Goal: Task Accomplishment & Management: Use online tool/utility

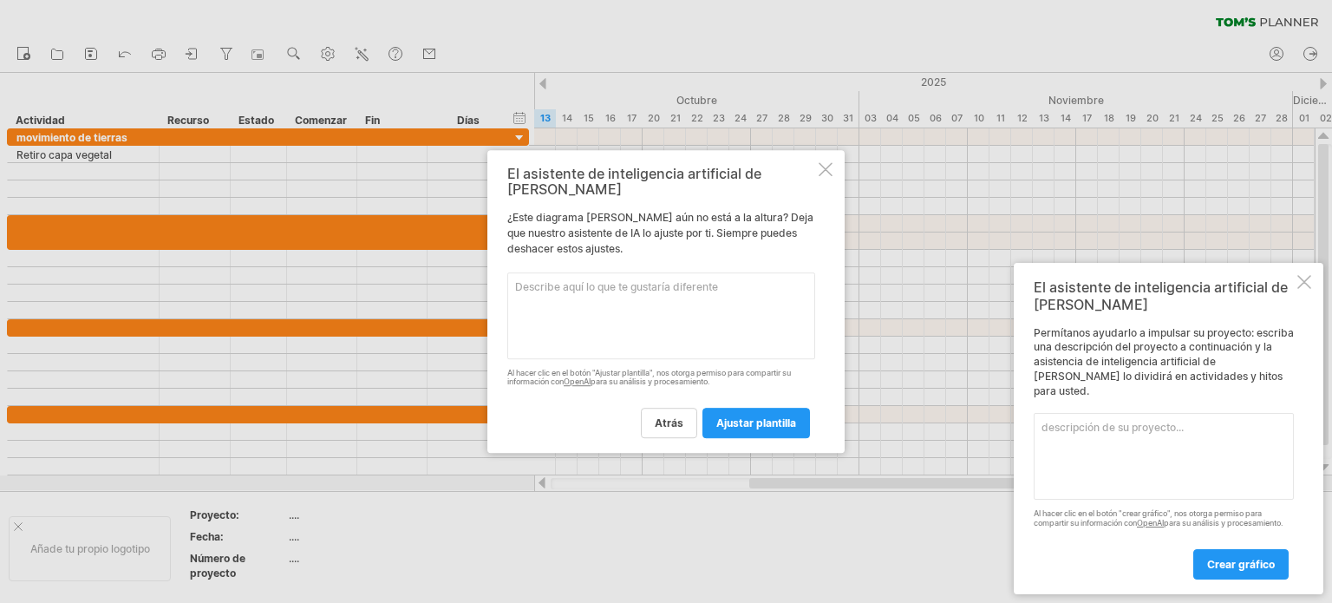
click at [565, 278] on textarea at bounding box center [661, 315] width 308 height 87
type textarea "fecha de comienzo fecha finalizacion"
click at [731, 419] on font "ajustar plantilla" at bounding box center [756, 422] width 80 height 13
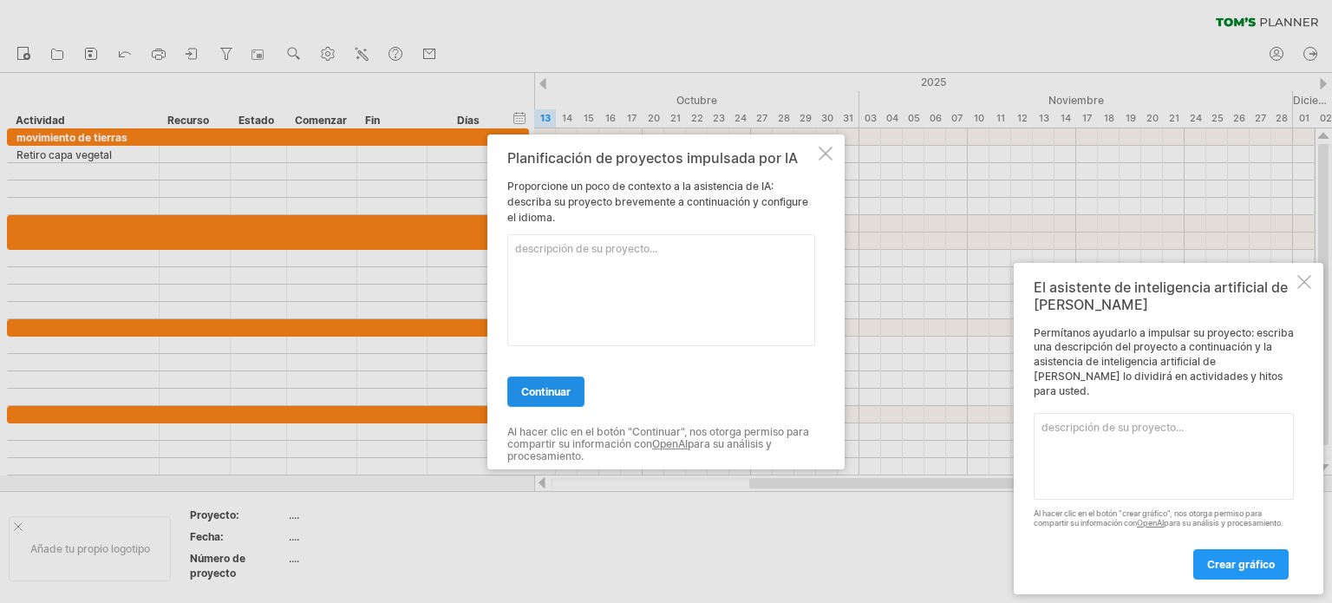
click at [562, 388] on font "continuar" at bounding box center [545, 390] width 49 height 13
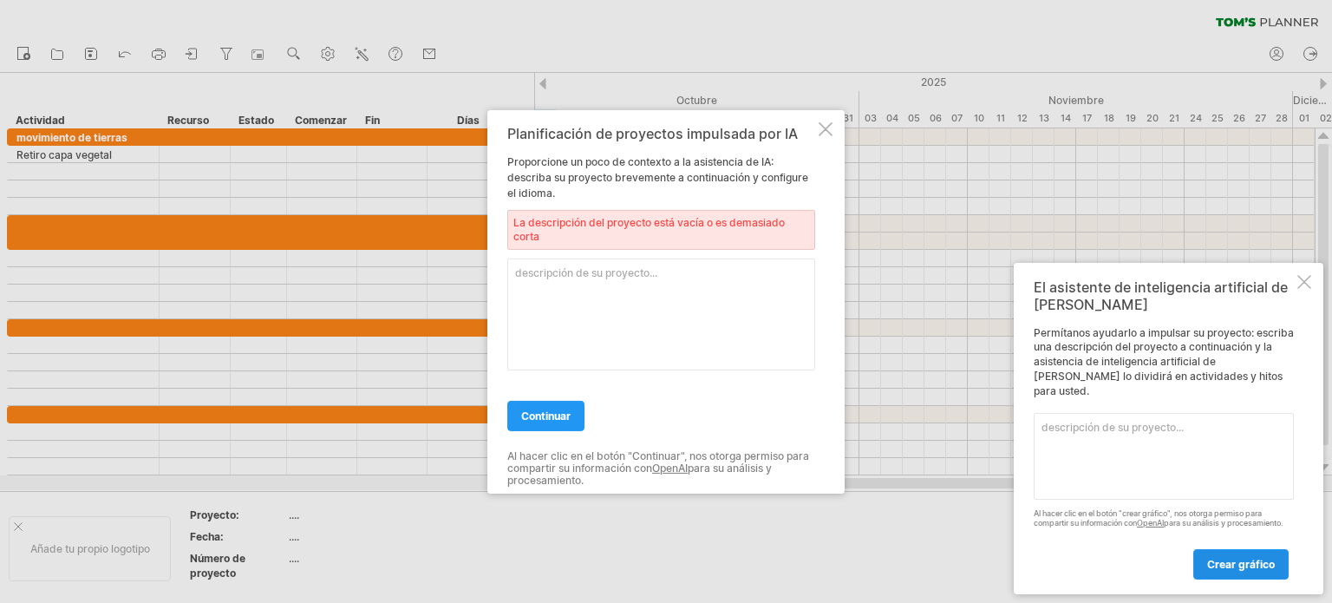
click at [1234, 558] on font "crear gráfico" at bounding box center [1241, 563] width 68 height 13
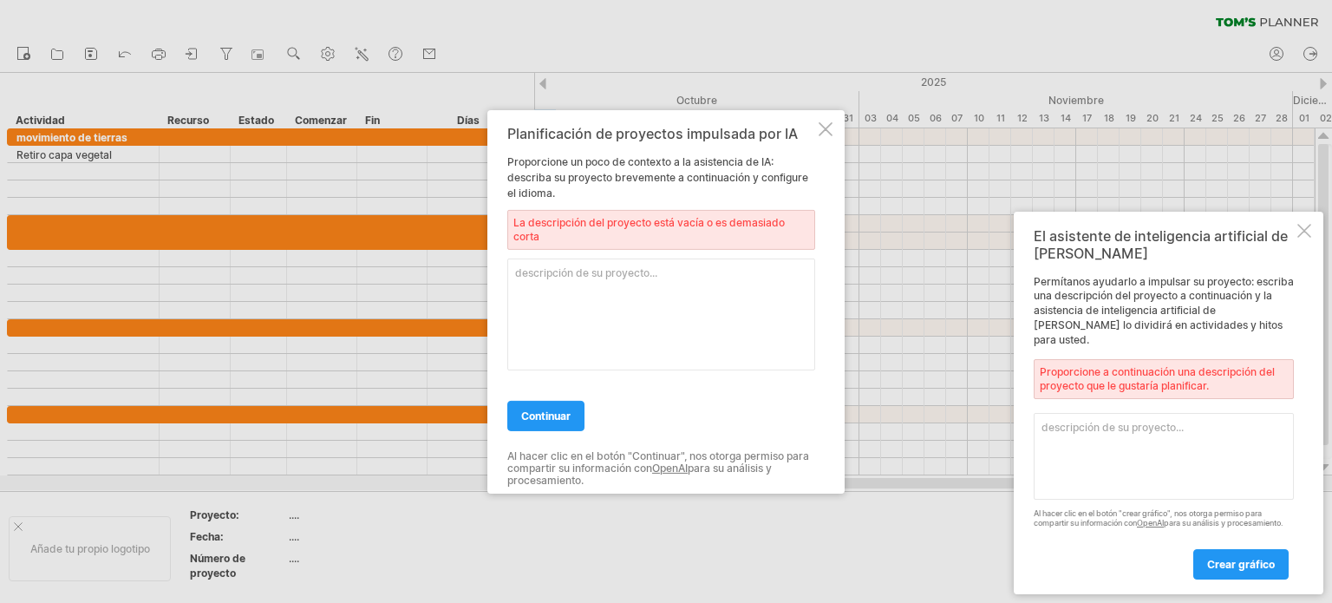
drag, startPoint x: 1306, startPoint y: 235, endPoint x: 1297, endPoint y: 236, distance: 9.6
click at [1299, 235] on div at bounding box center [1304, 231] width 14 height 14
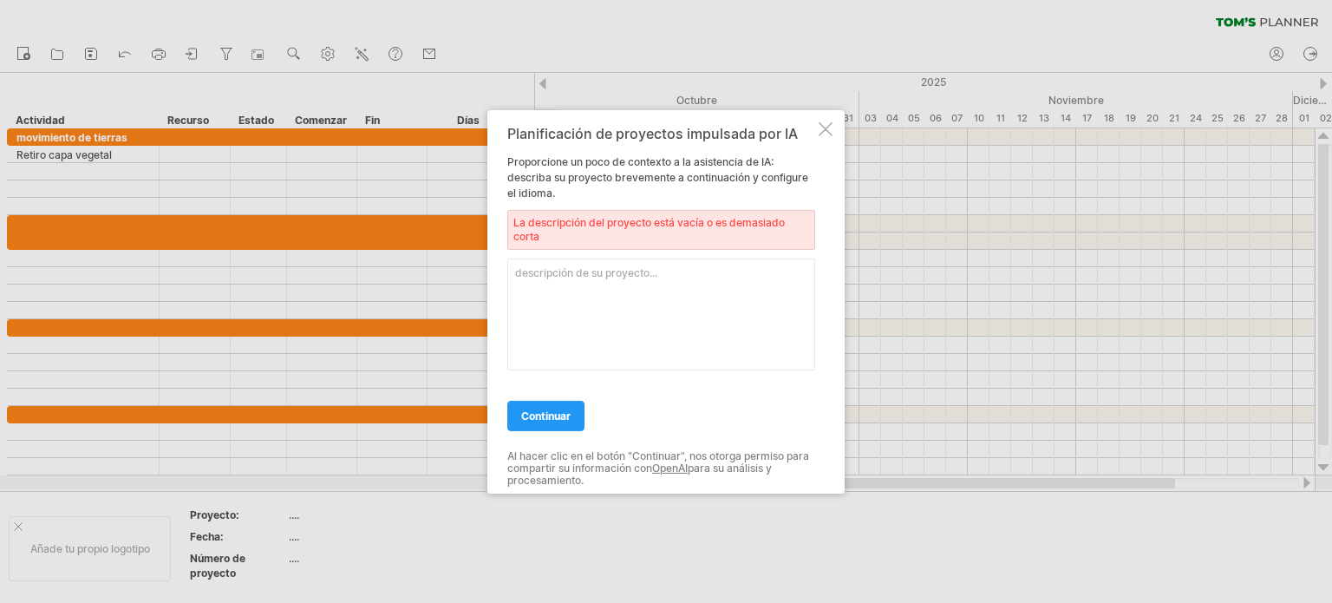
click at [825, 122] on div at bounding box center [825, 128] width 14 height 14
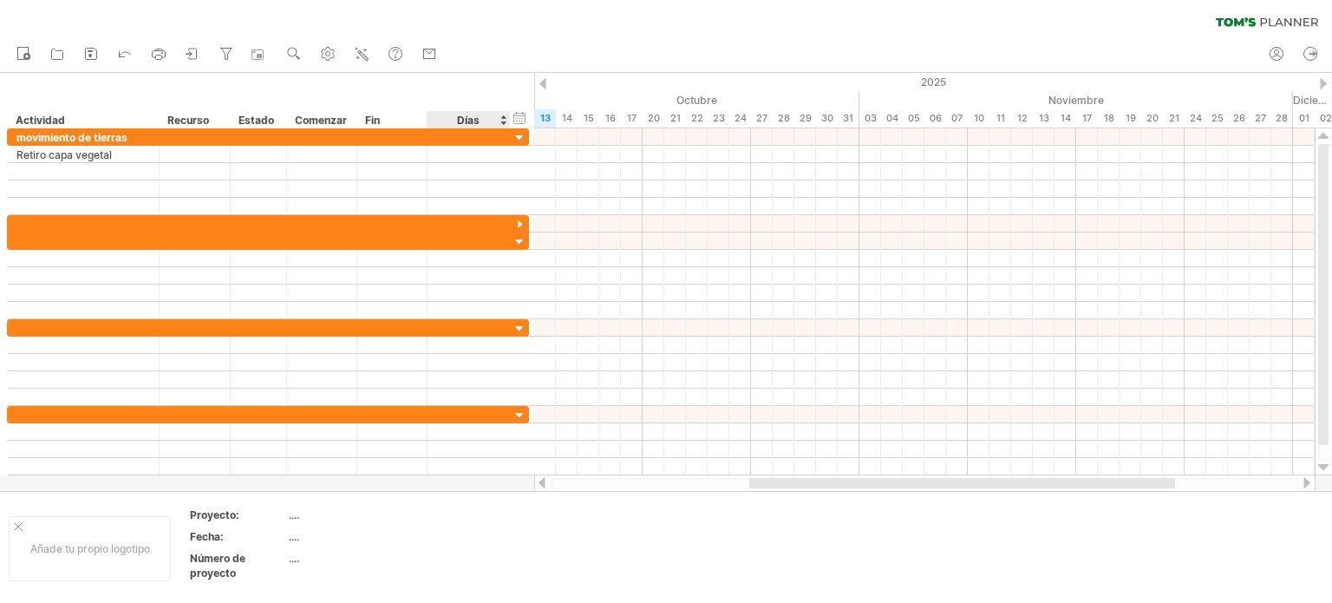
click at [470, 118] on font "Días" at bounding box center [468, 120] width 23 height 13
click at [329, 117] on font "Comenzar" at bounding box center [321, 120] width 52 height 13
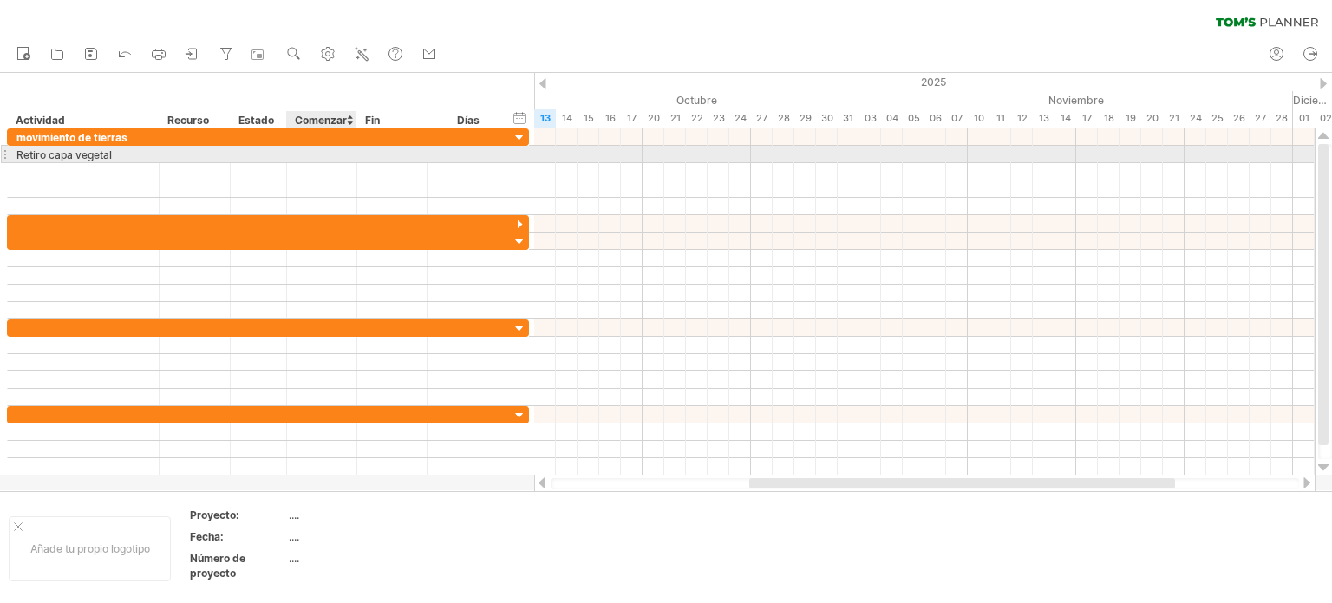
click at [318, 153] on div at bounding box center [322, 154] width 70 height 16
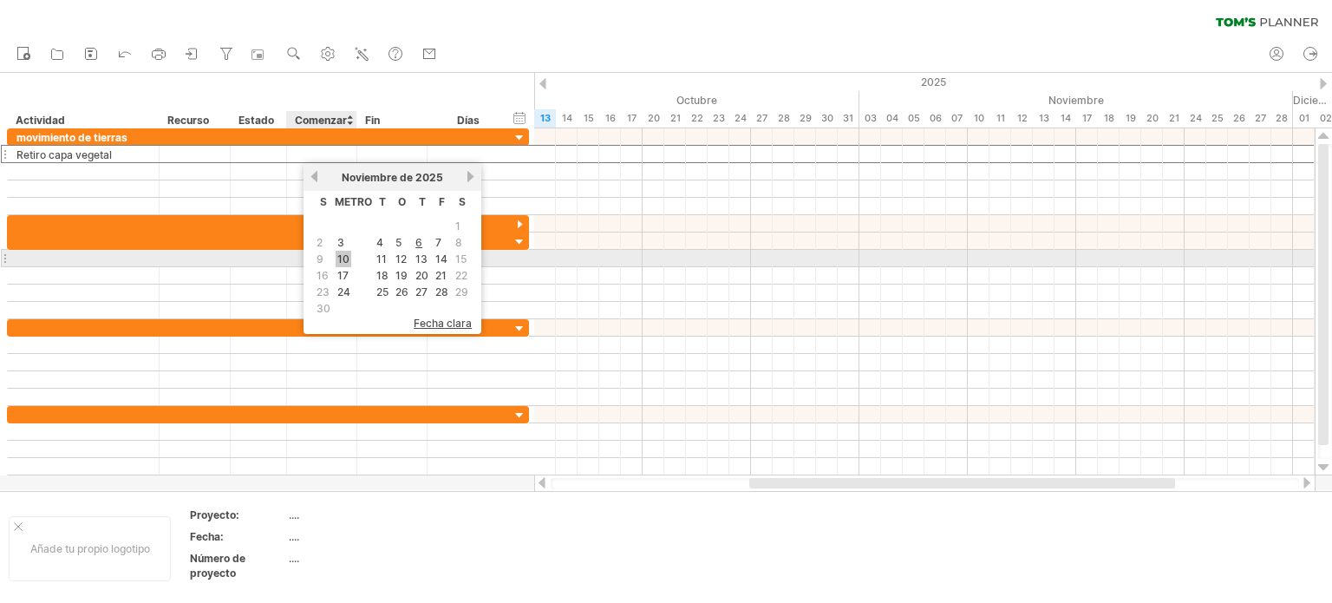
click at [343, 261] on font "10" at bounding box center [343, 258] width 12 height 13
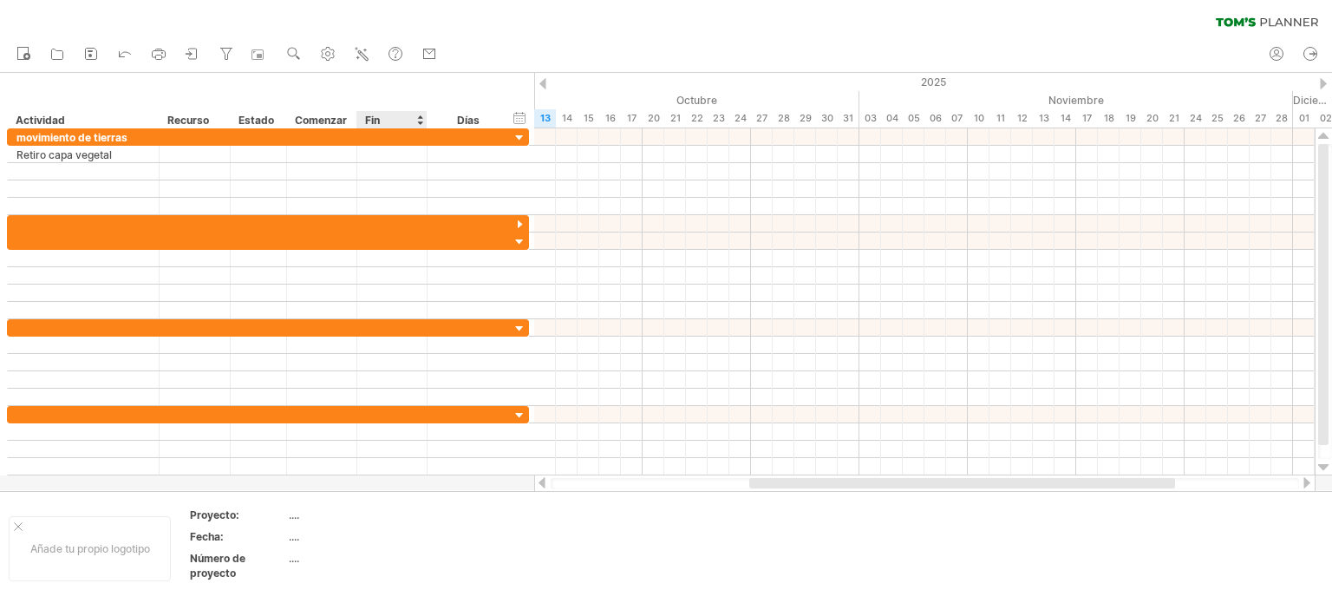
click at [391, 118] on div "Fin" at bounding box center [391, 119] width 52 height 17
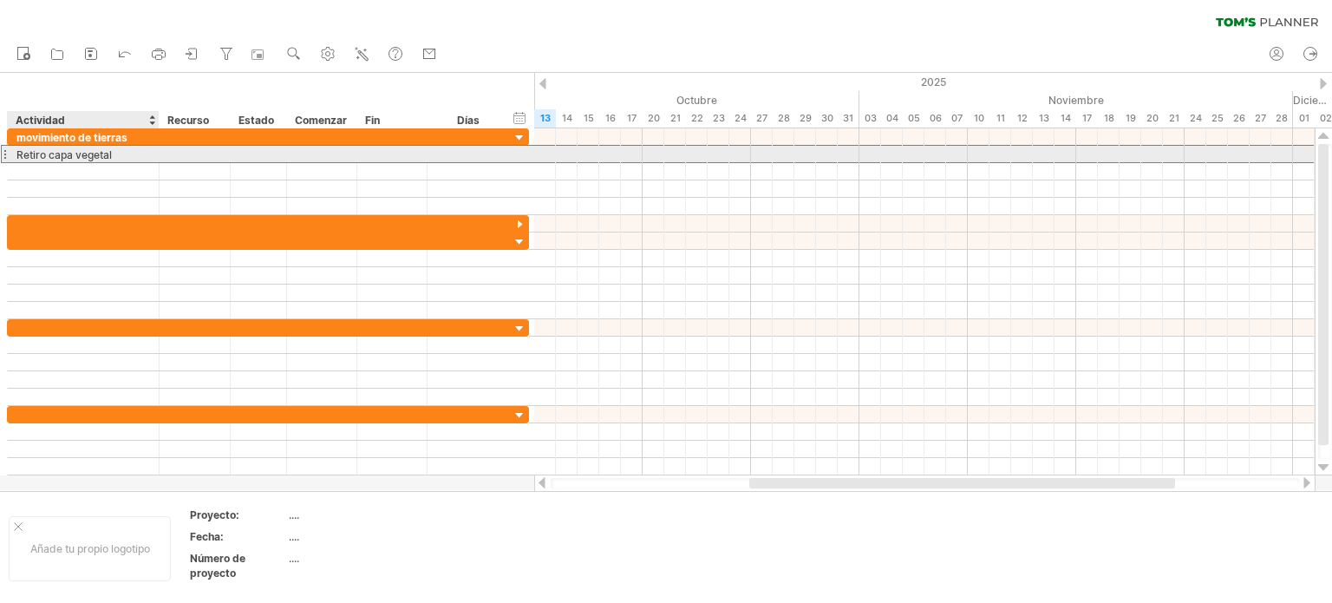
click at [104, 153] on font "Retiro capa vegetal" at bounding box center [63, 154] width 95 height 13
click at [390, 155] on div at bounding box center [392, 154] width 70 height 16
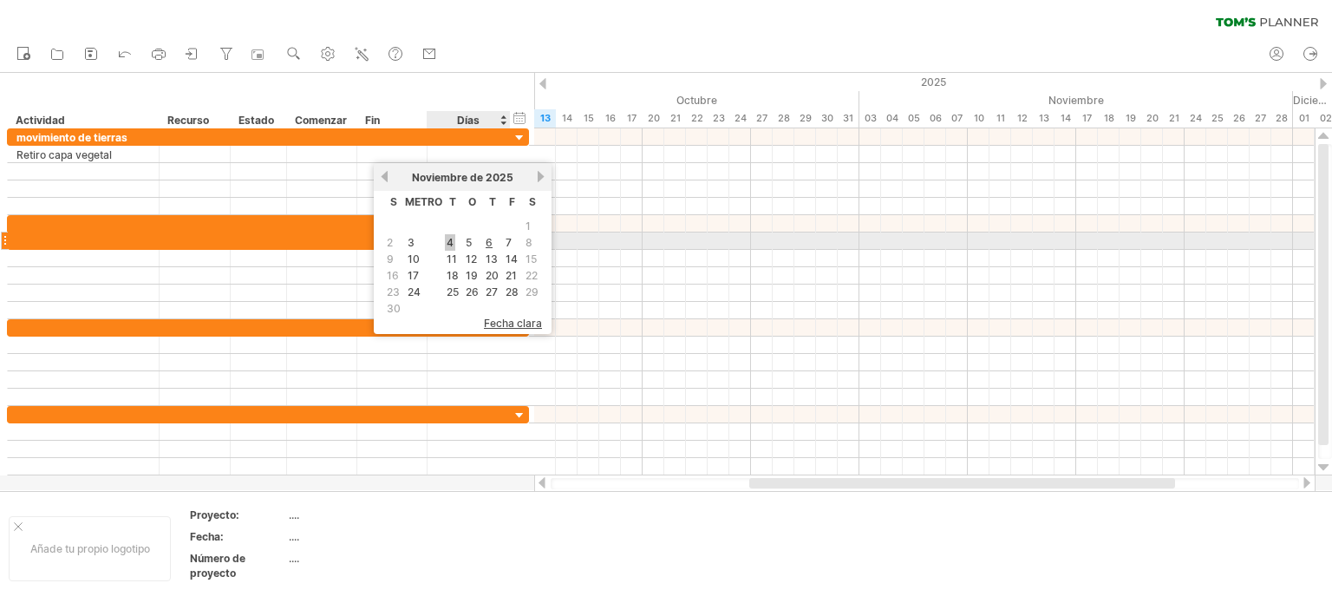
click at [451, 238] on font "4" at bounding box center [449, 242] width 7 height 13
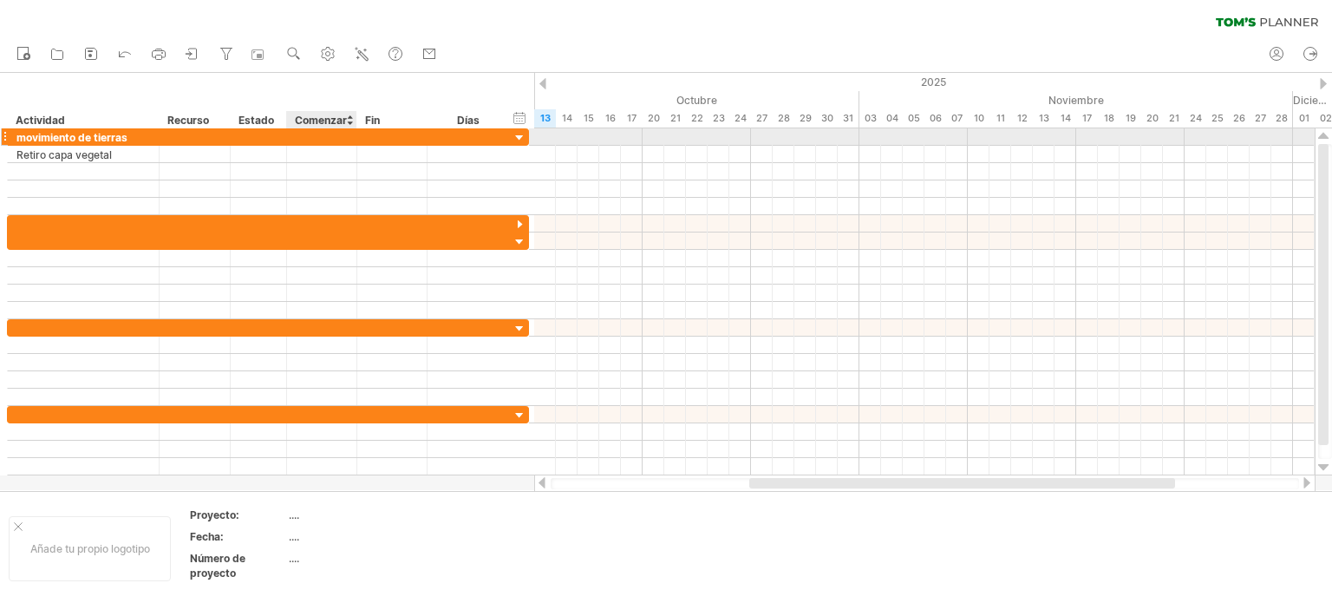
click at [323, 134] on div at bounding box center [322, 136] width 70 height 16
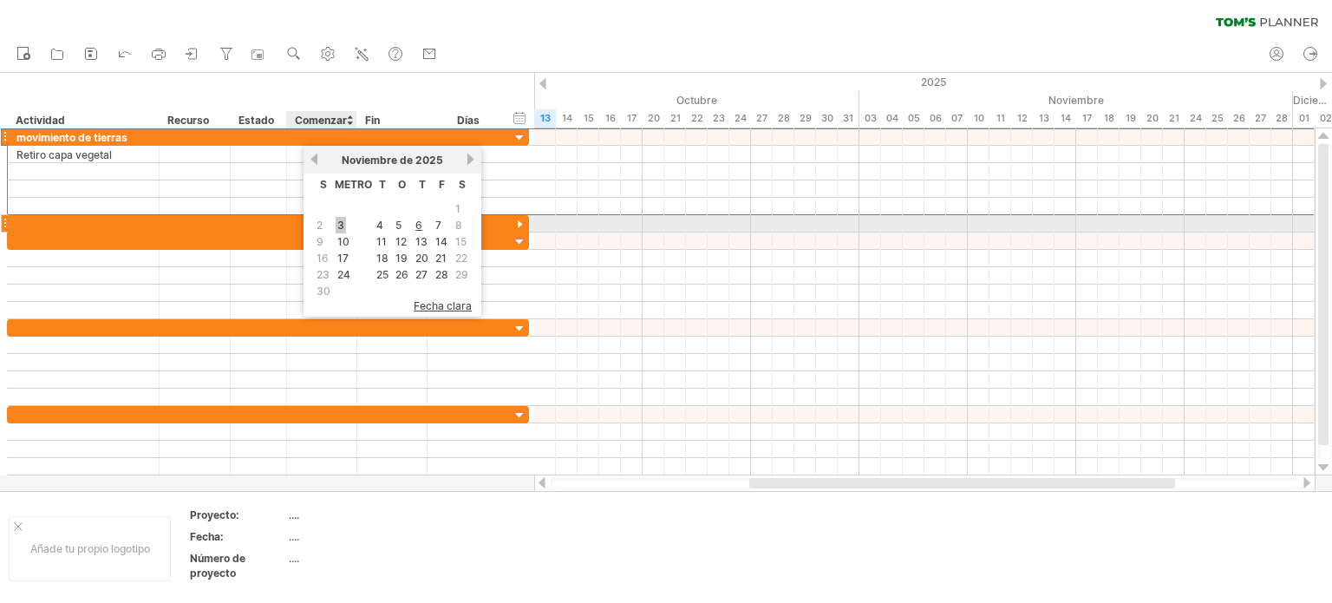
click at [337, 221] on font "3" at bounding box center [340, 224] width 7 height 13
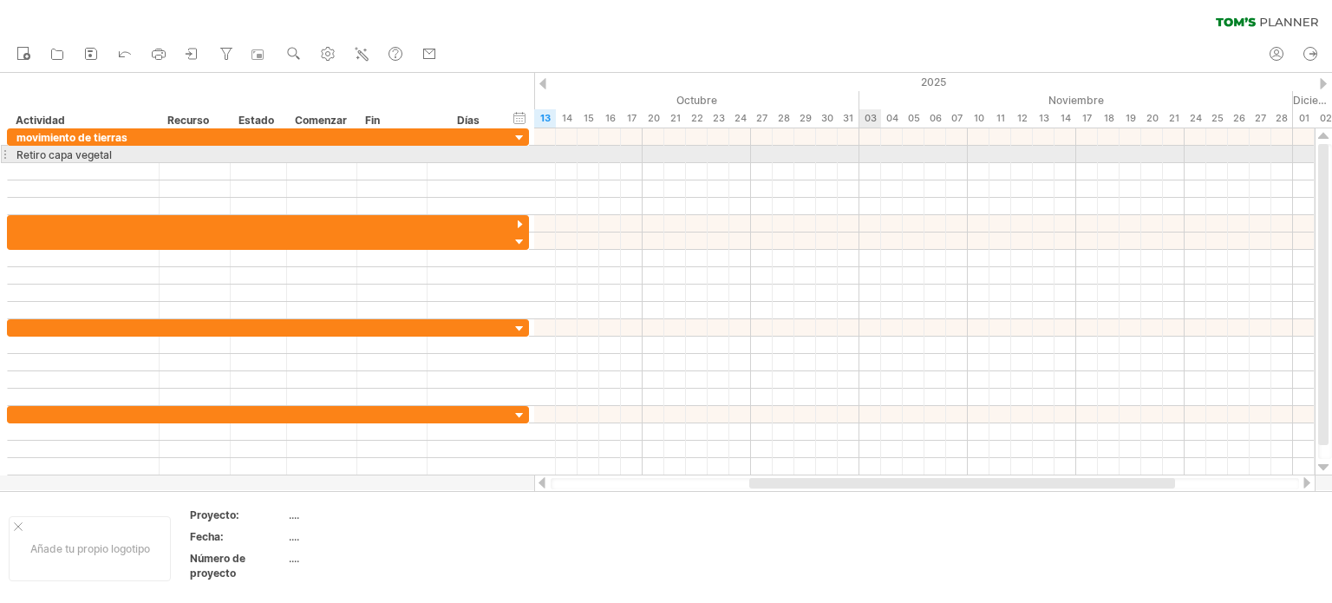
click at [865, 151] on div at bounding box center [924, 154] width 780 height 17
drag, startPoint x: 865, startPoint y: 151, endPoint x: 964, endPoint y: 158, distance: 99.1
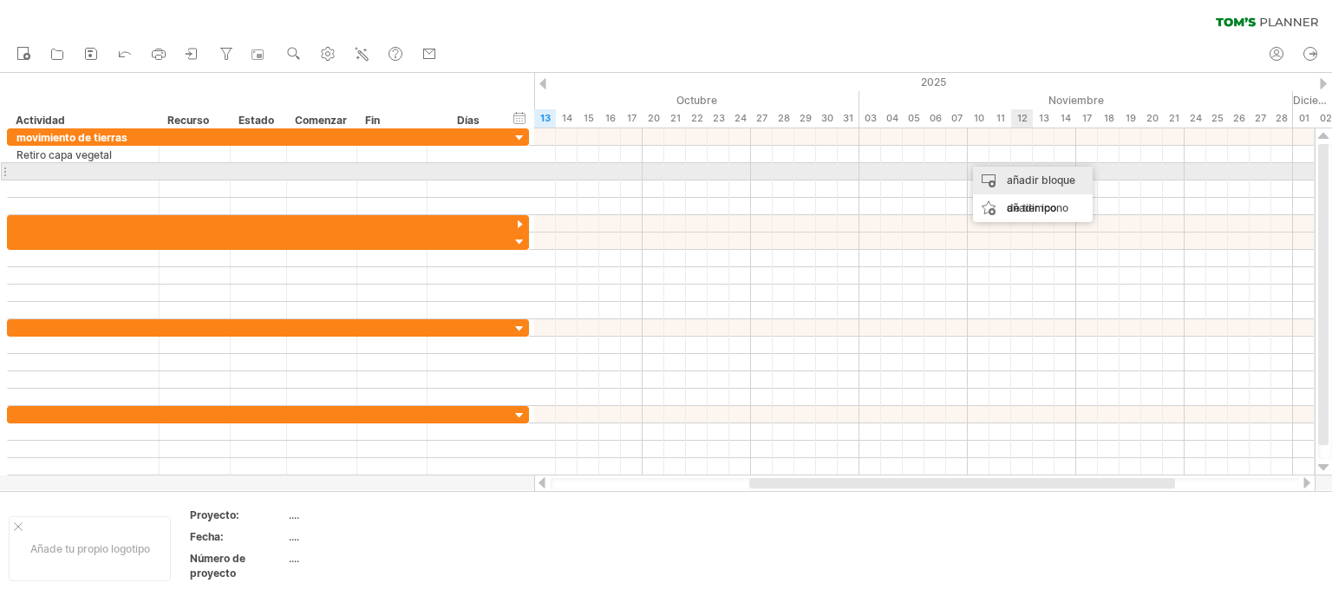
click at [1030, 177] on font "añadir bloque de tiempo" at bounding box center [1040, 193] width 68 height 41
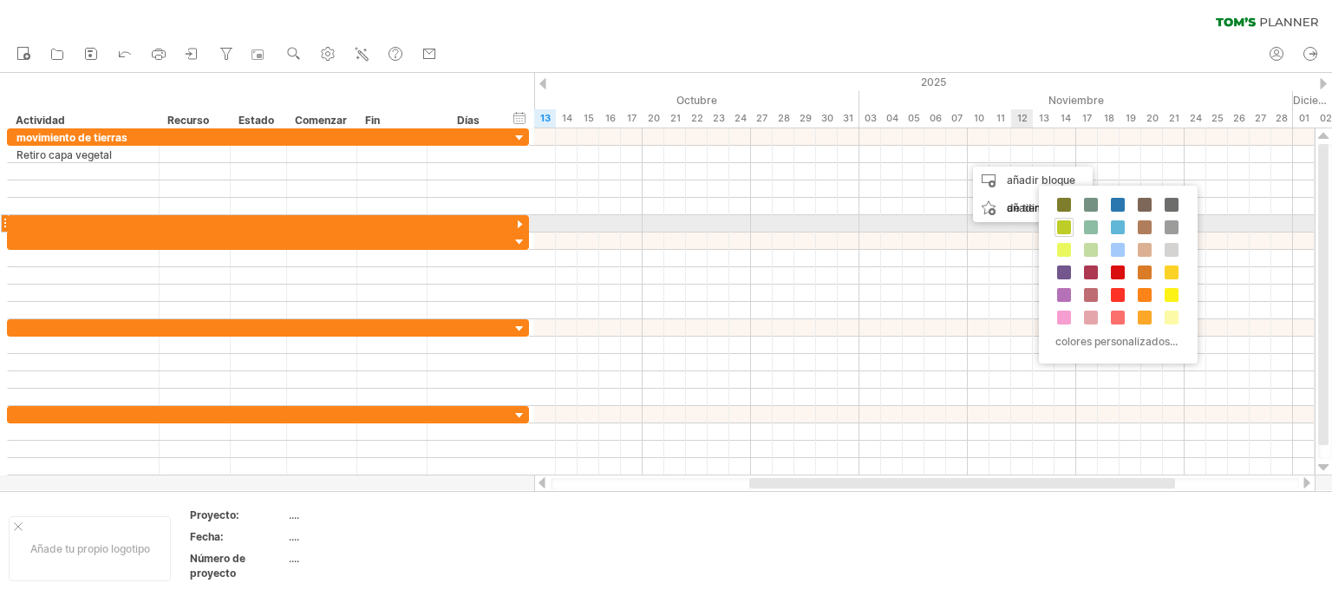
click at [1064, 226] on span at bounding box center [1064, 227] width 14 height 14
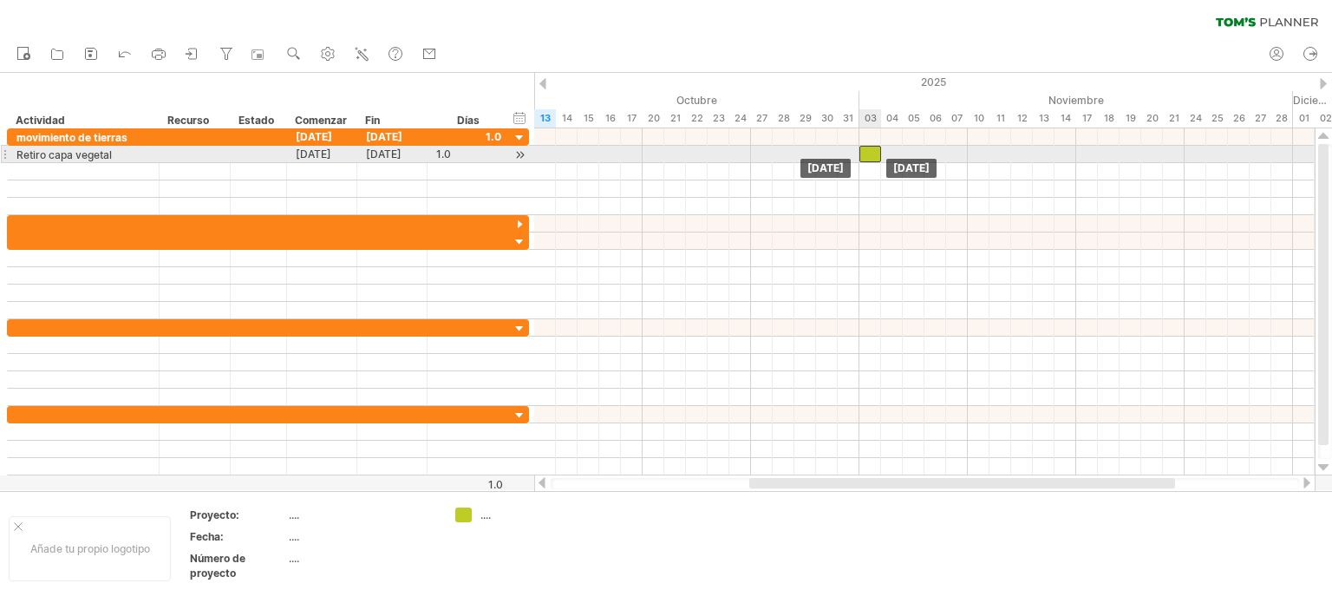
drag, startPoint x: 974, startPoint y: 148, endPoint x: 868, endPoint y: 149, distance: 106.6
click at [868, 149] on div at bounding box center [870, 154] width 22 height 16
drag, startPoint x: 867, startPoint y: 152, endPoint x: 647, endPoint y: 153, distance: 220.2
click at [647, 153] on div at bounding box center [653, 154] width 22 height 16
drag, startPoint x: 657, startPoint y: 148, endPoint x: 742, endPoint y: 147, distance: 85.0
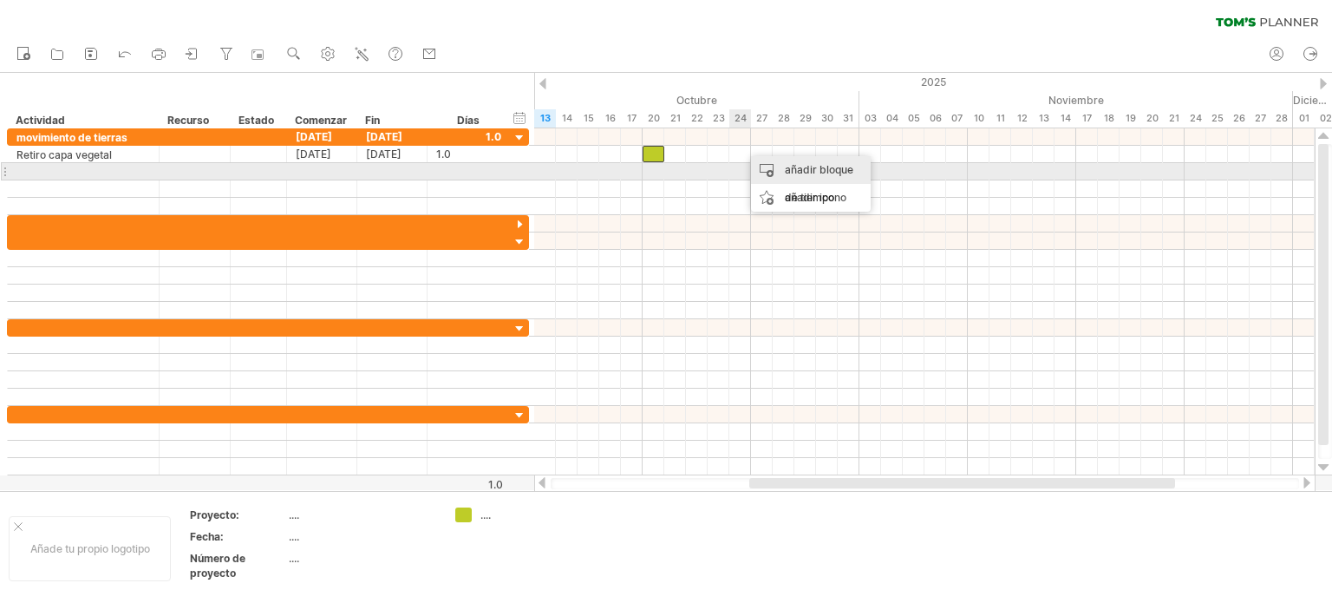
click at [793, 170] on font "añadir bloque de tiempo" at bounding box center [819, 183] width 68 height 41
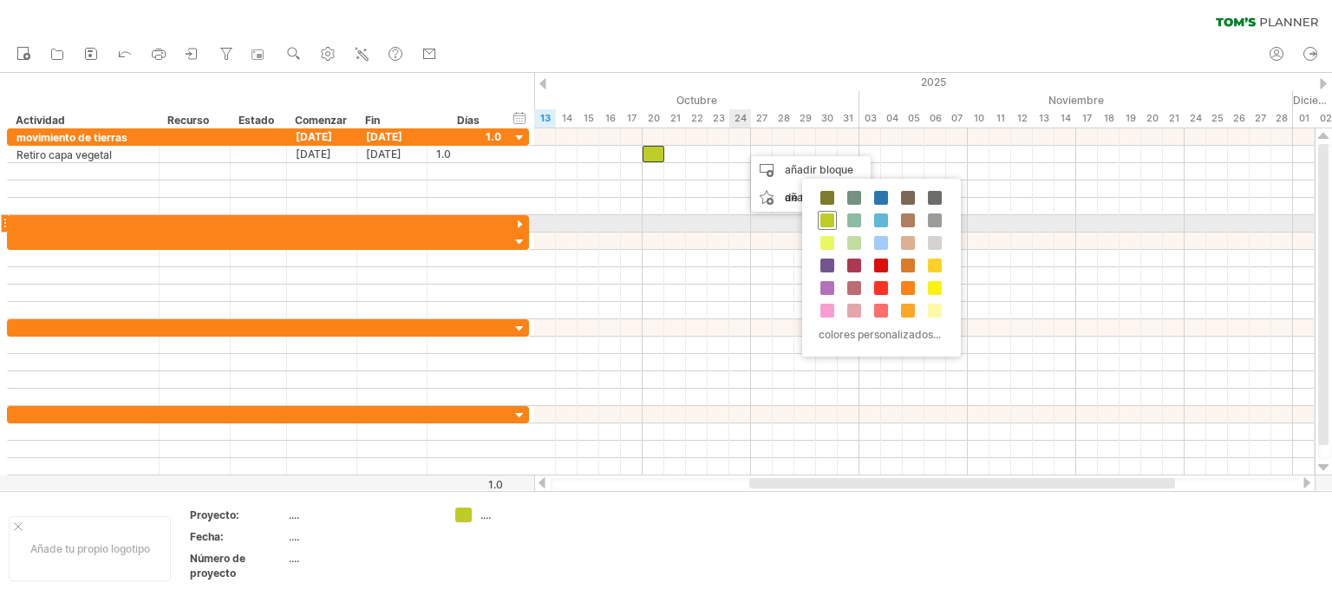
click at [827, 217] on span at bounding box center [827, 220] width 14 height 14
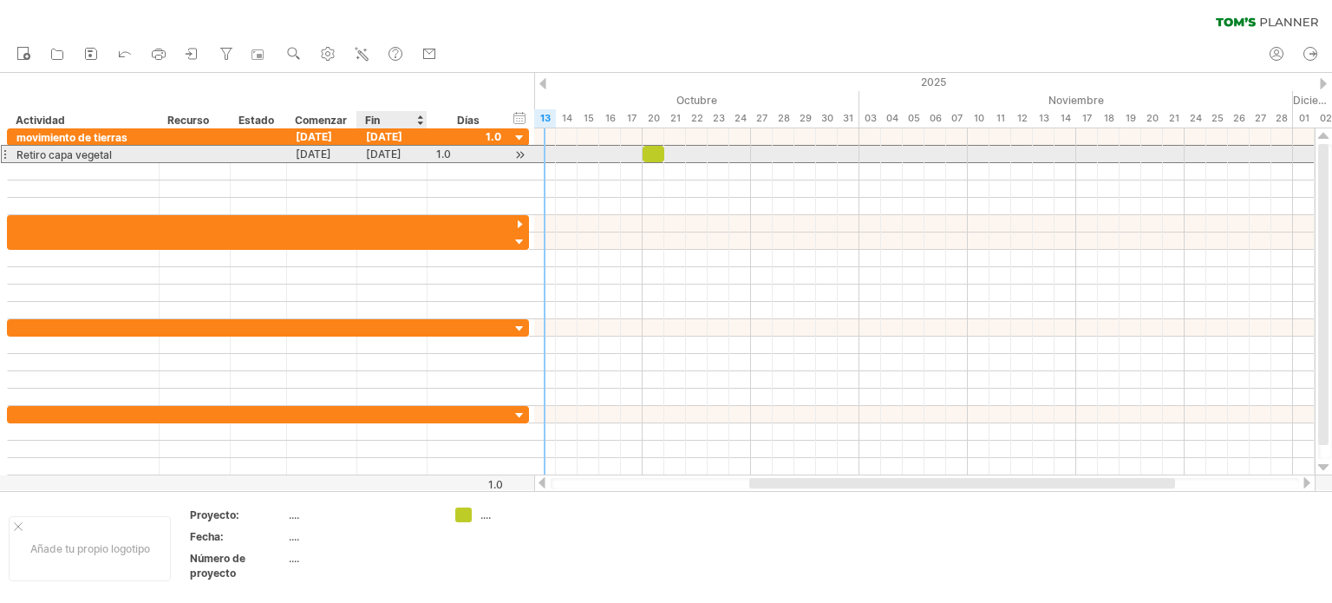
click at [382, 154] on font "[DATE]" at bounding box center [384, 153] width 36 height 13
click at [376, 152] on font "[DATE]" at bounding box center [384, 153] width 36 height 13
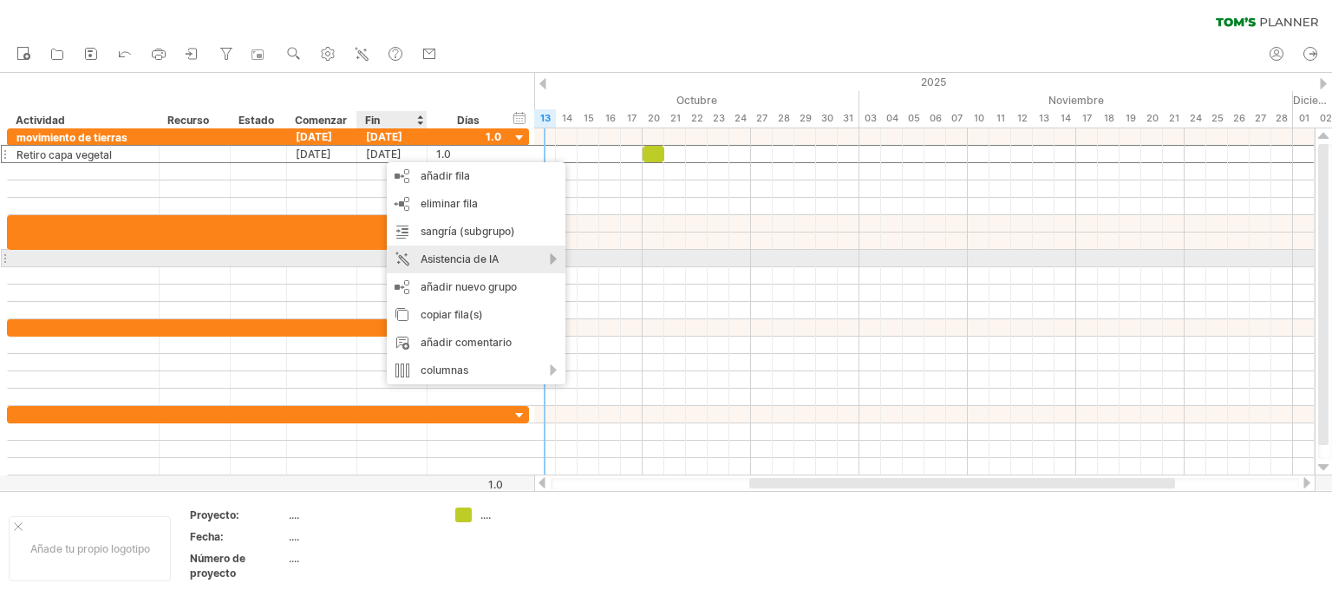
click at [551, 258] on div "Asistencia de IA" at bounding box center [476, 259] width 179 height 28
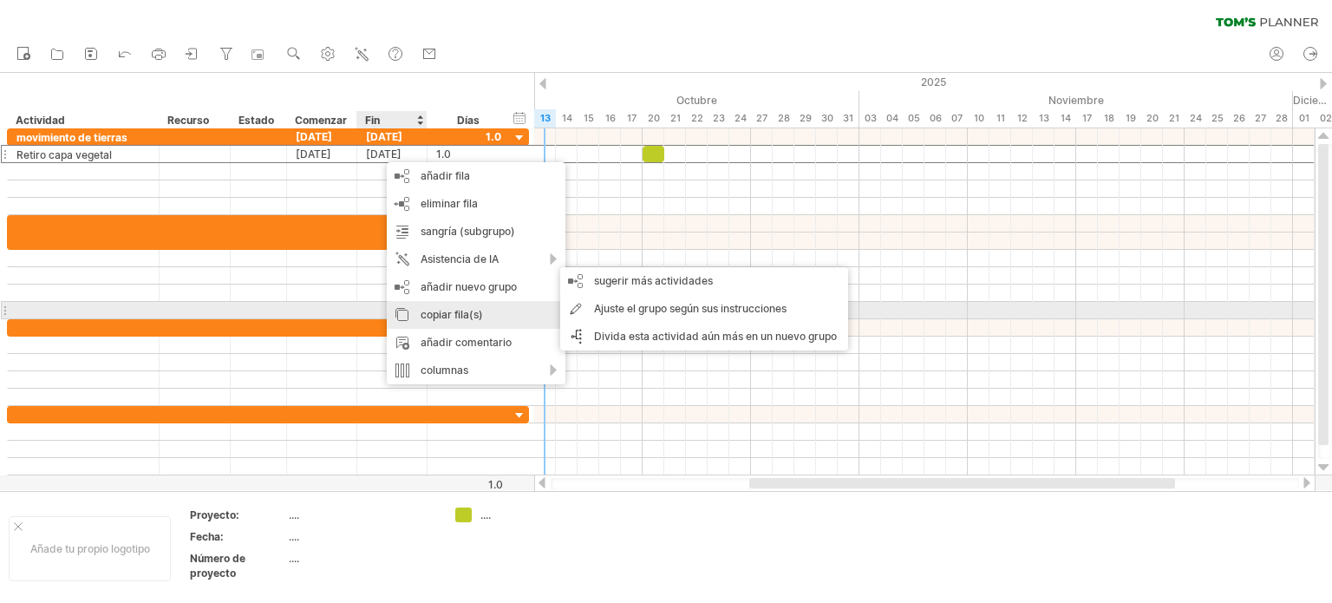
click at [491, 318] on div "copiar fila(s)" at bounding box center [476, 315] width 179 height 28
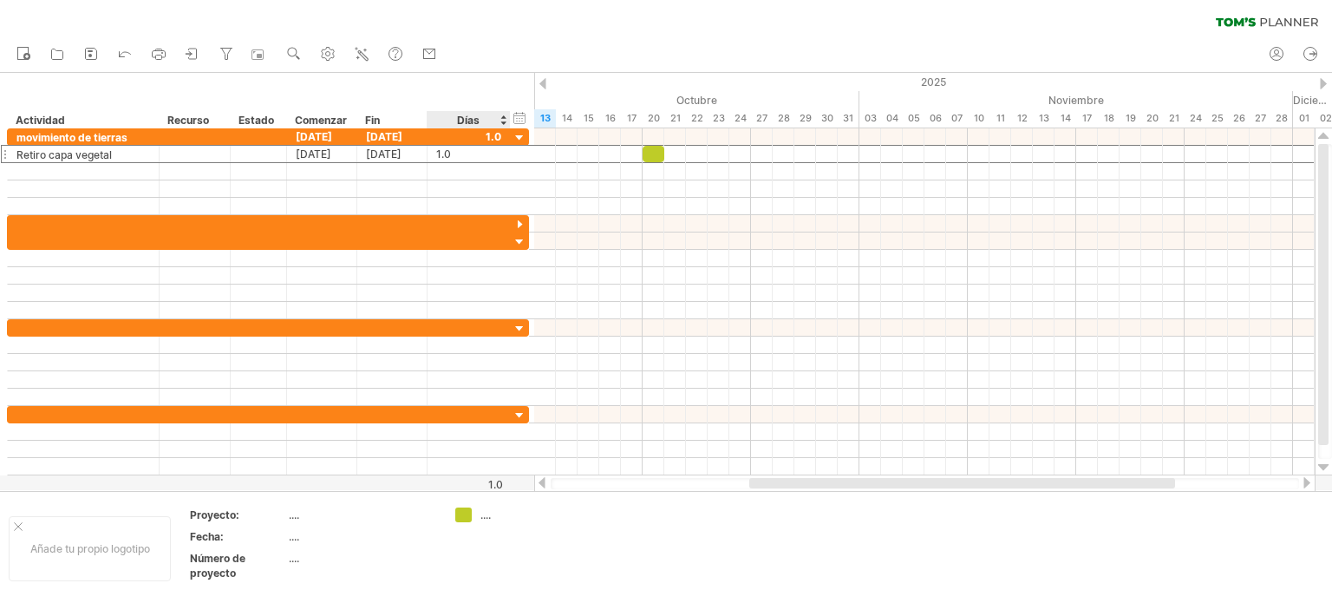
click at [501, 123] on div "Días" at bounding box center [468, 119] width 82 height 17
click at [519, 136] on div at bounding box center [519, 138] width 16 height 16
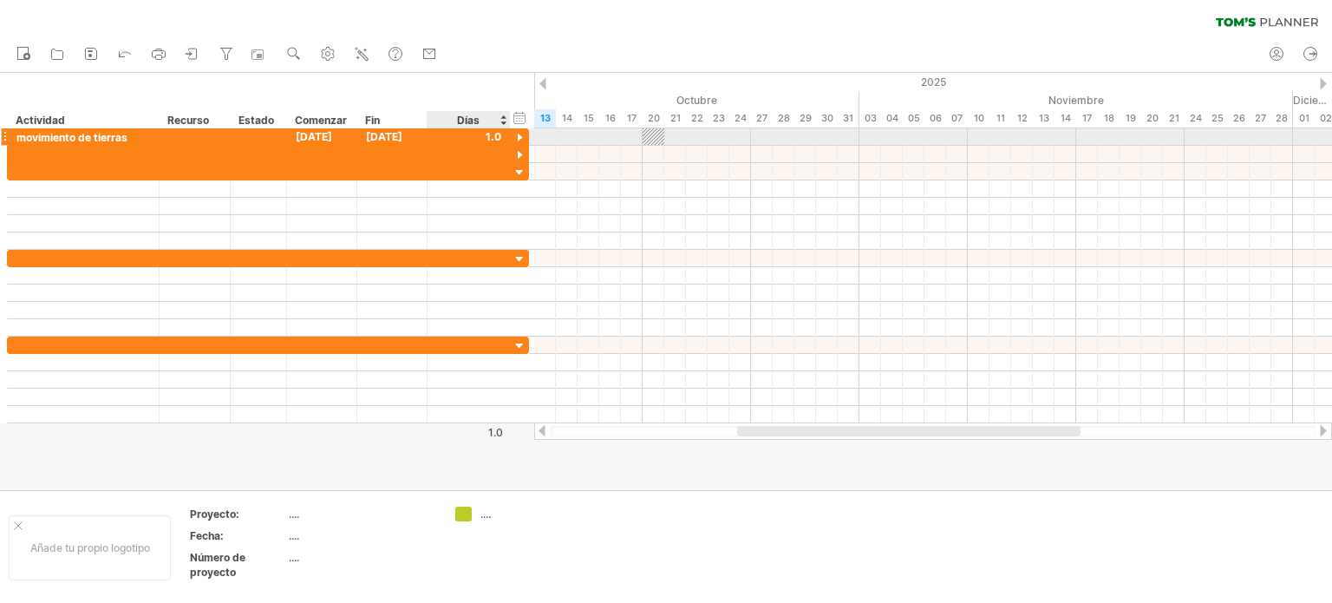
click at [519, 136] on div at bounding box center [519, 138] width 16 height 16
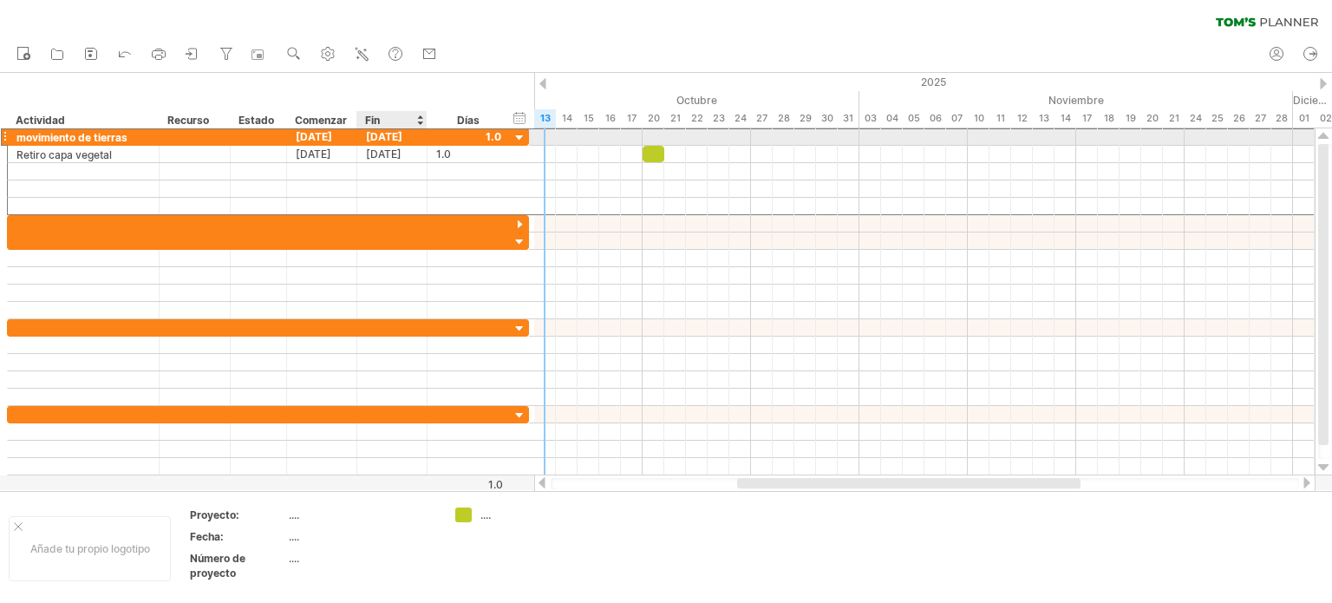
click at [366, 134] on font "[DATE]" at bounding box center [384, 136] width 36 height 13
click at [377, 136] on font "[DATE]" at bounding box center [384, 136] width 36 height 13
click at [379, 134] on font "[DATE]" at bounding box center [384, 136] width 36 height 13
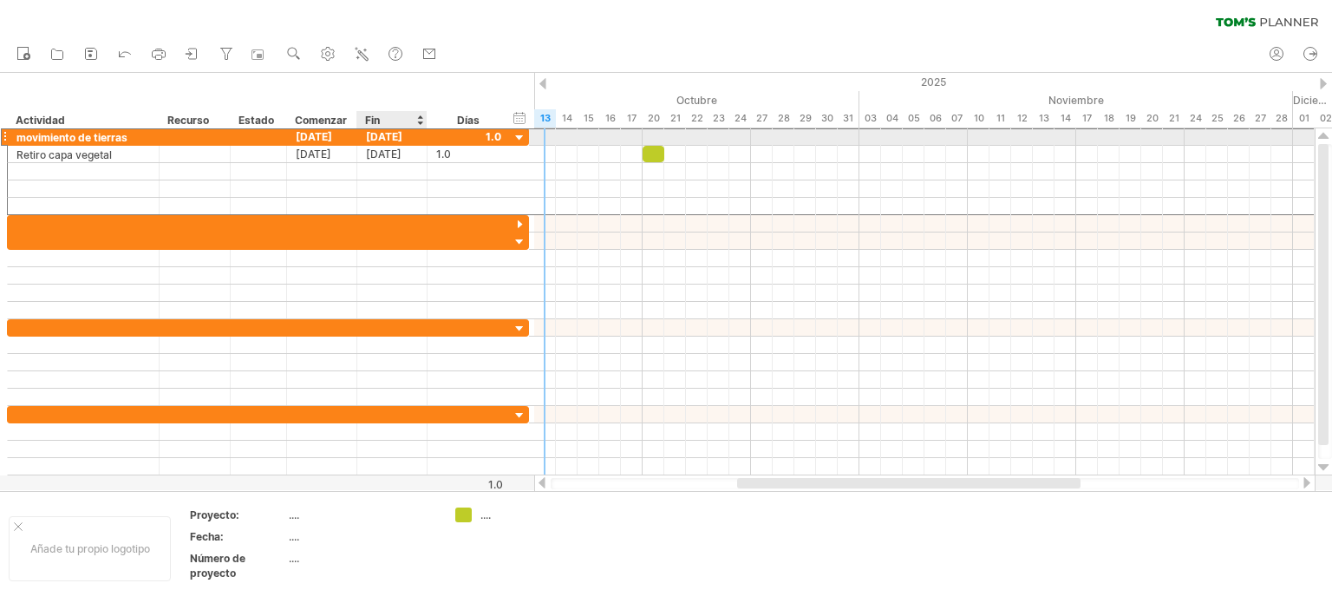
click at [379, 134] on font "[DATE]" at bounding box center [384, 136] width 36 height 13
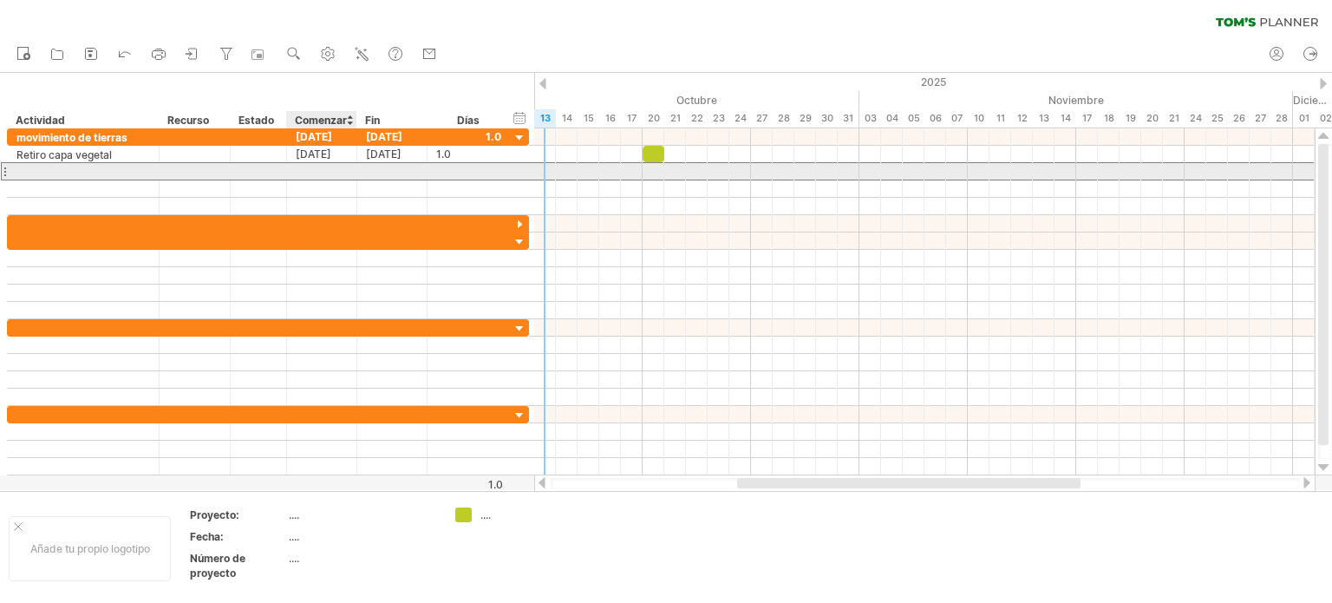
click at [309, 172] on div at bounding box center [322, 171] width 70 height 16
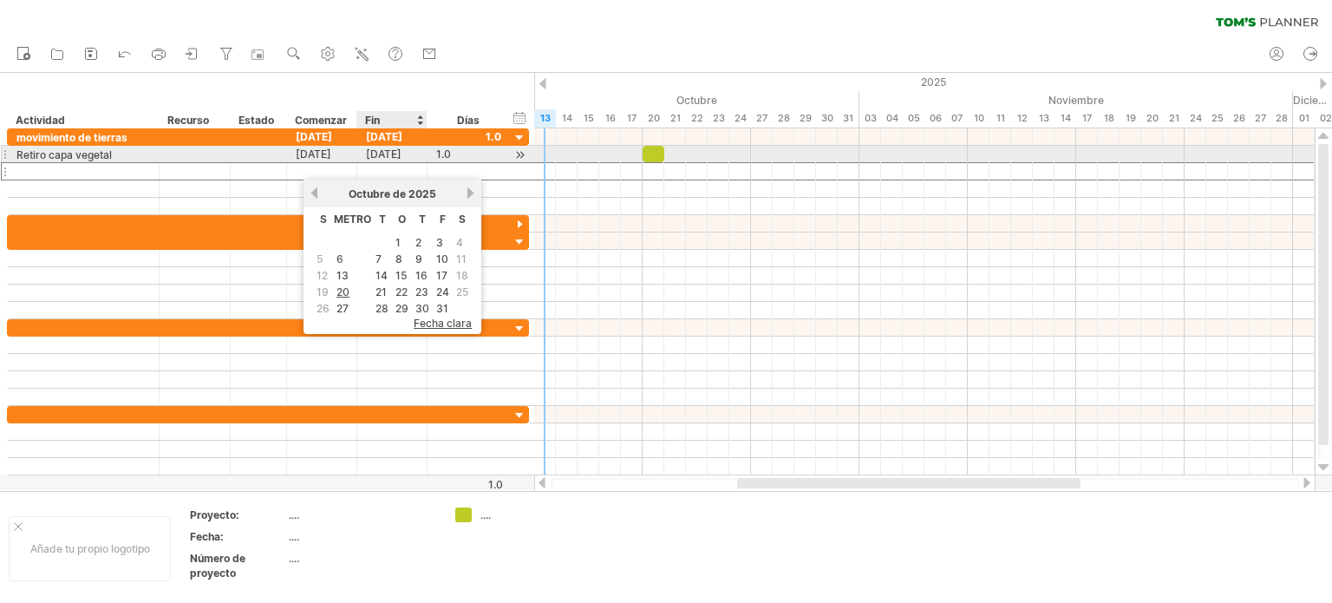
click at [386, 148] on font "[DATE]" at bounding box center [384, 153] width 36 height 13
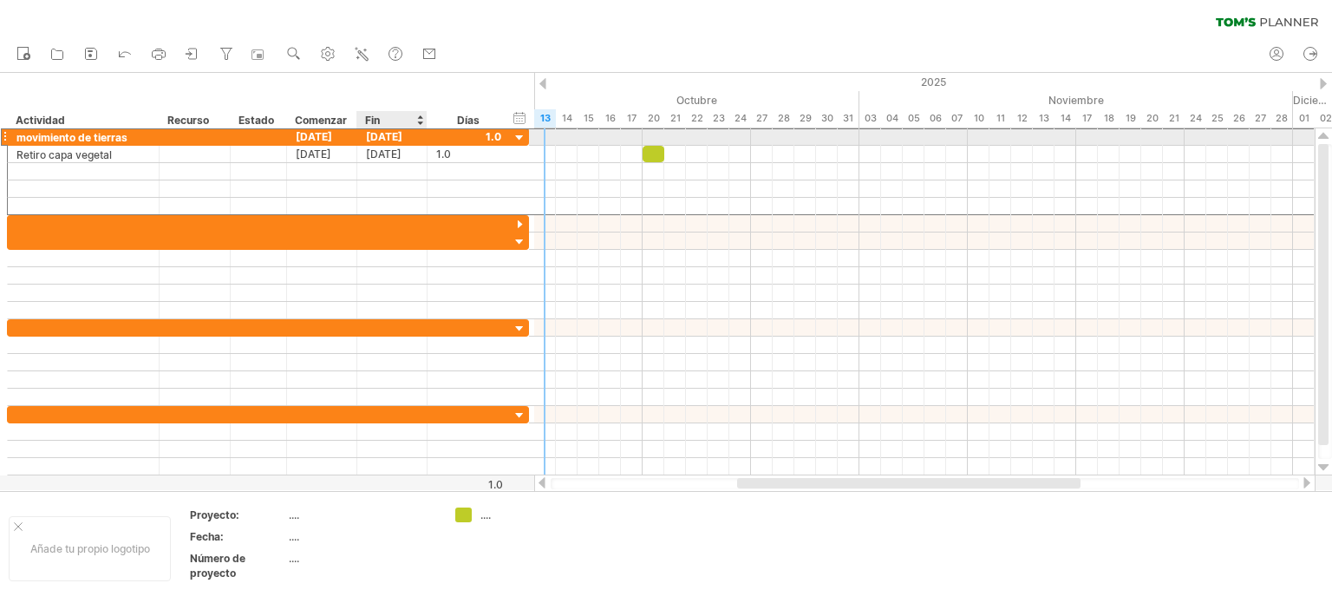
click at [388, 134] on font "[DATE]" at bounding box center [384, 136] width 36 height 13
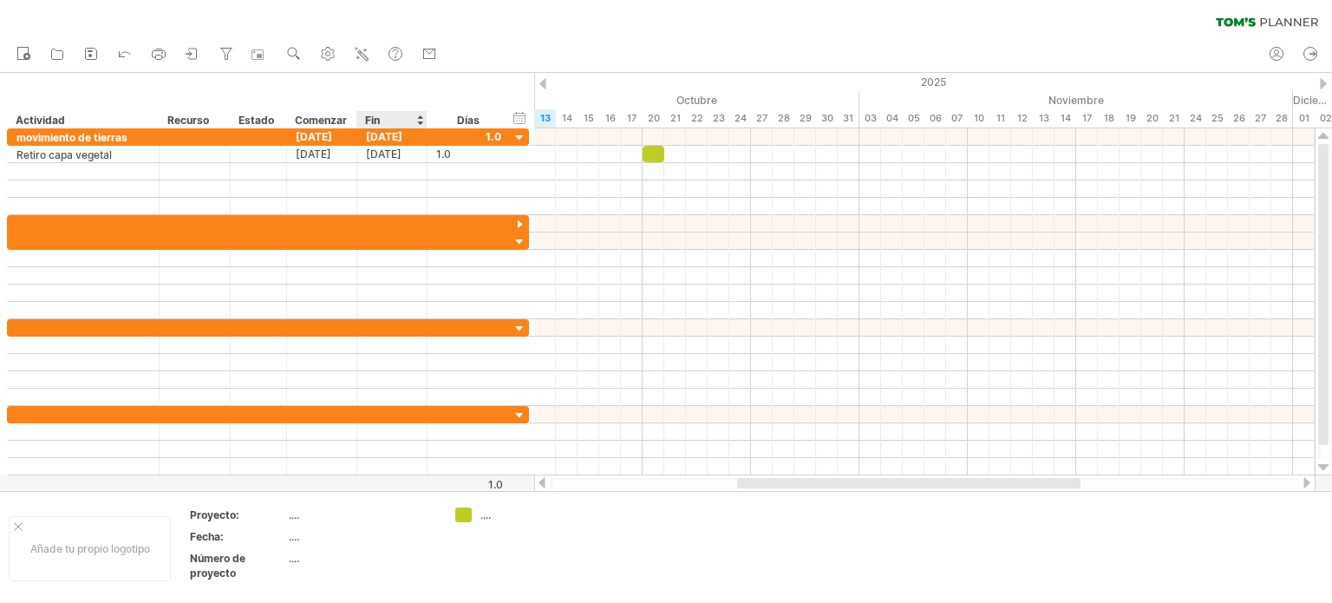
click at [388, 120] on div "Fin" at bounding box center [391, 119] width 52 height 17
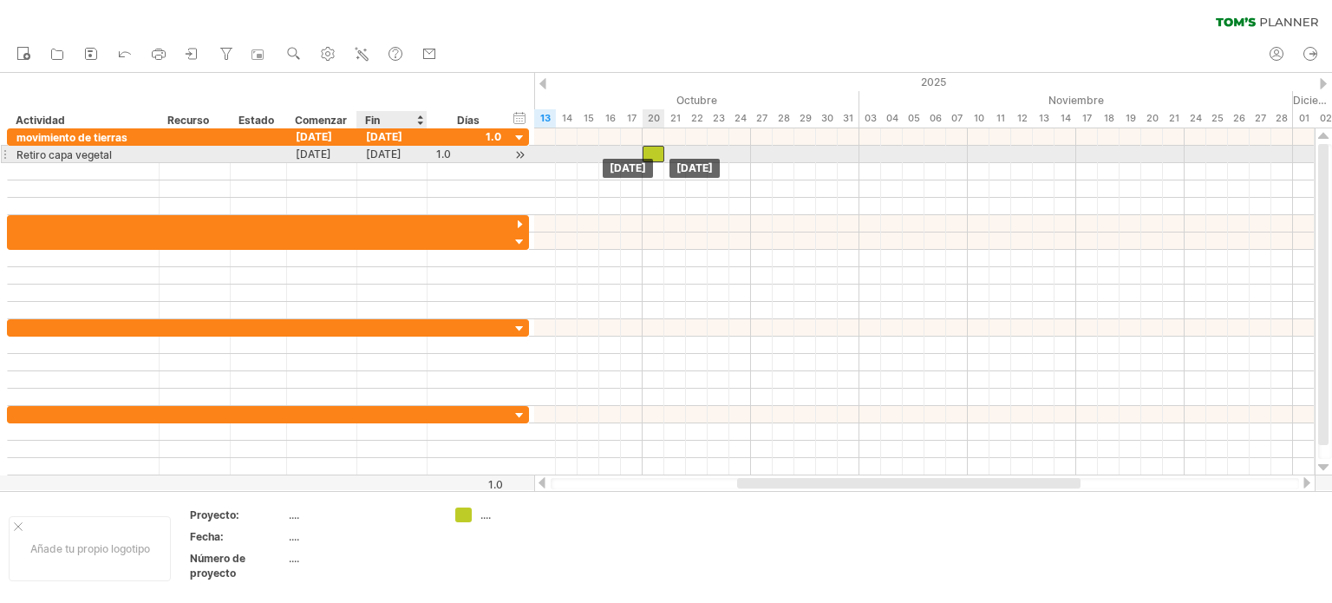
click at [655, 155] on div at bounding box center [653, 154] width 22 height 16
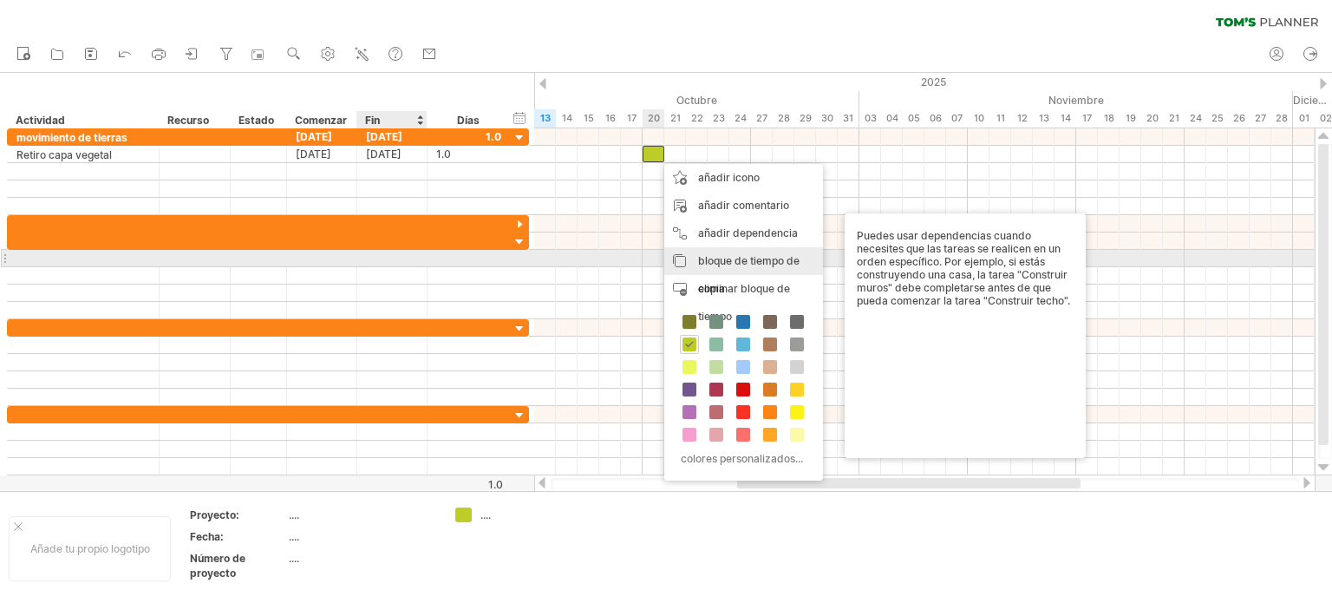
click at [683, 259] on div "bloque de tiempo de copia copiar bloques/iconos de tiempo" at bounding box center [743, 274] width 159 height 55
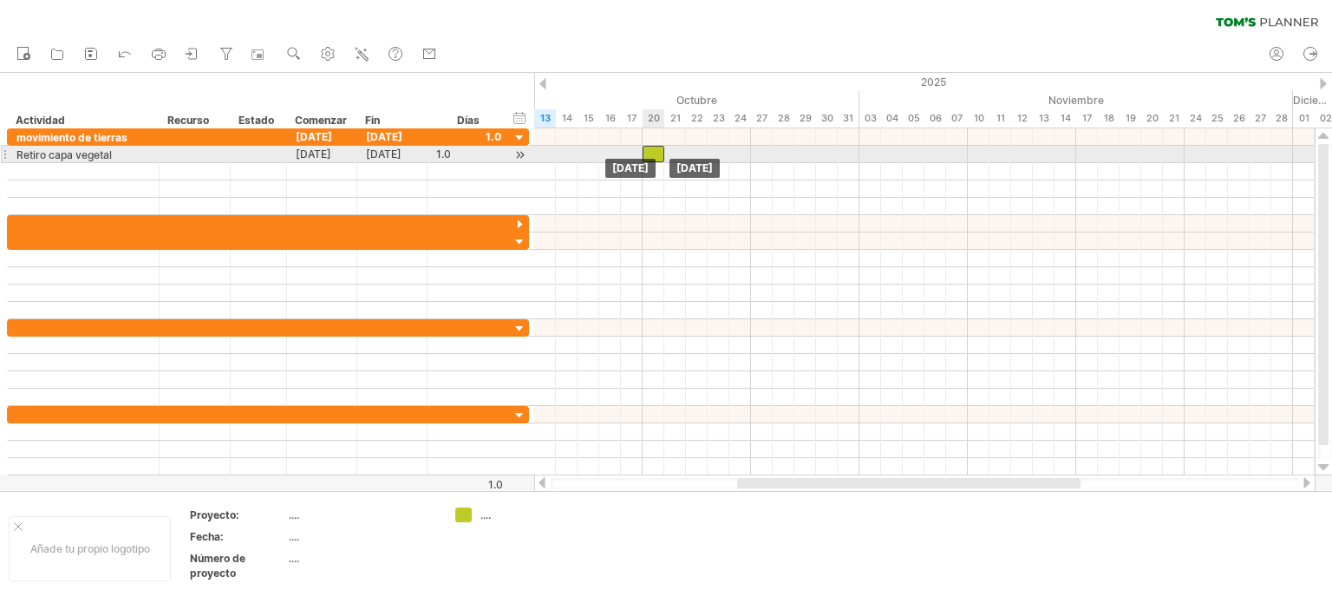
click at [660, 155] on div at bounding box center [653, 154] width 22 height 16
drag, startPoint x: 660, startPoint y: 155, endPoint x: 744, endPoint y: 153, distance: 84.1
click at [744, 153] on div at bounding box center [696, 154] width 108 height 16
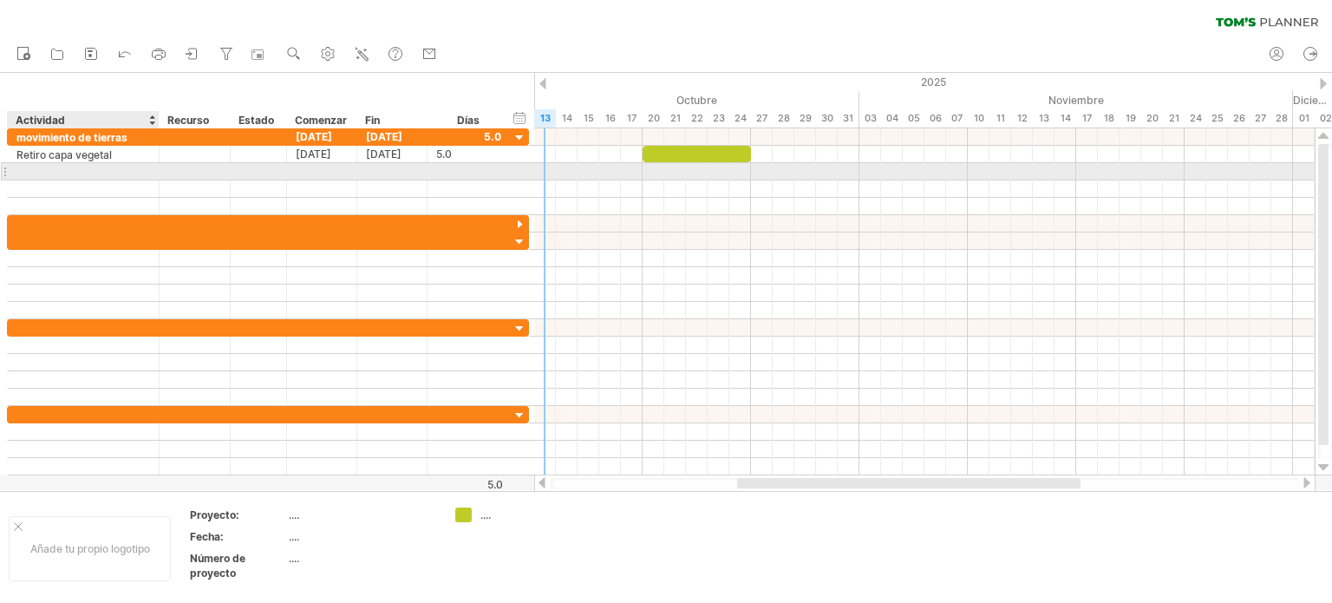
click at [36, 168] on div at bounding box center [83, 171] width 134 height 16
type input "**********"
click at [310, 166] on div at bounding box center [322, 171] width 70 height 16
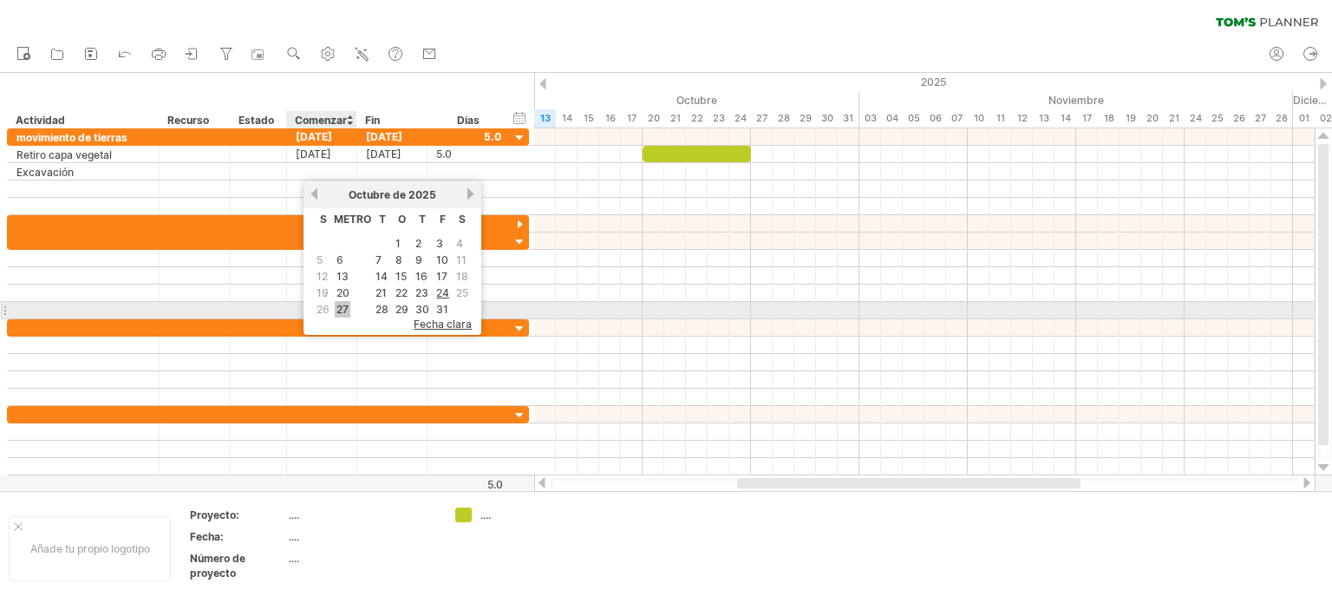
click at [342, 304] on font "27" at bounding box center [342, 309] width 12 height 13
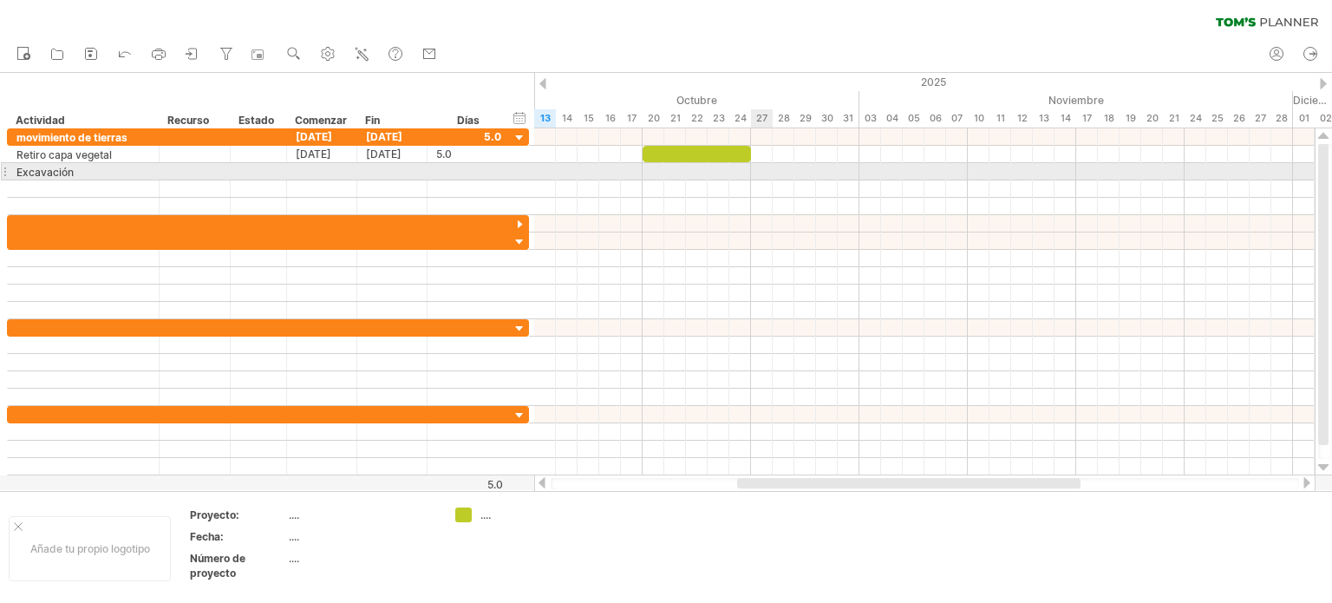
click at [759, 174] on div at bounding box center [924, 171] width 780 height 17
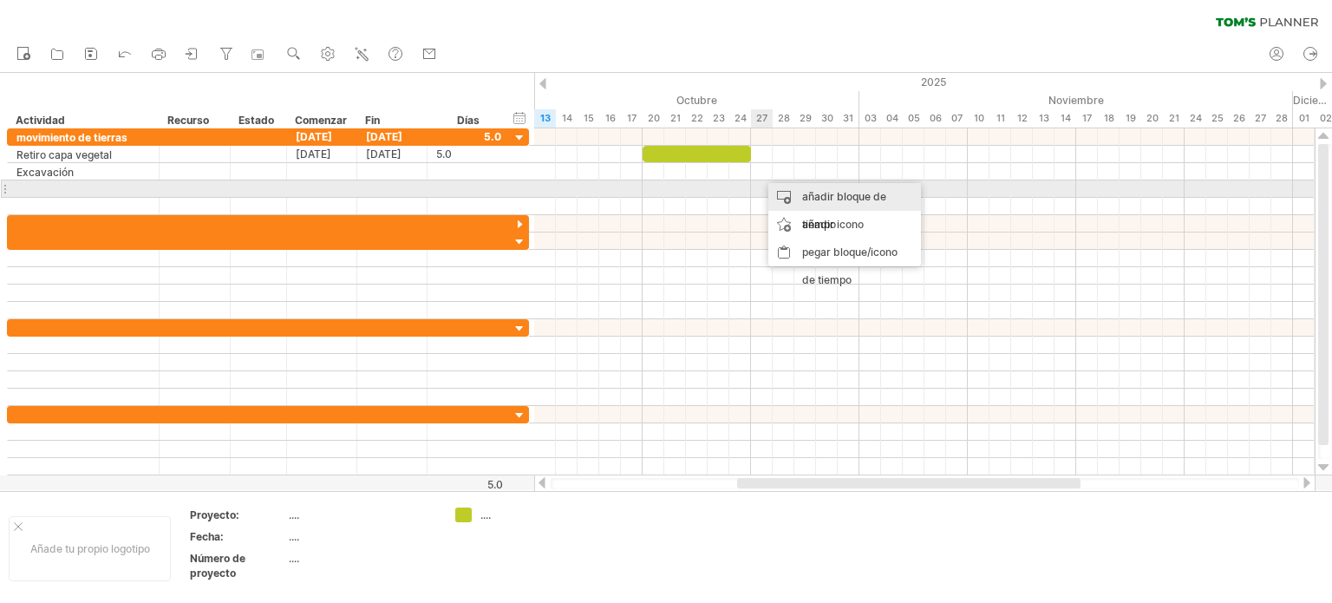
click at [805, 193] on font "añadir bloque de tiempo" at bounding box center [844, 210] width 84 height 41
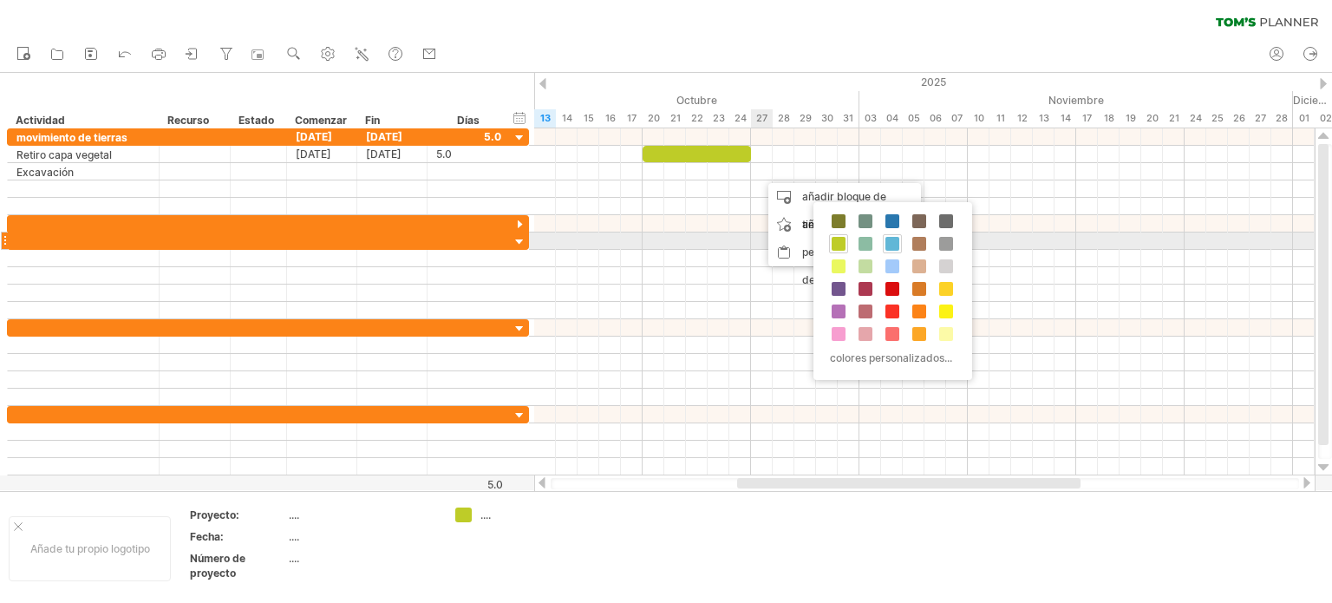
click at [893, 244] on span at bounding box center [892, 244] width 14 height 14
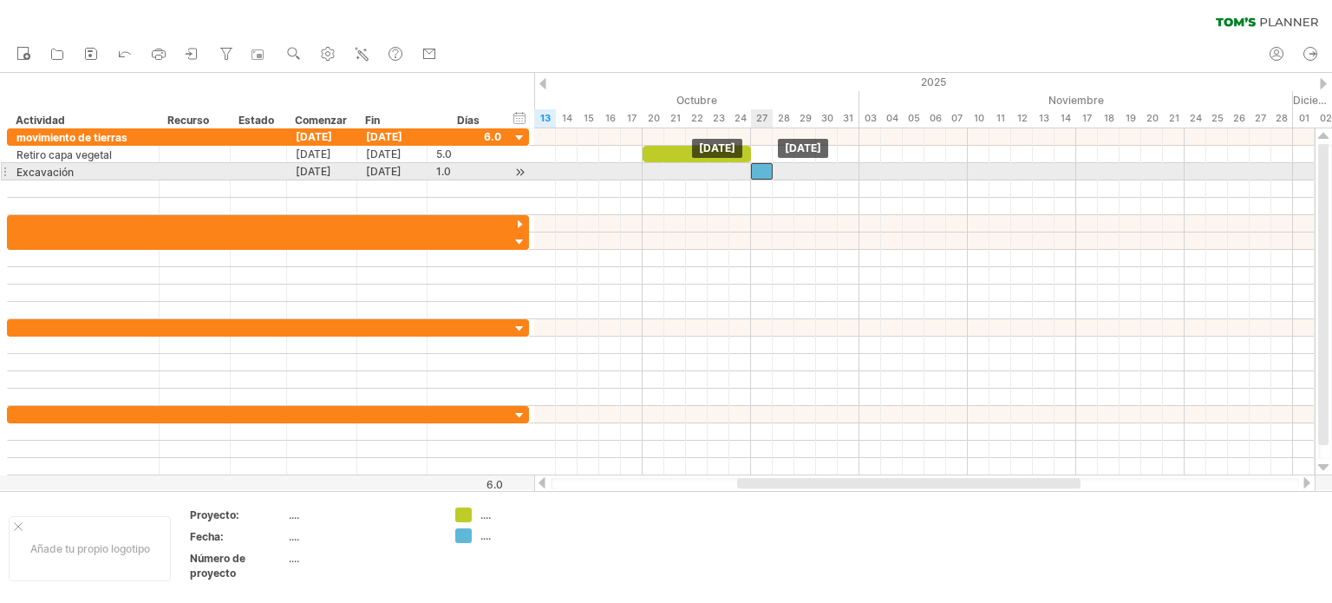
click at [761, 173] on div at bounding box center [762, 171] width 22 height 16
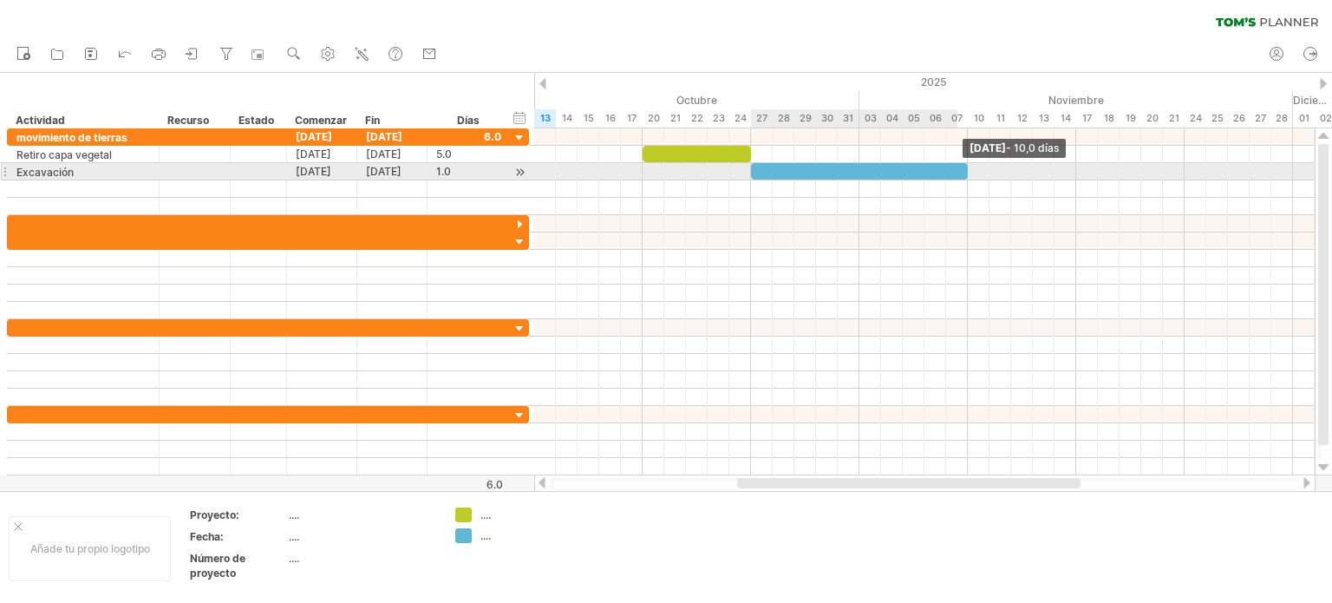
drag, startPoint x: 770, startPoint y: 169, endPoint x: 955, endPoint y: 169, distance: 185.5
click at [964, 166] on span at bounding box center [967, 171] width 7 height 16
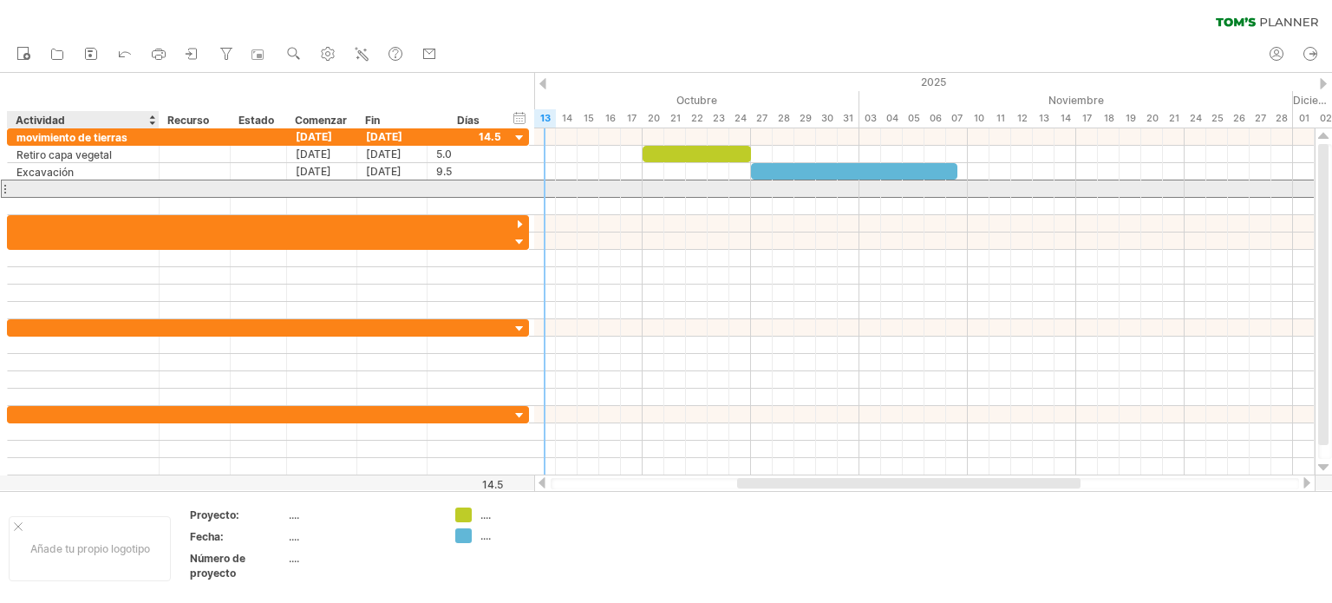
click at [31, 186] on div at bounding box center [83, 188] width 134 height 16
type input "*******"
click at [912, 186] on div at bounding box center [924, 188] width 780 height 18
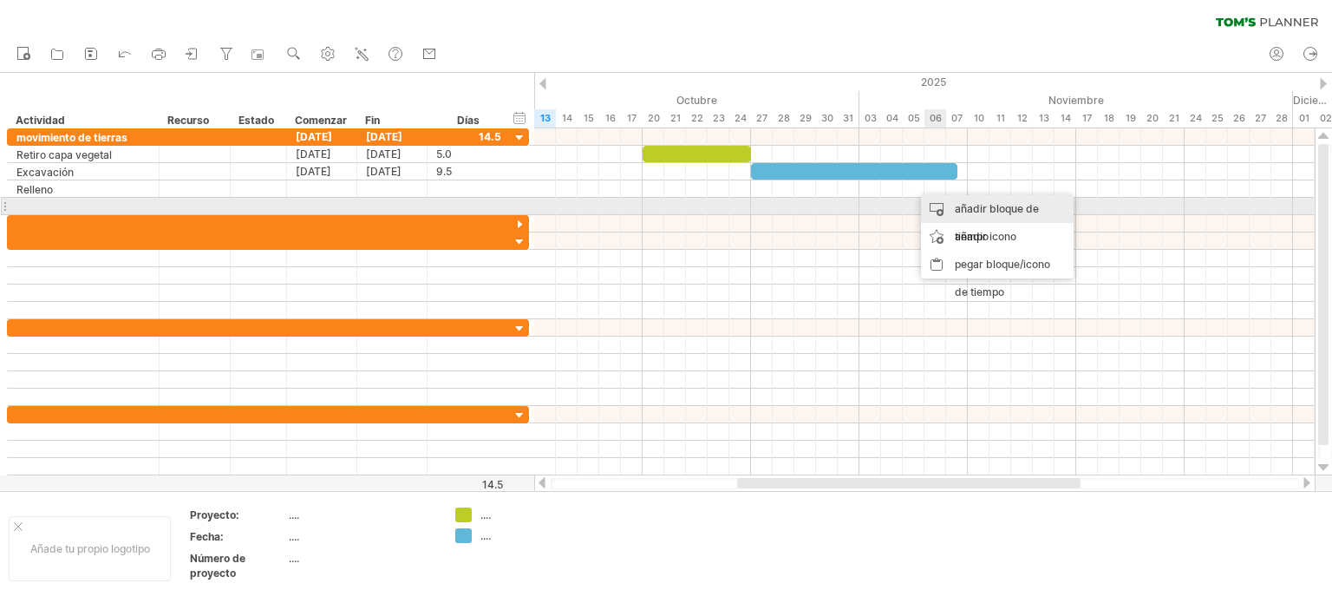
click at [952, 207] on div "añadir bloque de tiempo" at bounding box center [997, 222] width 153 height 55
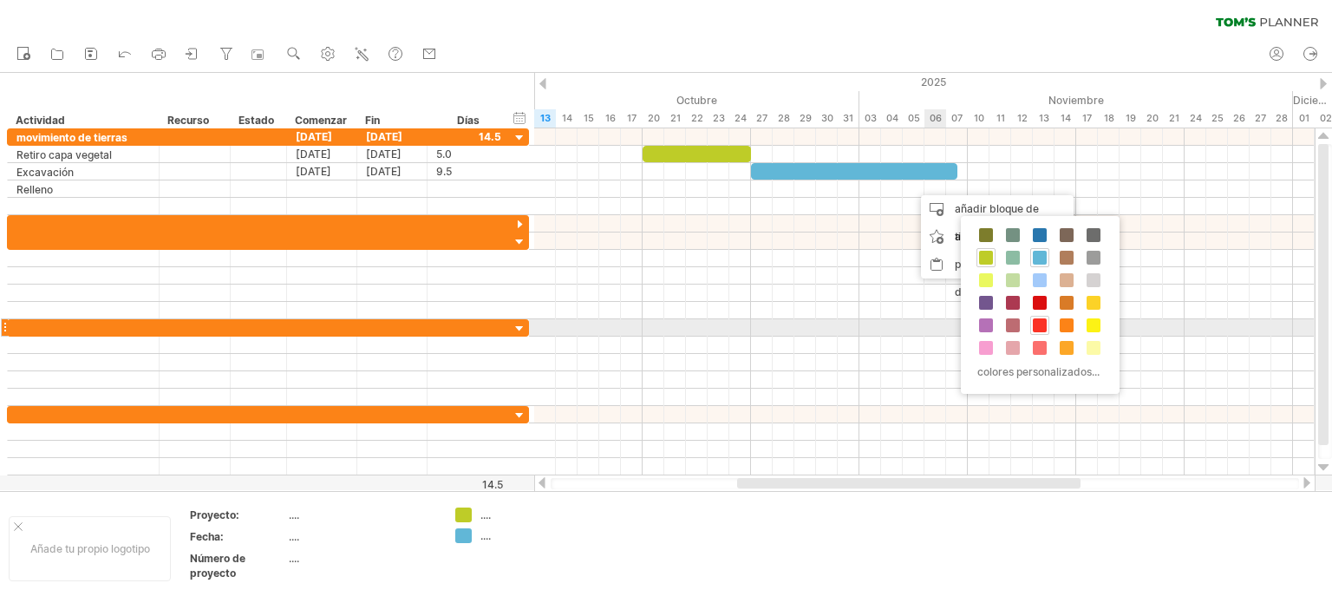
click at [1033, 322] on span at bounding box center [1040, 325] width 14 height 14
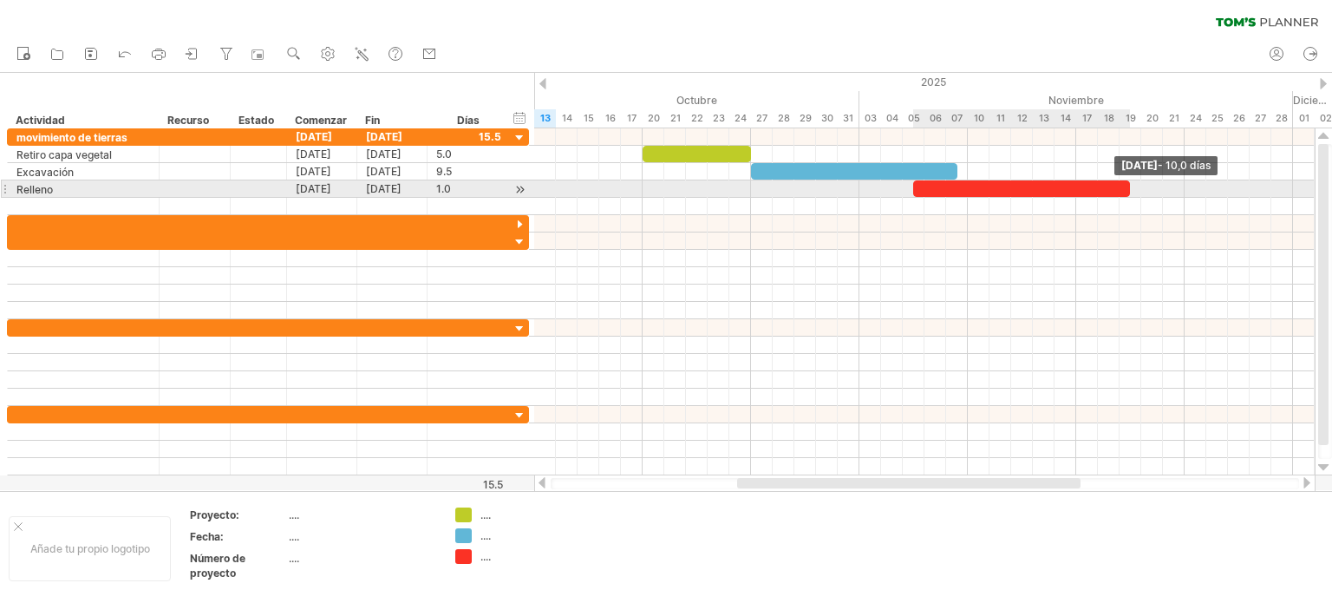
drag, startPoint x: 933, startPoint y: 186, endPoint x: 1131, endPoint y: 188, distance: 198.5
click at [1131, 188] on span at bounding box center [1129, 188] width 7 height 16
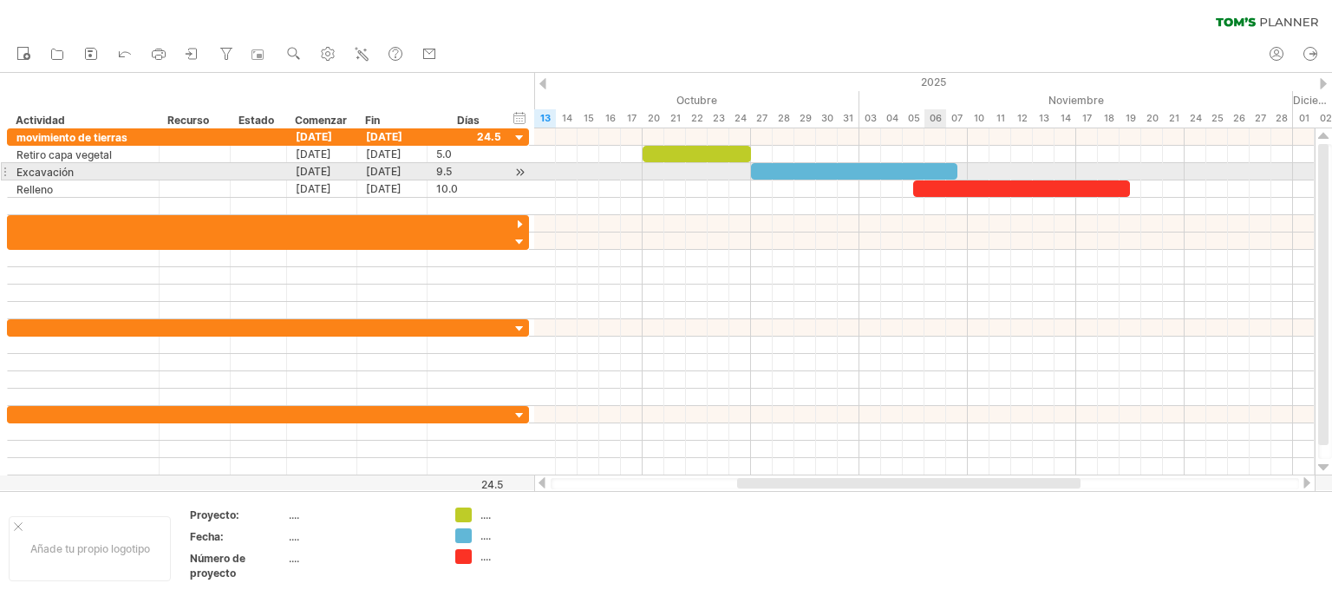
click at [945, 170] on div at bounding box center [854, 171] width 206 height 16
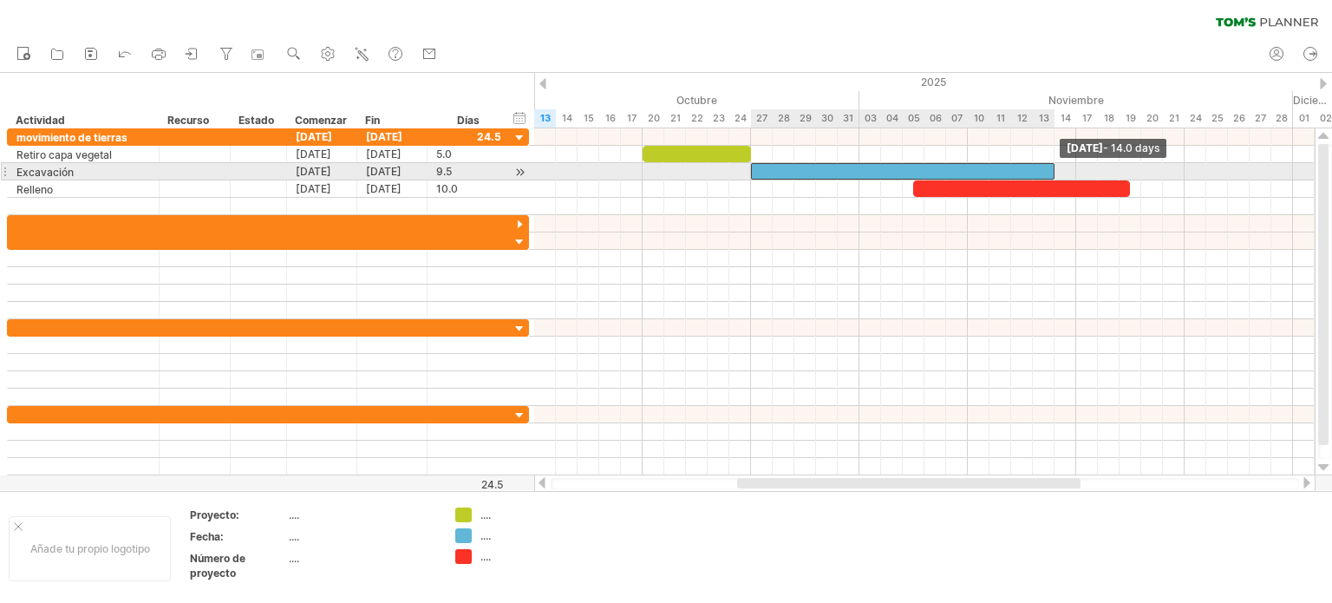
drag, startPoint x: 954, startPoint y: 169, endPoint x: 1050, endPoint y: 171, distance: 95.4
click at [1050, 171] on div at bounding box center [902, 171] width 303 height 16
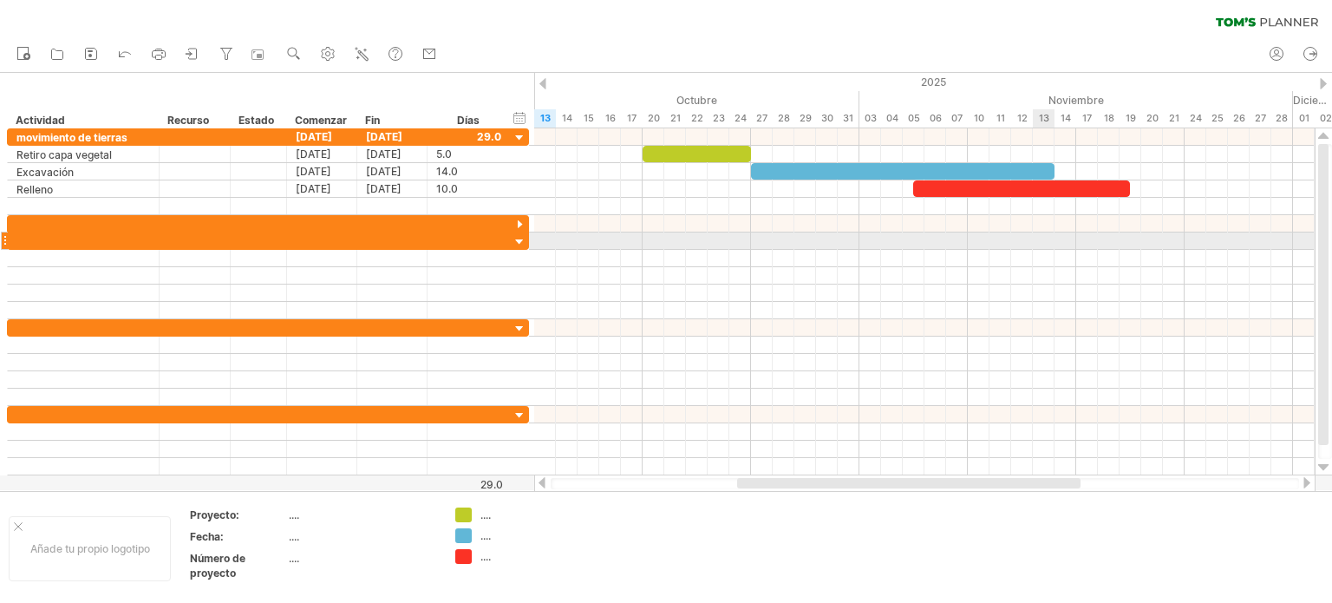
click at [1045, 247] on div at bounding box center [924, 240] width 780 height 17
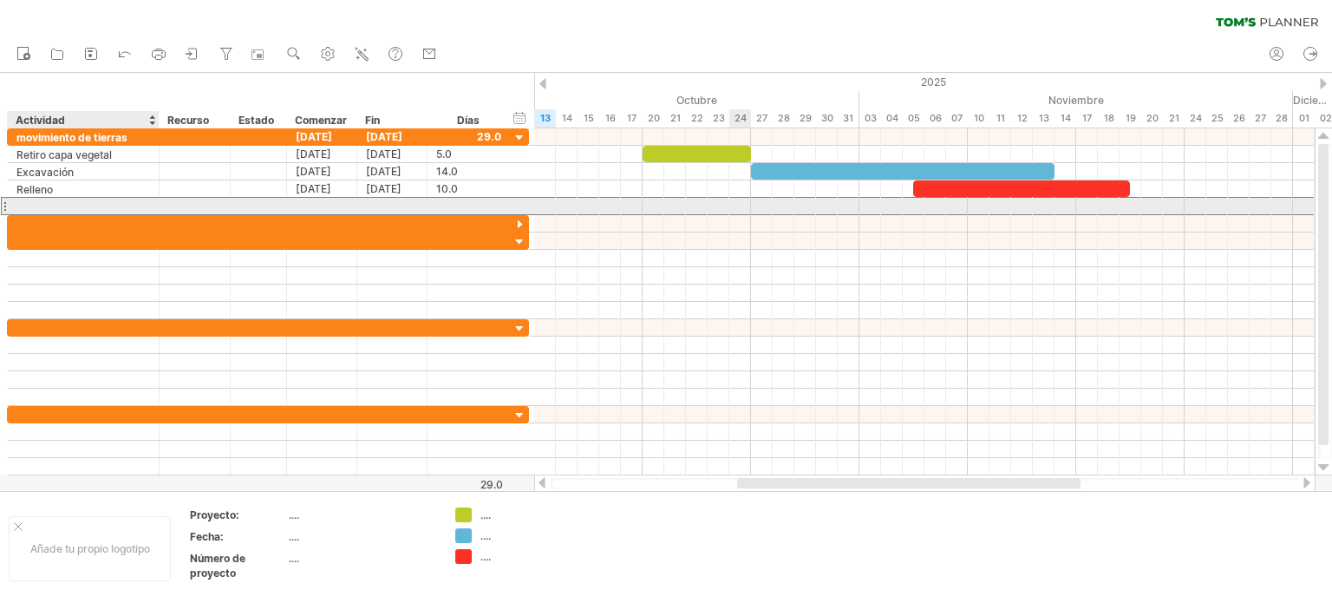
click at [34, 200] on div at bounding box center [83, 206] width 134 height 16
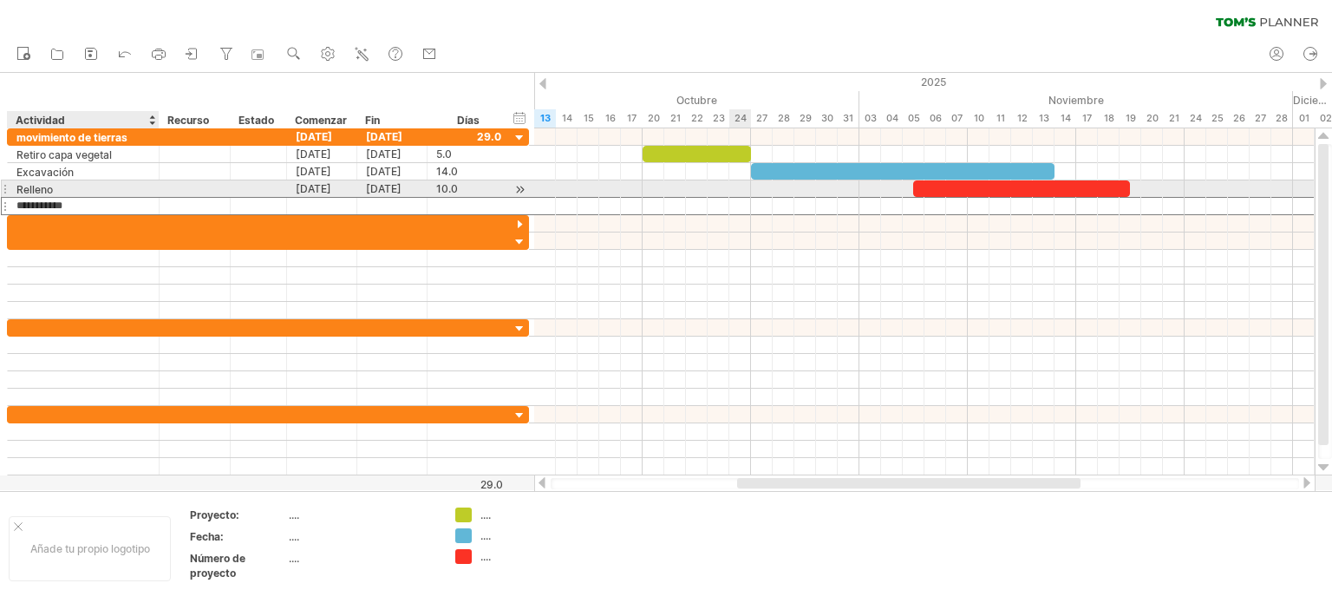
type input "**********"
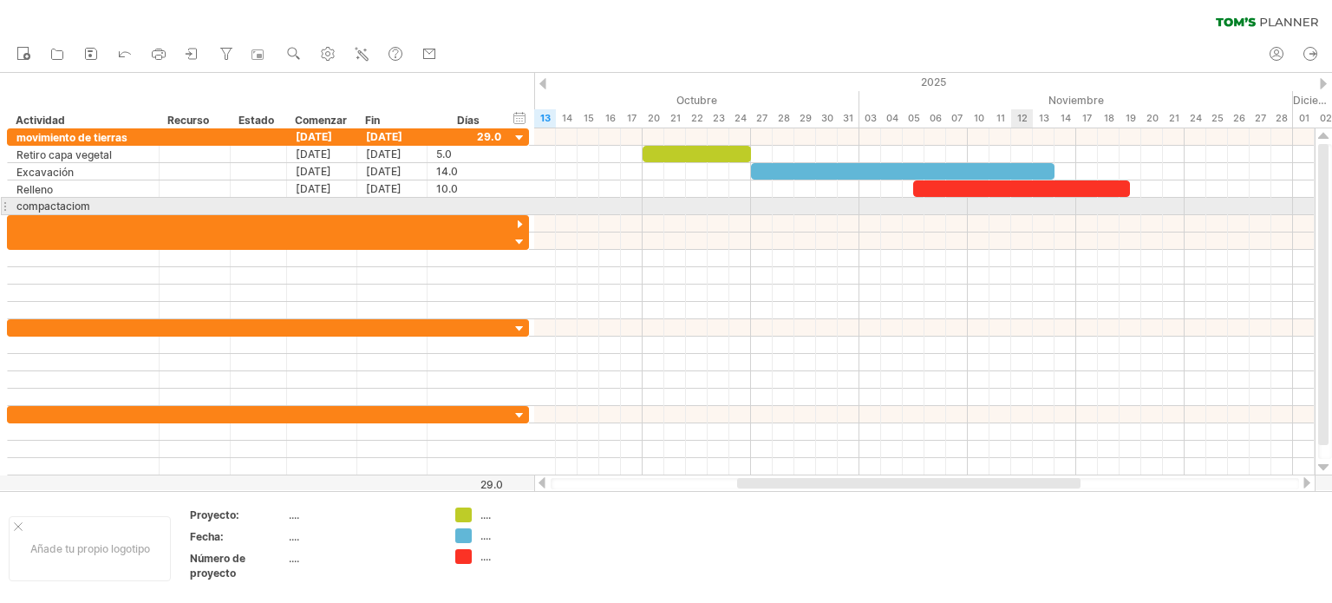
click at [1016, 205] on div at bounding box center [924, 206] width 780 height 17
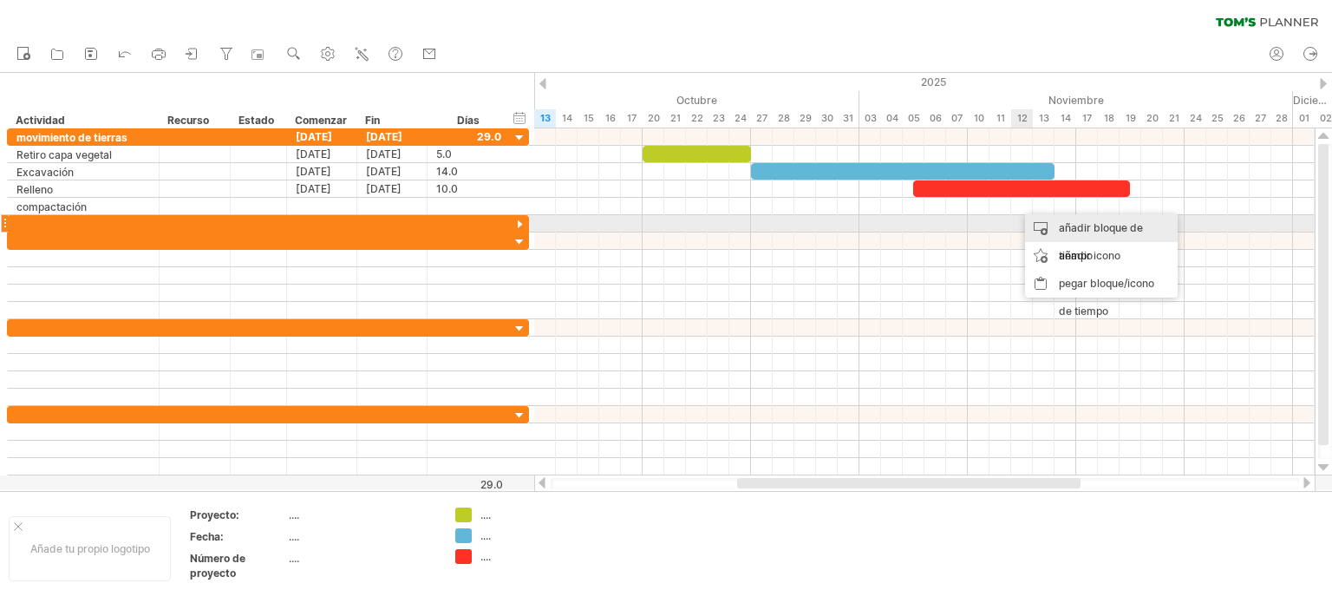
click at [1051, 228] on div "añadir bloque de tiempo" at bounding box center [1101, 241] width 153 height 55
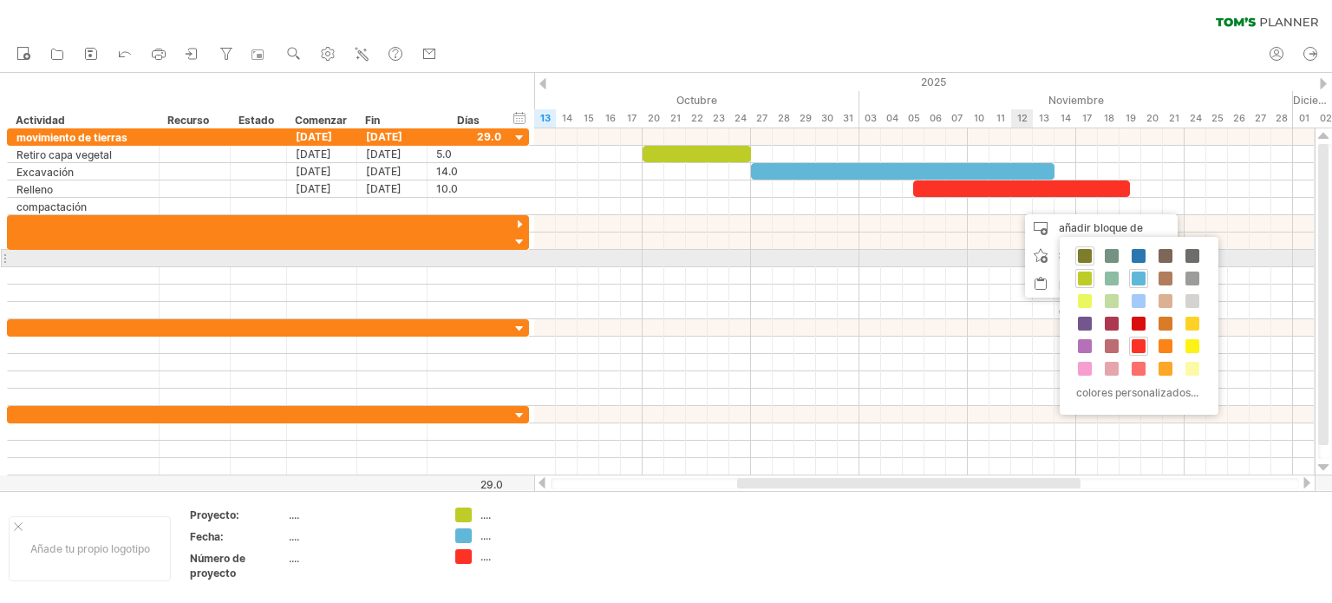
click at [1085, 259] on span at bounding box center [1085, 256] width 14 height 14
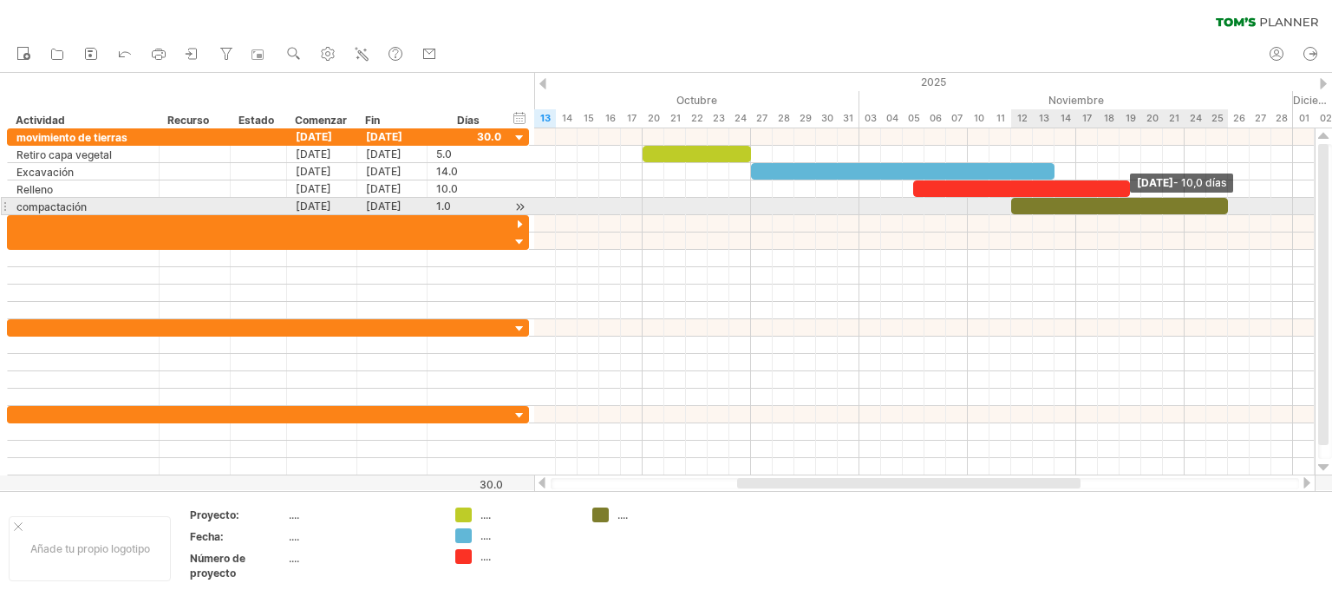
drag, startPoint x: 1032, startPoint y: 205, endPoint x: 1229, endPoint y: 207, distance: 197.7
click at [1229, 207] on span at bounding box center [1227, 206] width 7 height 16
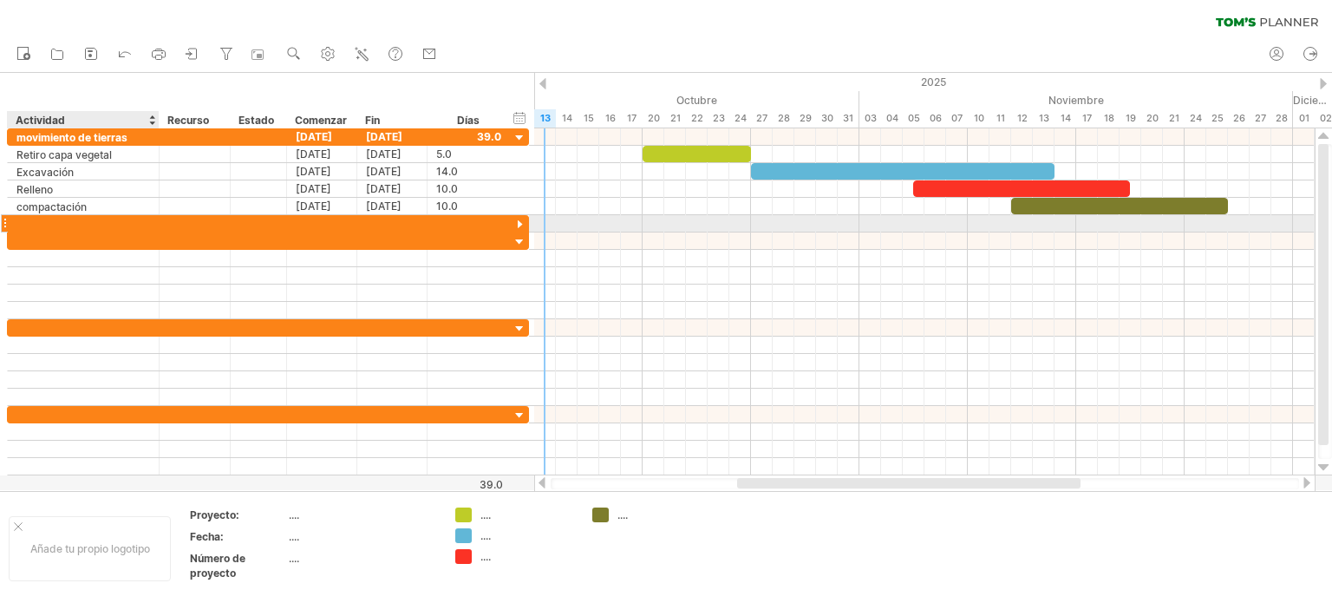
click at [37, 218] on div at bounding box center [83, 223] width 134 height 16
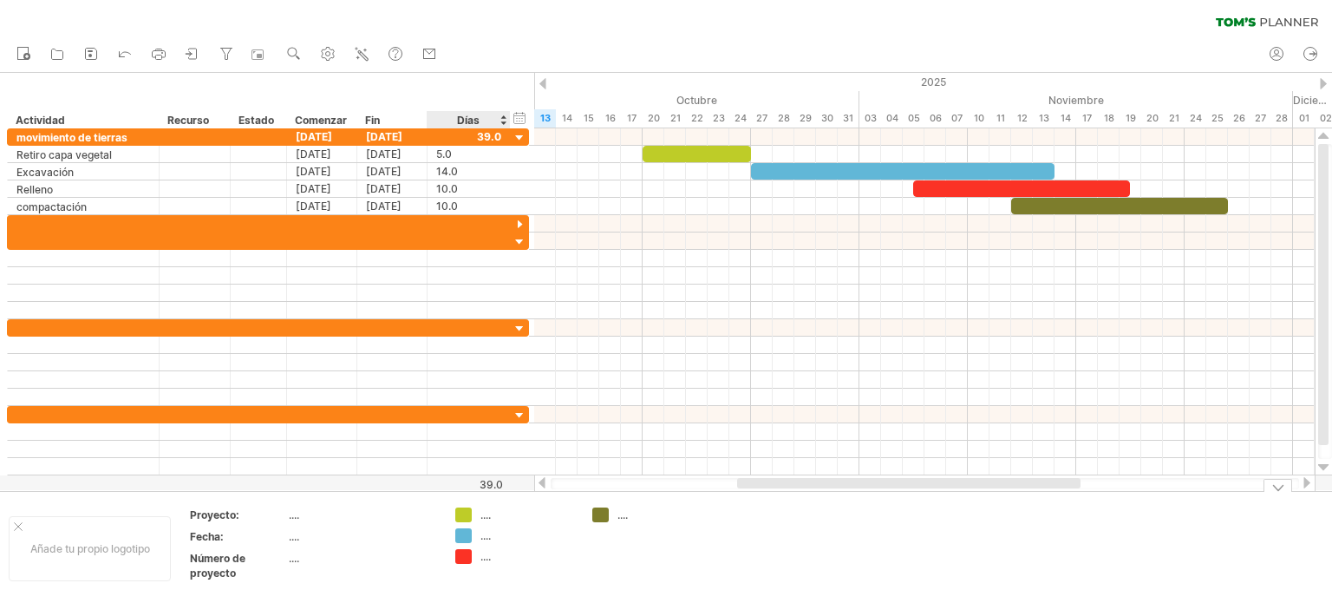
click at [483, 512] on font "...." at bounding box center [485, 514] width 10 height 13
click at [461, 515] on div "Intentando acceder a [DOMAIN_NAME] Conectado de nuevo... 0% borrar filtro" at bounding box center [666, 301] width 1332 height 603
click at [295, 557] on font "...." at bounding box center [294, 557] width 10 height 13
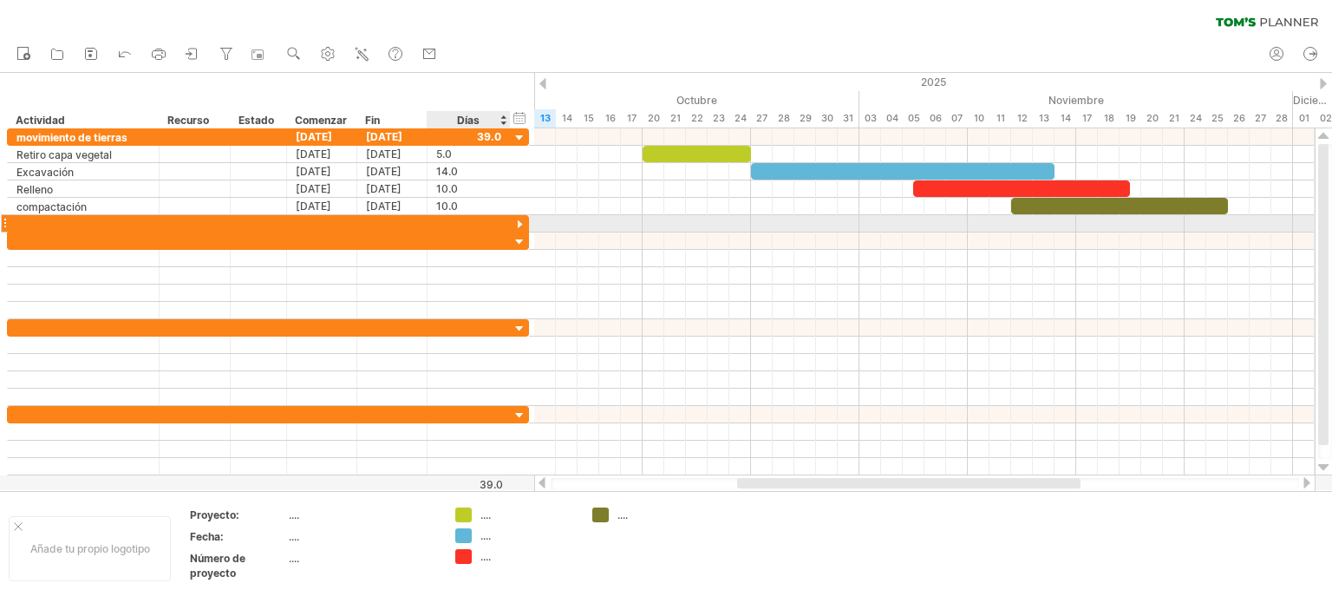
click at [520, 220] on div at bounding box center [519, 225] width 16 height 16
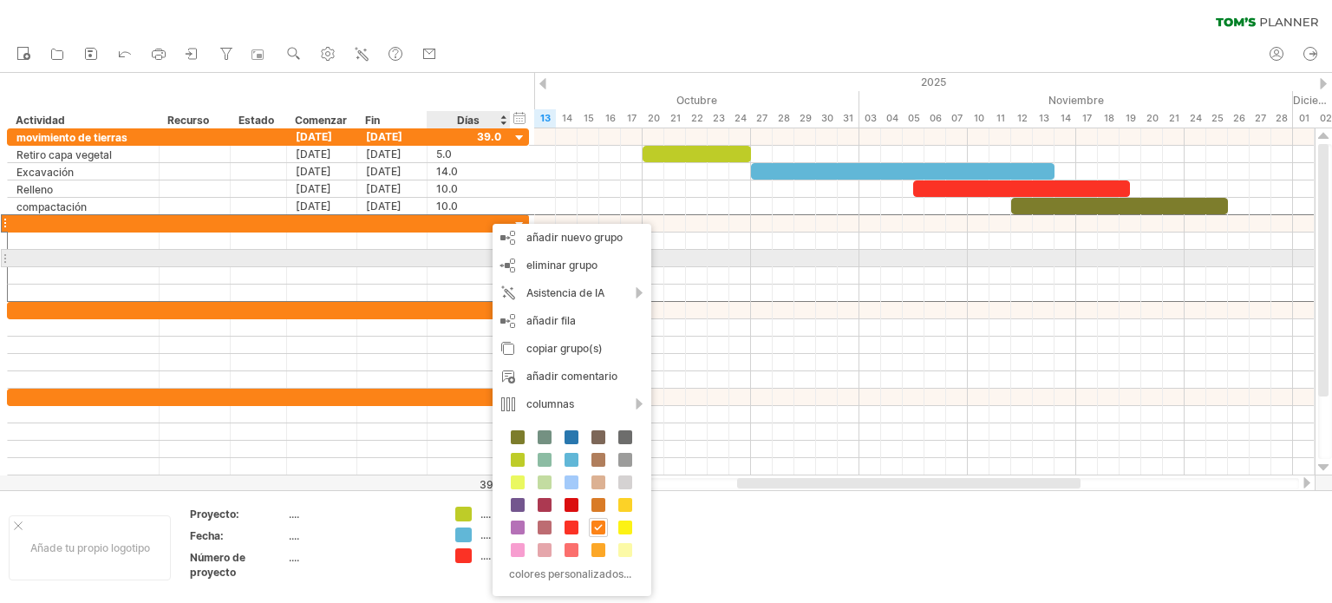
click at [440, 251] on div at bounding box center [468, 258] width 65 height 16
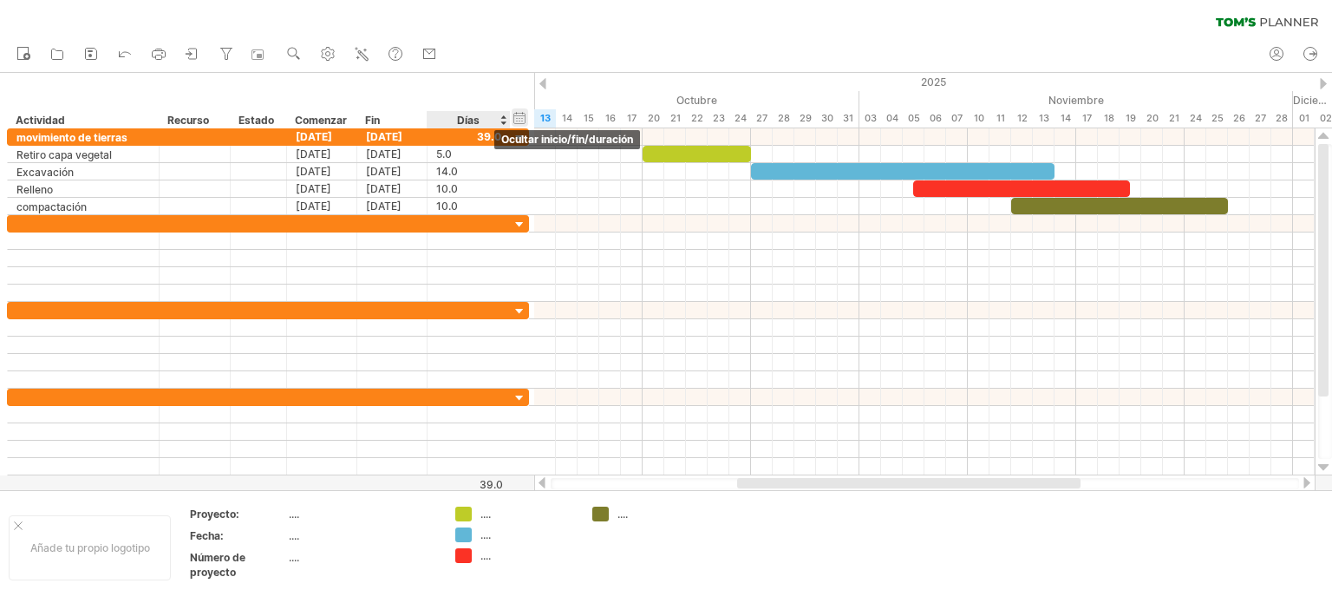
click at [520, 117] on div "ocultar inicio/fin/duración mostrar inicio/fin/duración" at bounding box center [519, 117] width 16 height 18
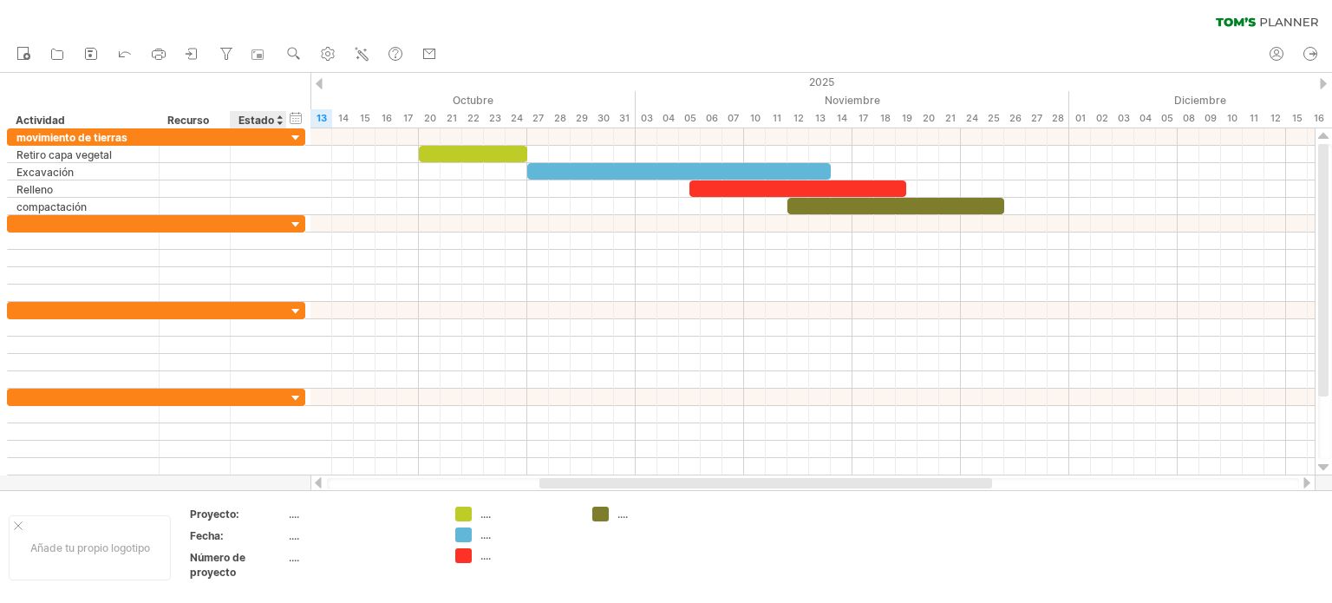
click at [260, 117] on font "Estado" at bounding box center [256, 120] width 36 height 13
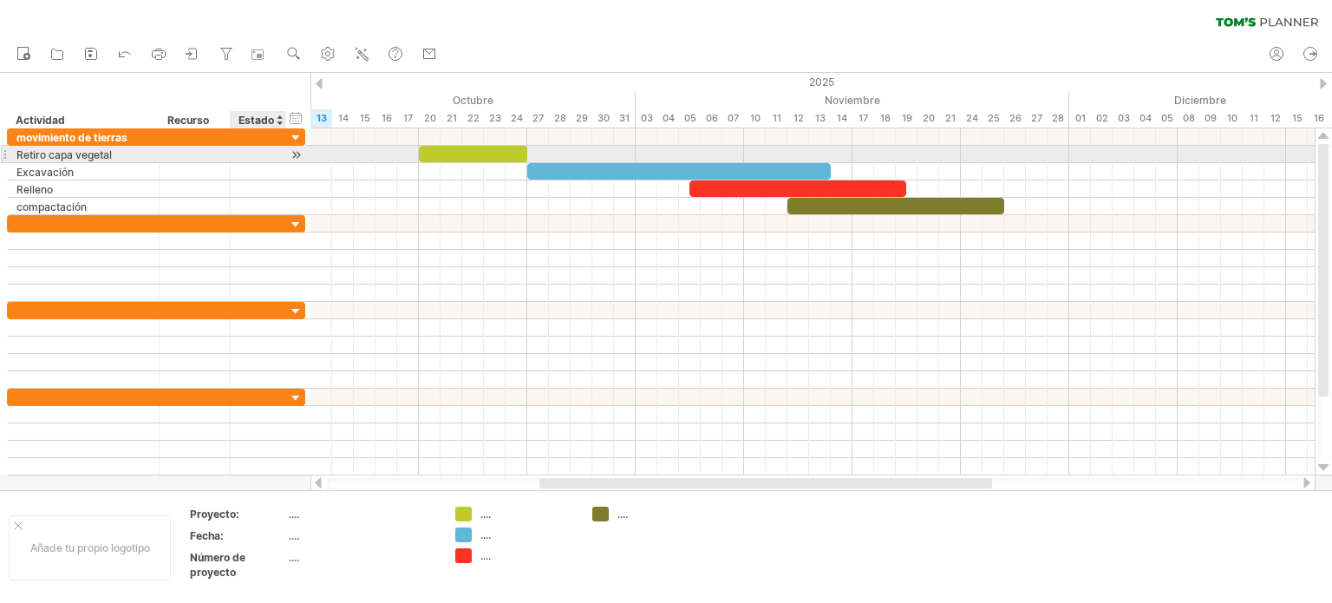
click at [296, 156] on div at bounding box center [296, 155] width 16 height 18
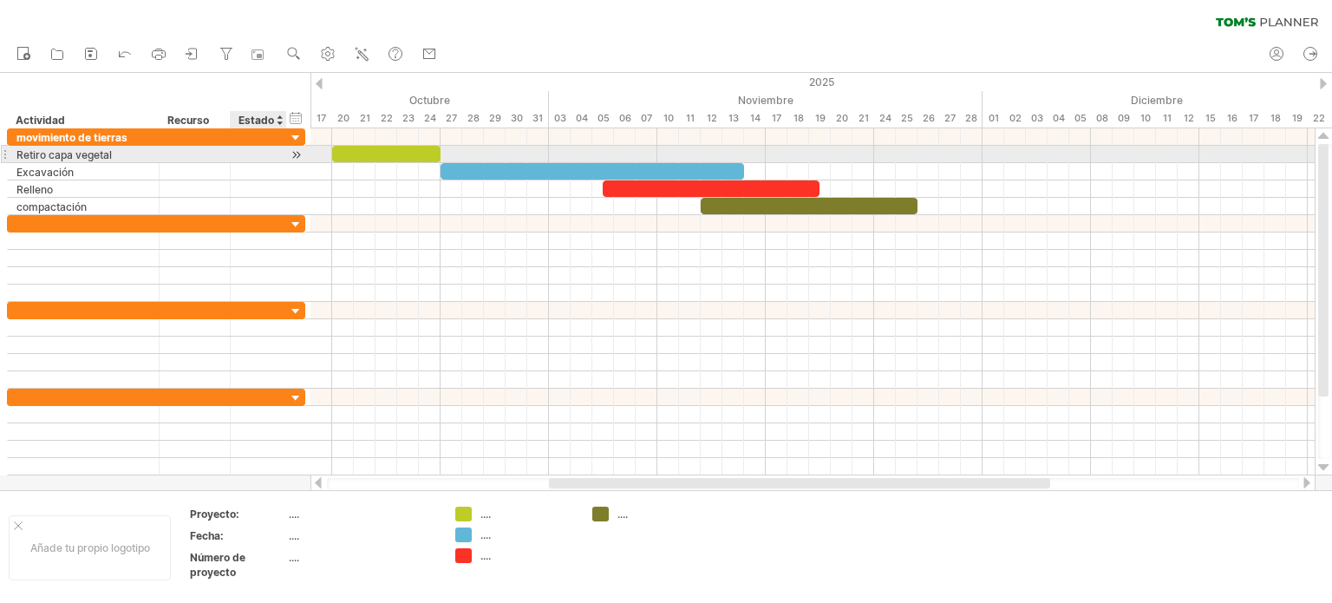
click at [296, 156] on div at bounding box center [296, 155] width 16 height 18
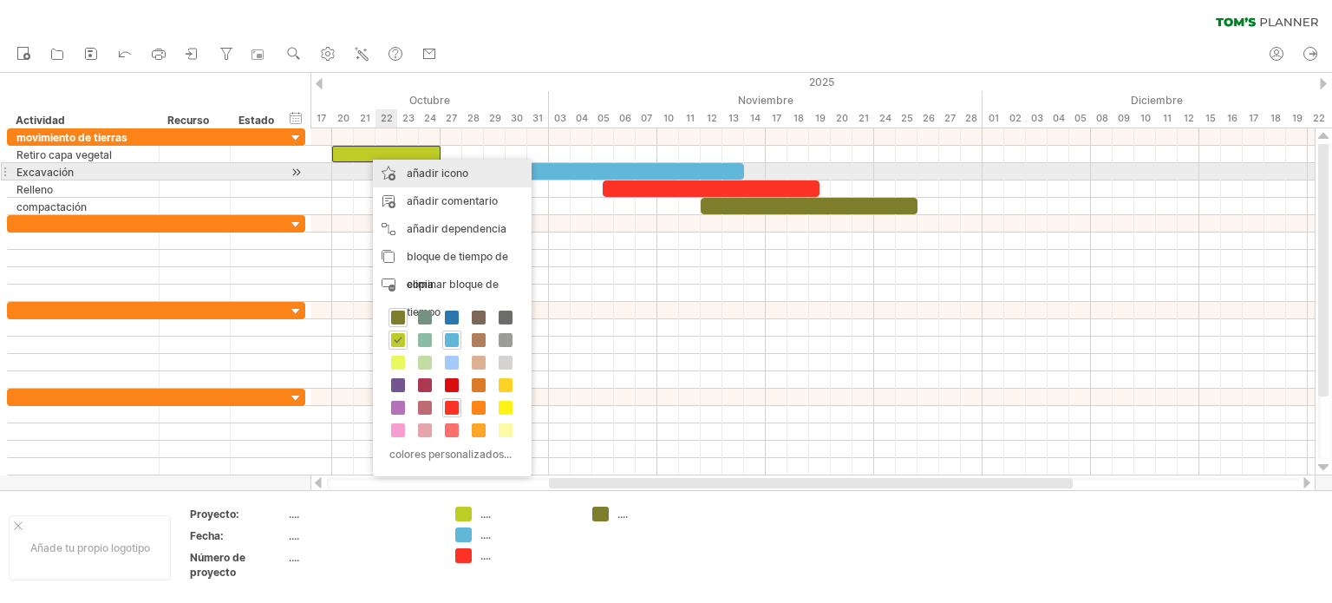
click at [429, 172] on font "añadir icono" at bounding box center [438, 172] width 62 height 13
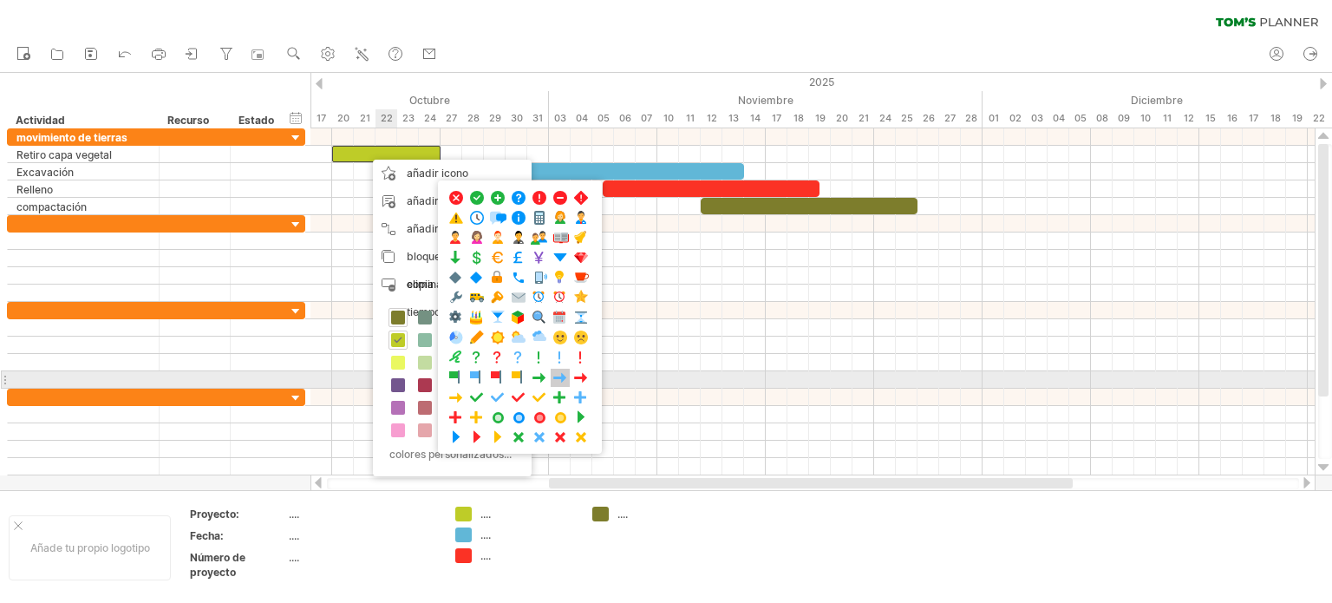
click at [551, 374] on span at bounding box center [559, 377] width 17 height 16
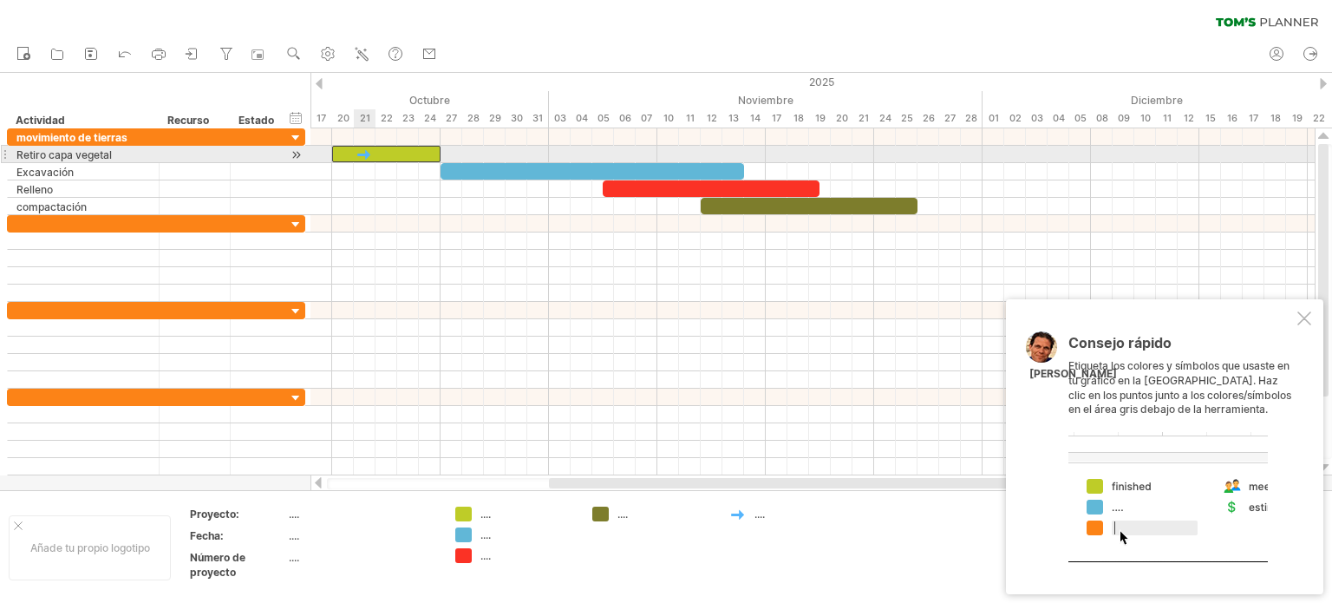
click at [365, 152] on div at bounding box center [363, 154] width 17 height 16
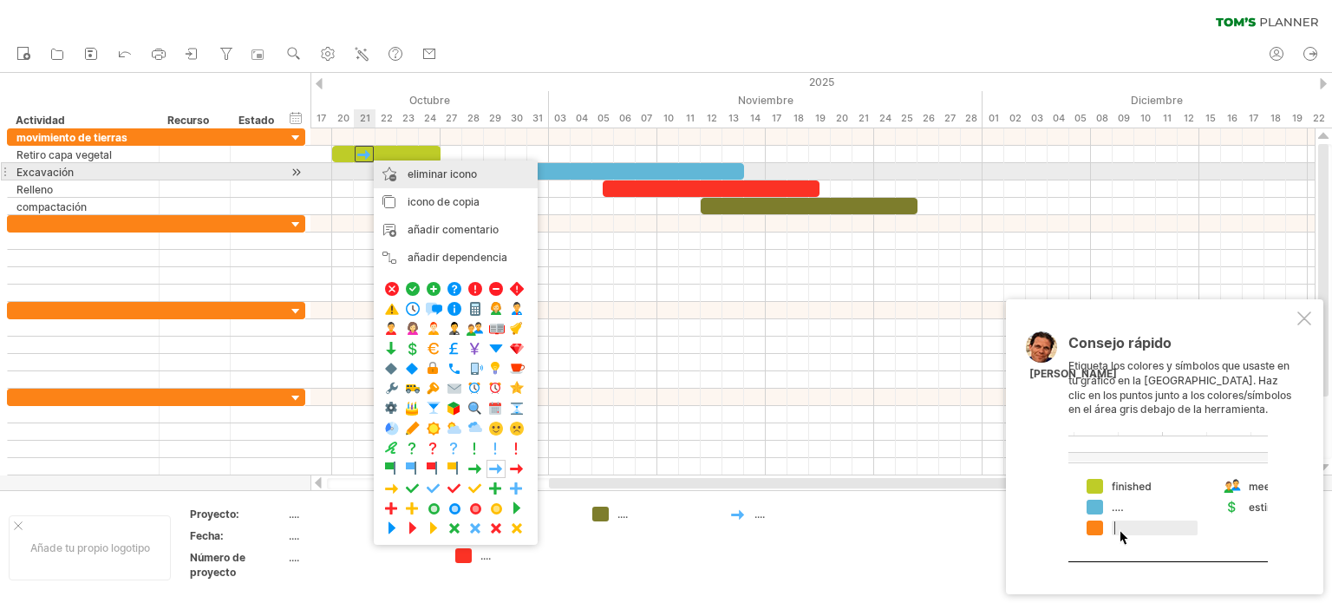
click at [426, 176] on font "eliminar icono" at bounding box center [441, 173] width 69 height 13
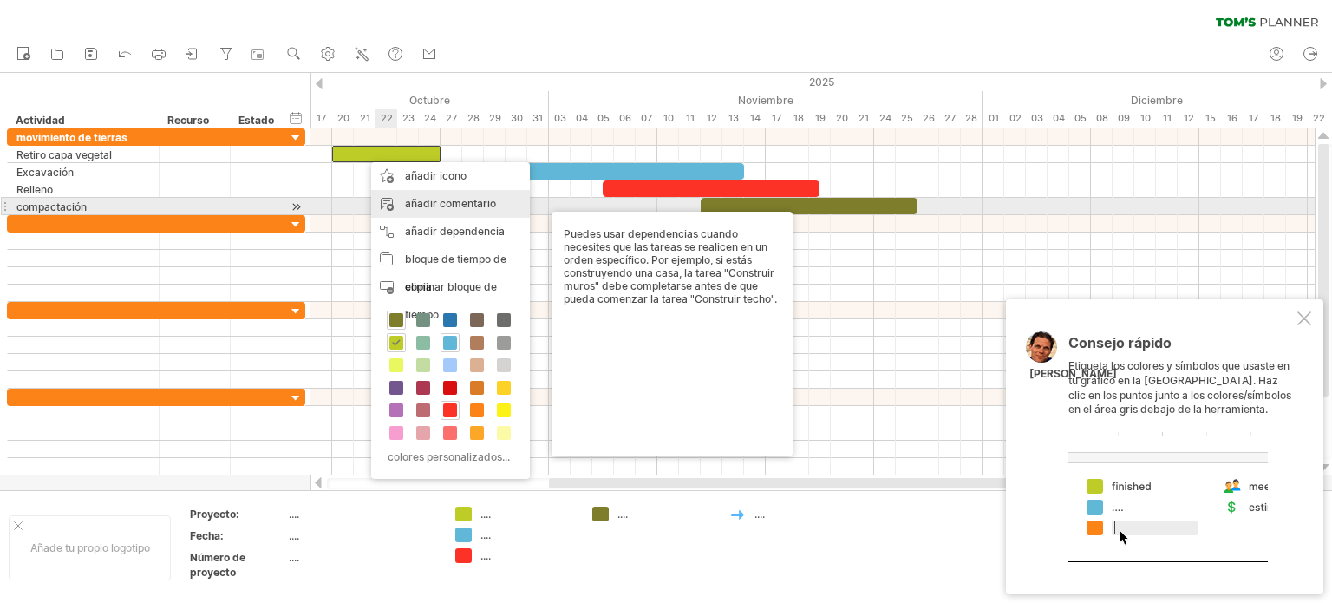
click at [427, 200] on font "añadir comentario" at bounding box center [450, 203] width 91 height 13
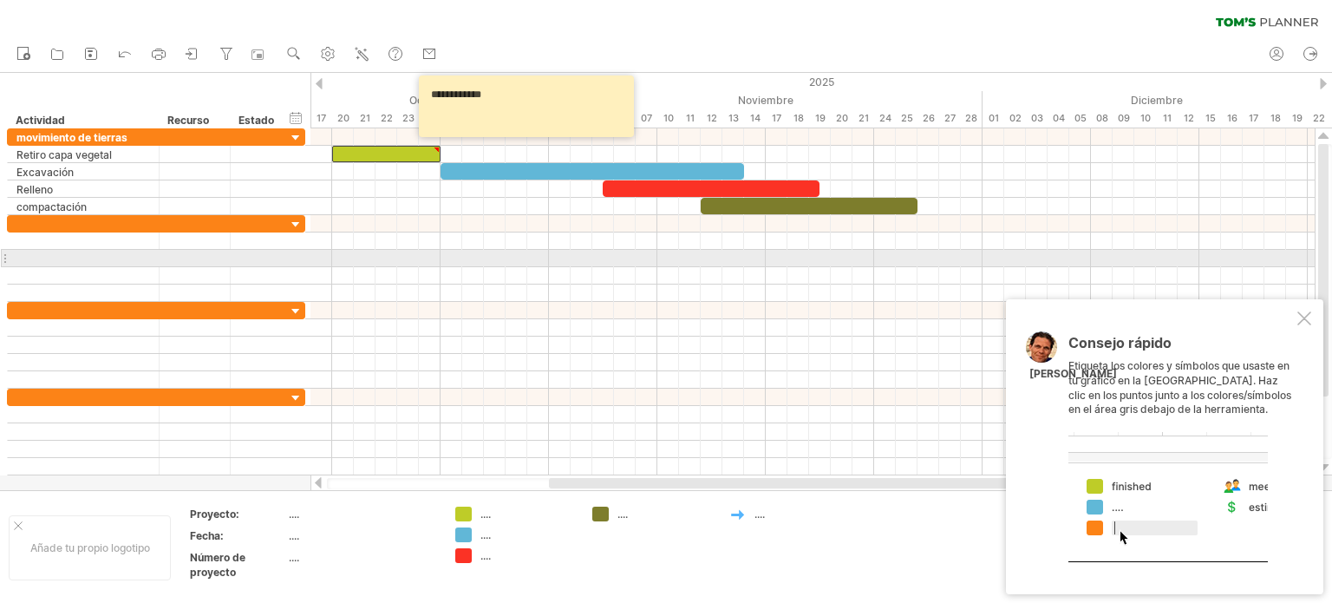
type textarea "**********"
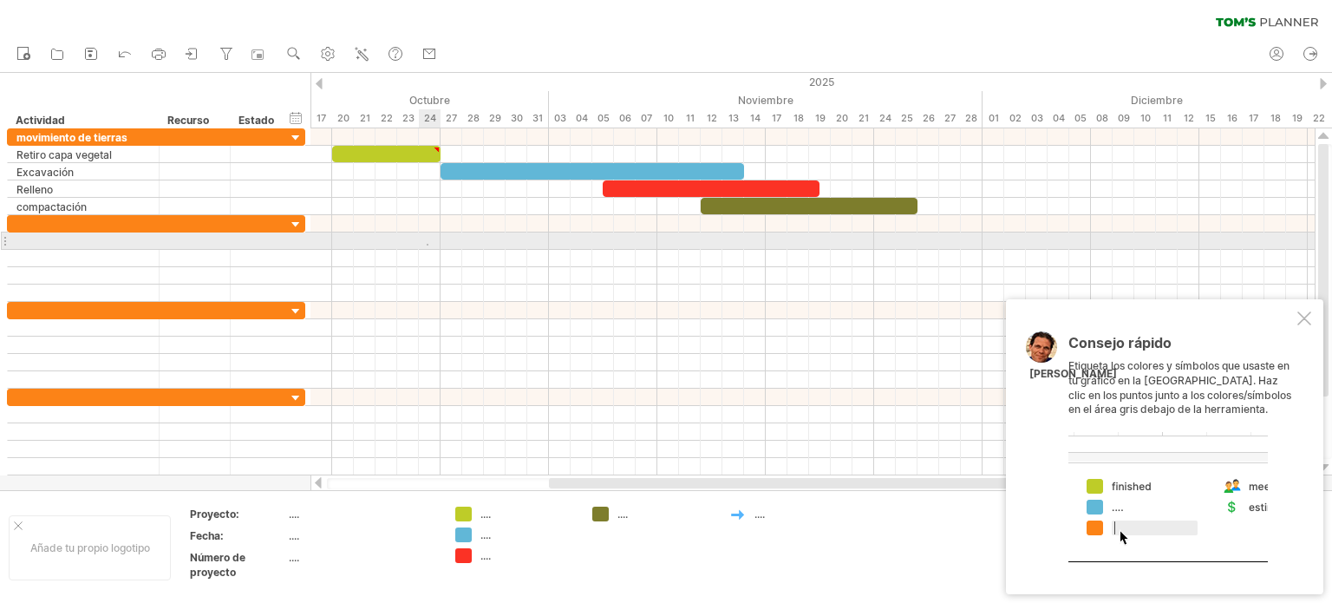
click at [428, 245] on div at bounding box center [812, 240] width 1004 height 17
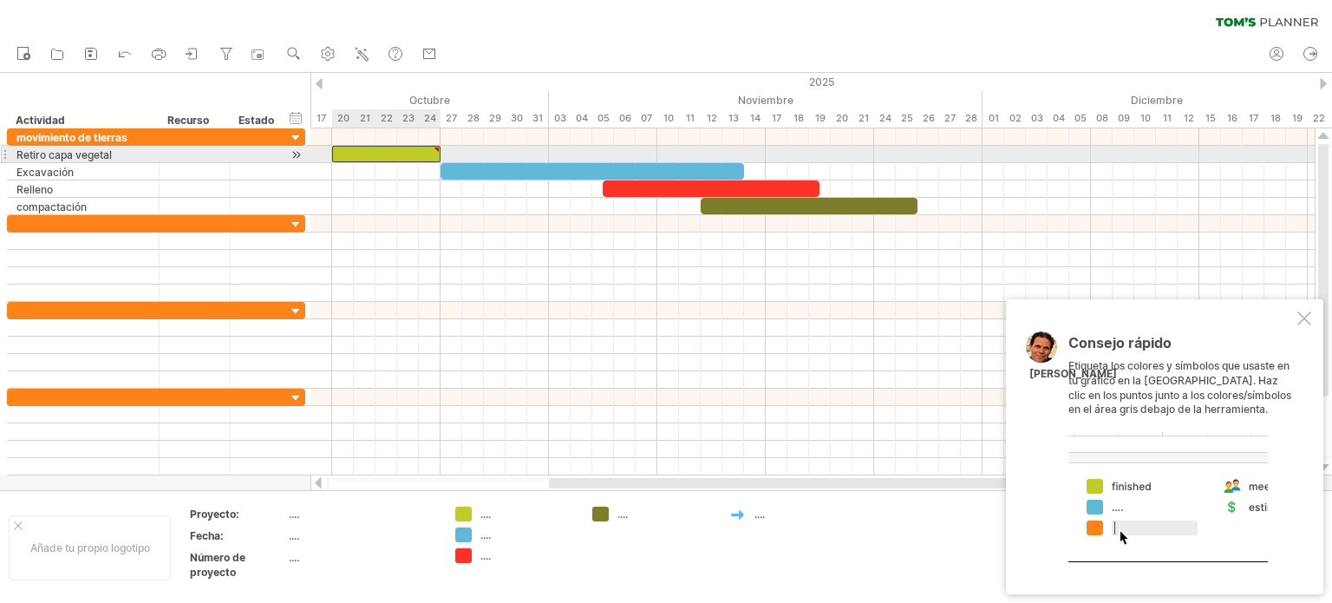
click at [409, 152] on div at bounding box center [386, 154] width 108 height 16
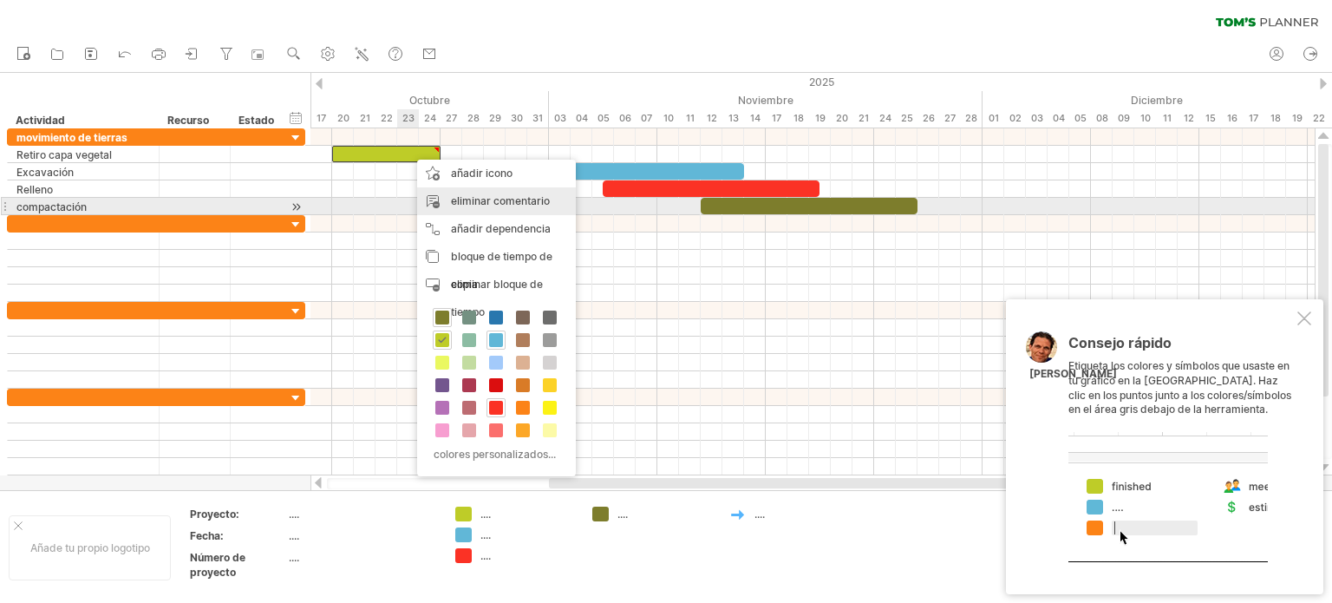
click at [477, 200] on font "eliminar comentario" at bounding box center [500, 200] width 99 height 13
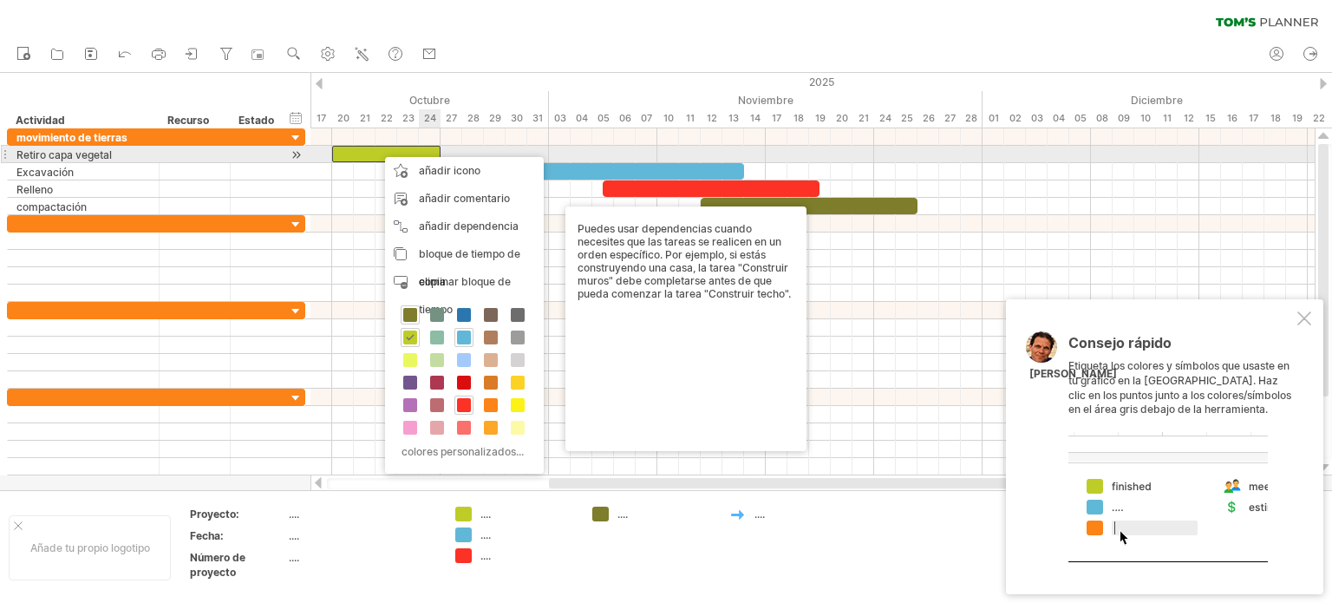
click at [430, 148] on div at bounding box center [386, 154] width 108 height 16
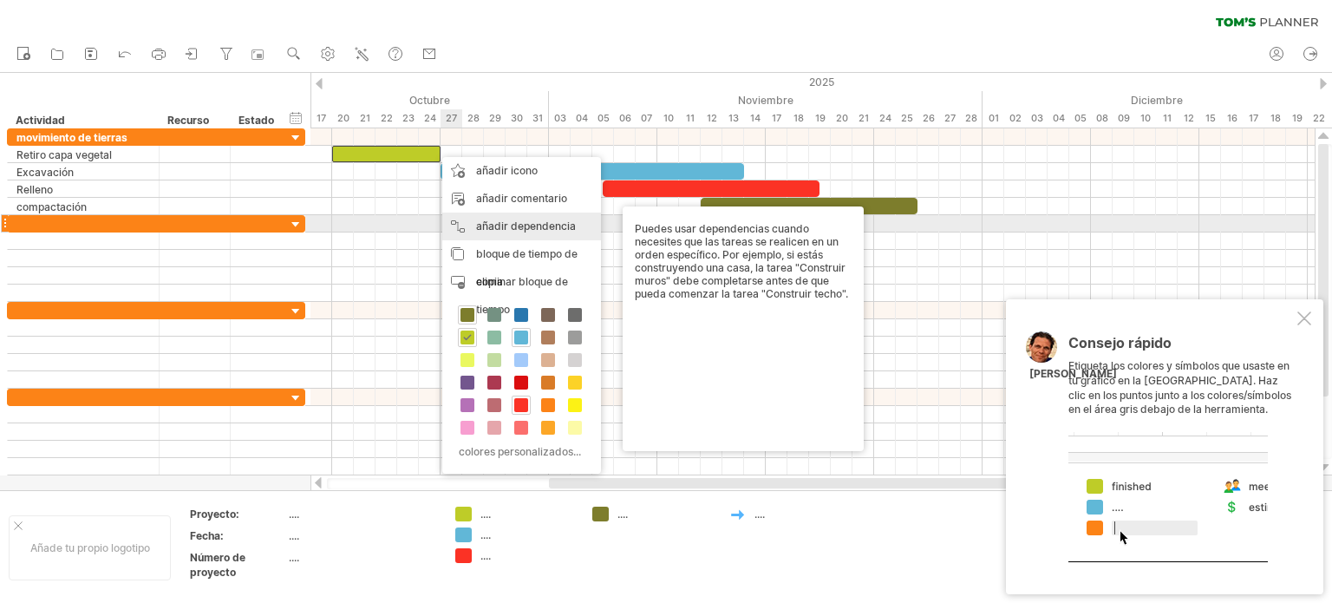
click at [492, 222] on font "añadir dependencia" at bounding box center [526, 225] width 100 height 13
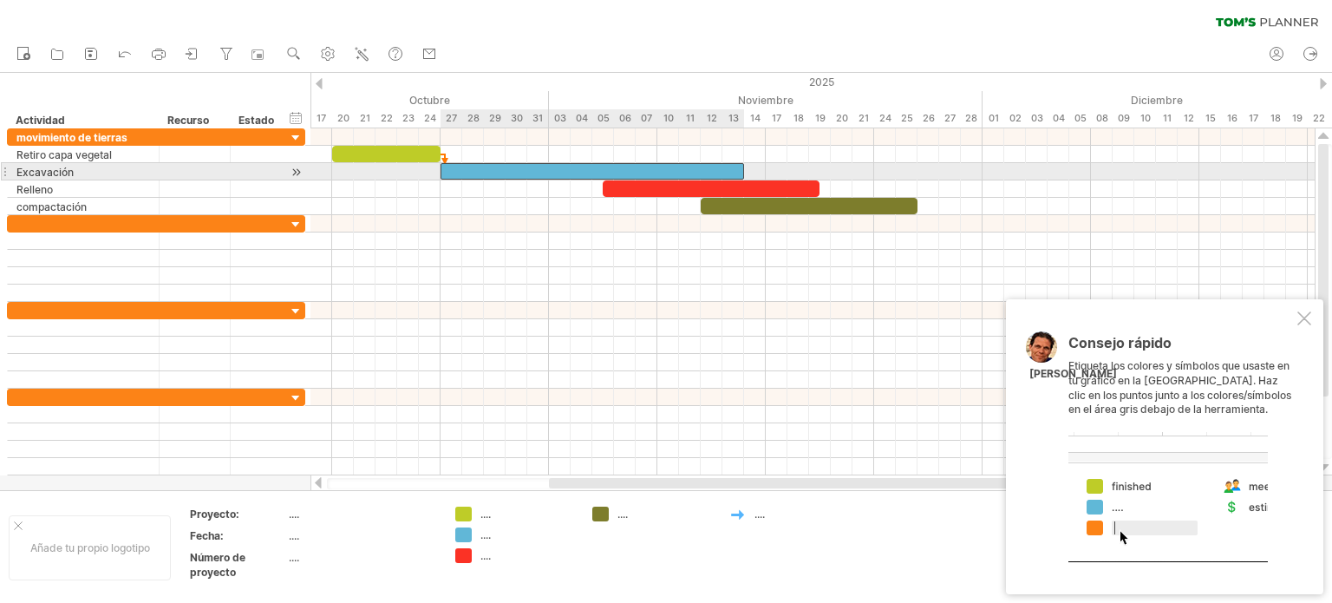
click at [451, 172] on div at bounding box center [591, 171] width 303 height 16
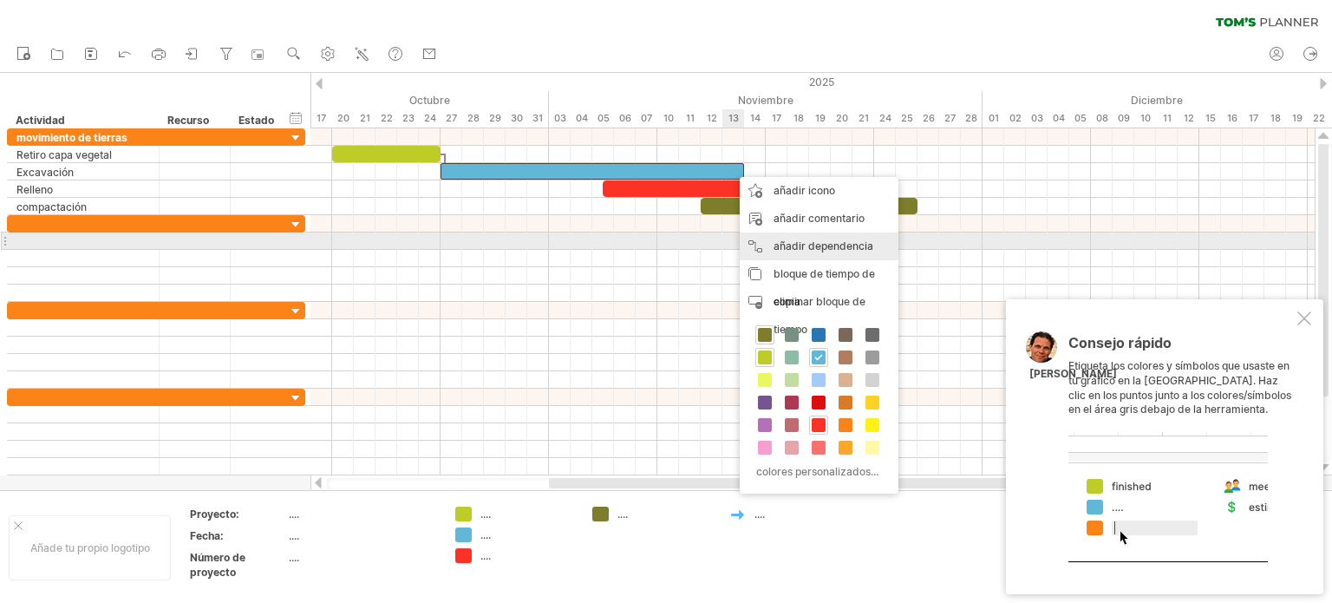
click at [789, 238] on div "añadir dependencia Puedes usar dependencias cuando necesites que las tareas se …" at bounding box center [818, 246] width 159 height 28
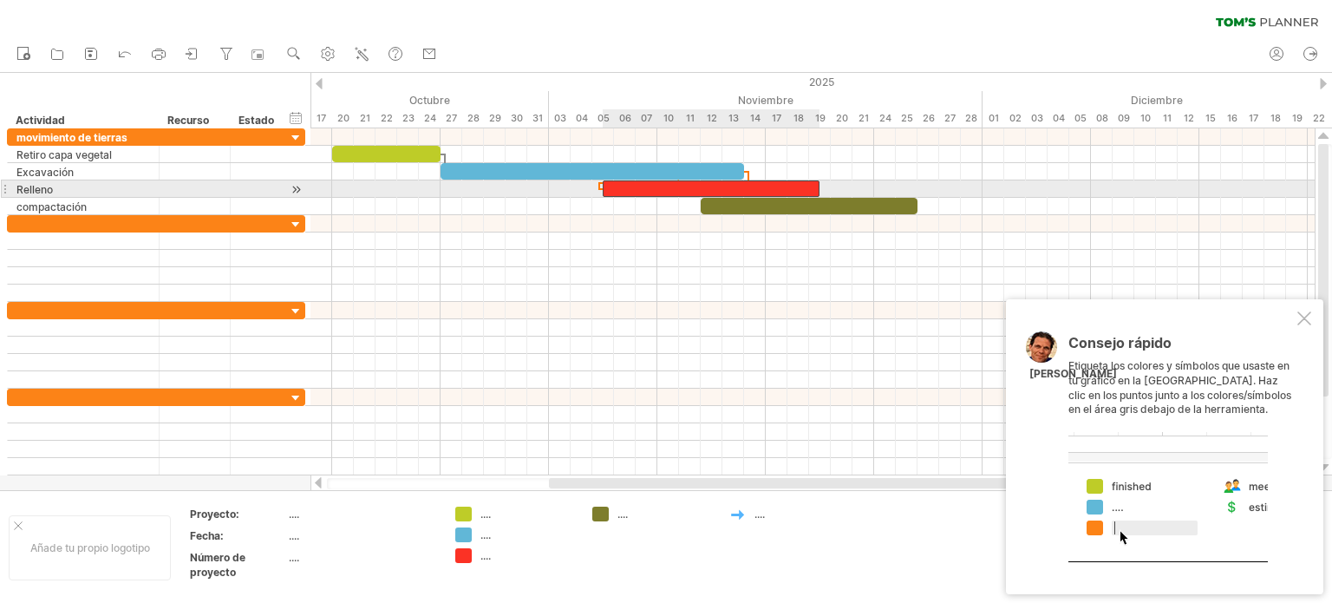
click at [764, 183] on div at bounding box center [711, 188] width 217 height 16
click at [811, 190] on div at bounding box center [711, 188] width 217 height 16
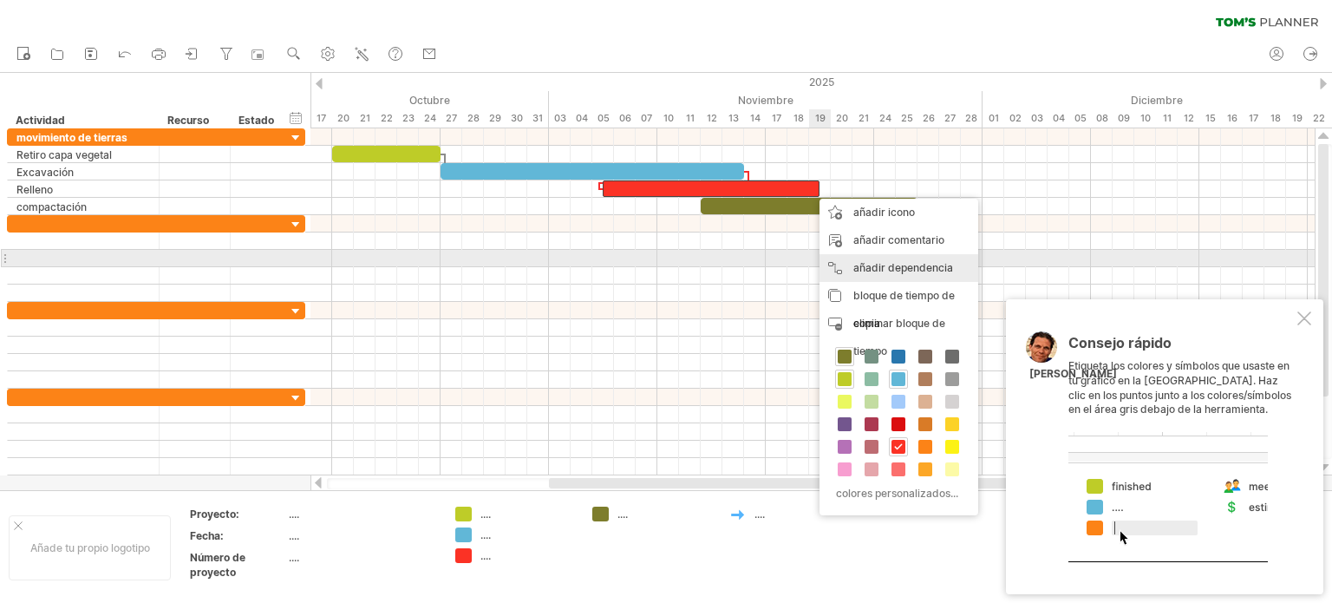
click at [857, 266] on font "añadir dependencia" at bounding box center [903, 267] width 100 height 13
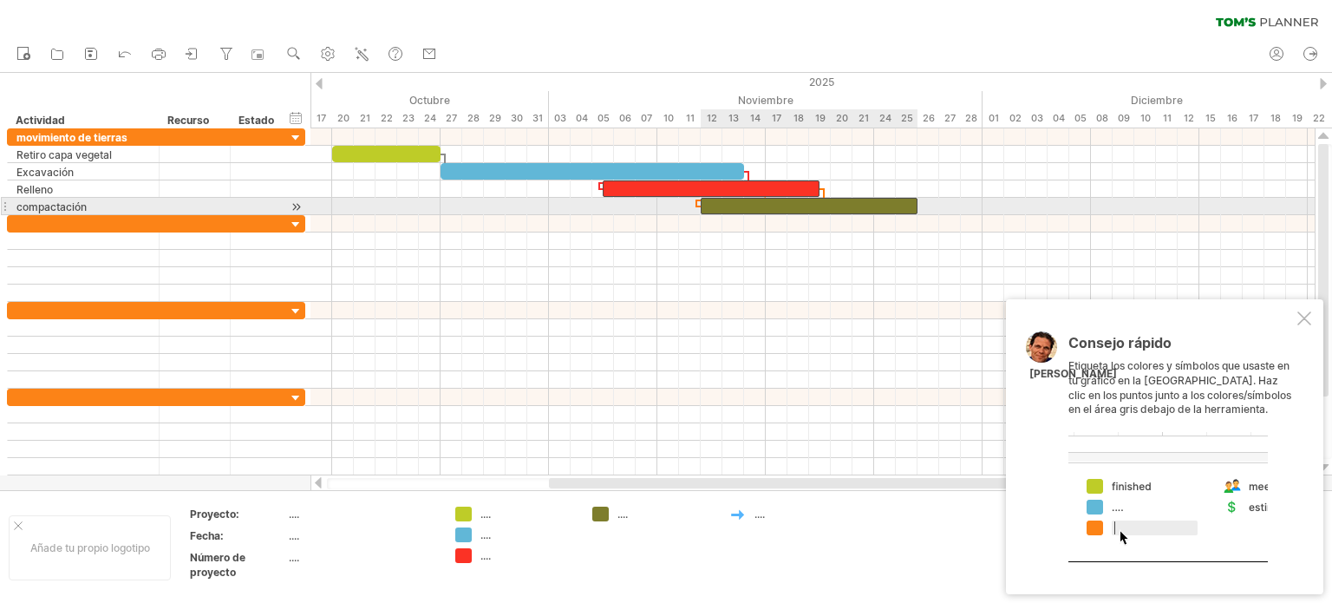
click at [837, 200] on div at bounding box center [808, 206] width 217 height 16
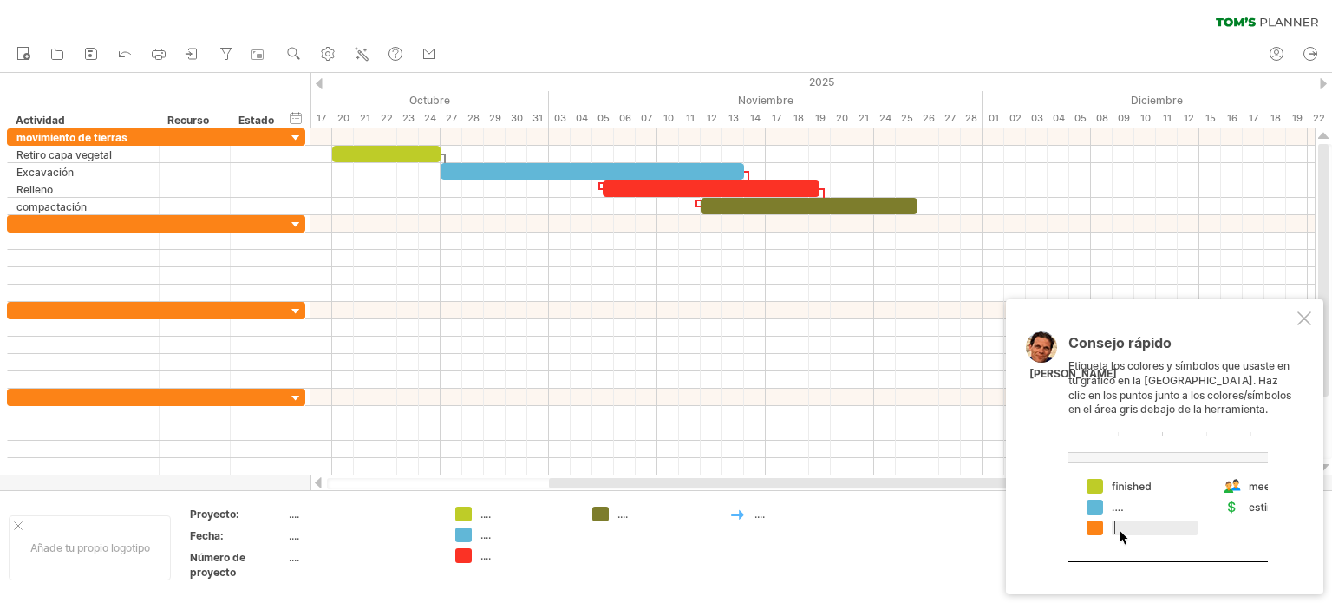
click at [763, 514] on font "...." at bounding box center [759, 513] width 10 height 13
click at [759, 513] on font "...." at bounding box center [759, 513] width 10 height 13
click at [739, 512] on div at bounding box center [737, 514] width 17 height 16
click at [797, 537] on font "eliminar icono" at bounding box center [815, 532] width 69 height 13
click at [467, 512] on div "Intentando acceder a [DOMAIN_NAME] Conectado de nuevo... 0% borrar filtro" at bounding box center [666, 301] width 1332 height 603
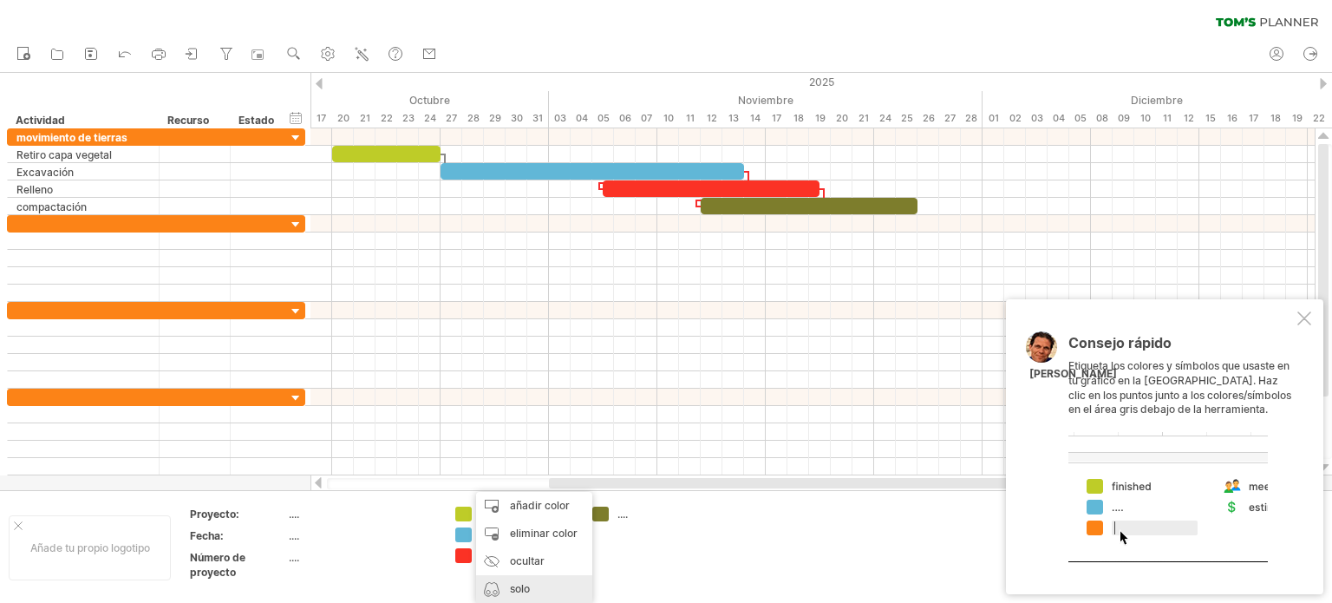
click at [522, 591] on font "solo mostrar" at bounding box center [529, 602] width 39 height 41
type input "**********"
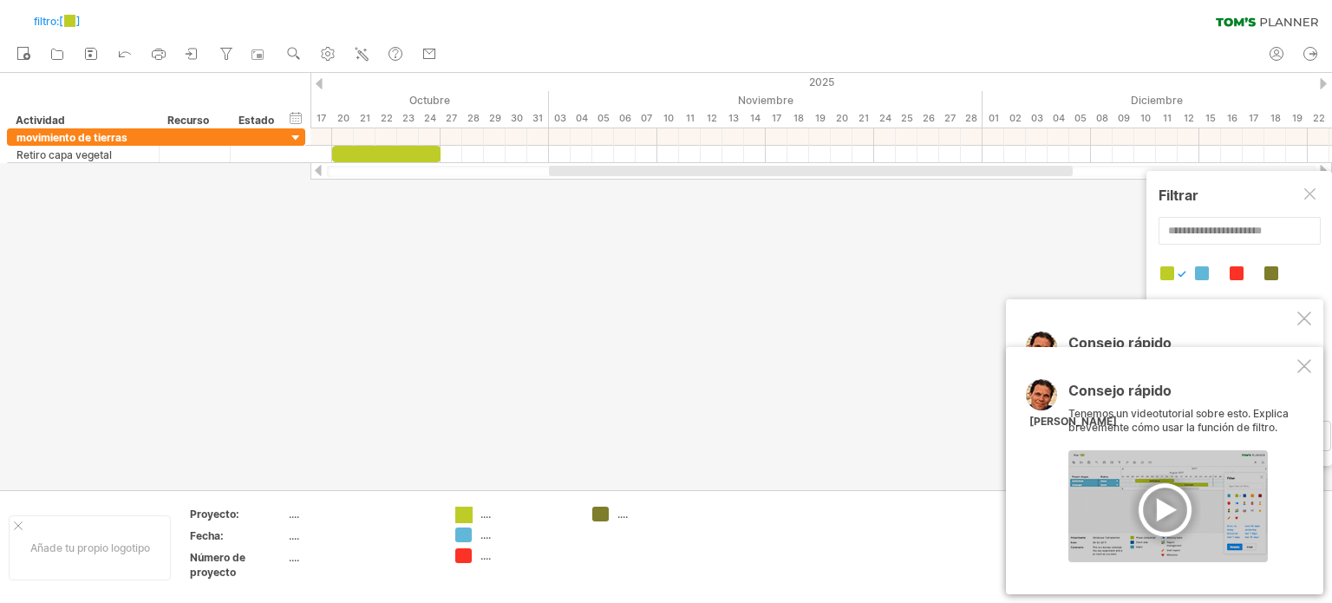
click at [466, 516] on div "Intentando acceder a [DOMAIN_NAME] Conectado de nuevo... 0% filtro: [ ] borrar …" at bounding box center [666, 301] width 1332 height 603
click at [522, 585] on font "mostrar todo" at bounding box center [541, 588] width 64 height 13
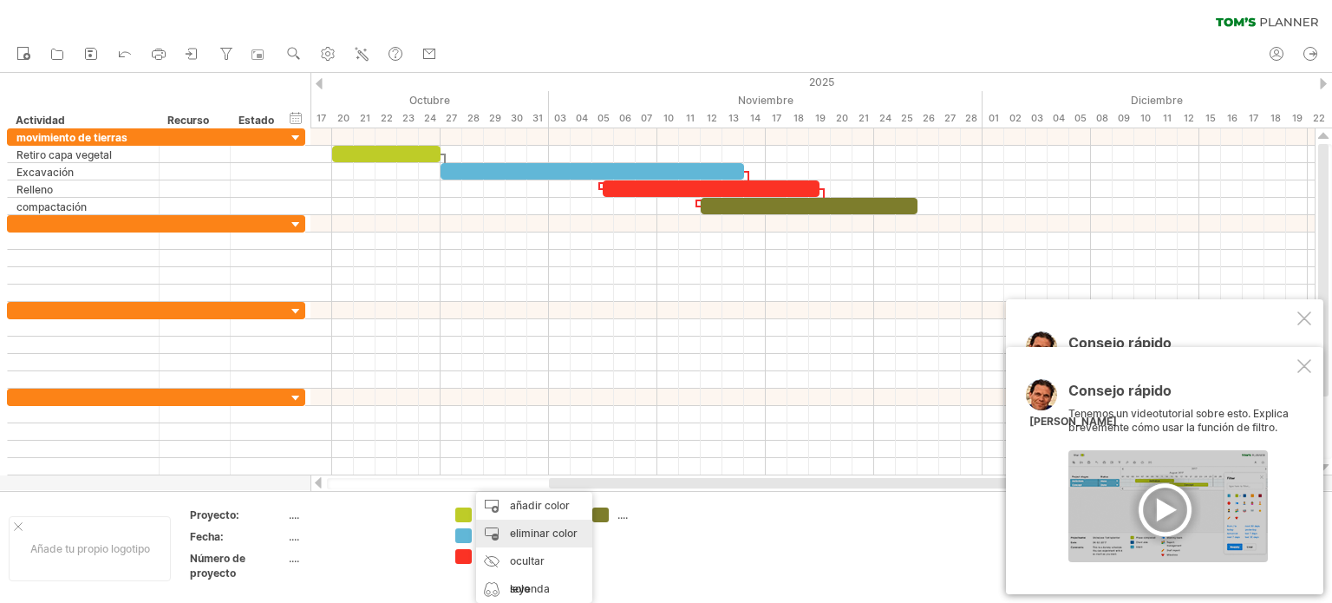
click at [533, 537] on font "eliminar color" at bounding box center [544, 532] width 68 height 13
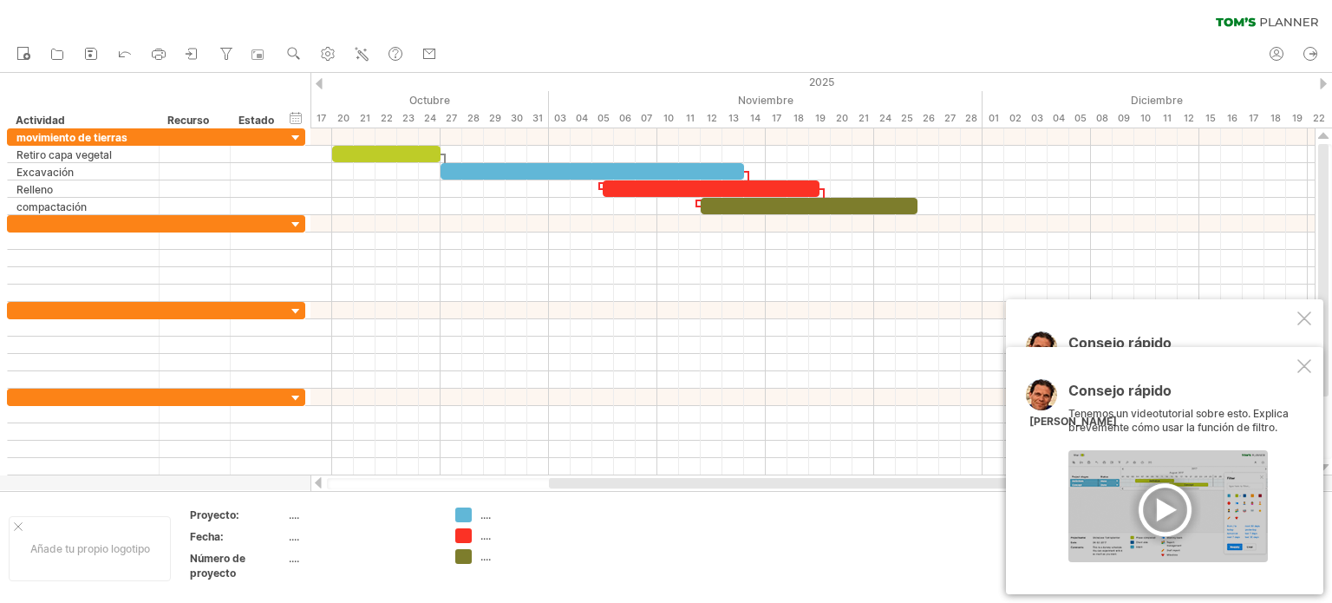
click at [1169, 502] on div at bounding box center [1167, 506] width 199 height 112
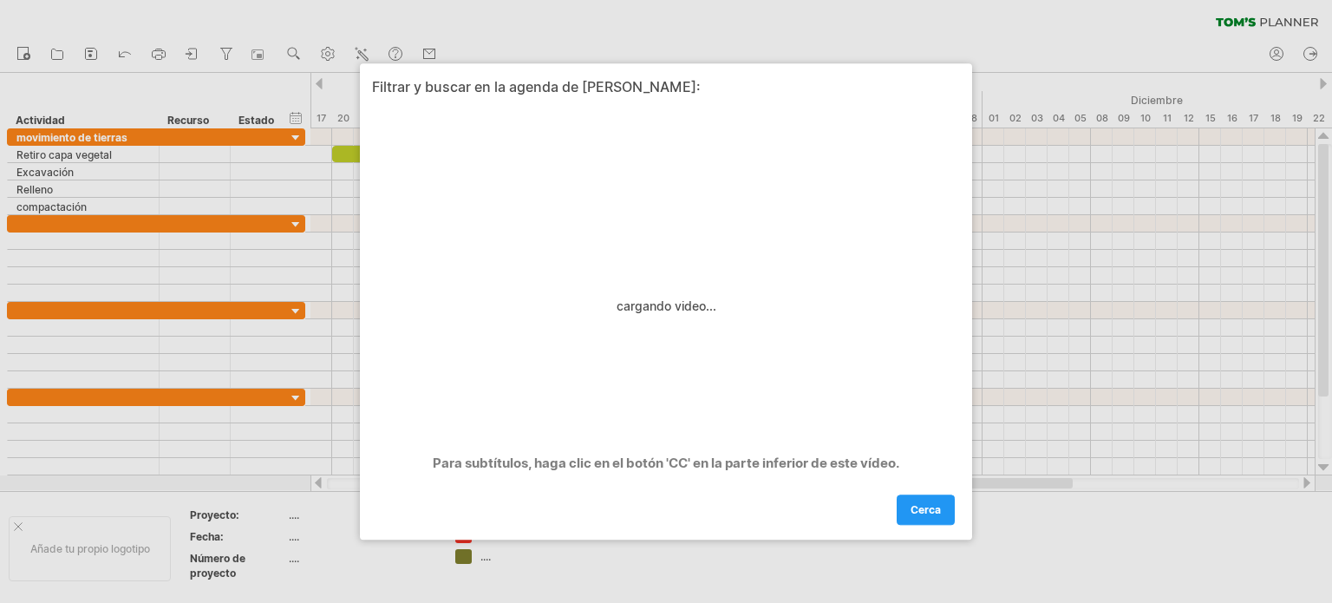
click at [918, 504] on font "cerca" at bounding box center [925, 509] width 30 height 13
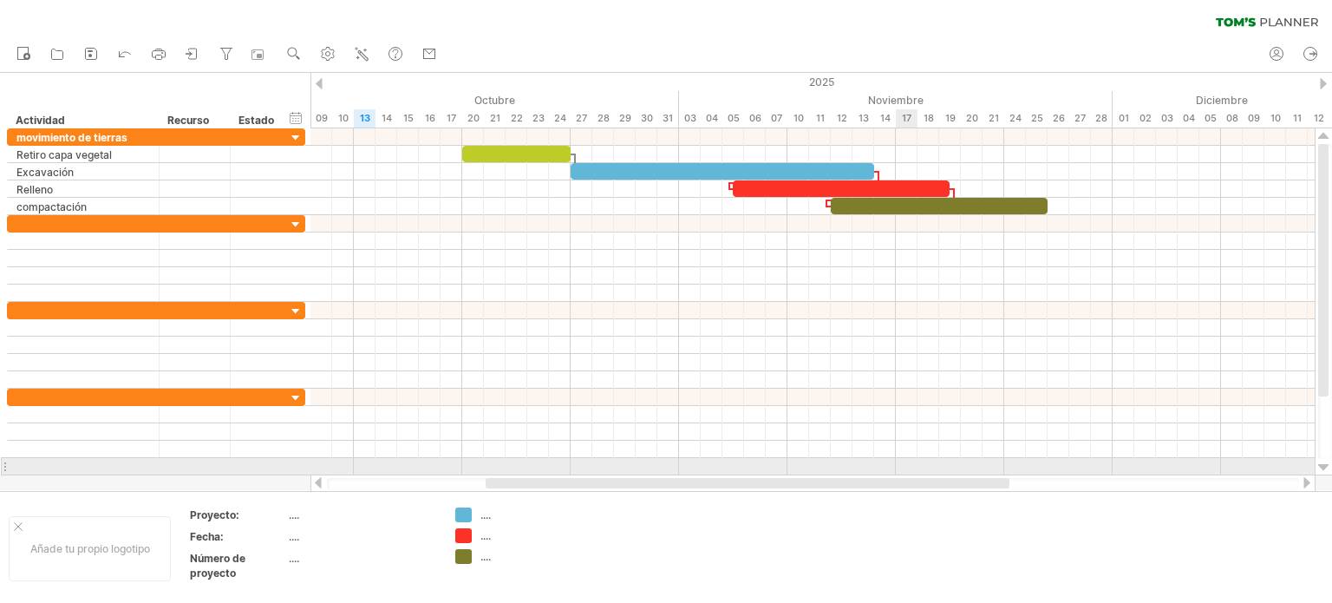
drag, startPoint x: 974, startPoint y: 481, endPoint x: 929, endPoint y: 460, distance: 49.6
click at [929, 460] on div "Intentando acceder a [DOMAIN_NAME] Conectado de nuevo... 0% filtro: [ ] borrar …" at bounding box center [666, 301] width 1332 height 603
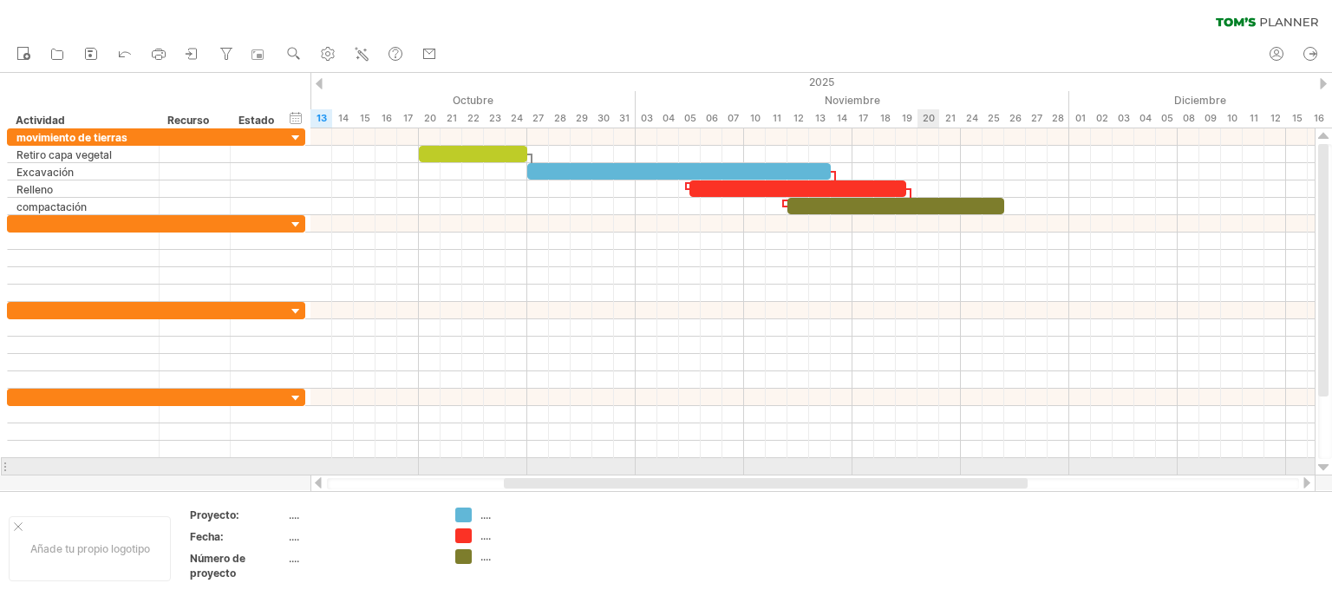
click at [929, 460] on div at bounding box center [812, 466] width 1004 height 17
drag, startPoint x: 929, startPoint y: 460, endPoint x: 982, endPoint y: 459, distance: 52.9
click at [978, 459] on div at bounding box center [812, 466] width 1004 height 17
click at [982, 459] on div at bounding box center [812, 466] width 1004 height 17
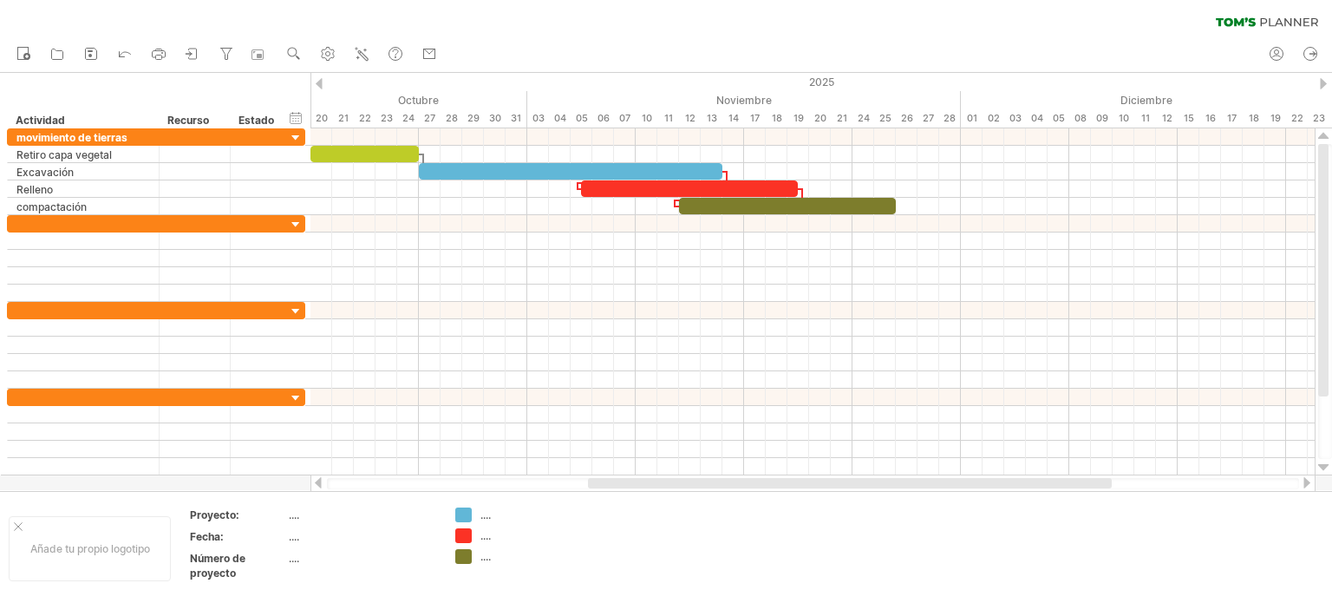
drag, startPoint x: 867, startPoint y: 484, endPoint x: 915, endPoint y: 475, distance: 49.3
click at [915, 475] on div at bounding box center [812, 482] width 1005 height 17
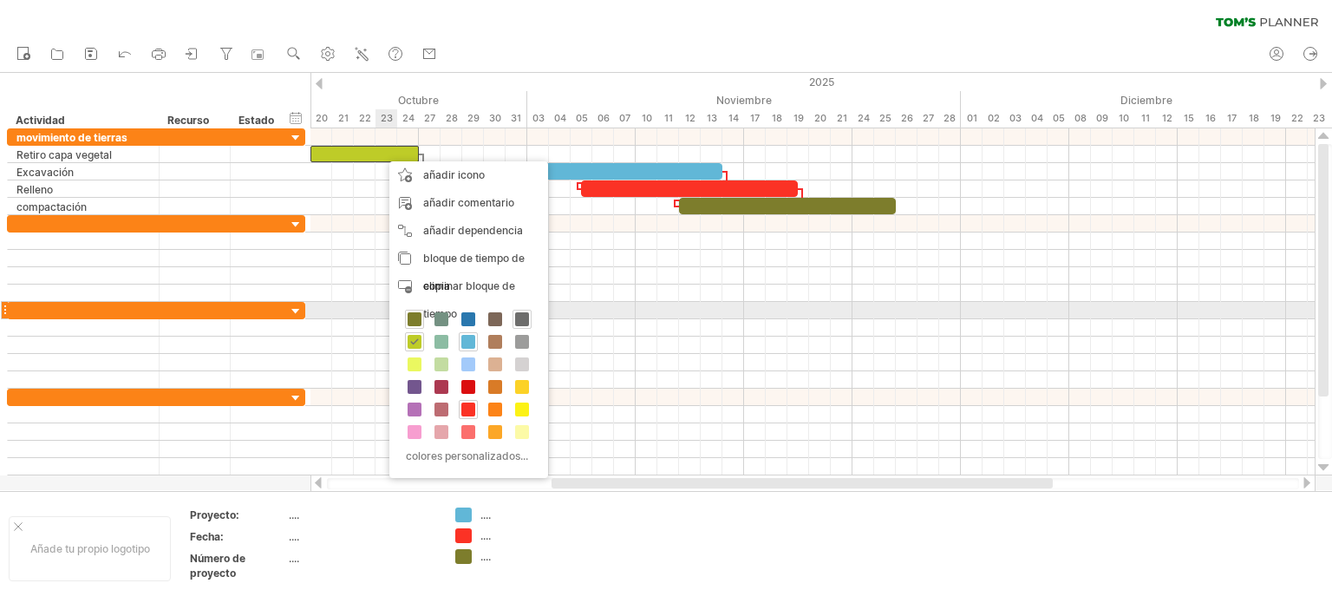
click at [521, 318] on span at bounding box center [522, 319] width 14 height 14
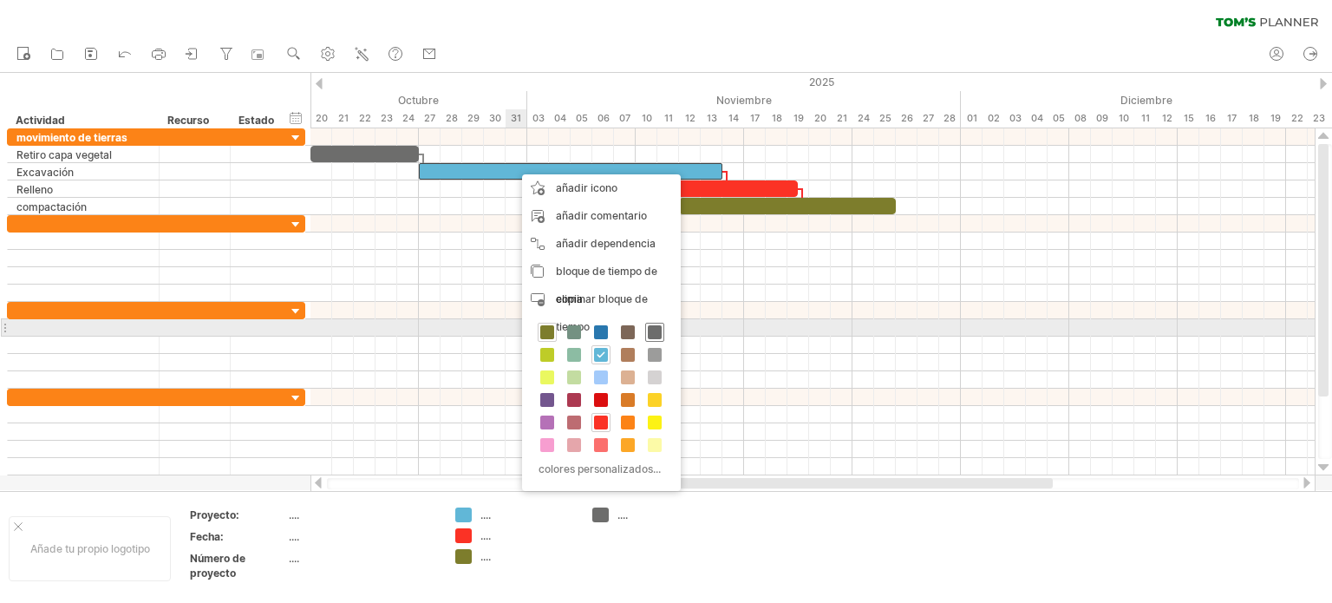
click at [654, 335] on span at bounding box center [655, 332] width 14 height 14
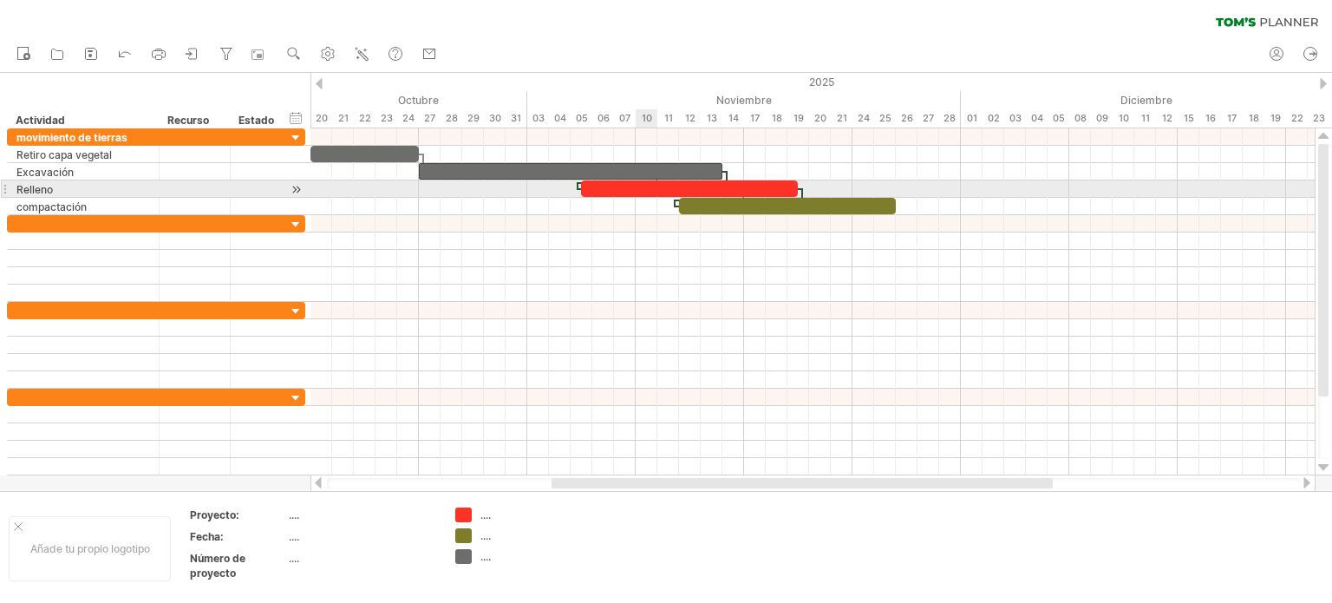
click at [651, 186] on div at bounding box center [689, 188] width 217 height 16
drag, startPoint x: 651, startPoint y: 186, endPoint x: 656, endPoint y: 194, distance: 9.4
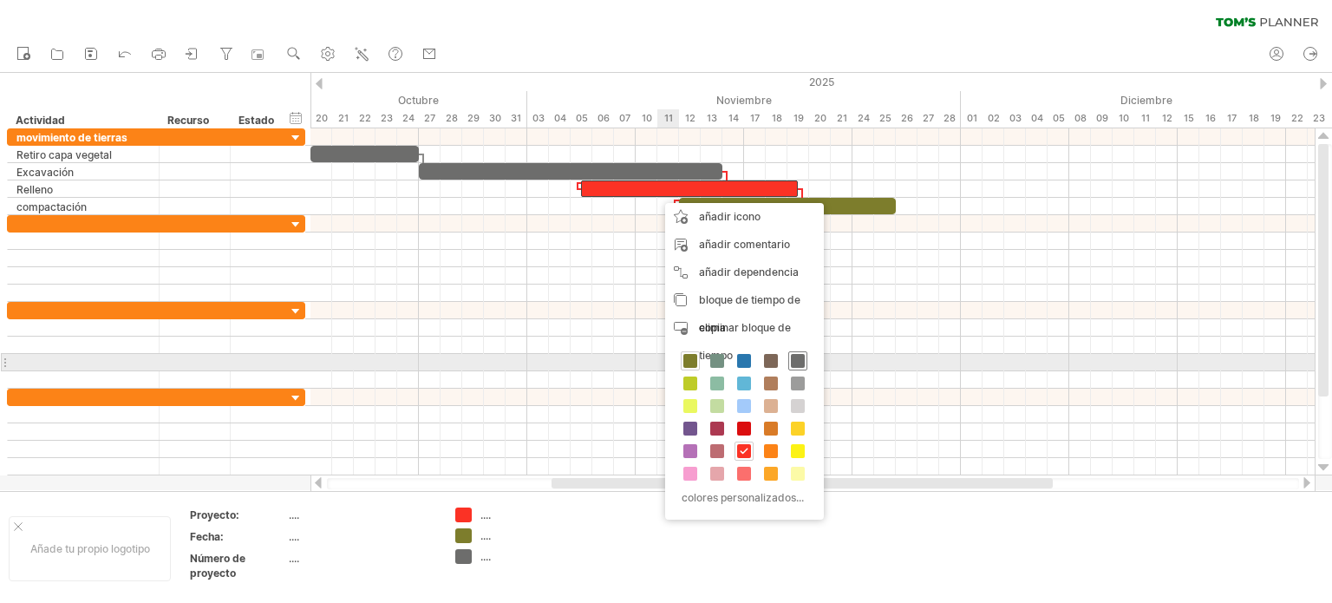
click at [796, 355] on span at bounding box center [798, 361] width 14 height 14
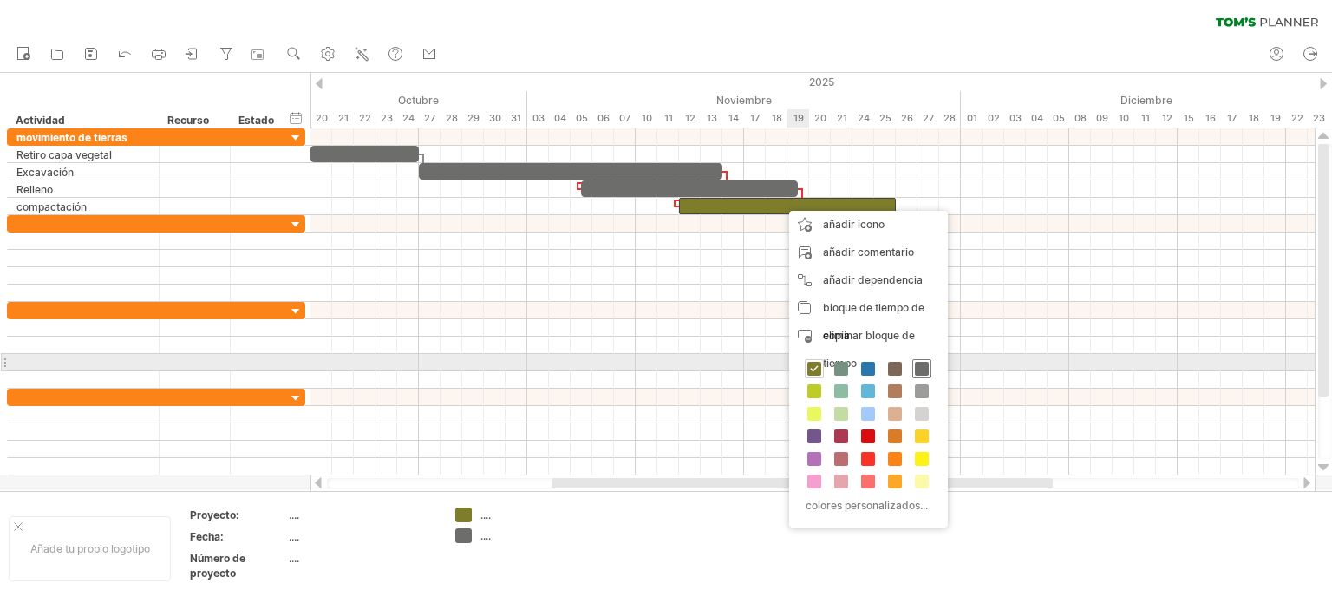
click at [917, 368] on span at bounding box center [922, 369] width 14 height 14
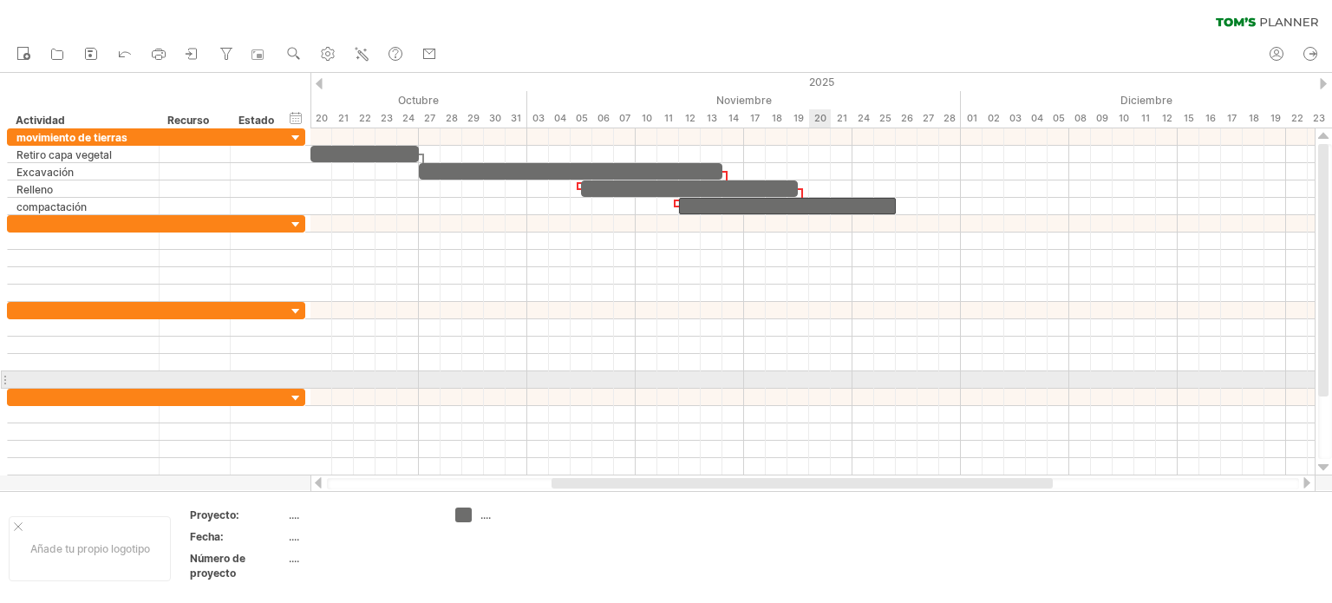
click at [825, 372] on div at bounding box center [812, 379] width 1004 height 17
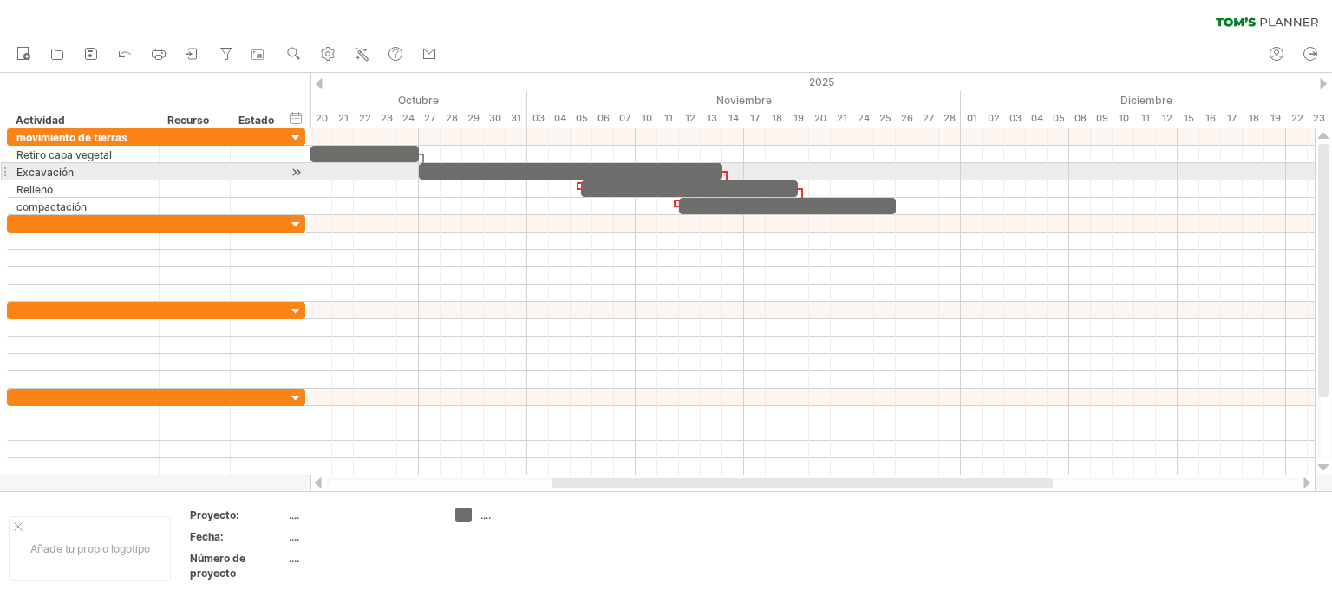
click at [7, 169] on div at bounding box center [4, 171] width 7 height 18
click at [296, 173] on div at bounding box center [296, 172] width 16 height 18
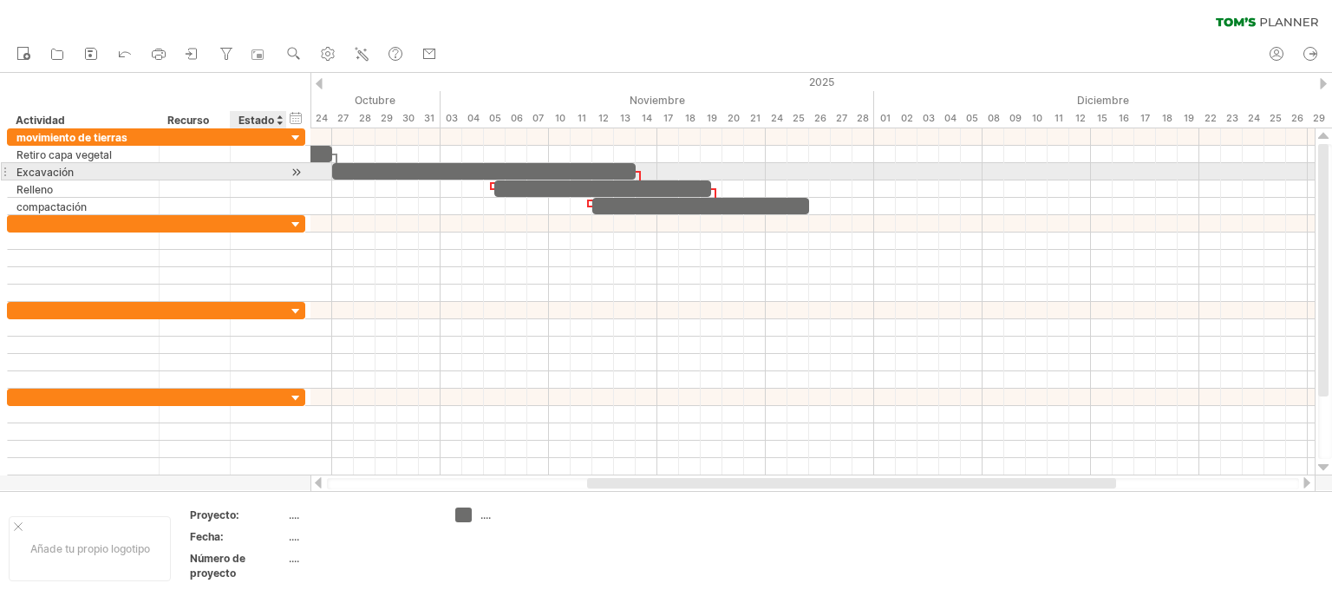
click at [296, 173] on div at bounding box center [296, 172] width 16 height 18
click at [3, 169] on div at bounding box center [4, 171] width 7 height 18
click at [256, 166] on div at bounding box center [258, 171] width 38 height 16
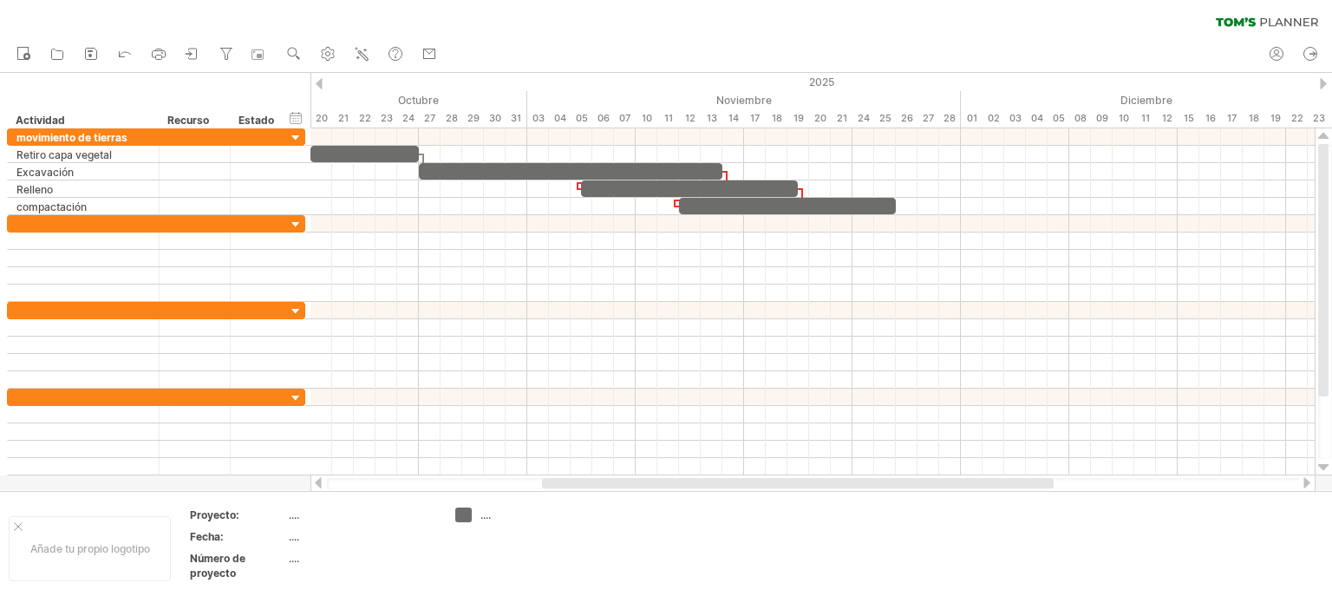
drag, startPoint x: 694, startPoint y: 480, endPoint x: 649, endPoint y: 482, distance: 45.1
click at [649, 482] on div at bounding box center [797, 483] width 511 height 10
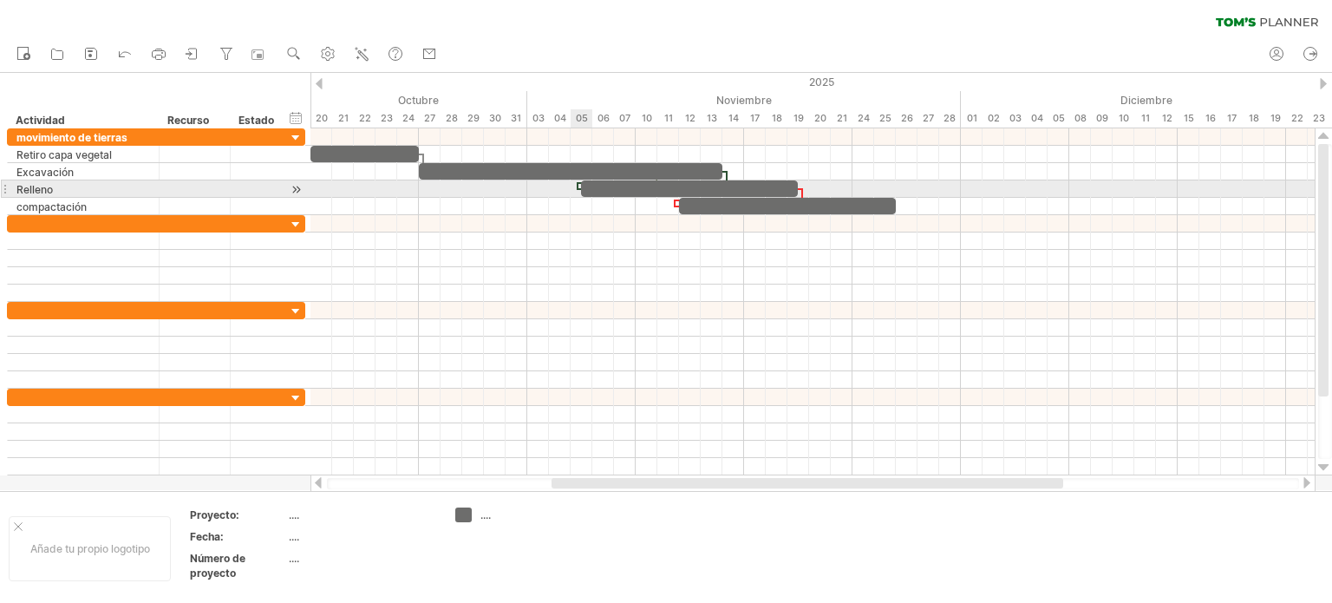
click at [576, 183] on div at bounding box center [577, 186] width 5 height 8
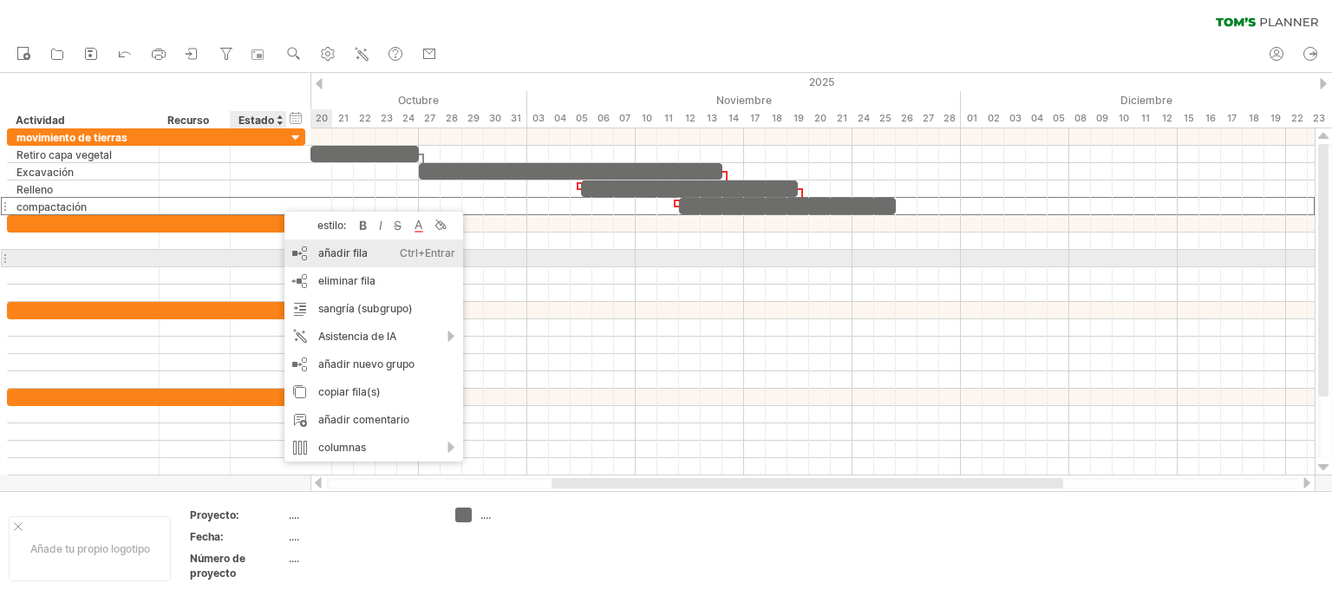
click at [354, 252] on font "añadir fila" at bounding box center [342, 252] width 49 height 13
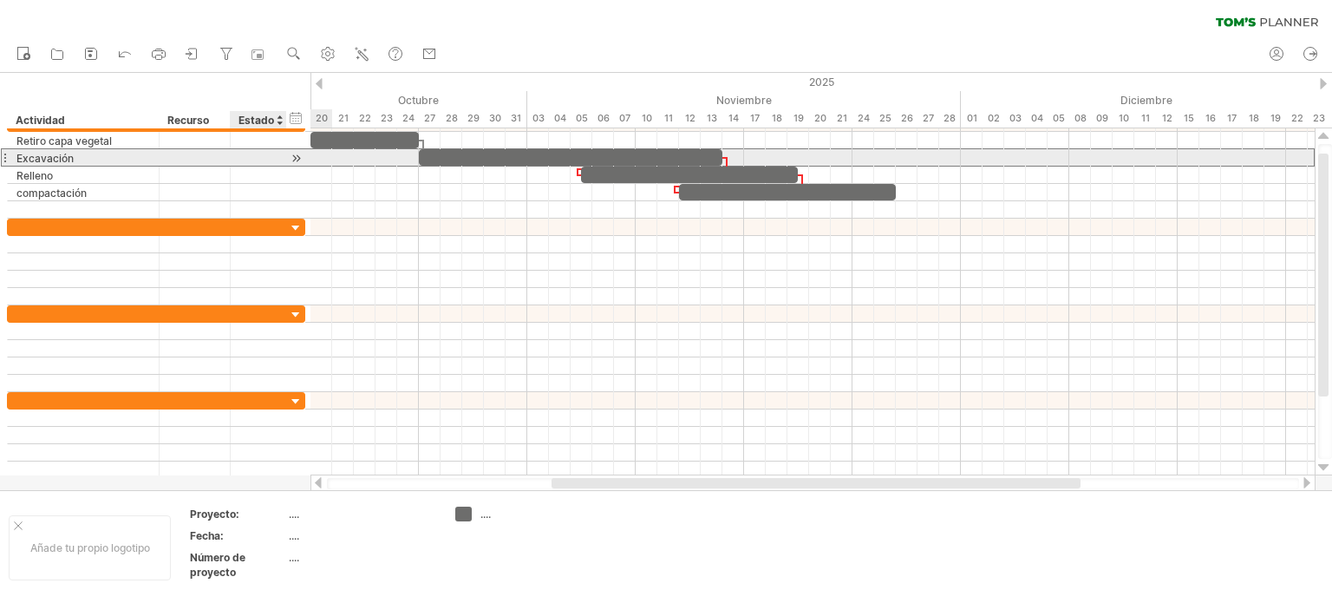
click at [267, 158] on div at bounding box center [258, 157] width 38 height 16
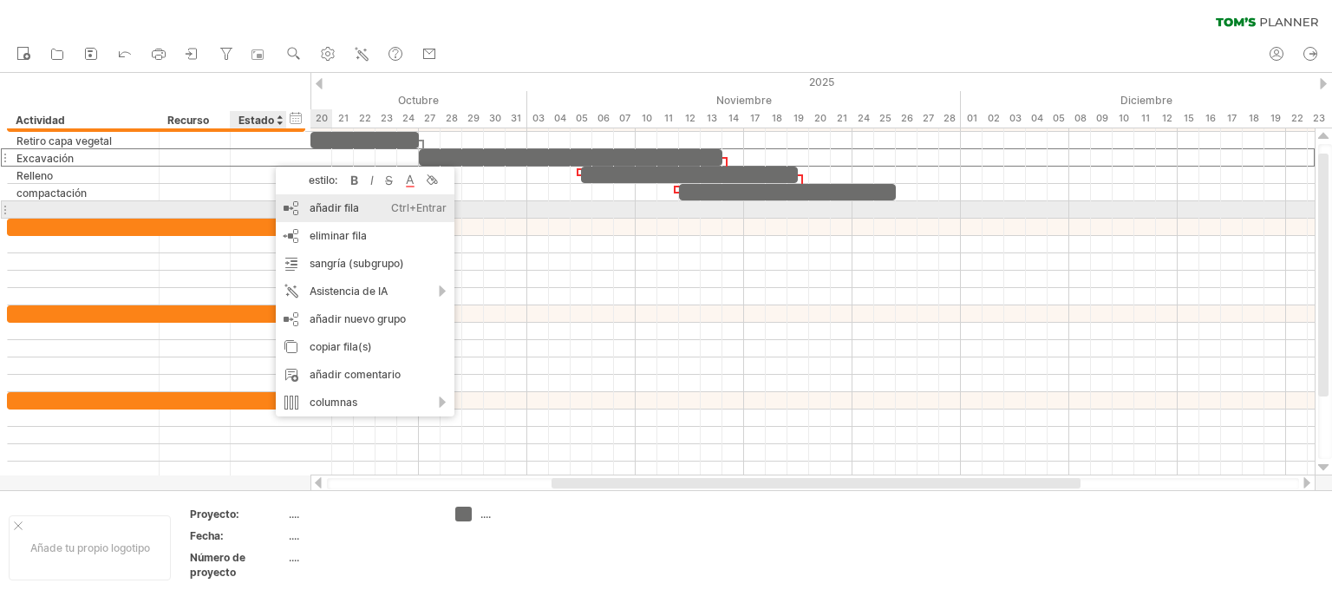
click at [340, 210] on font "añadir fila" at bounding box center [333, 207] width 49 height 13
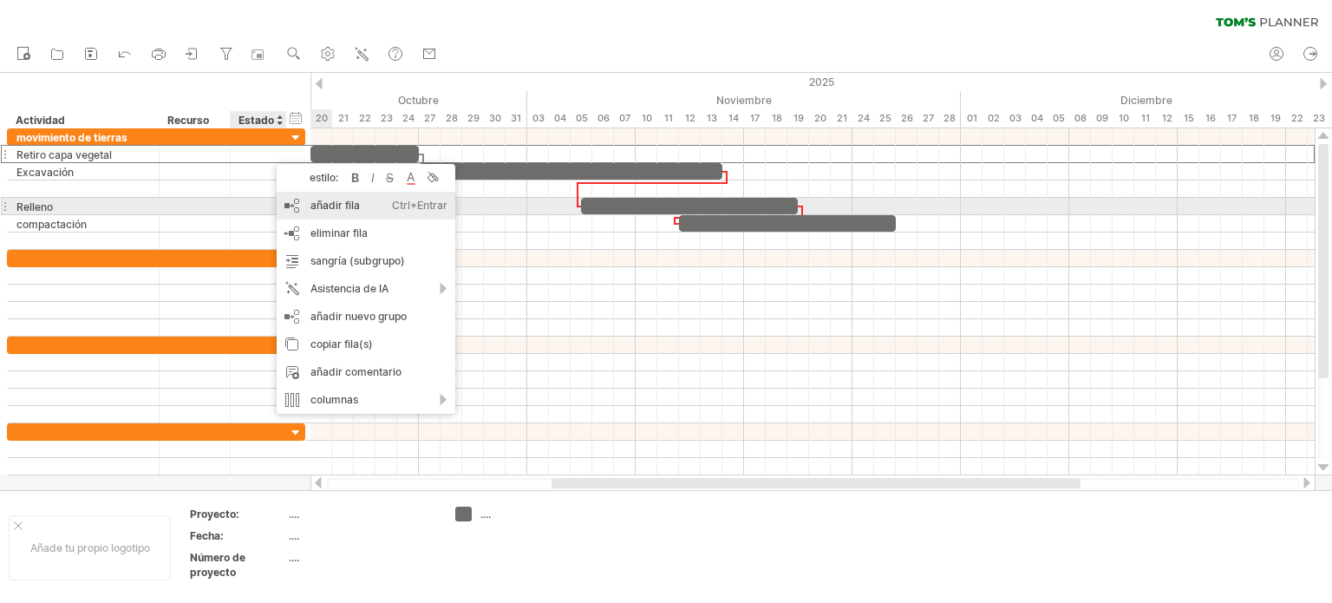
click at [342, 207] on font "añadir fila" at bounding box center [334, 205] width 49 height 13
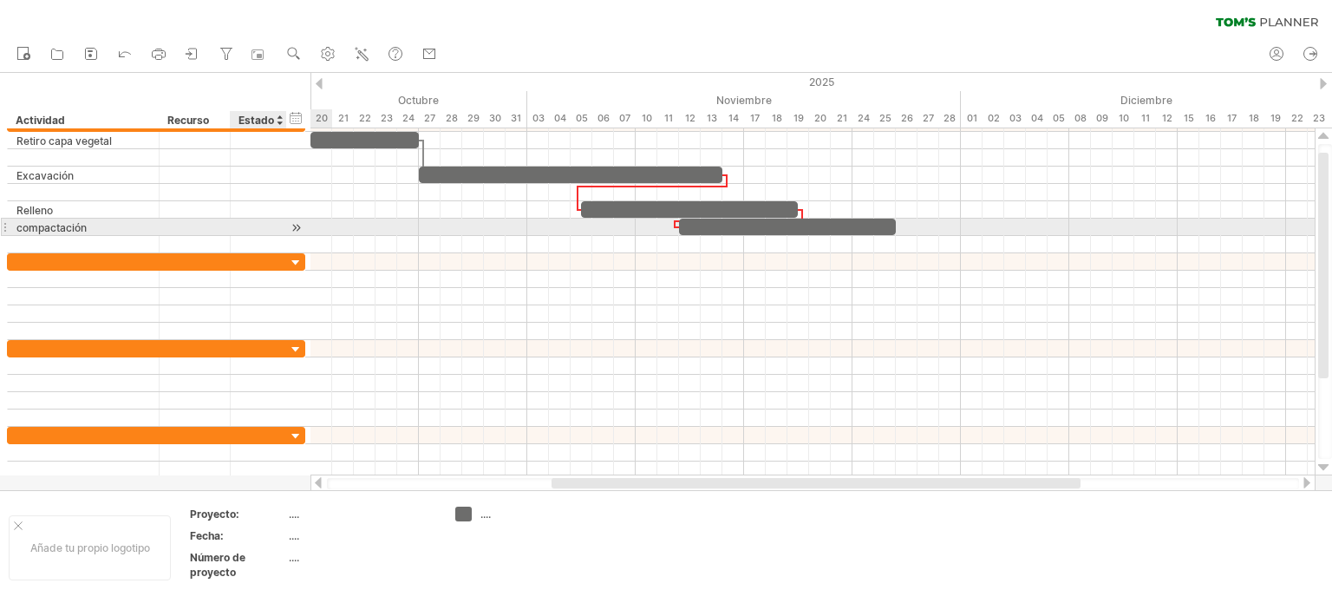
click at [275, 221] on div at bounding box center [258, 226] width 38 height 16
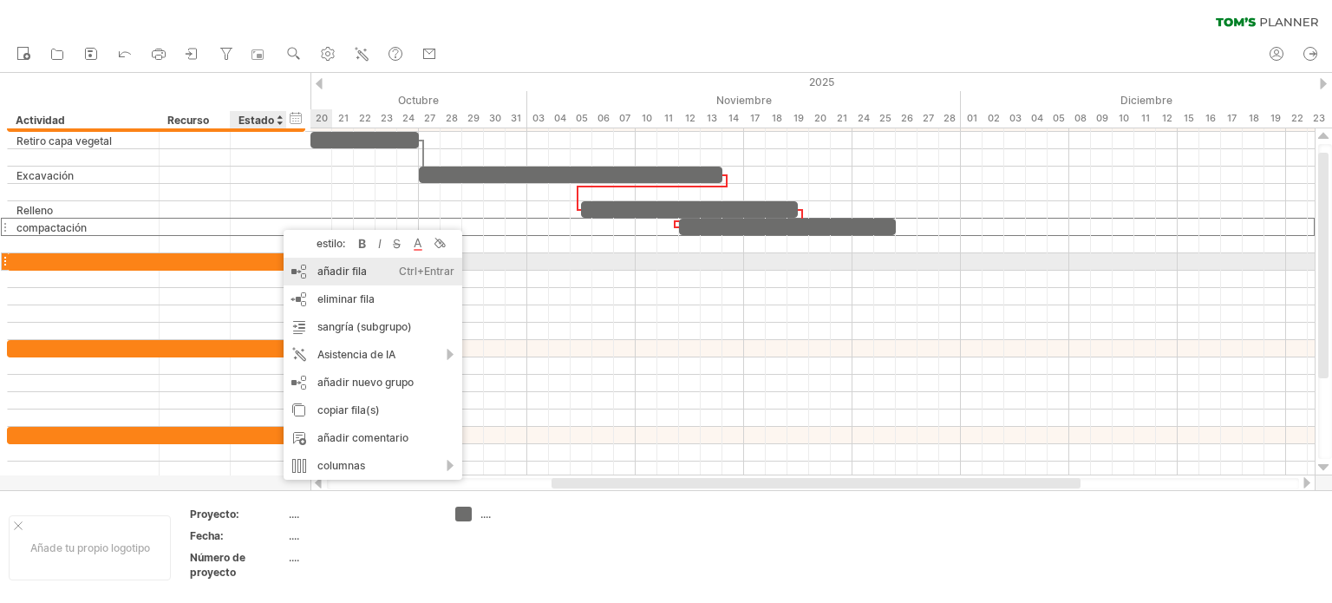
click at [349, 270] on font "añadir fila" at bounding box center [341, 270] width 49 height 13
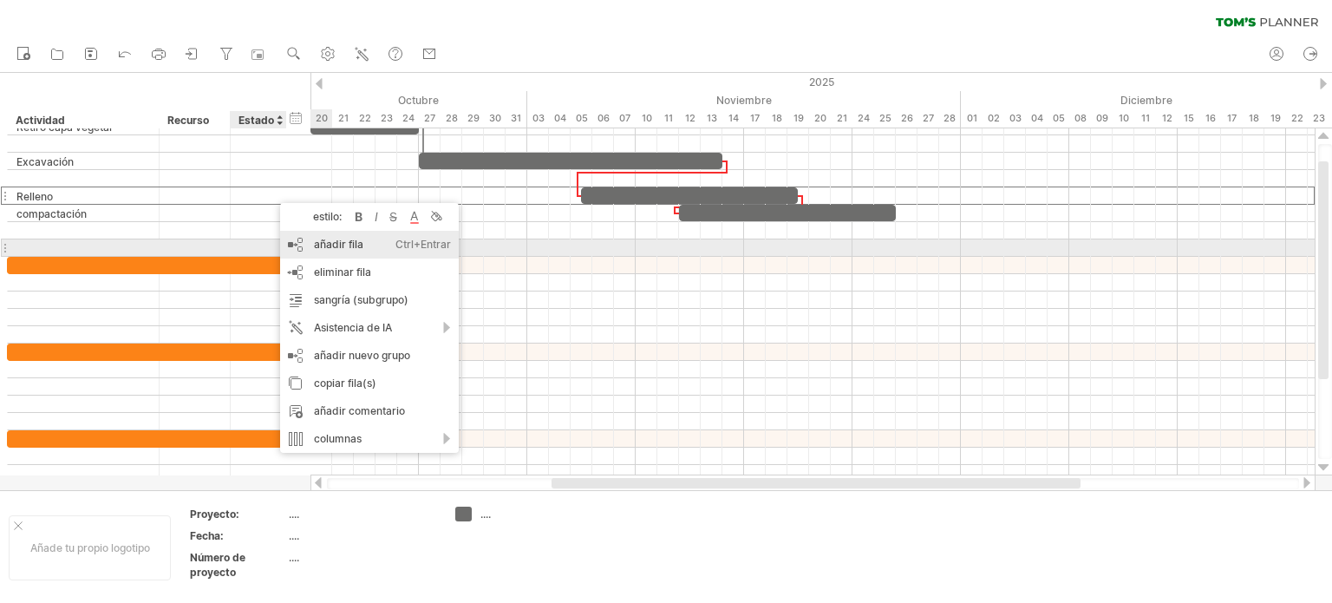
click at [342, 244] on font "añadir fila" at bounding box center [338, 244] width 49 height 13
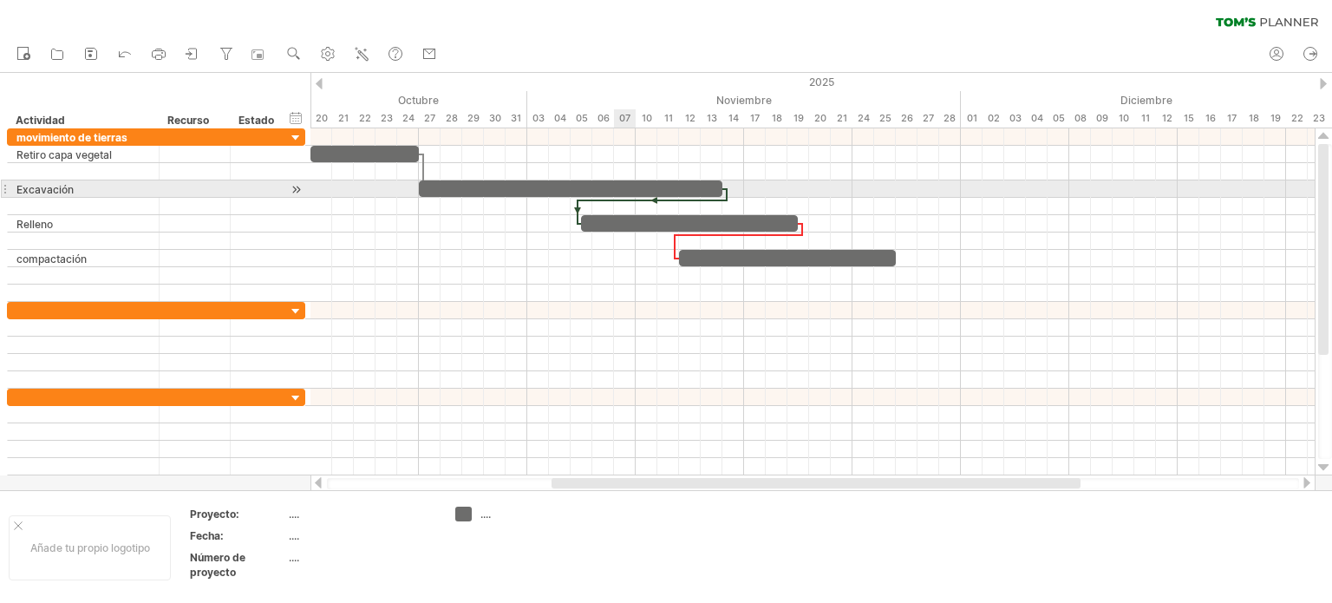
click at [614, 198] on div at bounding box center [652, 200] width 149 height 5
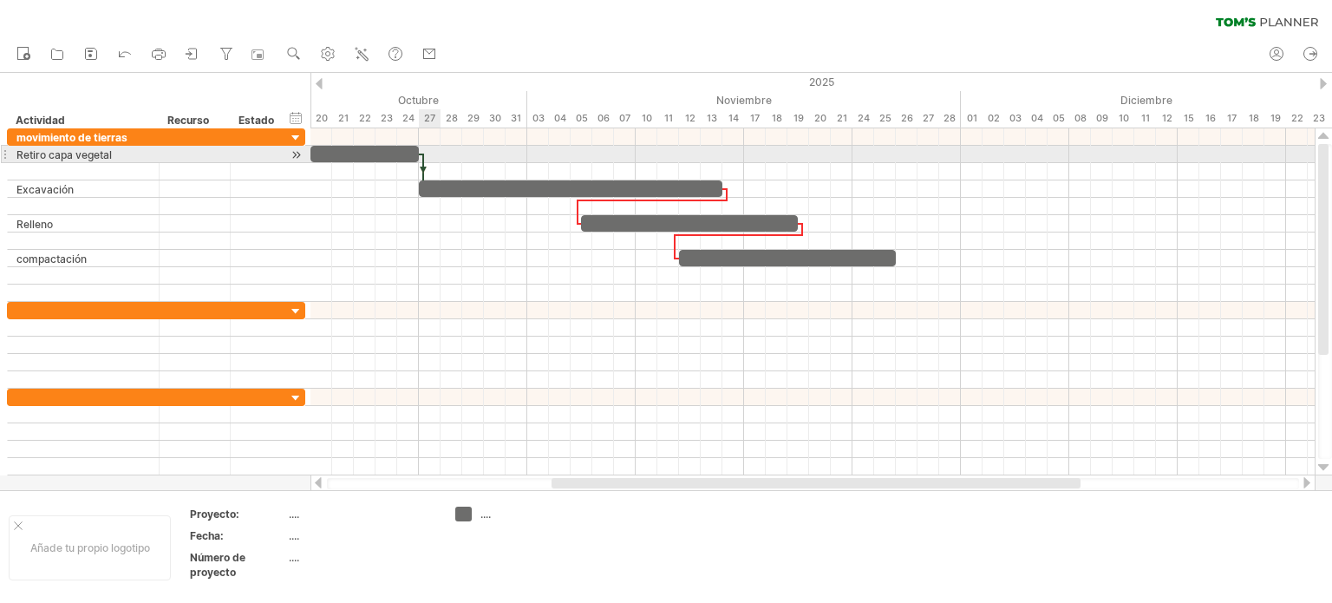
click at [422, 161] on div at bounding box center [422, 171] width 5 height 36
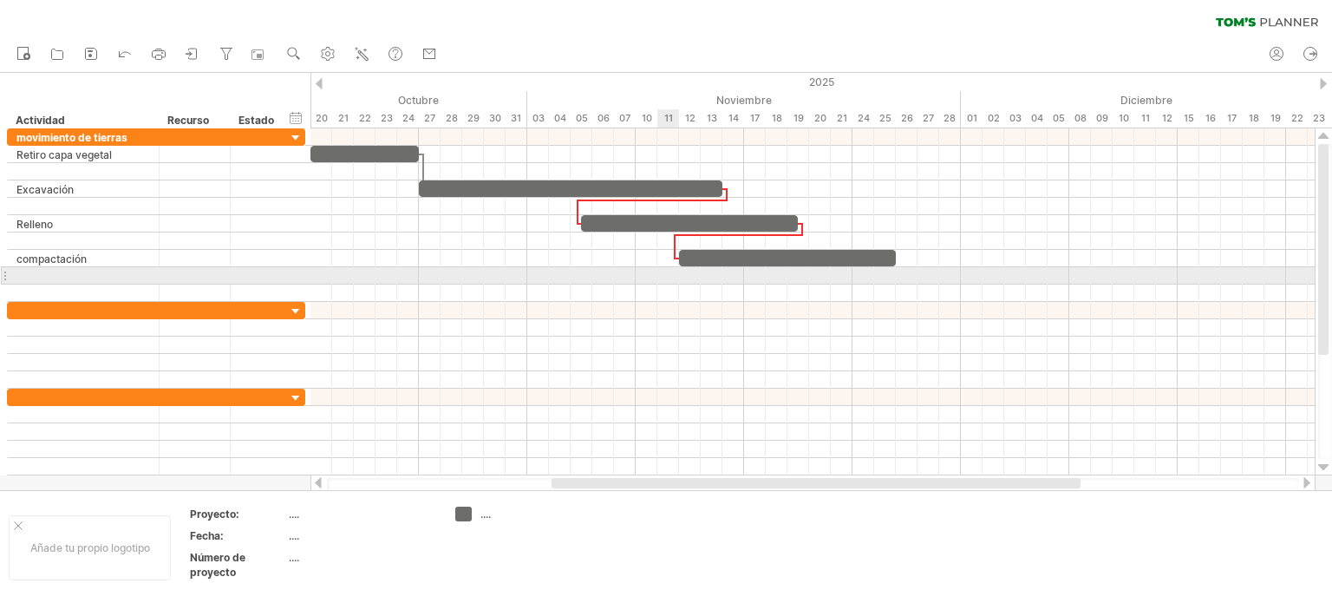
click at [658, 270] on div at bounding box center [812, 275] width 1004 height 17
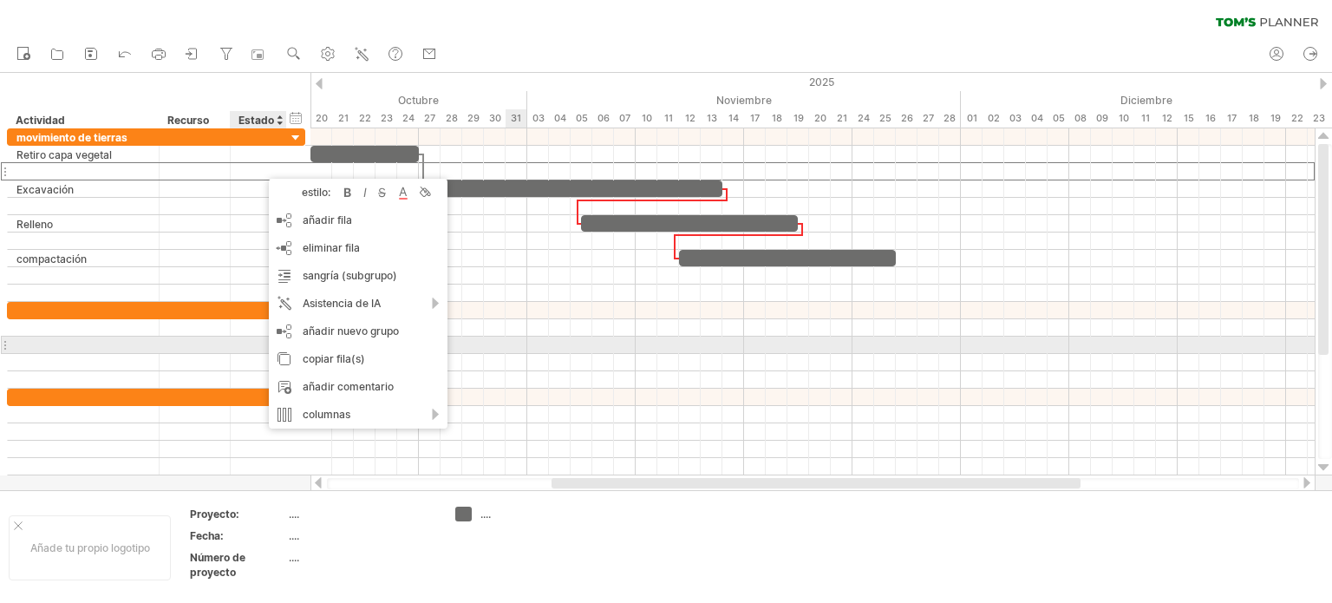
click at [511, 342] on div at bounding box center [812, 344] width 1004 height 17
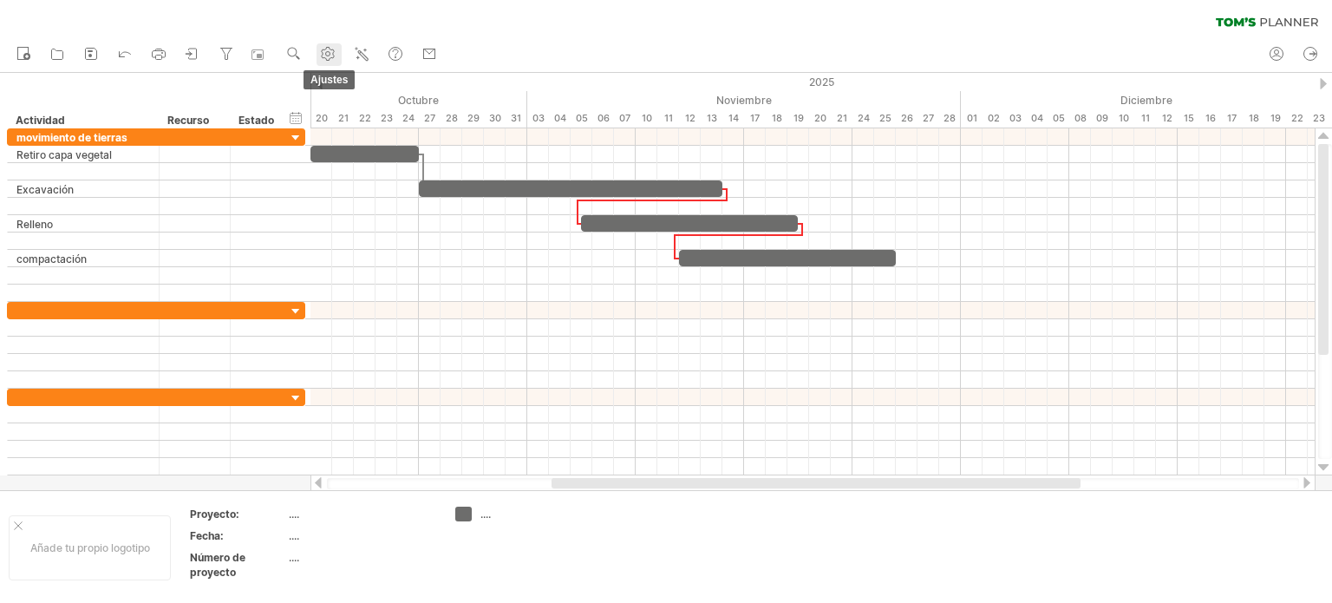
click at [332, 53] on use at bounding box center [327, 53] width 17 height 17
select select "*"
select select "**"
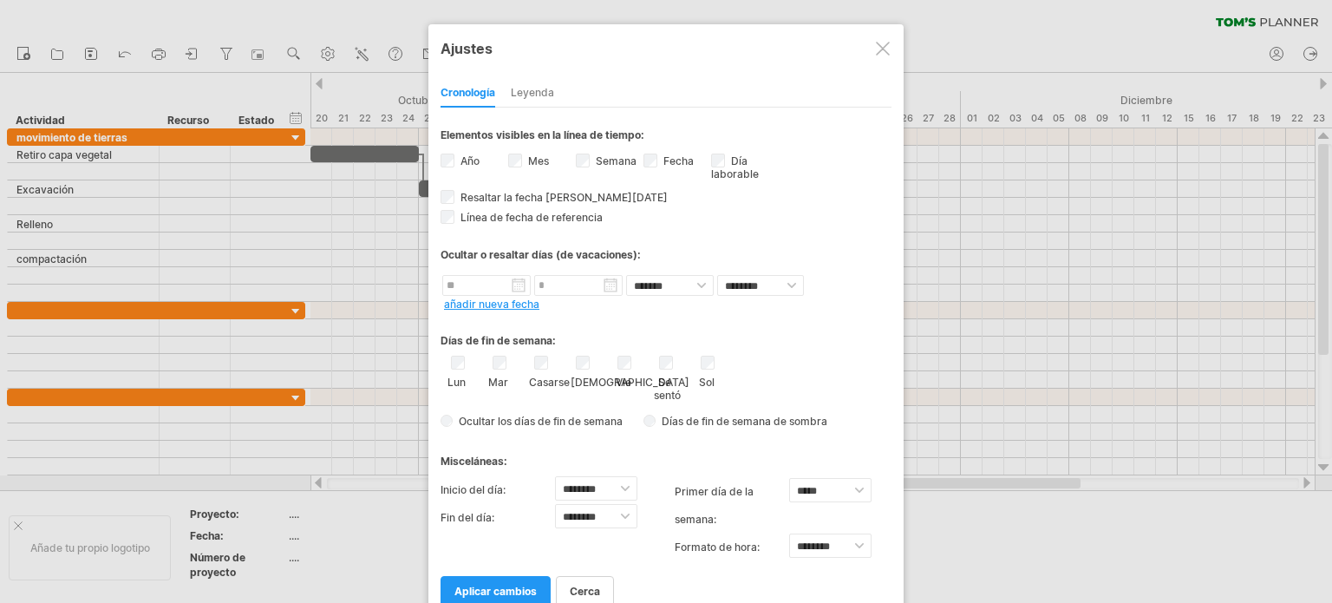
click at [295, 120] on div at bounding box center [666, 301] width 1332 height 603
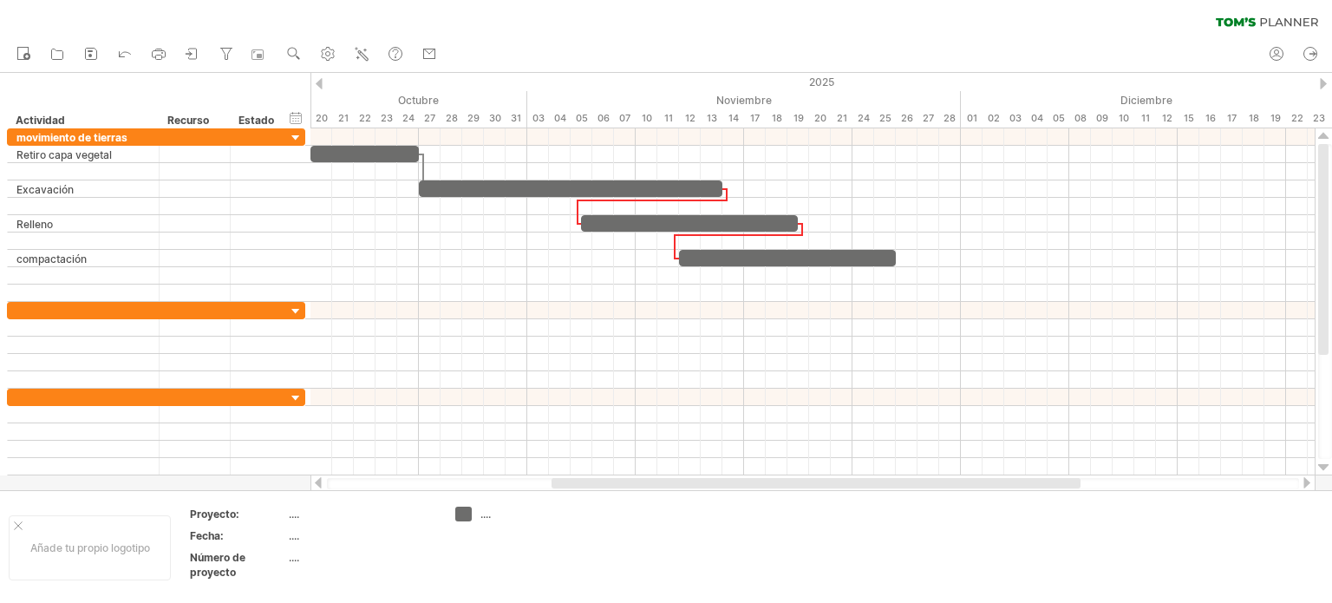
click at [295, 120] on div "ocultar inicio/fin/duración mostrar inicio/fin/duración" at bounding box center [296, 117] width 16 height 18
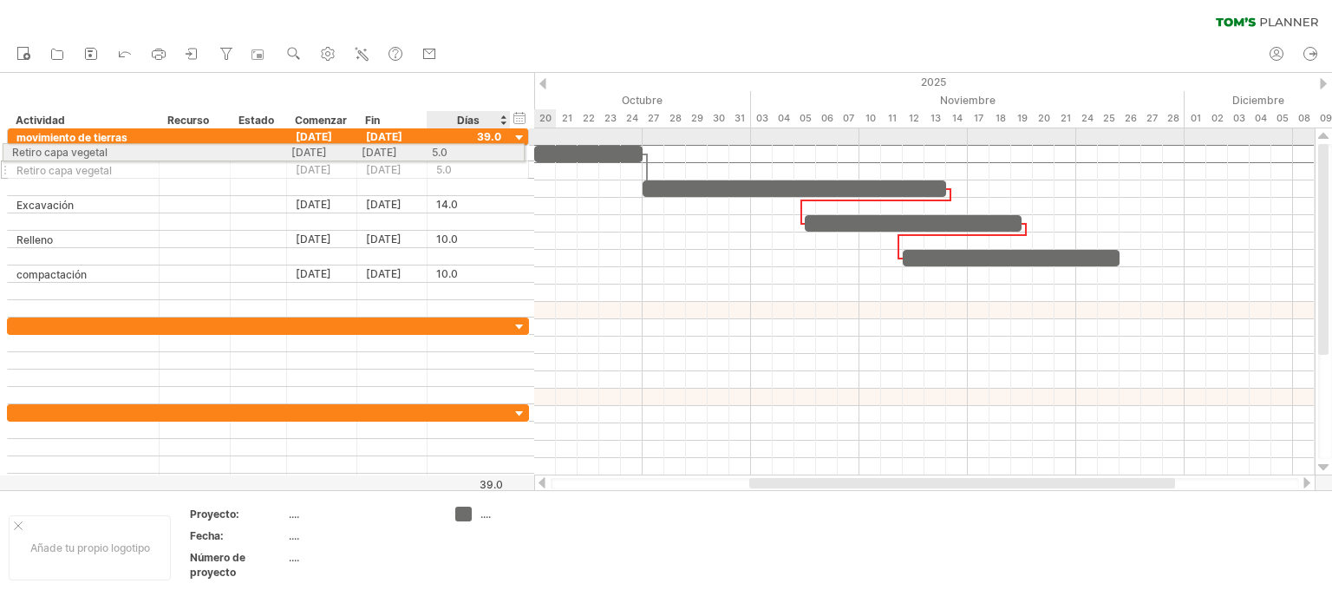
drag, startPoint x: 479, startPoint y: 154, endPoint x: 468, endPoint y: 149, distance: 11.6
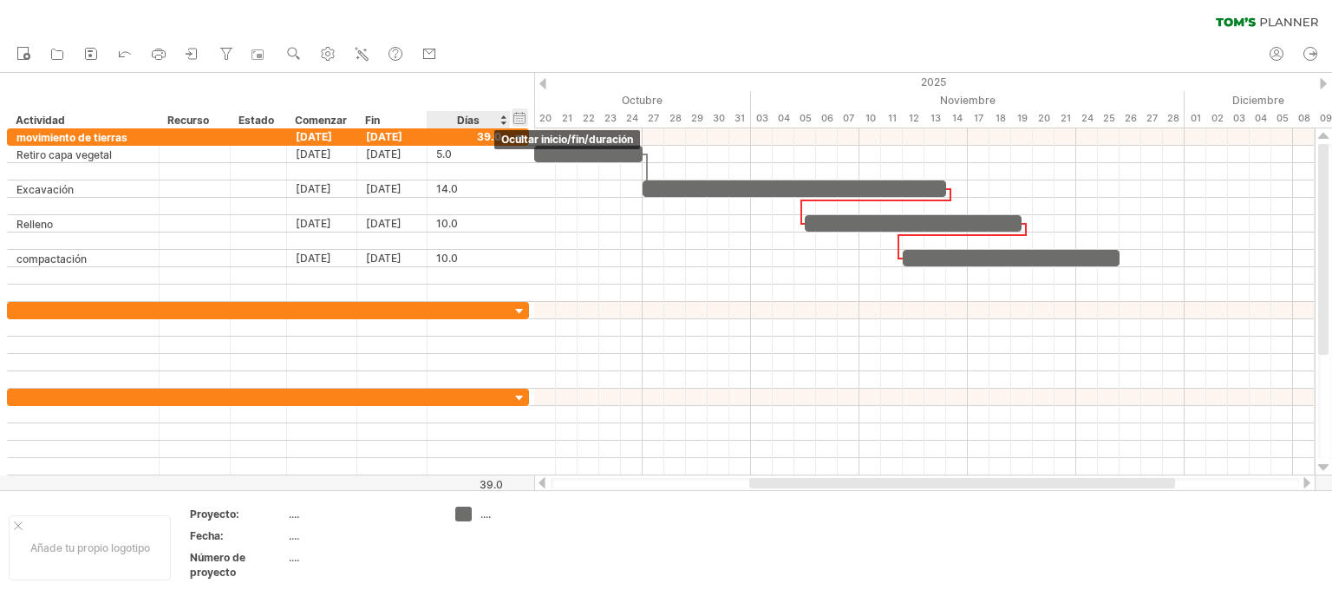
click at [523, 117] on div "ocultar inicio/fin/duración mostrar inicio/fin/duración" at bounding box center [519, 117] width 16 height 18
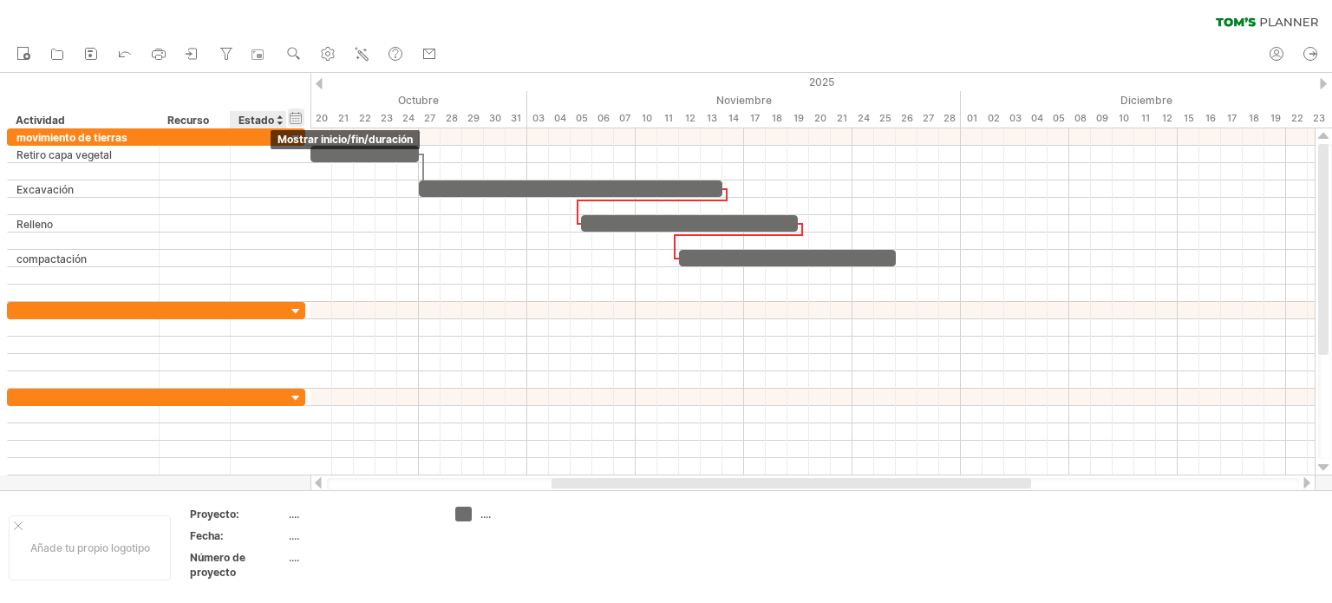
click at [297, 117] on div "ocultar inicio/fin/duración mostrar inicio/fin/duración" at bounding box center [296, 117] width 16 height 18
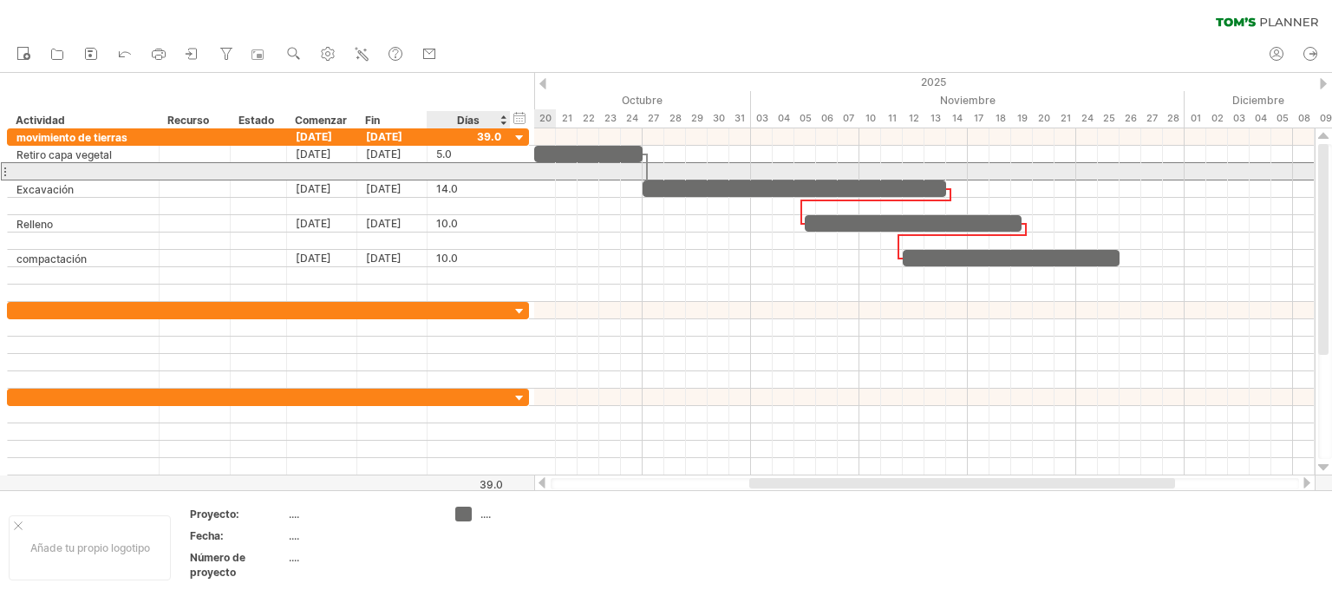
click at [390, 166] on div at bounding box center [392, 171] width 70 height 16
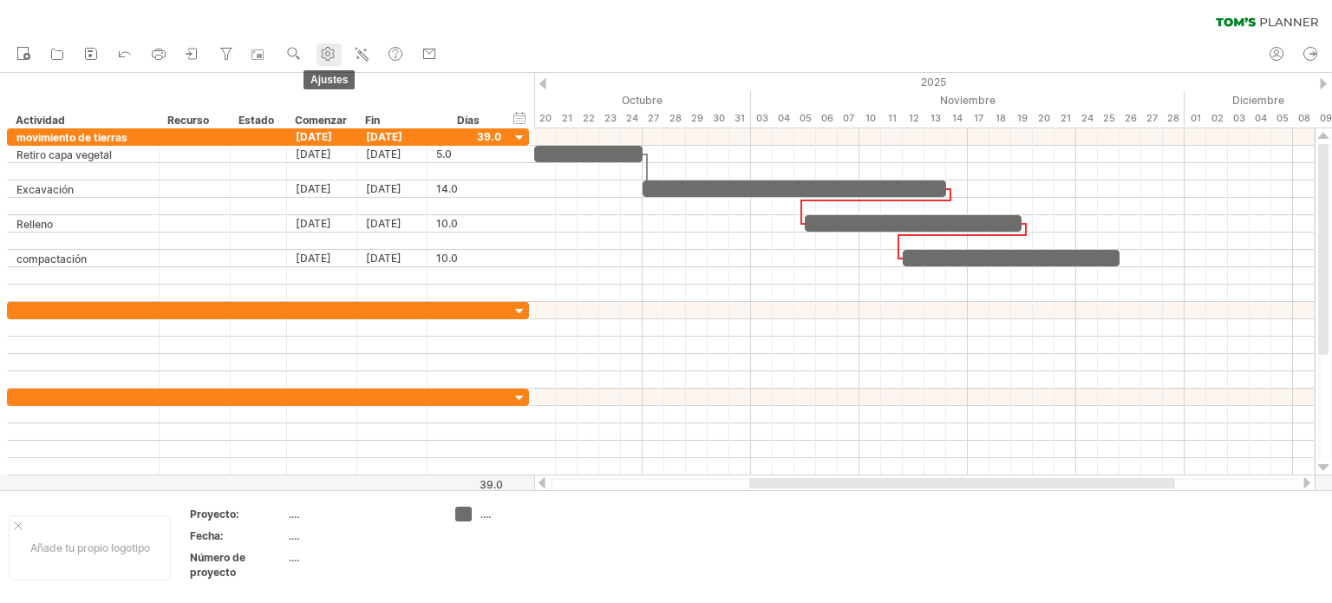
click at [329, 55] on use at bounding box center [327, 53] width 17 height 17
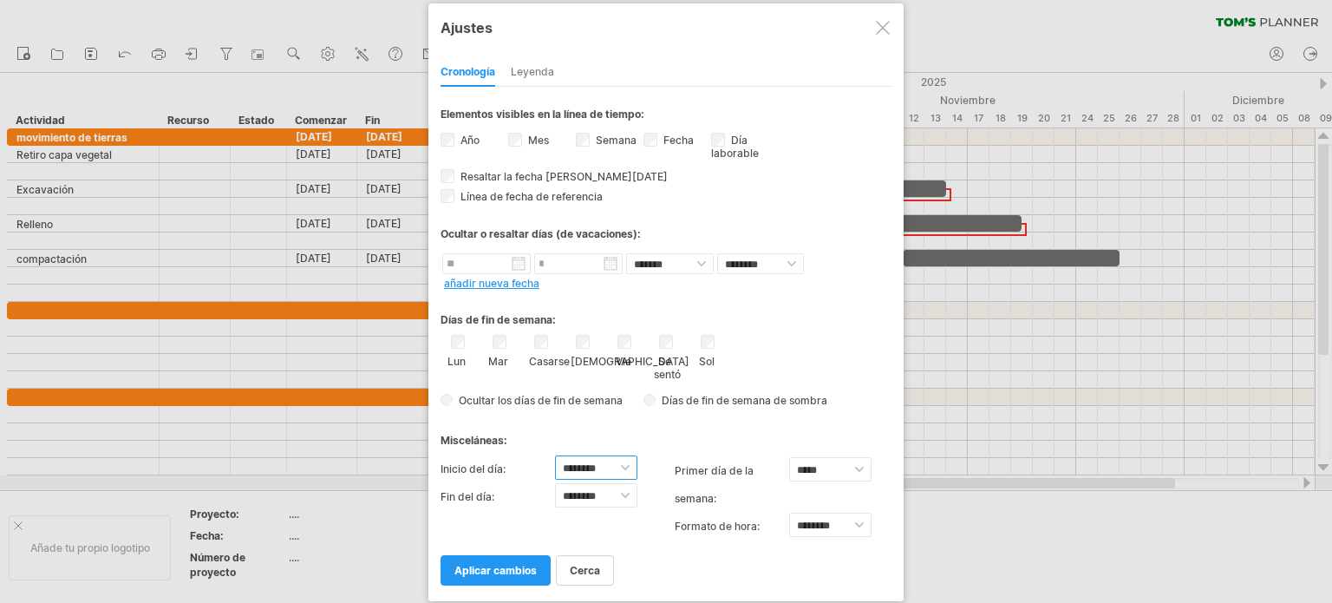
click at [627, 467] on select "**********" at bounding box center [596, 467] width 82 height 24
click at [555, 455] on select "**********" at bounding box center [596, 467] width 82 height 24
click at [537, 70] on font "Leyenda" at bounding box center [532, 71] width 43 height 13
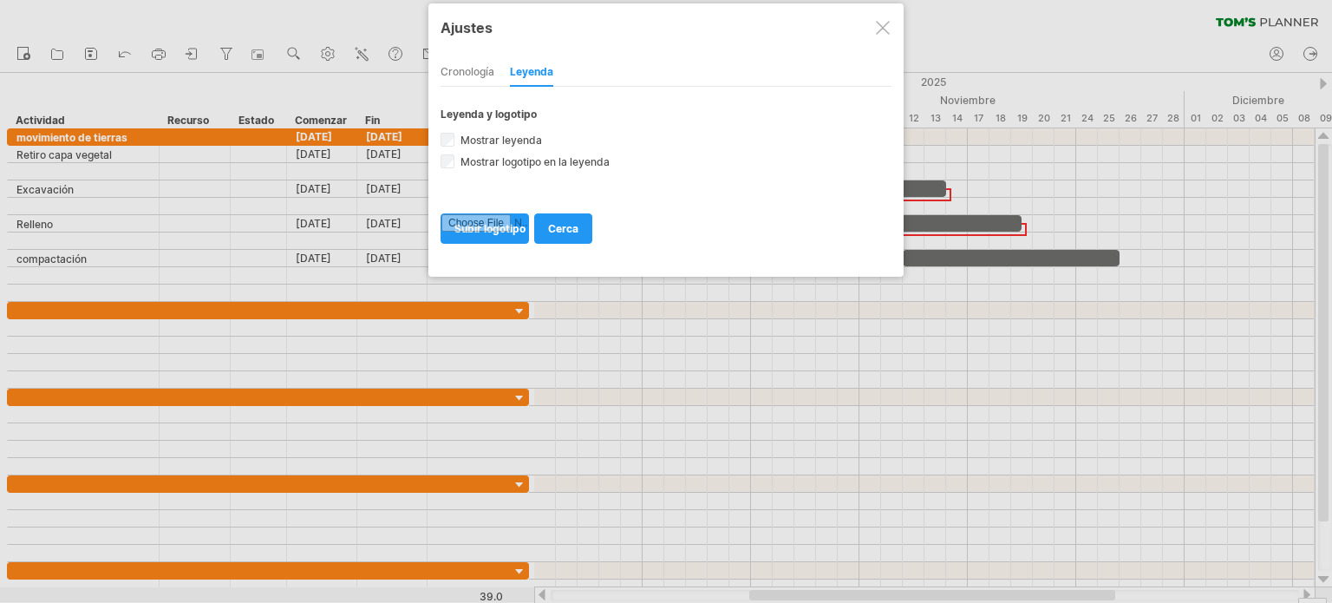
click at [469, 69] on font "Cronología" at bounding box center [467, 71] width 54 height 13
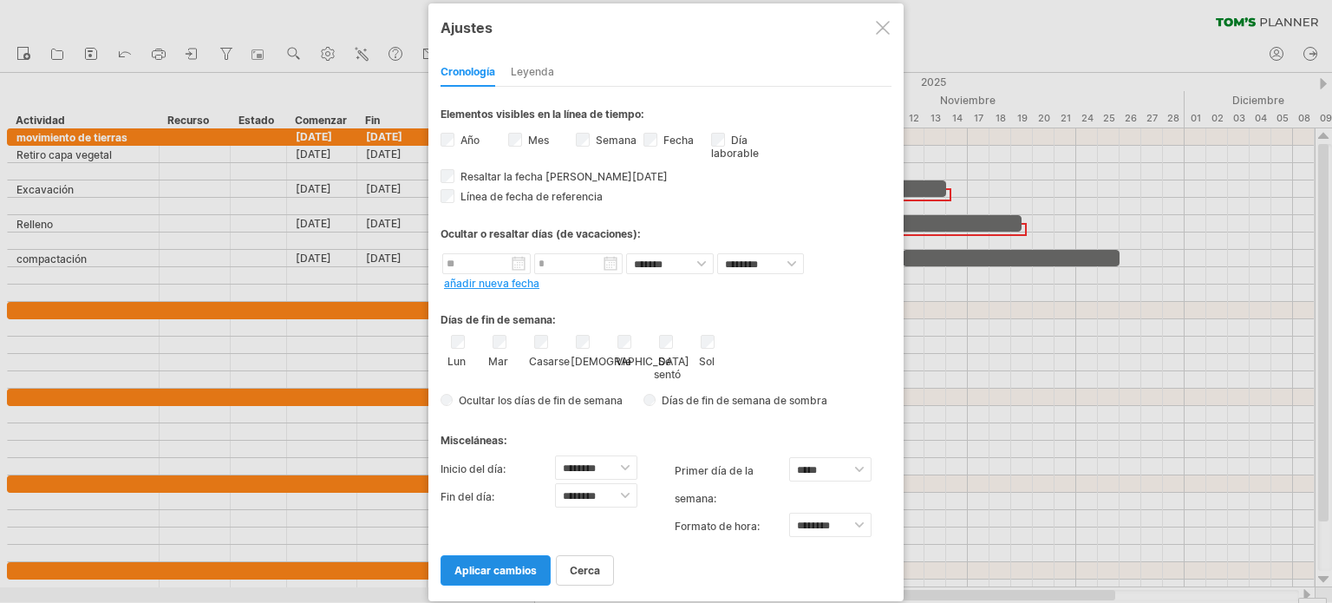
click at [513, 570] on font "aplicar cambios" at bounding box center [495, 570] width 82 height 13
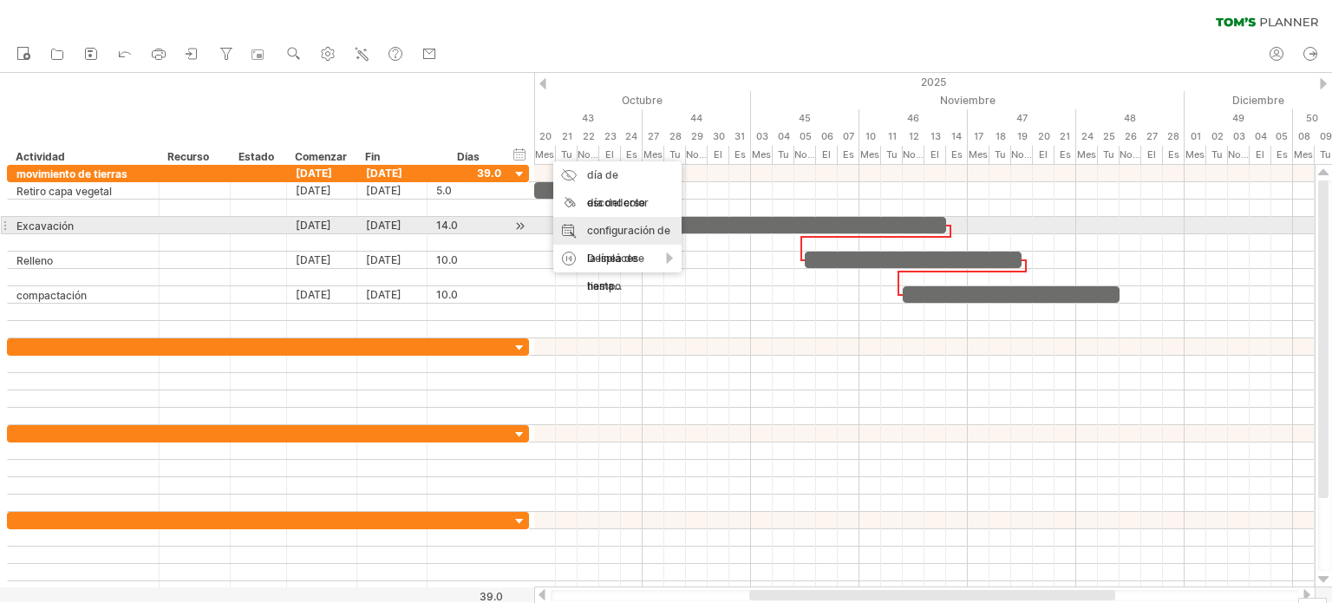
click at [624, 231] on font "configuración de la línea de tiempo" at bounding box center [628, 258] width 83 height 68
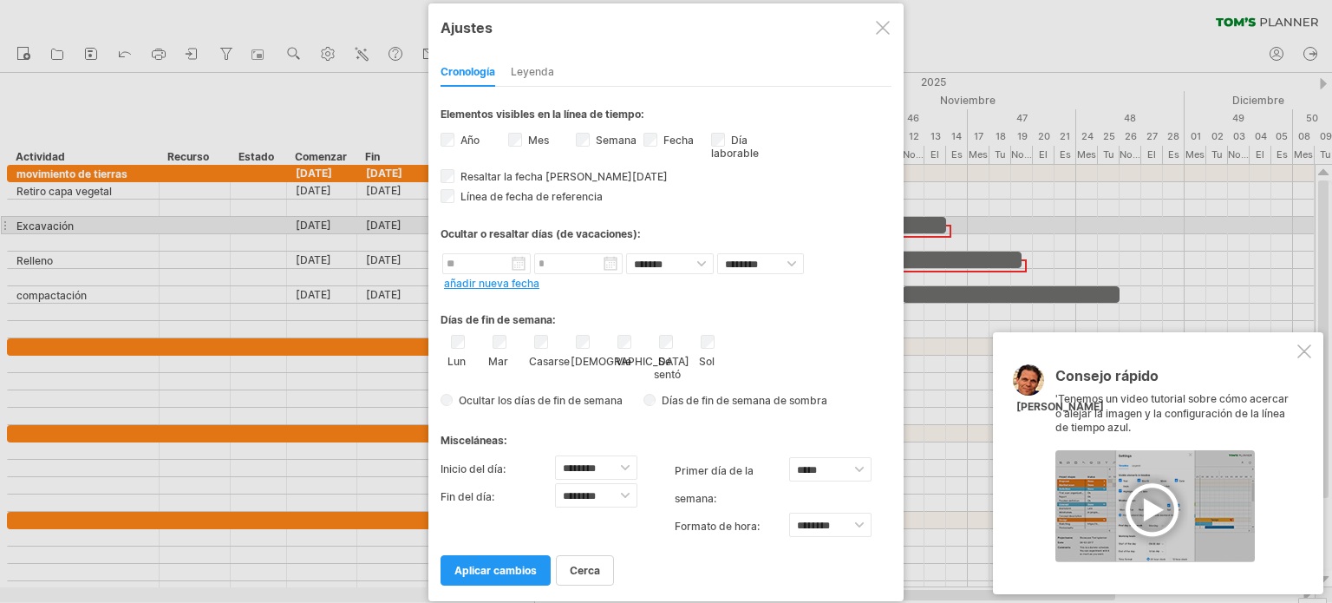
click at [544, 356] on font "Casarse" at bounding box center [549, 361] width 41 height 13
click at [726, 403] on font "Días de fin de semana de sombra" at bounding box center [744, 400] width 166 height 13
click at [730, 400] on font "Días de fin de semana de sombra" at bounding box center [744, 400] width 166 height 13
click at [727, 401] on font "Días de fin de semana de sombra" at bounding box center [744, 400] width 166 height 13
click at [728, 400] on font "Días de fin de semana de sombra" at bounding box center [744, 400] width 166 height 13
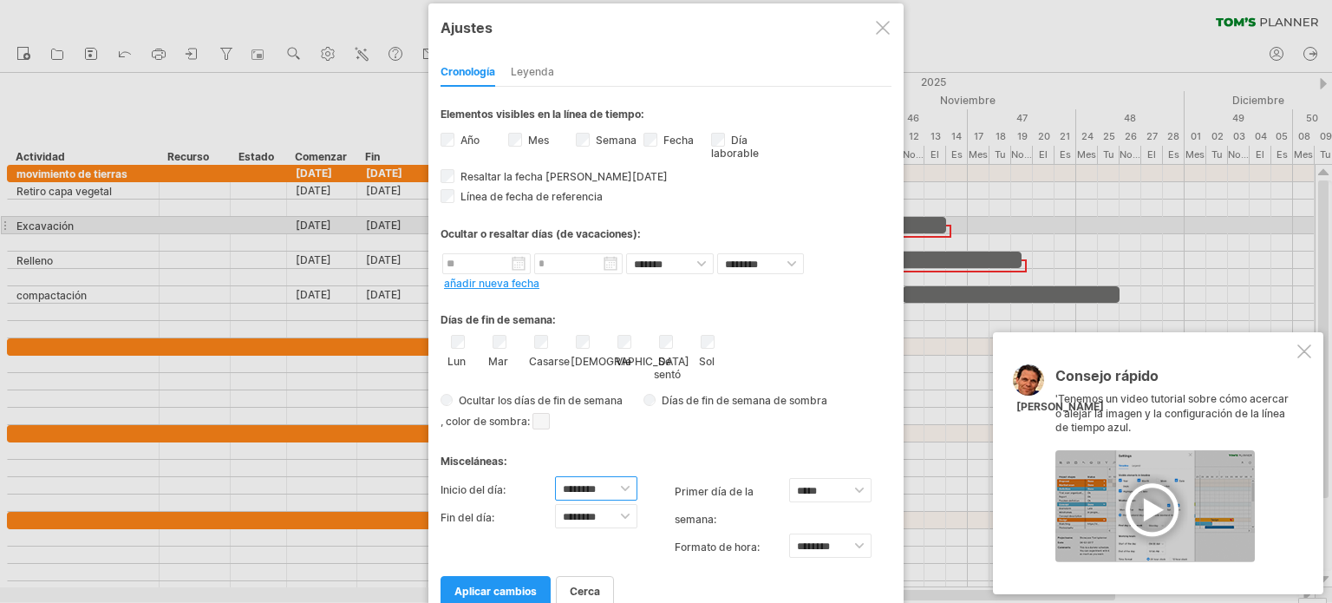
click at [629, 485] on select "**********" at bounding box center [596, 488] width 82 height 24
click at [555, 476] on select "**********" at bounding box center [596, 488] width 82 height 24
click at [517, 590] on font "aplicar cambios" at bounding box center [495, 590] width 82 height 13
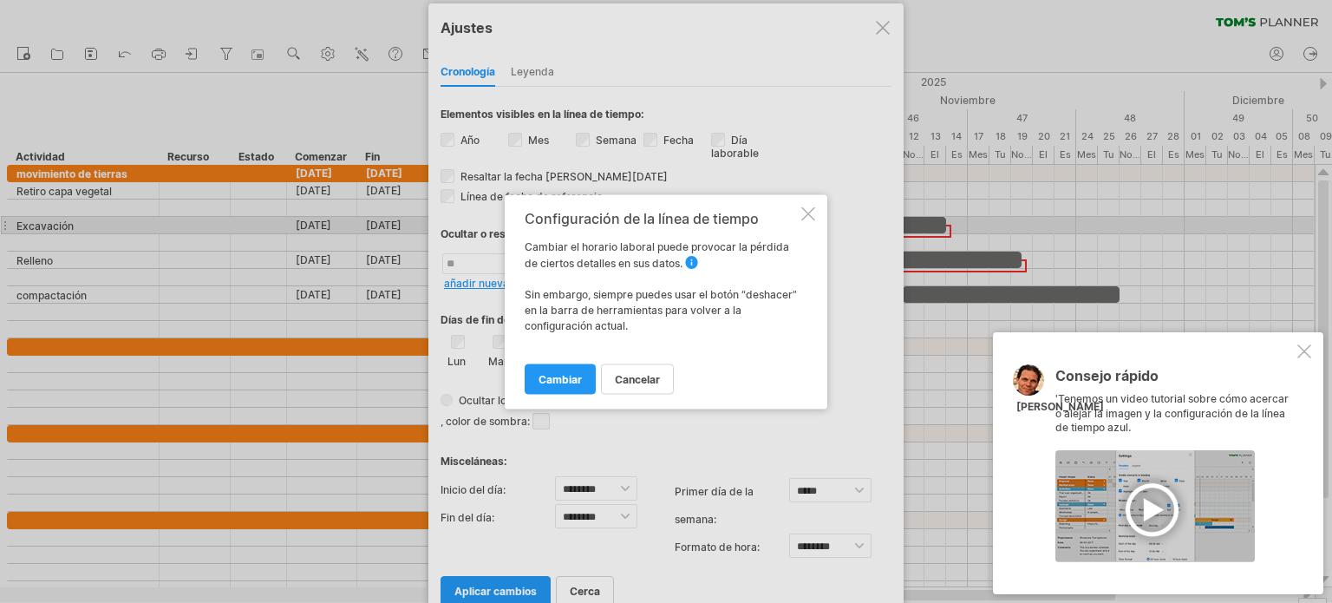
click at [620, 374] on font "Cancelar" at bounding box center [637, 378] width 45 height 13
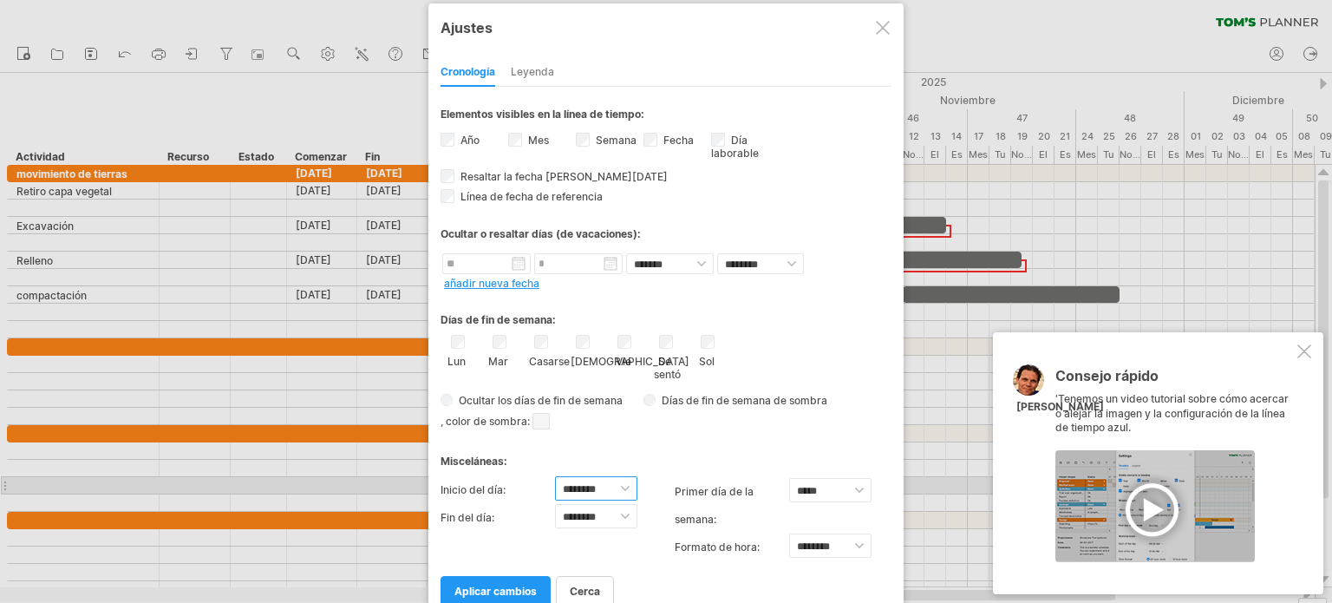
click at [621, 486] on select "**********" at bounding box center [596, 488] width 82 height 24
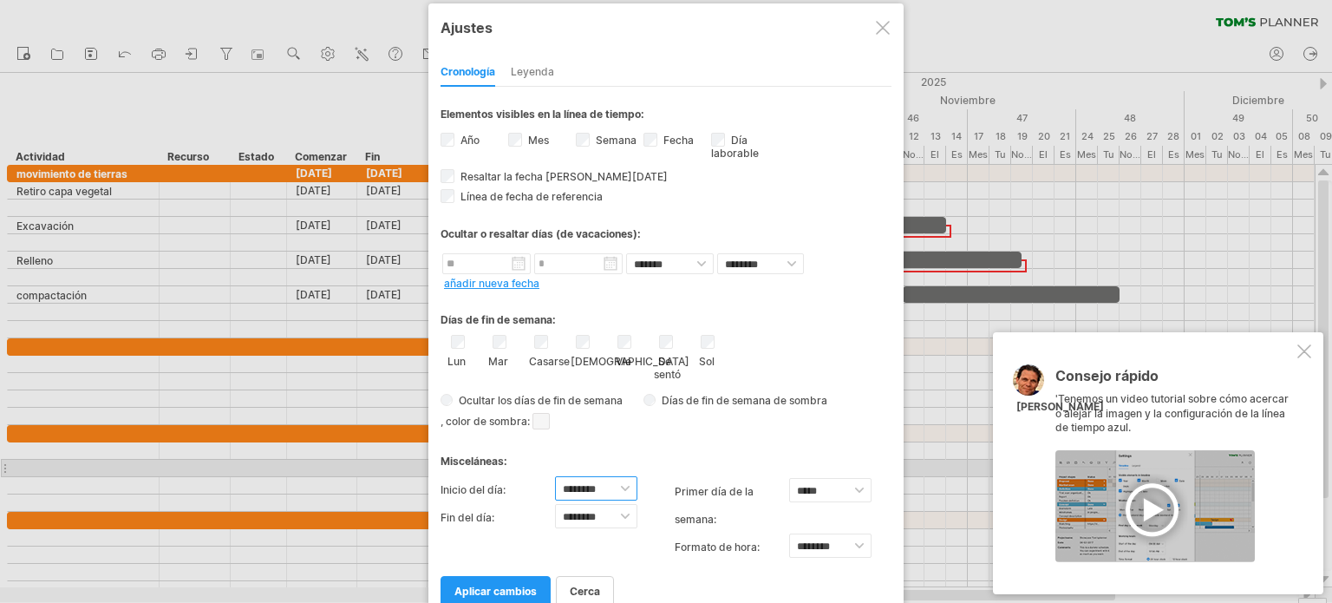
select select "*"
click at [555, 476] on select "**********" at bounding box center [596, 488] width 82 height 24
click at [513, 587] on font "aplicar cambios" at bounding box center [495, 590] width 82 height 13
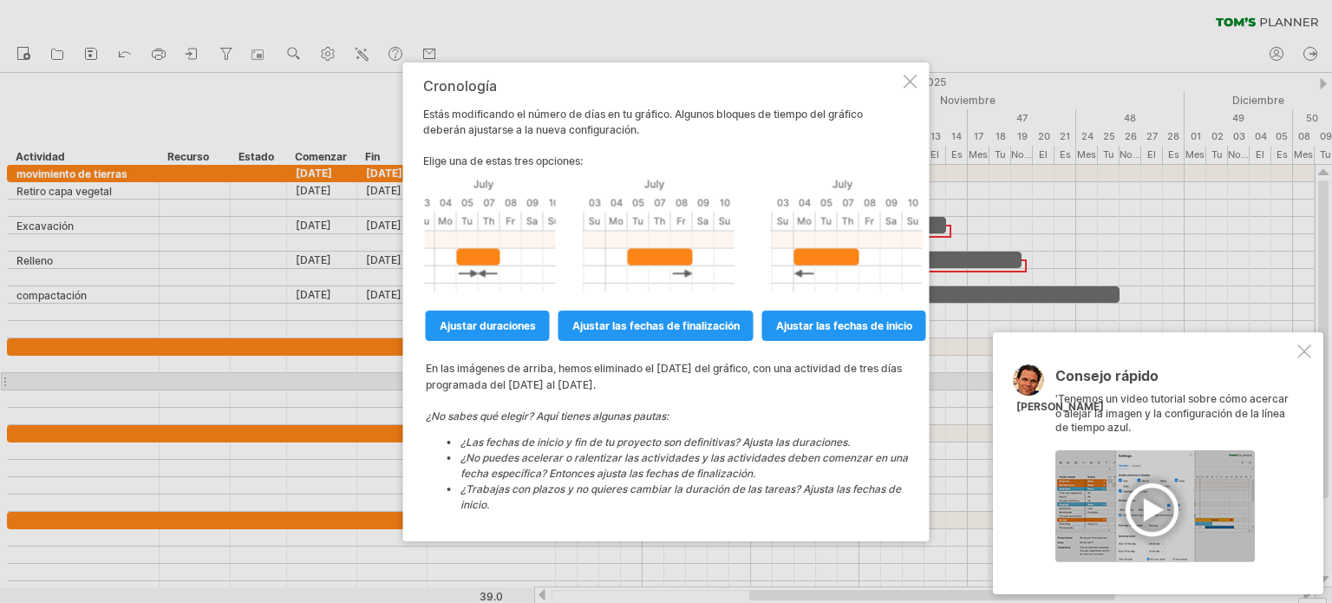
click at [547, 388] on font "En las imágenes de arriba, hemos eliminado el [DATE] del gráfico, con una activ…" at bounding box center [664, 376] width 476 height 29
click at [909, 81] on div at bounding box center [910, 81] width 14 height 14
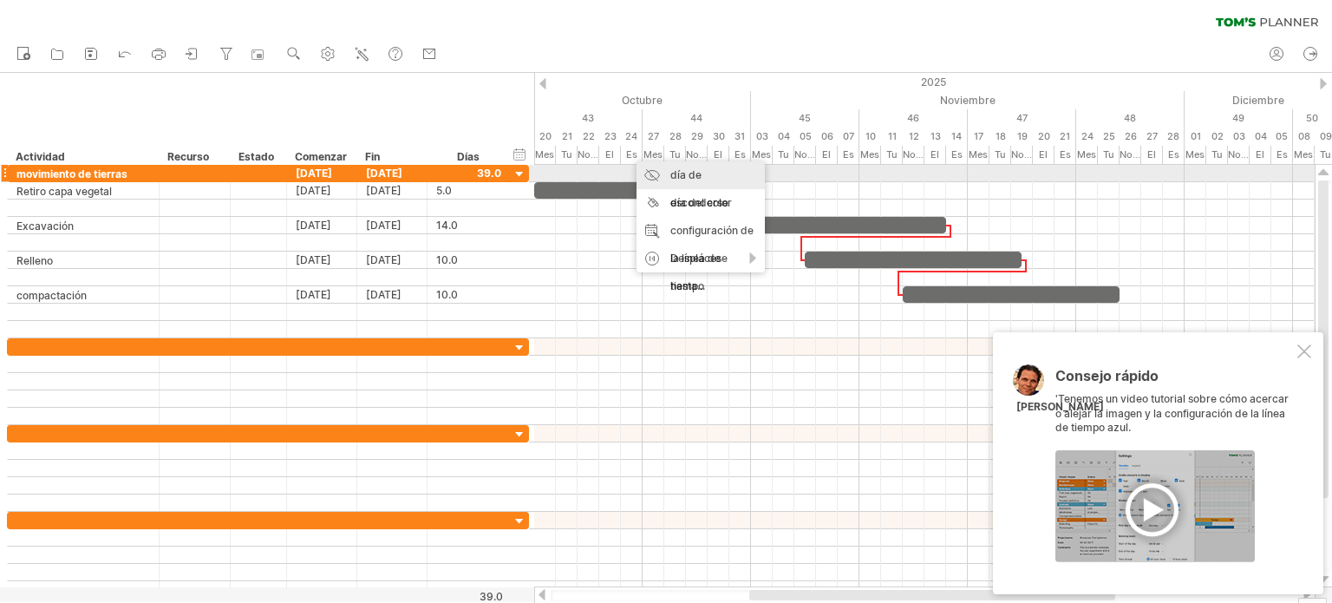
click at [676, 173] on font "día de esconderse" at bounding box center [699, 188] width 58 height 41
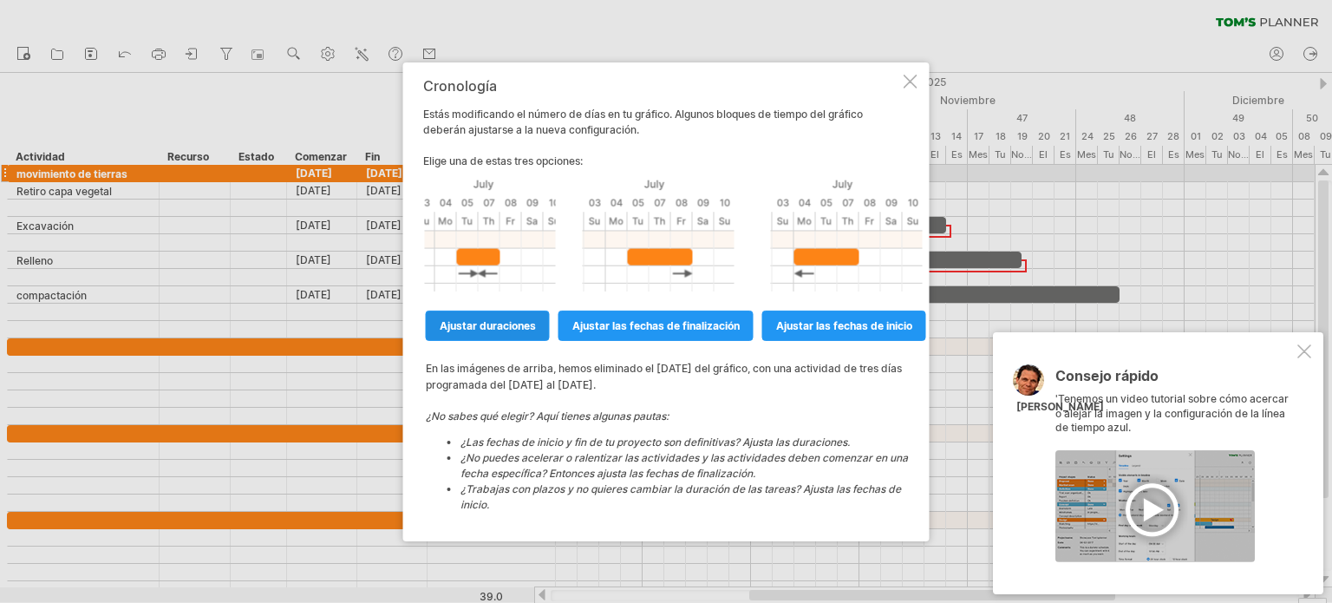
click at [518, 329] on font "ajustar duraciones" at bounding box center [488, 324] width 96 height 13
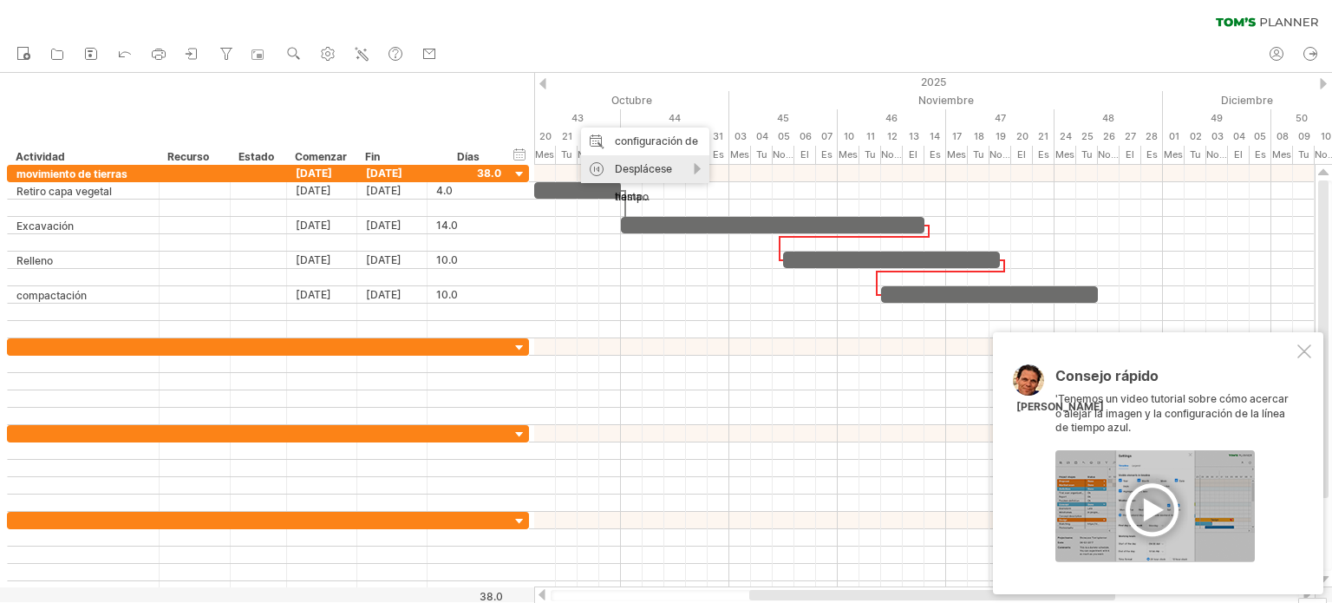
click at [642, 165] on font "Desplácese hasta..." at bounding box center [643, 182] width 57 height 41
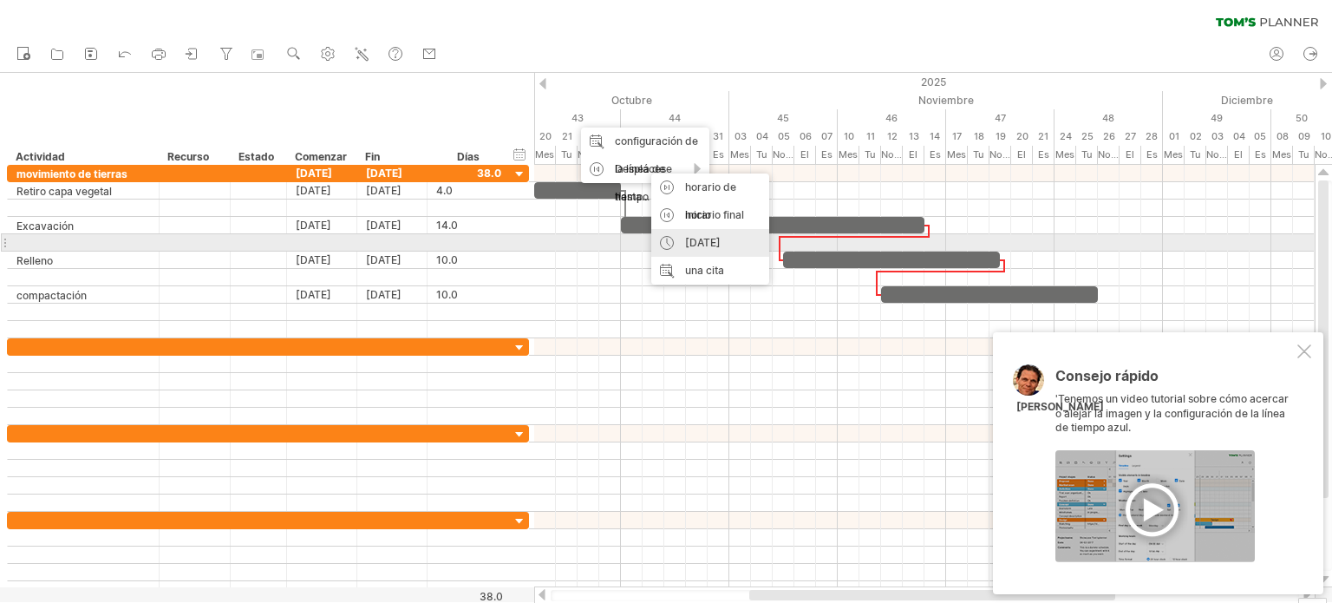
click at [695, 243] on font "[DATE]" at bounding box center [703, 242] width 36 height 13
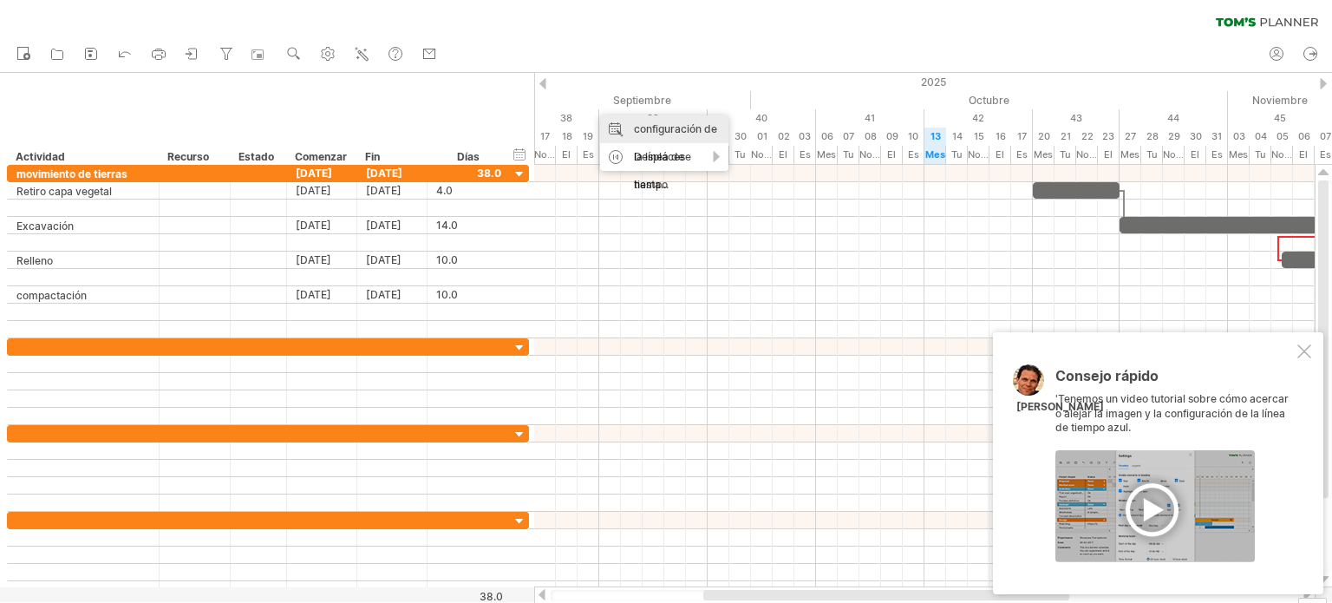
click at [667, 130] on font "configuración de la línea de tiempo" at bounding box center [675, 156] width 83 height 68
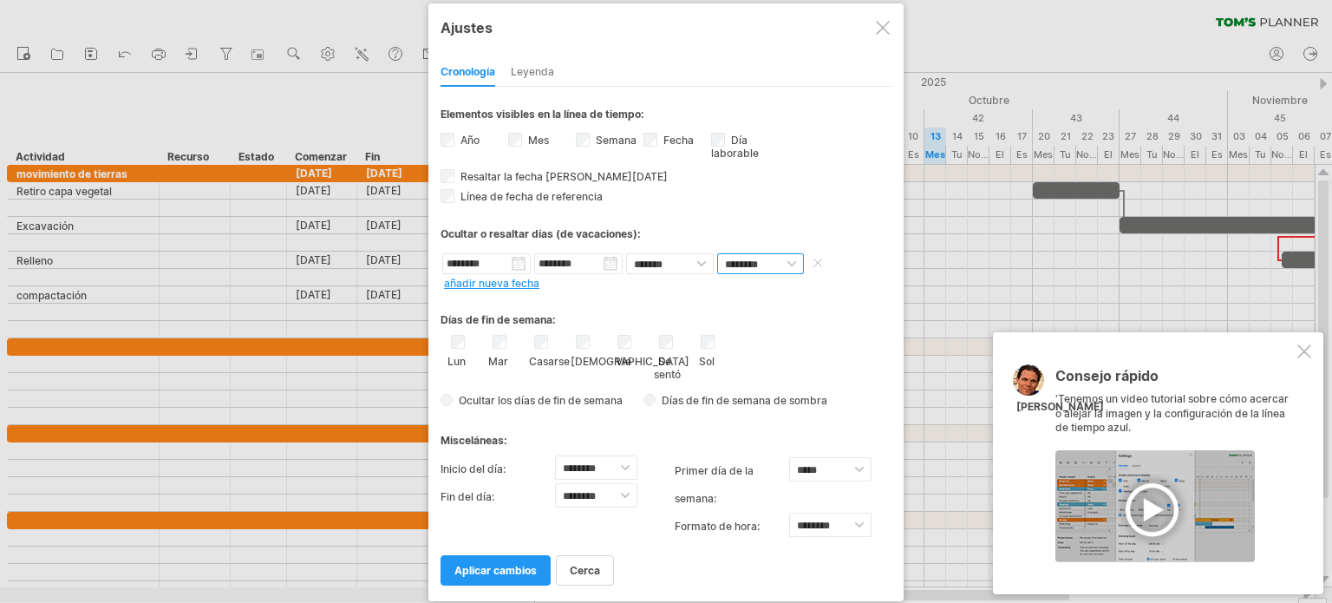
click at [758, 257] on select "******** *****" at bounding box center [760, 263] width 87 height 21
click at [717, 253] on select "******** *****" at bounding box center [760, 263] width 87 height 21
click at [540, 72] on font "Leyenda" at bounding box center [532, 71] width 43 height 13
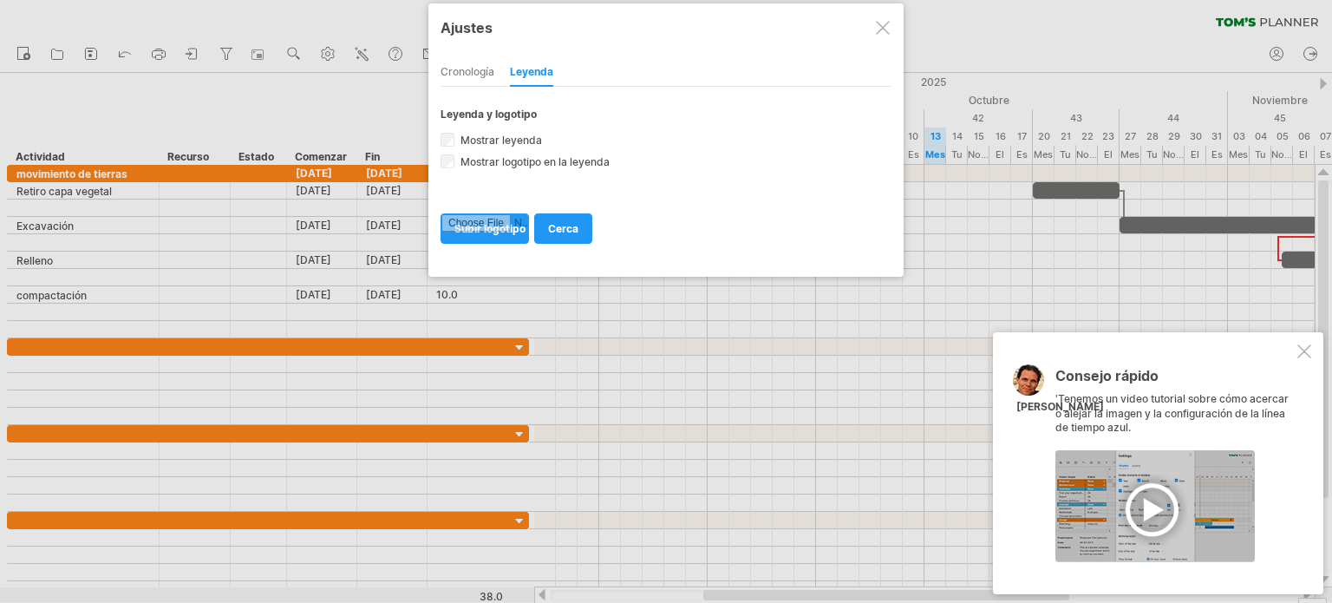
click at [479, 68] on font "Cronología" at bounding box center [467, 71] width 54 height 13
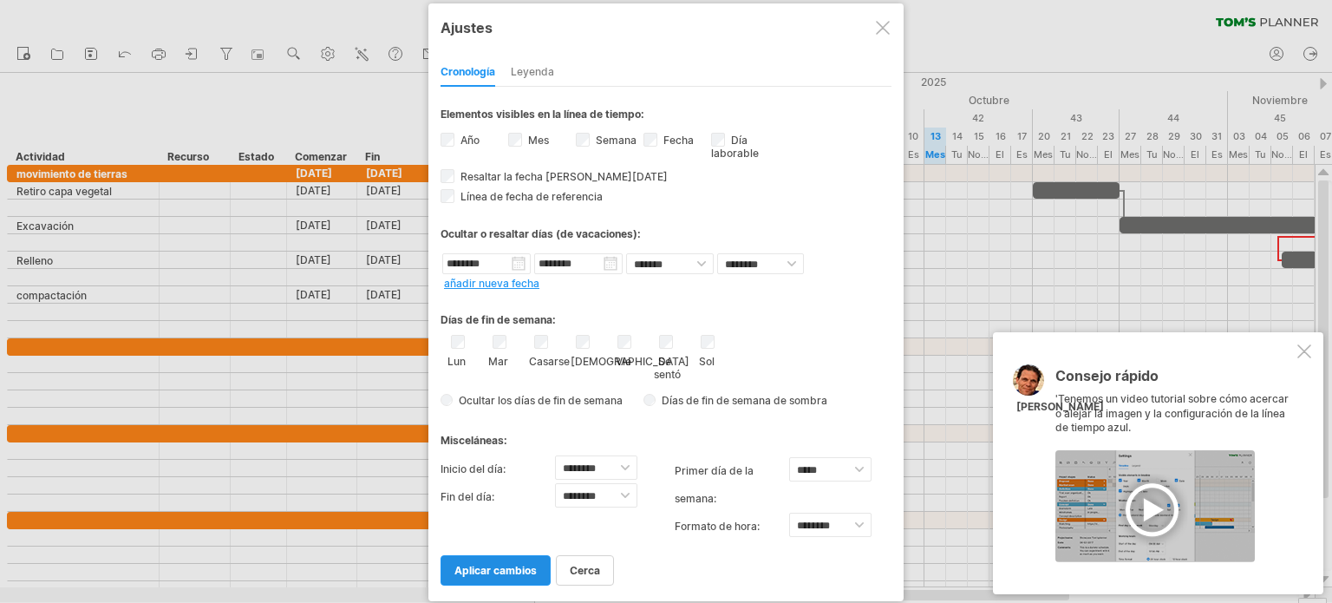
click at [511, 568] on font "aplicar cambios" at bounding box center [495, 570] width 82 height 13
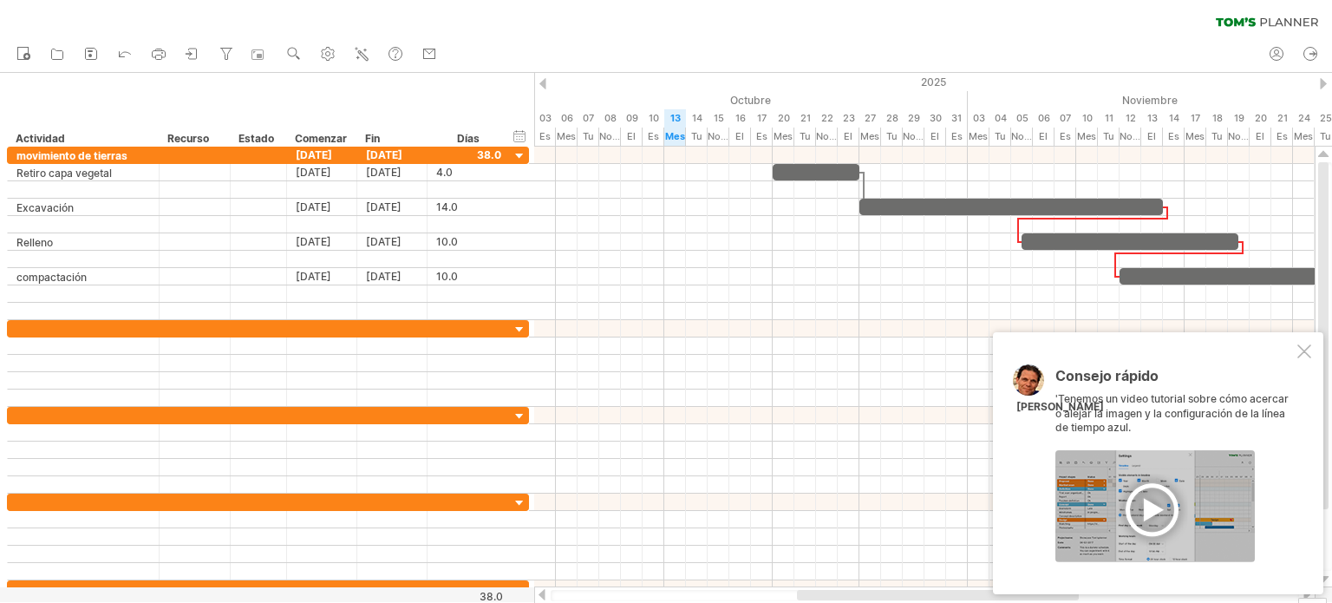
drag, startPoint x: 850, startPoint y: 593, endPoint x: 943, endPoint y: 609, distance: 95.1
click at [943, 602] on html "progreso(100%) Intentando acceder a [DOMAIN_NAME] Conectado de nuevo... 0% filt…" at bounding box center [666, 303] width 1332 height 606
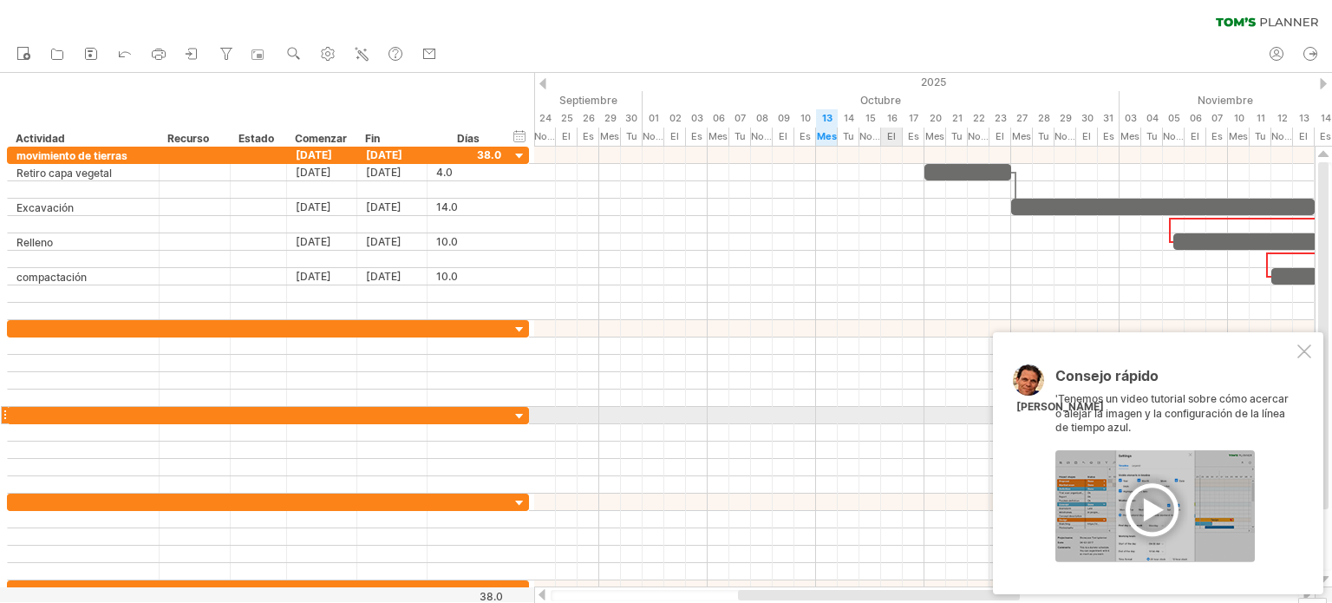
click at [884, 418] on div at bounding box center [924, 415] width 780 height 17
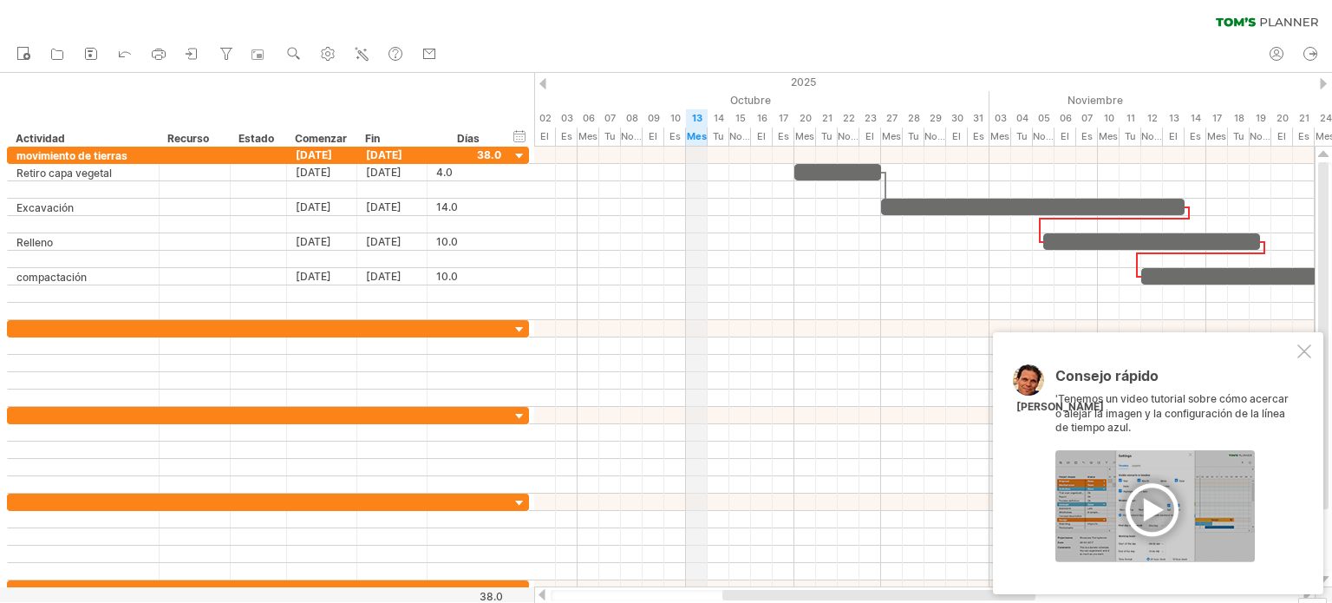
drag, startPoint x: 829, startPoint y: 121, endPoint x: 696, endPoint y: 120, distance: 132.6
click at [696, 120] on font "13" at bounding box center [697, 118] width 10 height 12
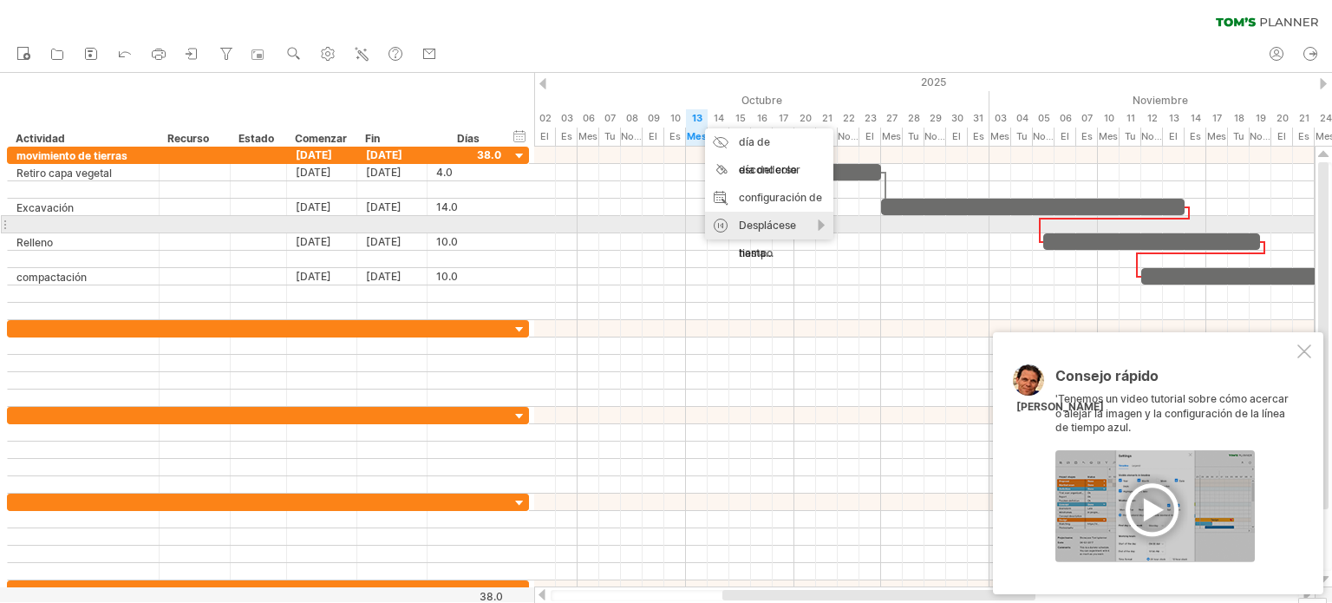
click at [762, 226] on font "Desplácese hasta..." at bounding box center [767, 238] width 57 height 41
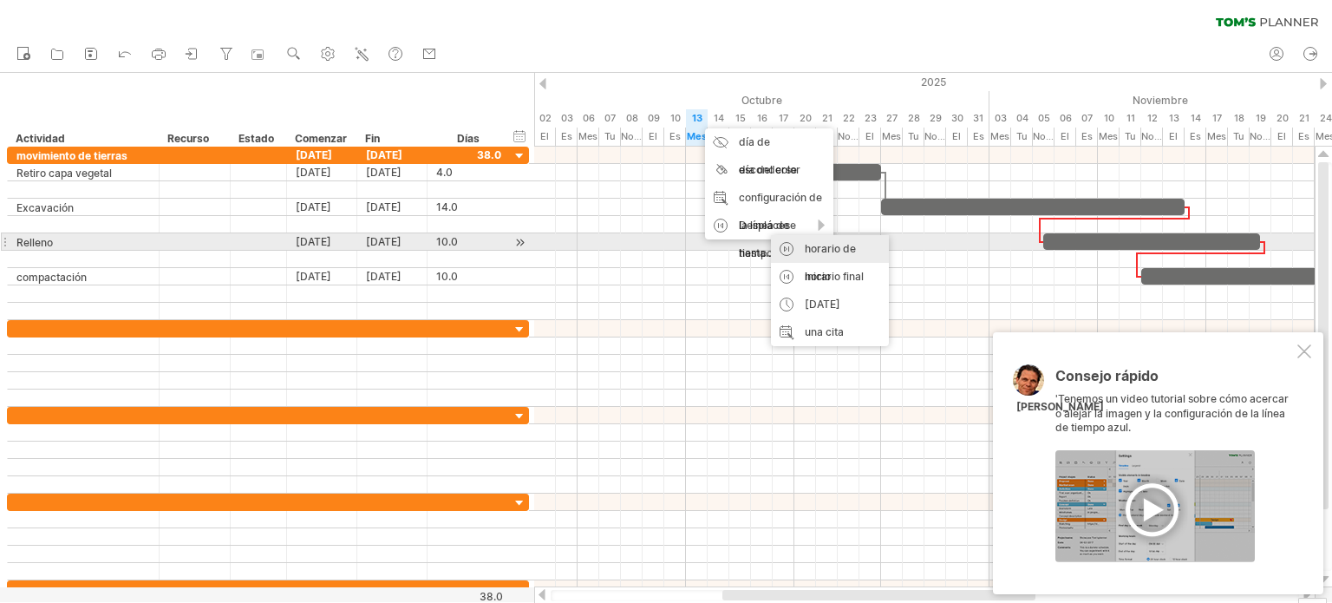
click at [818, 248] on font "horario de inicio" at bounding box center [830, 262] width 51 height 41
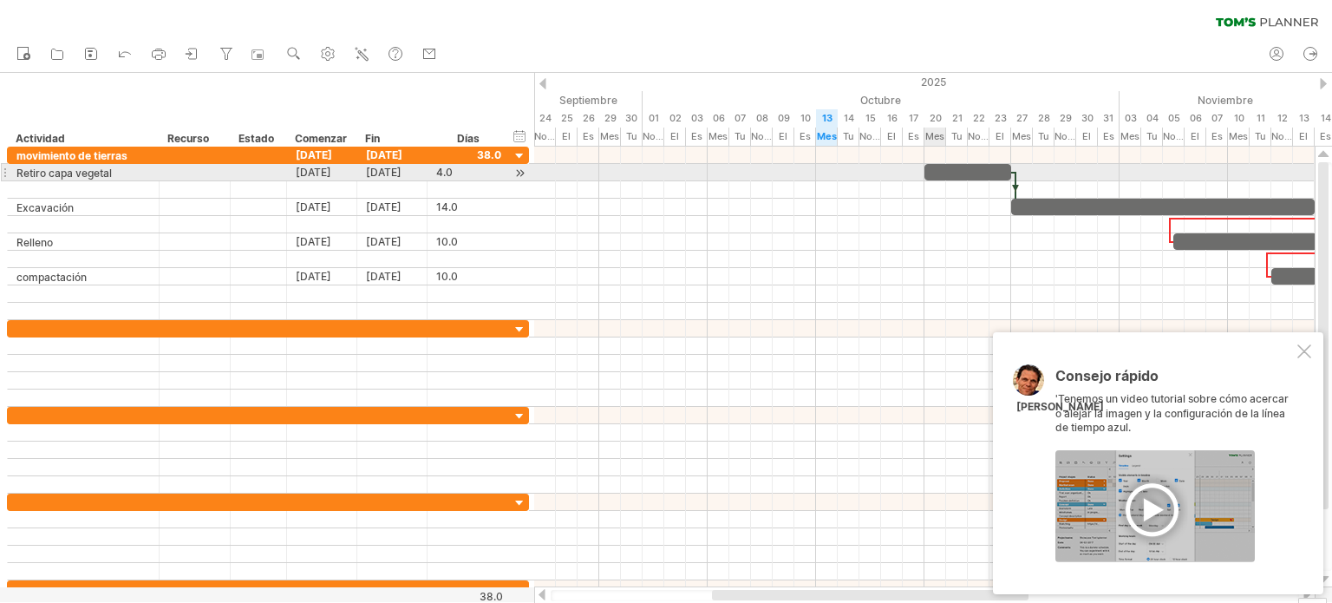
drag, startPoint x: 825, startPoint y: 177, endPoint x: 930, endPoint y: 168, distance: 105.3
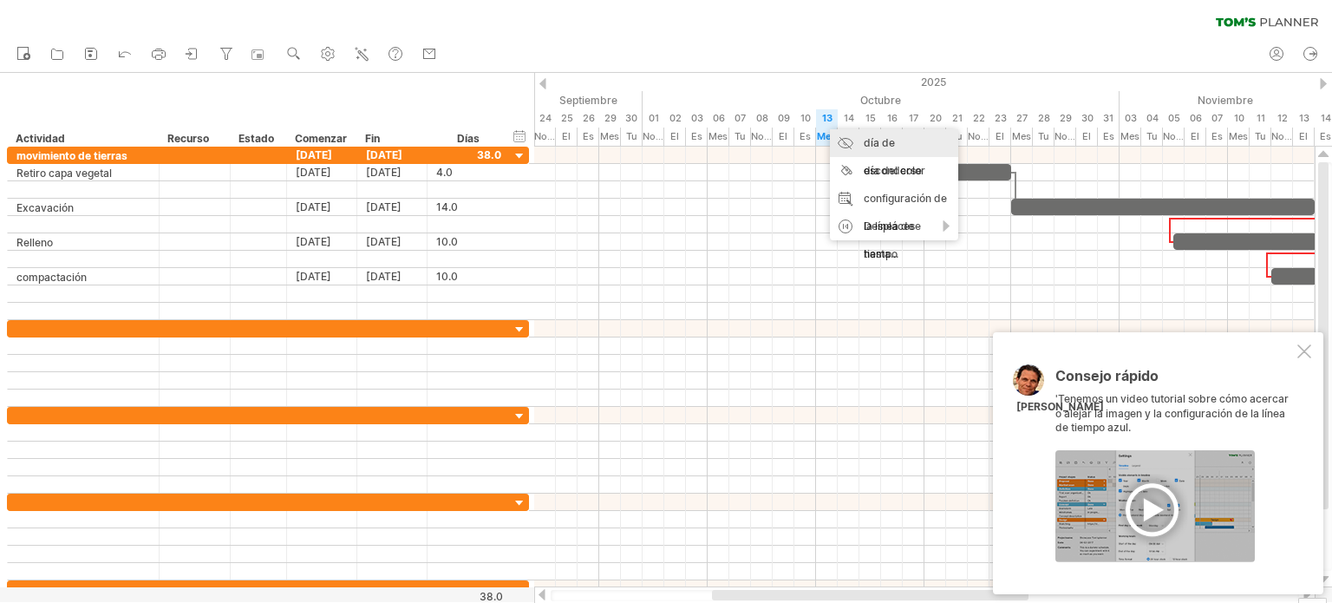
click at [856, 145] on div "día de esconderse" at bounding box center [894, 156] width 128 height 55
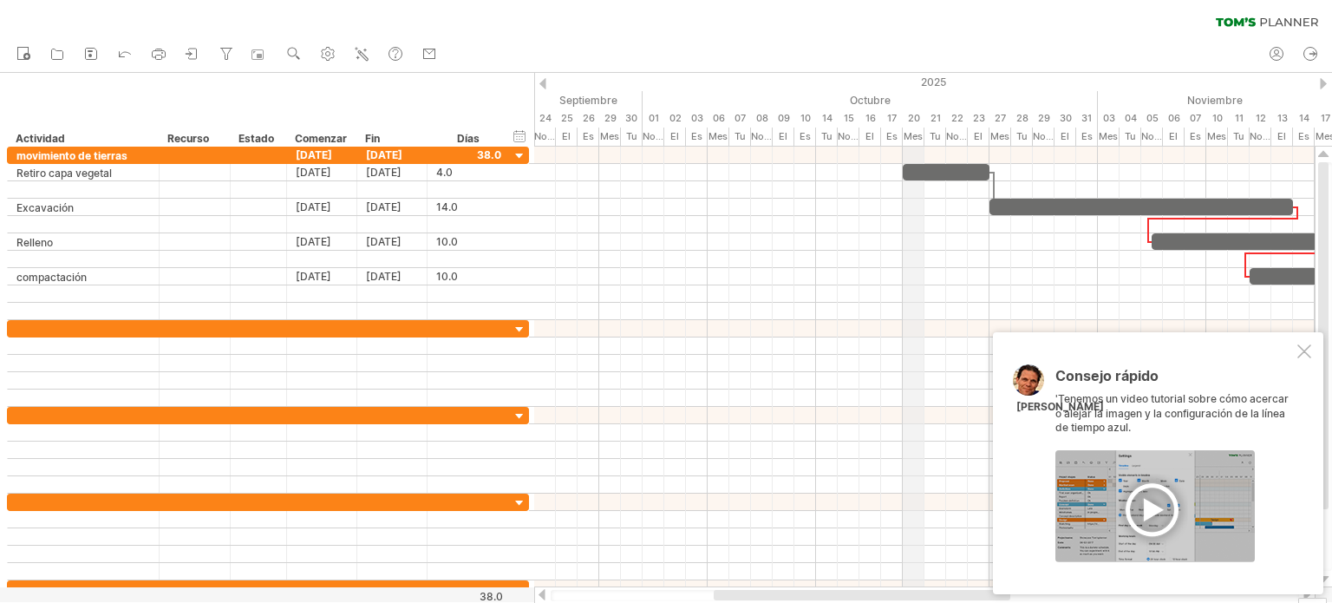
click at [910, 114] on font "20" at bounding box center [914, 118] width 12 height 12
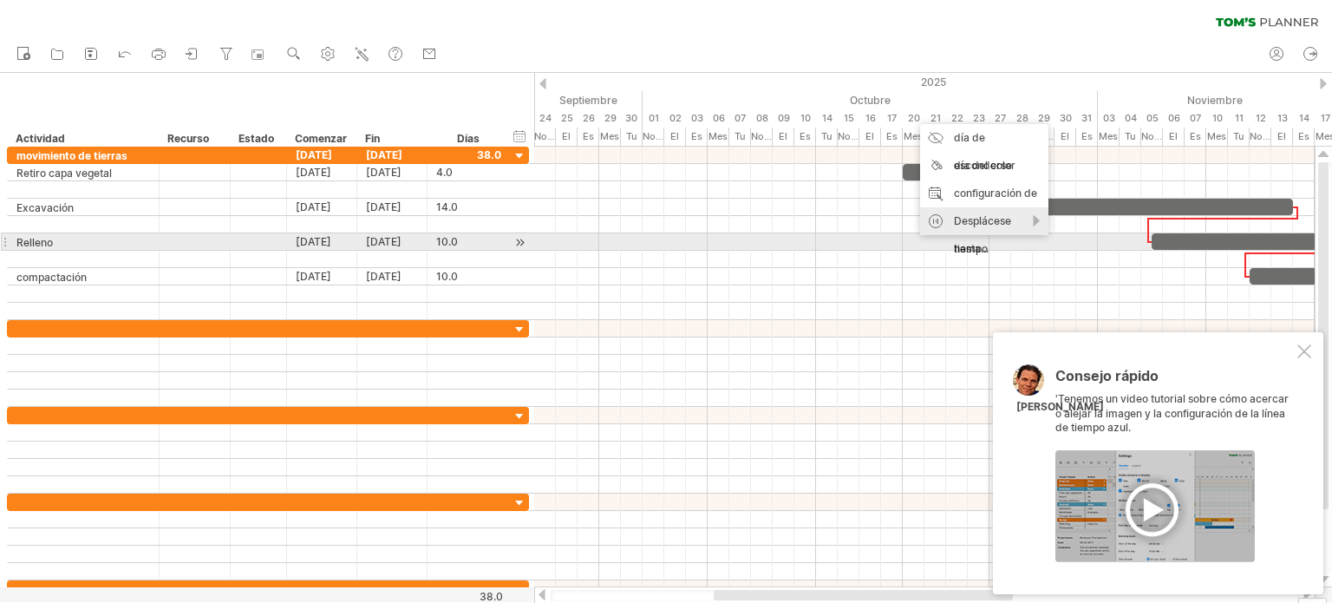
click at [968, 249] on font "Desplácese hasta..." at bounding box center [982, 234] width 57 height 41
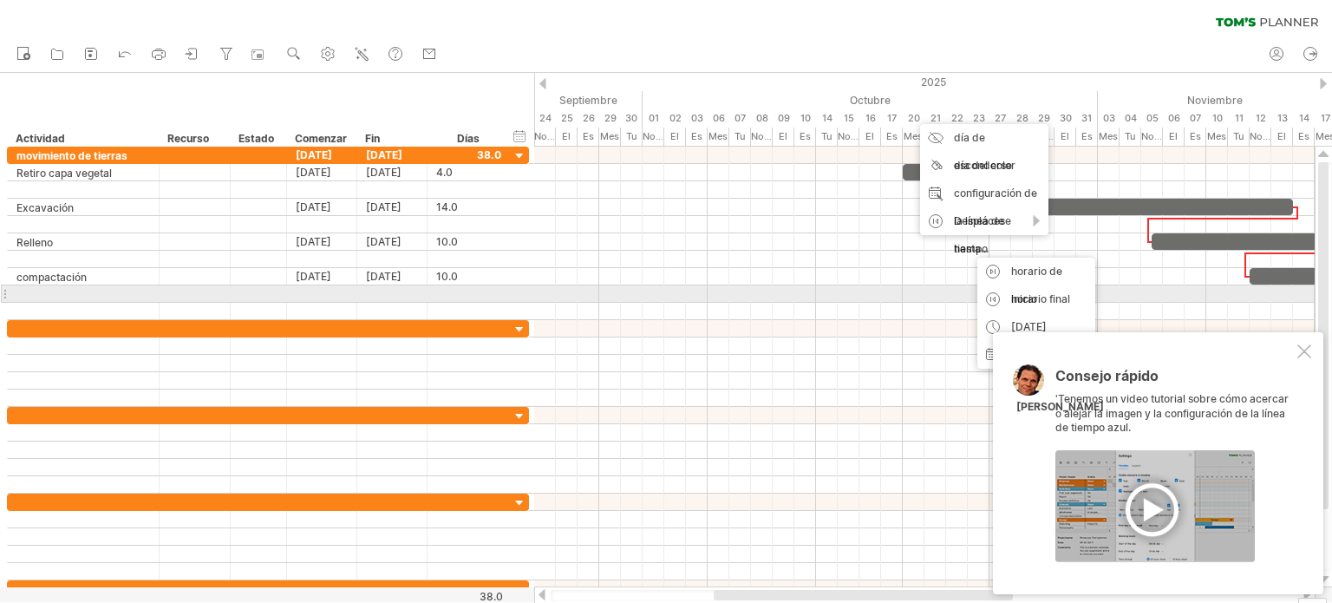
click at [936, 290] on div at bounding box center [924, 293] width 780 height 17
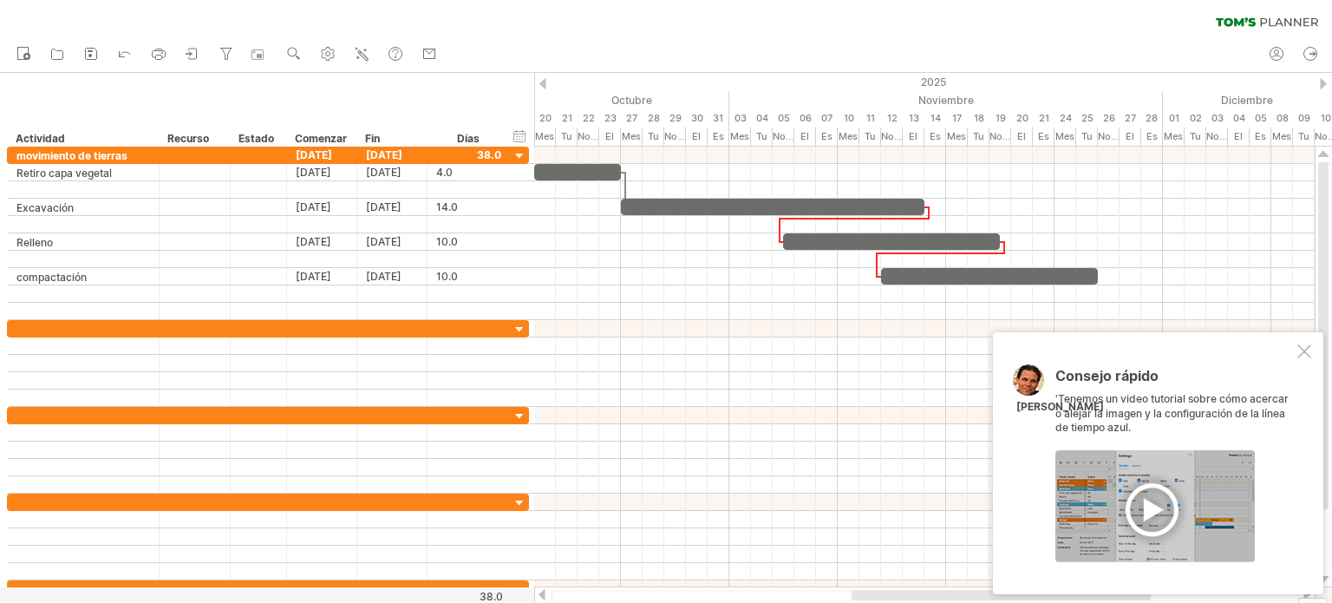
drag, startPoint x: 792, startPoint y: 594, endPoint x: 929, endPoint y: 608, distance: 138.5
click at [929, 602] on html "progreso(100%) Intentando acceder a [DOMAIN_NAME] Conectado de nuevo... 0% filt…" at bounding box center [666, 303] width 1332 height 606
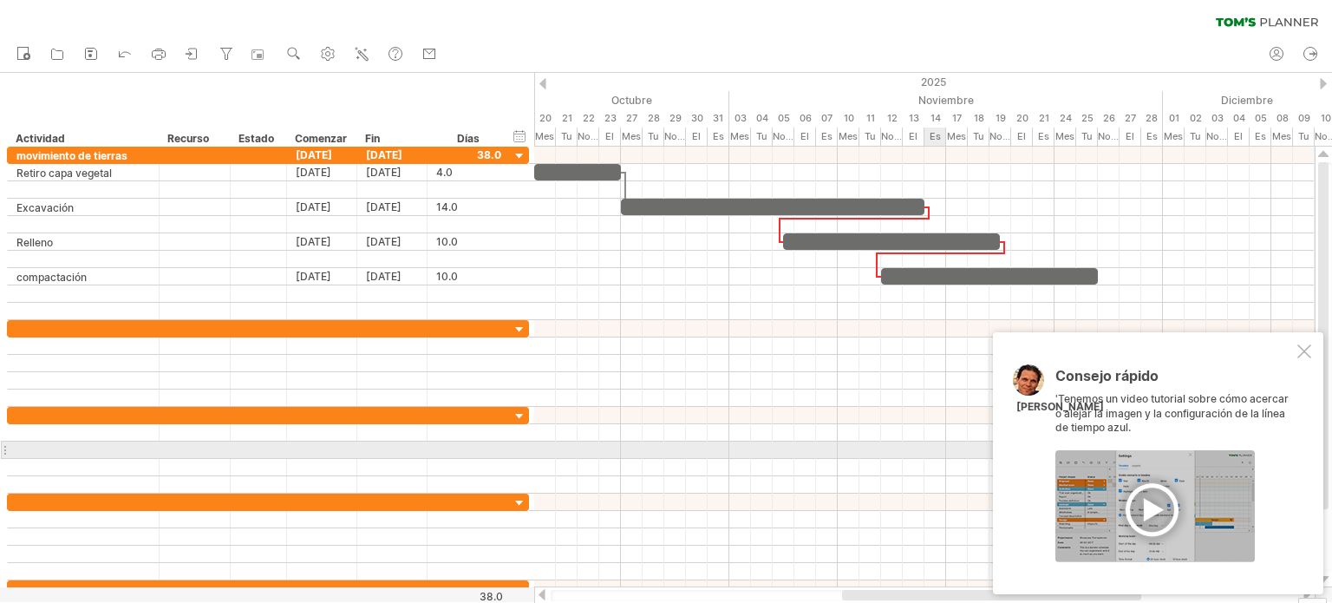
click at [932, 459] on div at bounding box center [924, 467] width 780 height 17
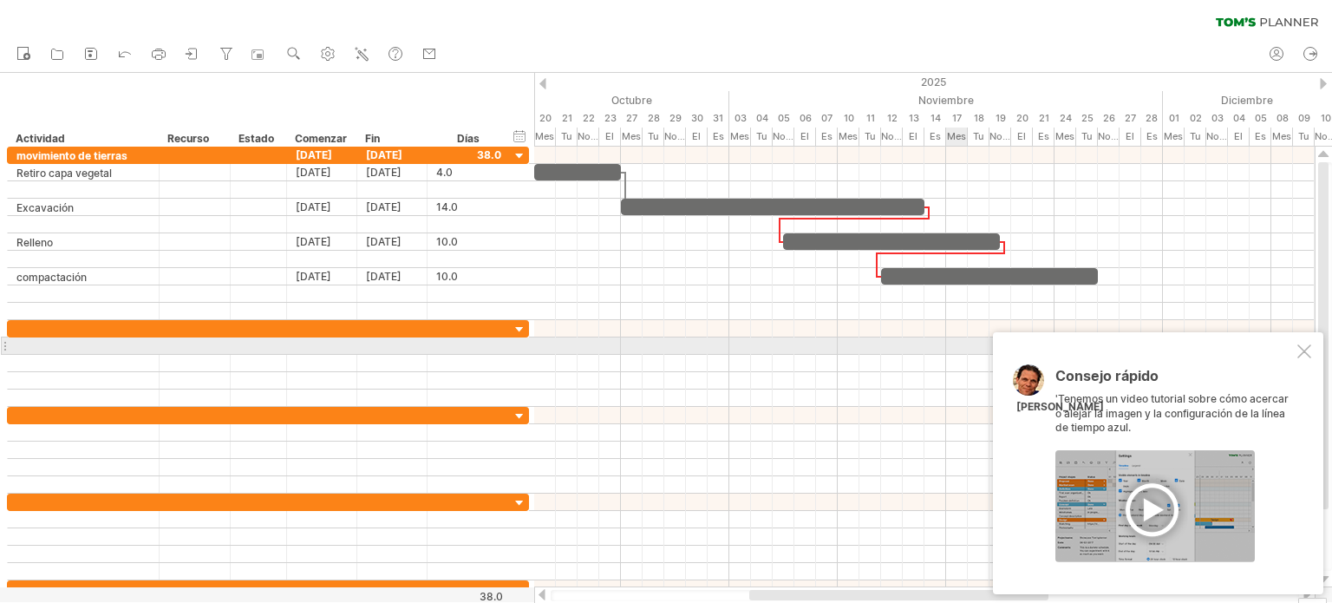
click at [1300, 352] on div at bounding box center [1304, 351] width 14 height 14
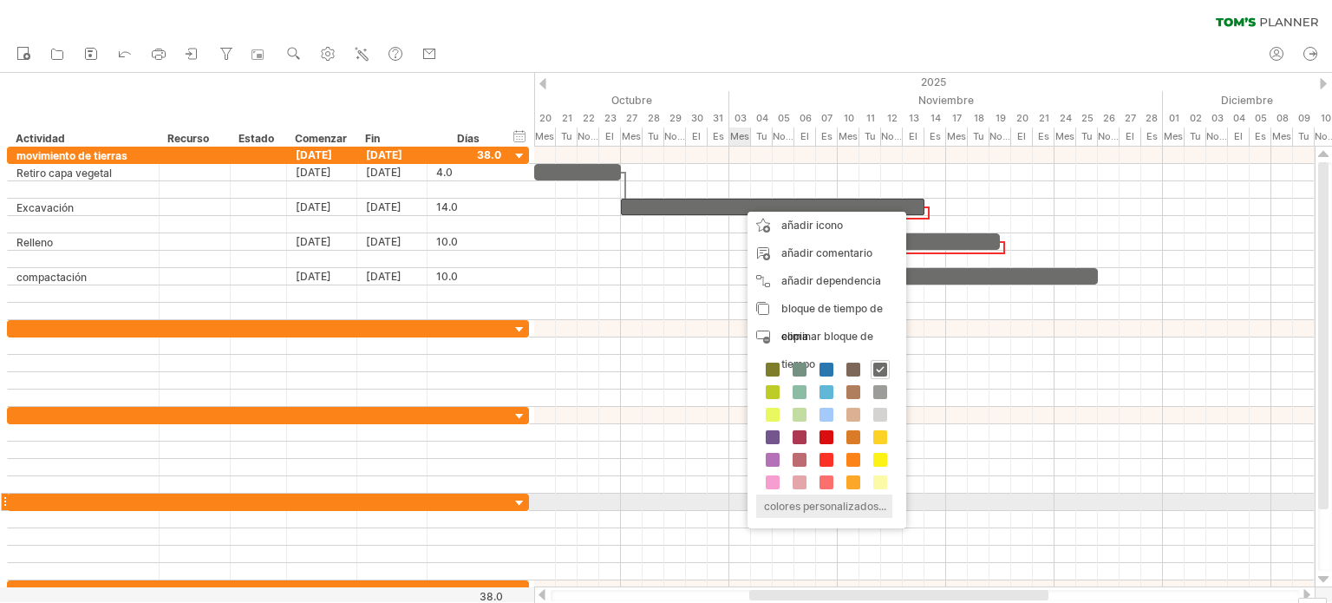
click at [785, 500] on font "colores personalizados..." at bounding box center [825, 505] width 122 height 13
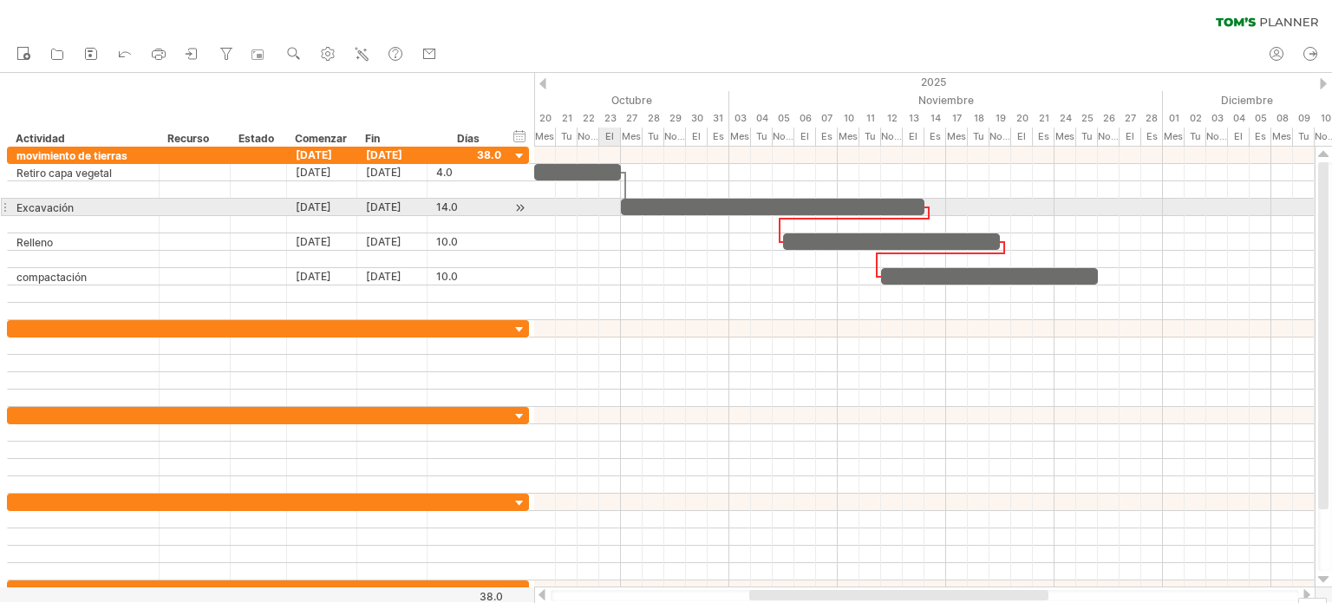
click at [603, 201] on div at bounding box center [924, 207] width 780 height 17
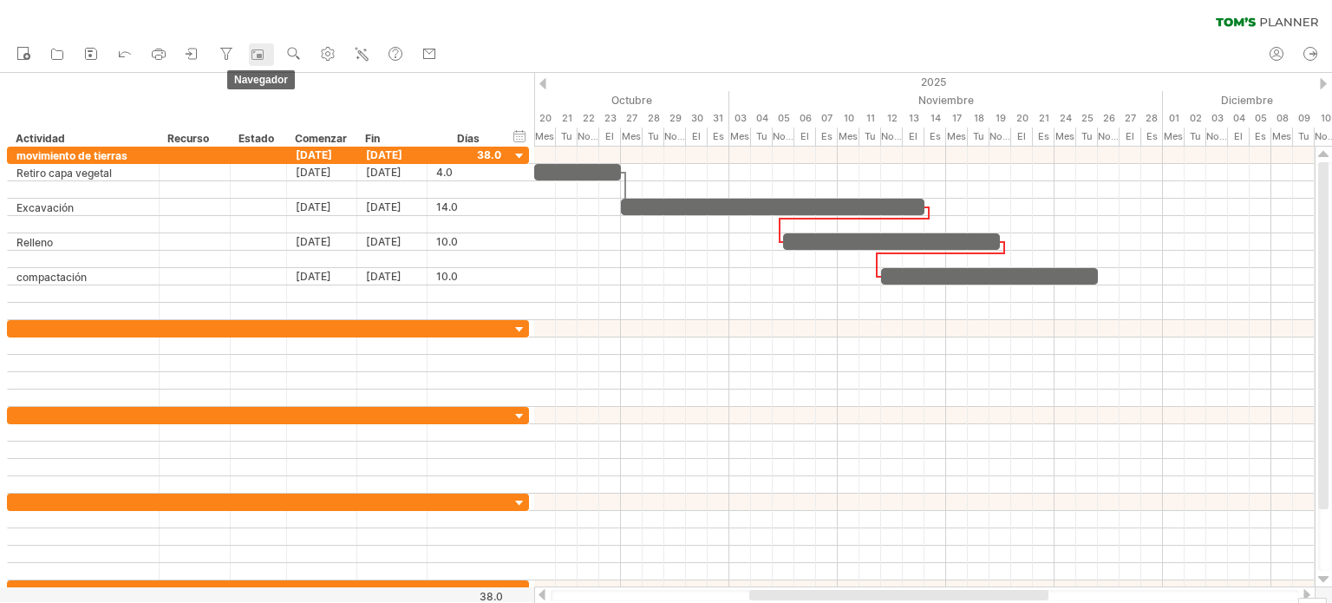
click at [254, 52] on polygon at bounding box center [254, 52] width 3 height 3
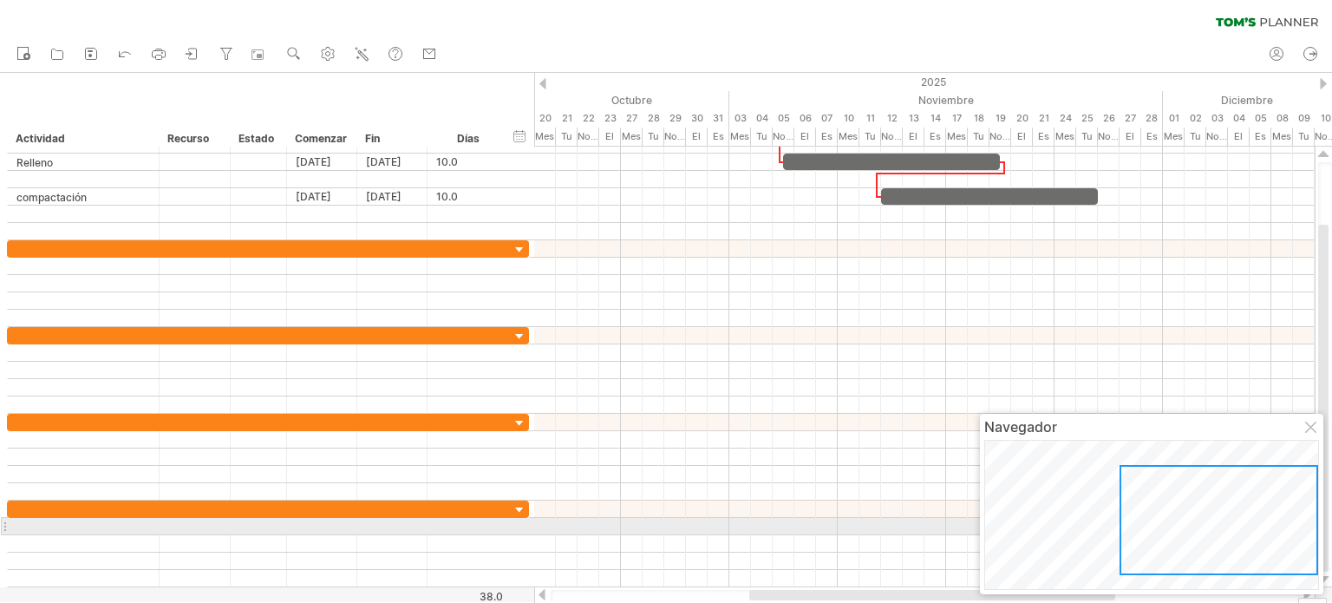
click at [1221, 522] on div at bounding box center [1218, 520] width 199 height 110
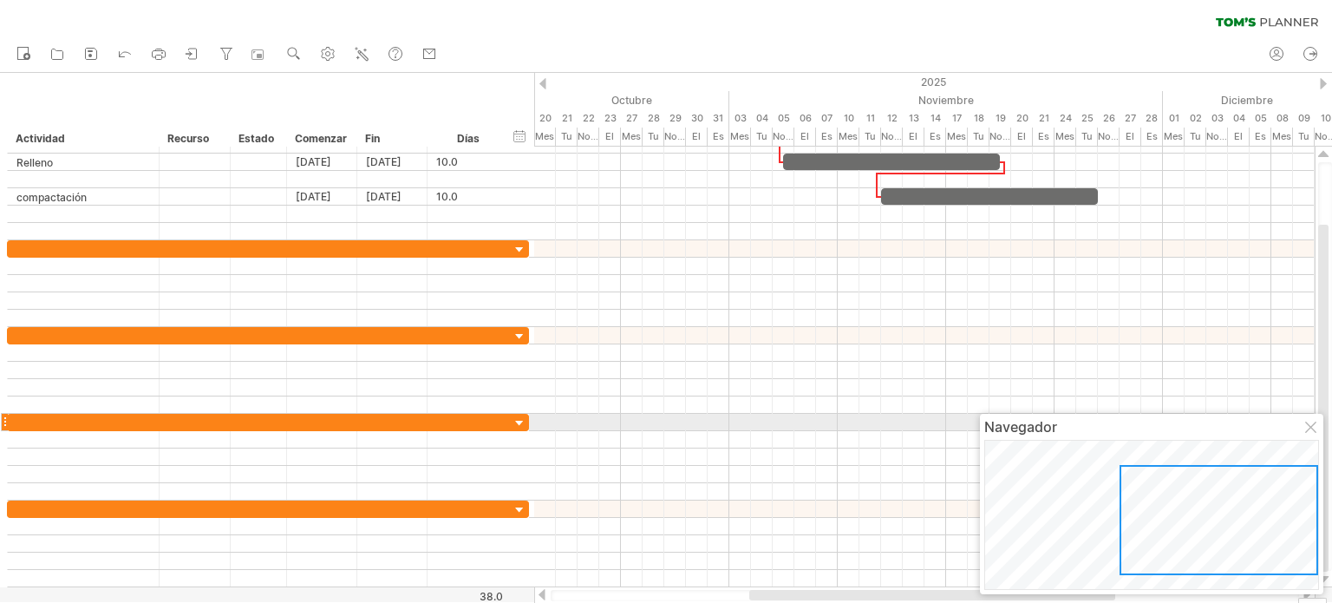
click at [1308, 426] on div at bounding box center [1312, 428] width 14 height 14
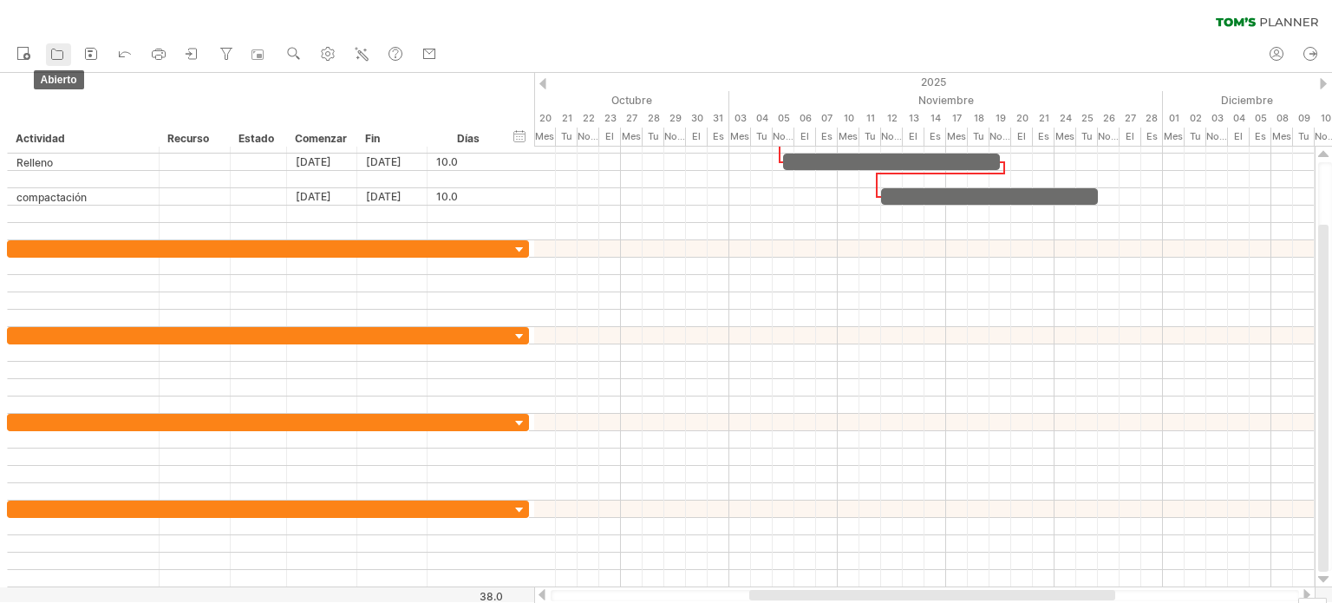
click at [55, 55] on icon at bounding box center [57, 53] width 17 height 17
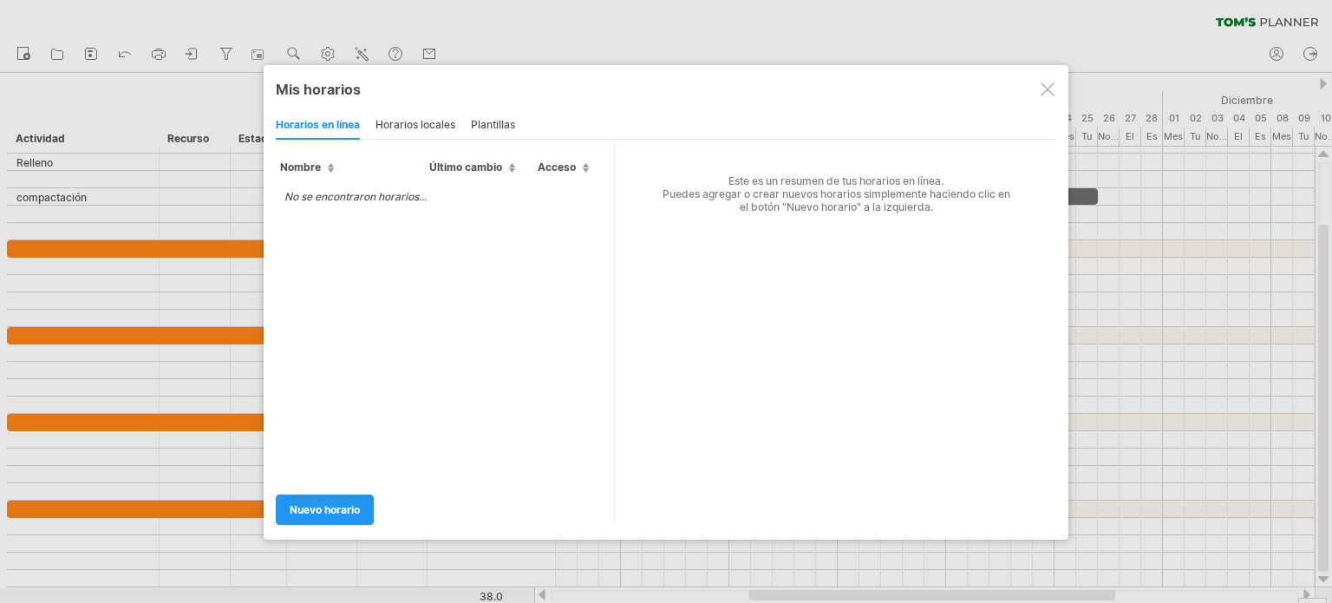
click at [485, 122] on font "plantillas" at bounding box center [493, 124] width 44 height 13
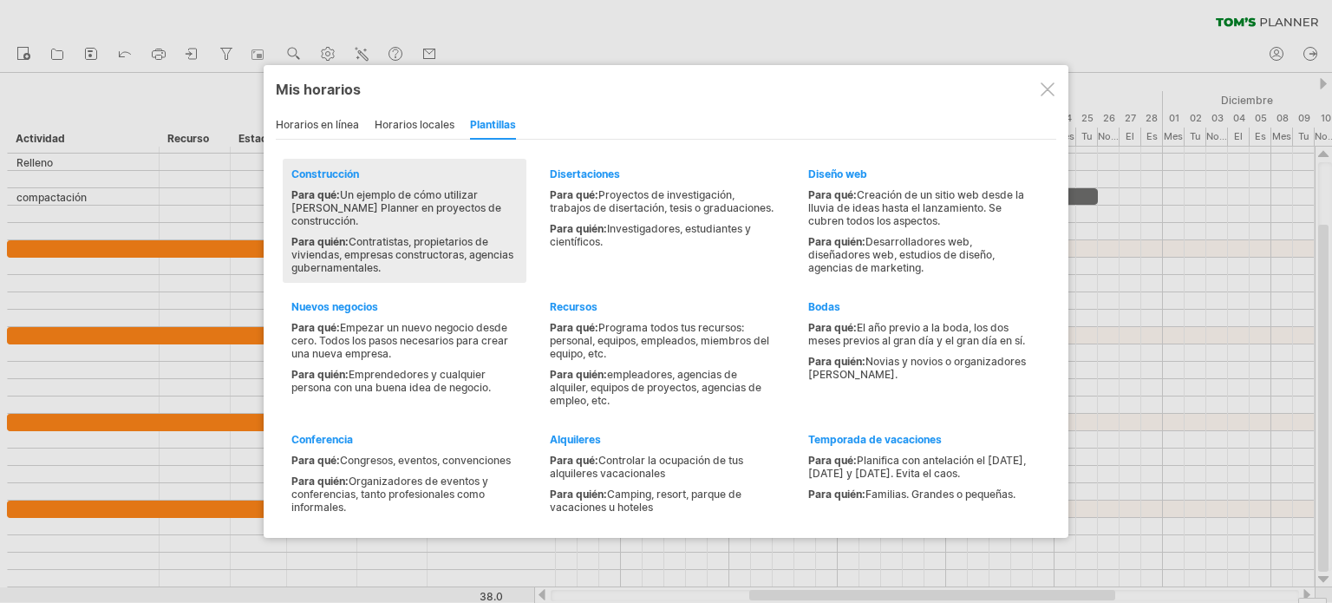
click at [381, 239] on font "Contratistas, propietarios de viviendas, empresas constructoras, agencias guber…" at bounding box center [402, 254] width 222 height 39
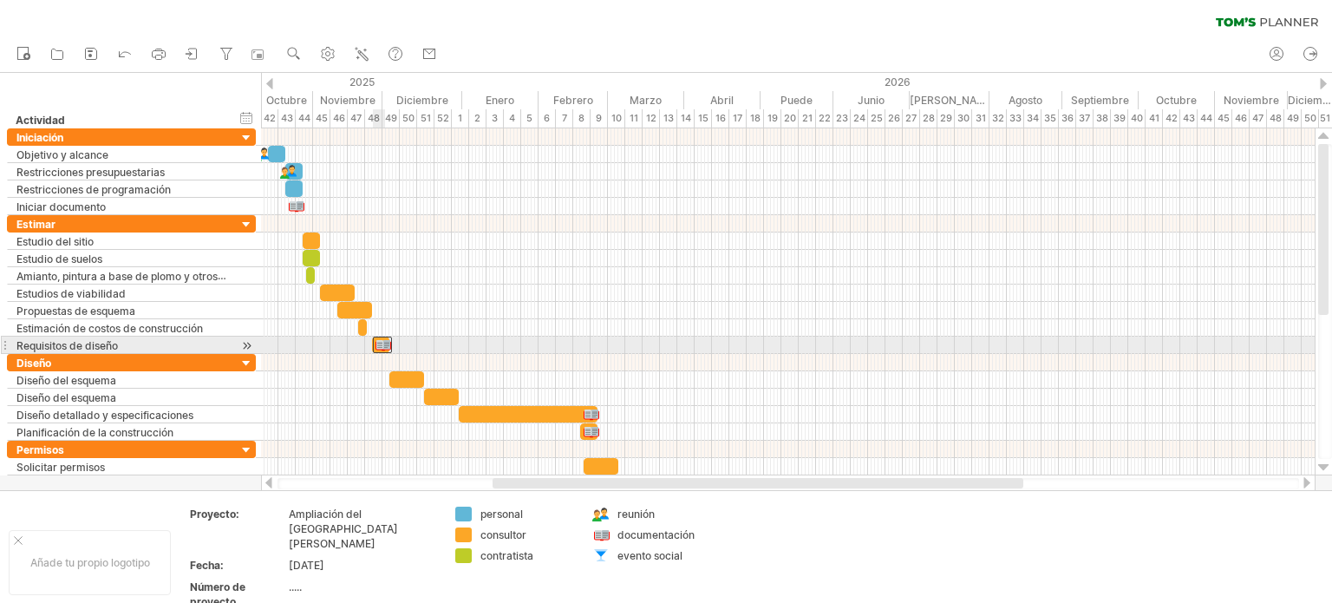
click at [381, 342] on div at bounding box center [382, 344] width 19 height 16
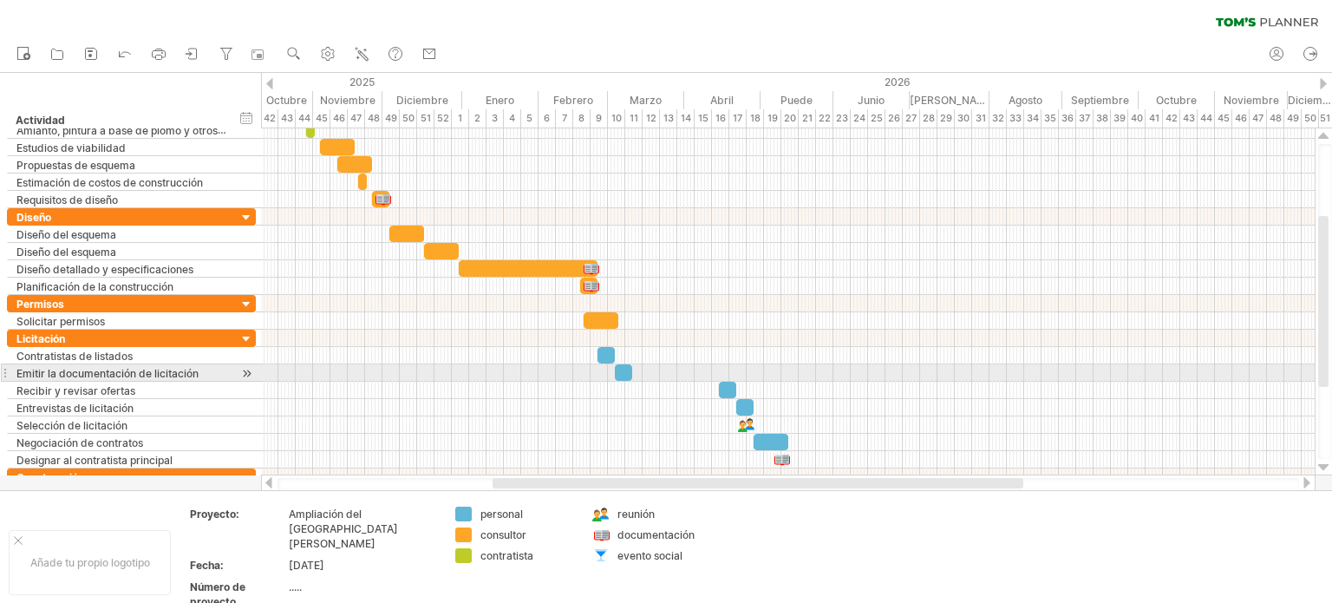
click at [595, 370] on div at bounding box center [787, 372] width 1053 height 17
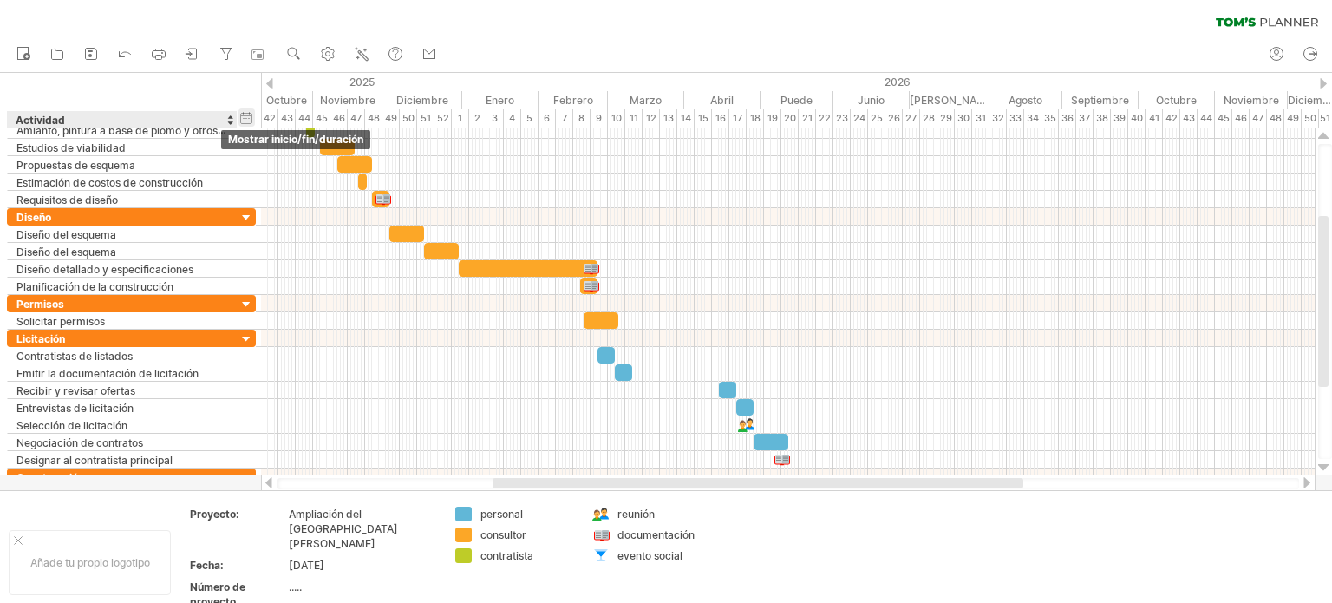
click at [246, 113] on div "ocultar inicio/fin/duración mostrar inicio/fin/duración" at bounding box center [246, 117] width 16 height 18
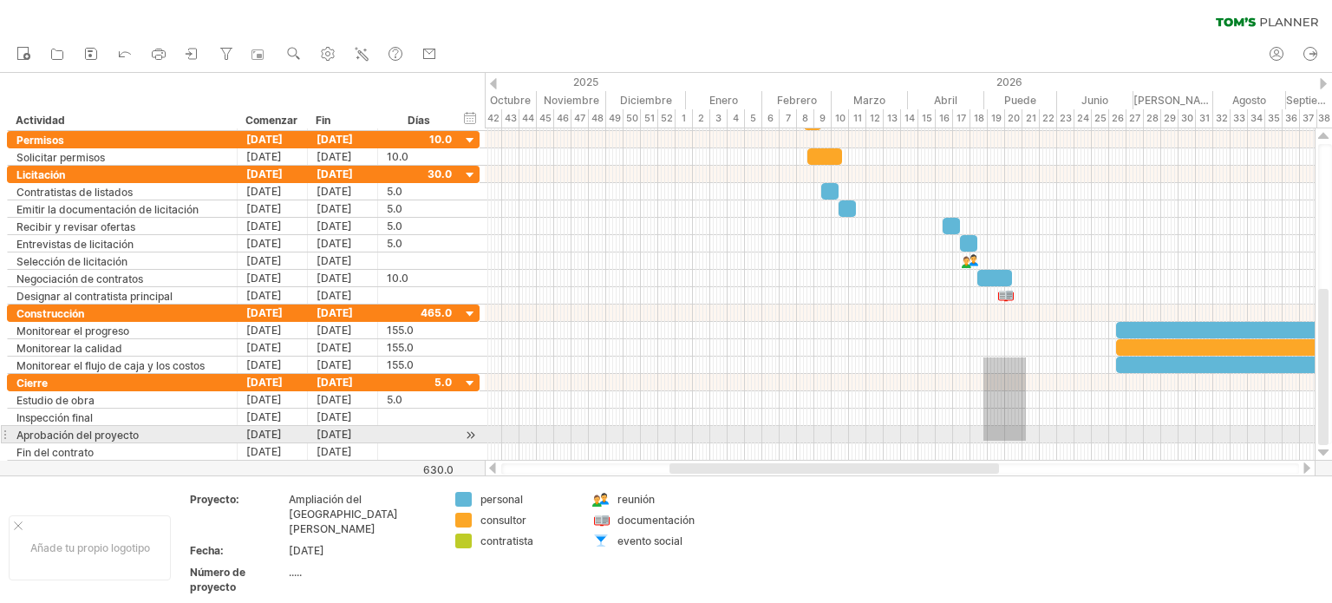
drag, startPoint x: 1026, startPoint y: 448, endPoint x: 983, endPoint y: 440, distance: 43.2
click at [983, 440] on div at bounding box center [900, 287] width 830 height 347
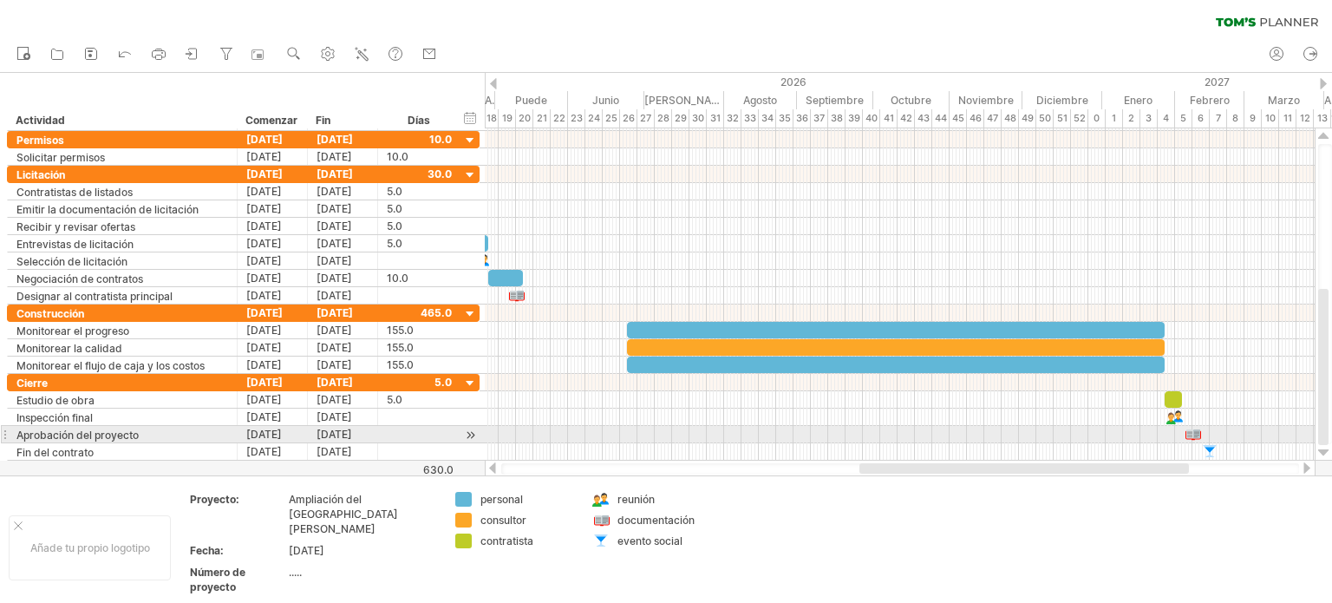
drag, startPoint x: 953, startPoint y: 466, endPoint x: 1143, endPoint y: 439, distance: 191.7
click at [1143, 439] on div "Intentando acceder a [DOMAIN_NAME] Conectado de nuevo... 0% filtro: [ ] borrar …" at bounding box center [666, 301] width 1332 height 603
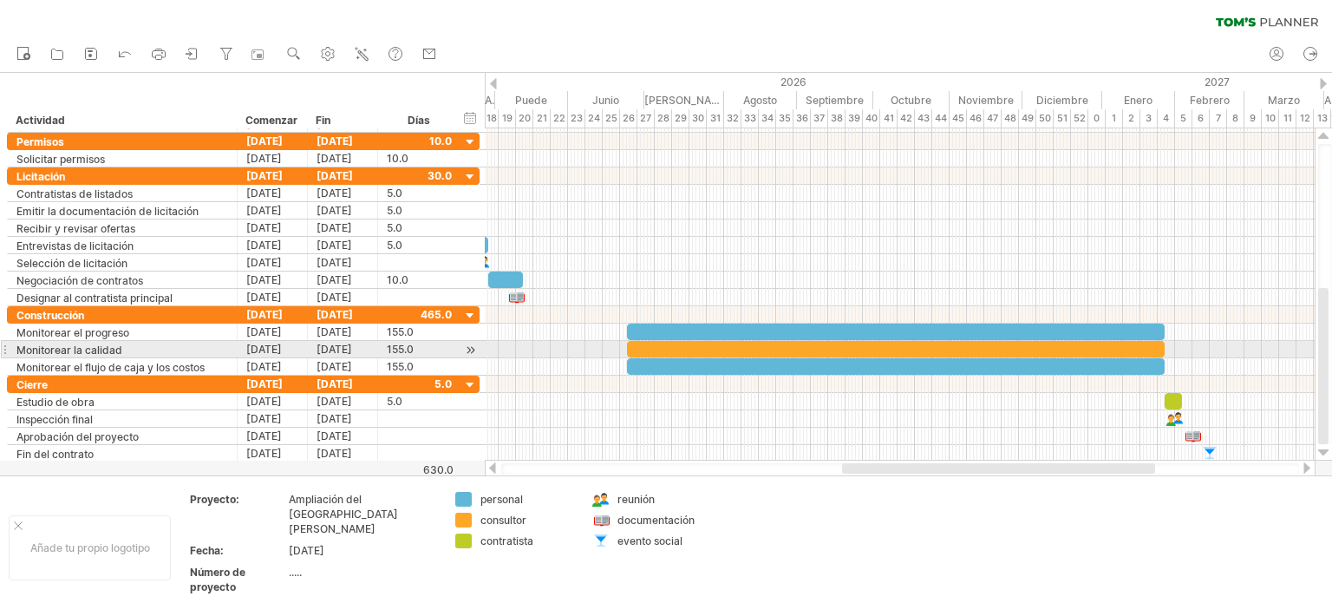
drag, startPoint x: 1322, startPoint y: 347, endPoint x: 1325, endPoint y: 356, distance: 9.9
click at [1325, 356] on div at bounding box center [1323, 366] width 10 height 156
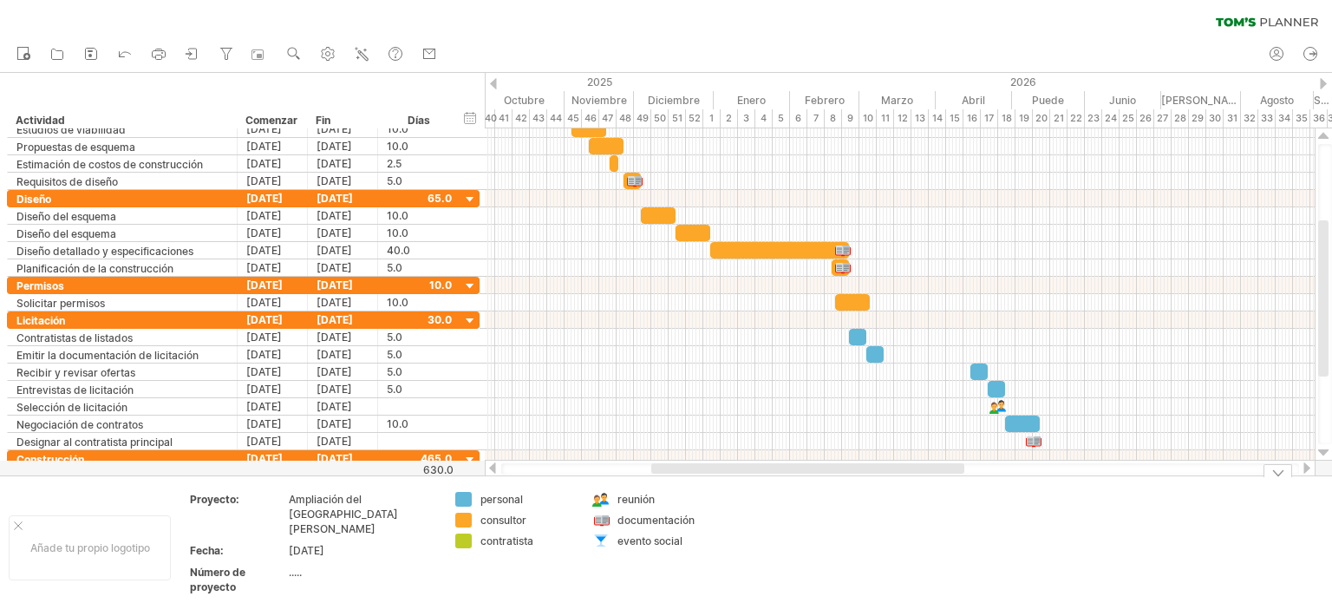
drag, startPoint x: 922, startPoint y: 468, endPoint x: 731, endPoint y: 481, distance: 191.2
click at [731, 481] on div "Intentando acceder a [DOMAIN_NAME] Conectado de nuevo... 0% filtro: [ ] borrar …" at bounding box center [666, 301] width 1332 height 603
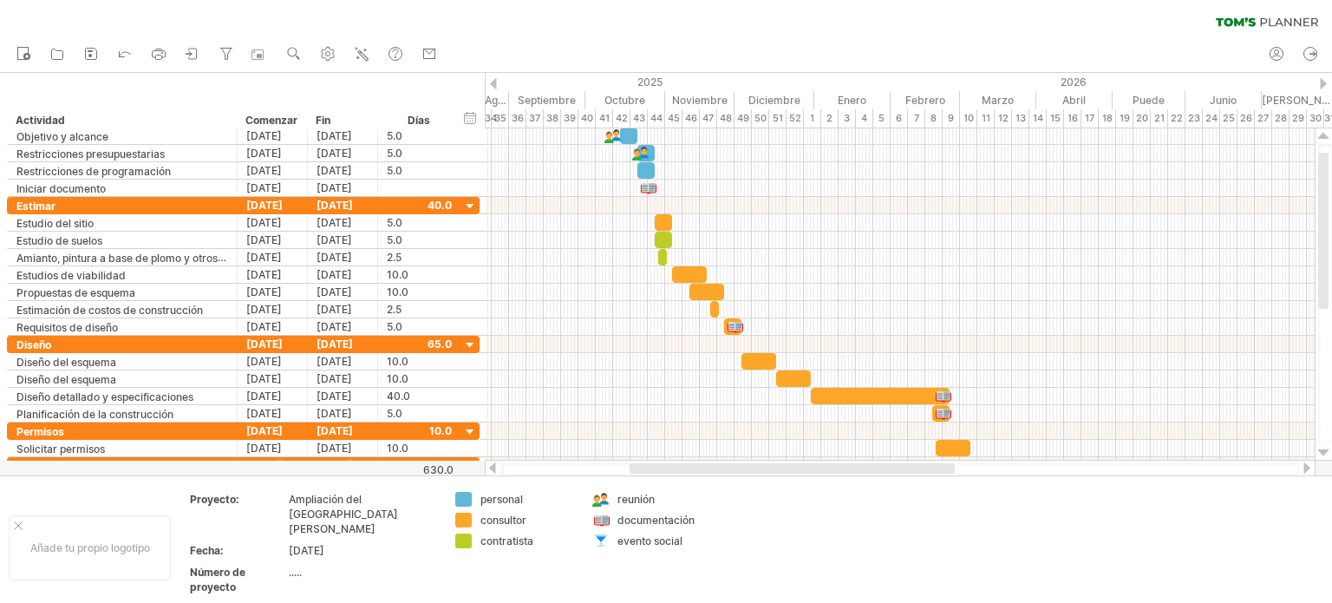
drag, startPoint x: 764, startPoint y: 464, endPoint x: 726, endPoint y: 472, distance: 39.1
click at [726, 472] on div at bounding box center [791, 468] width 325 height 10
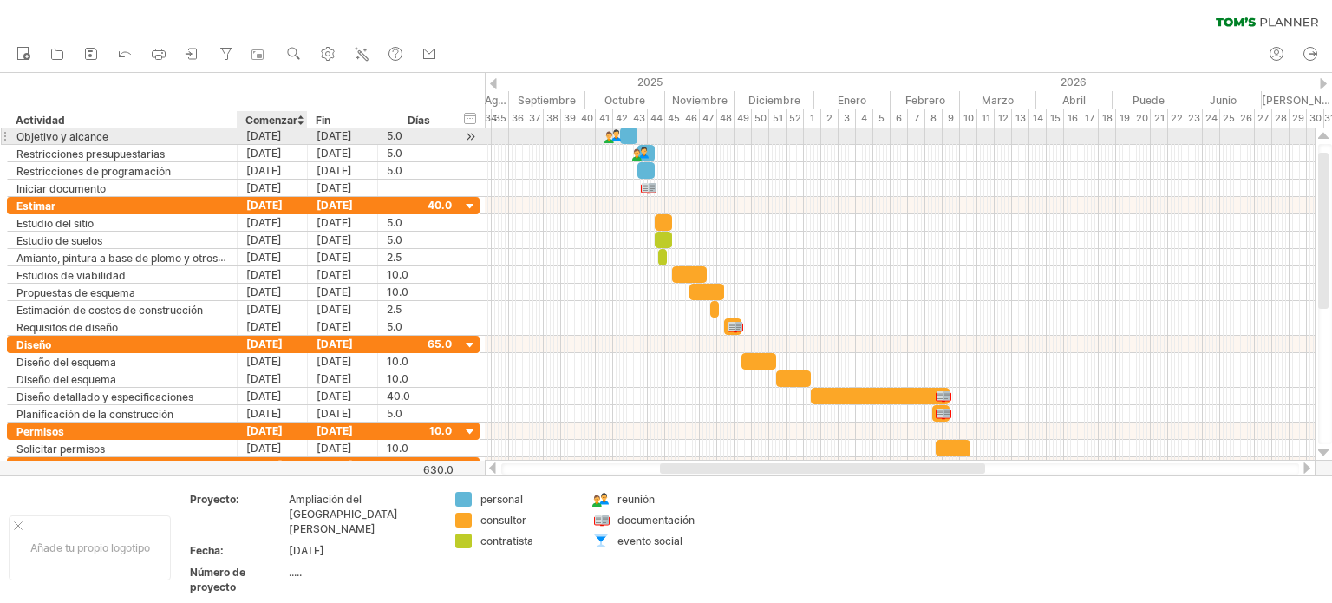
click at [264, 138] on font "[DATE]" at bounding box center [264, 135] width 36 height 13
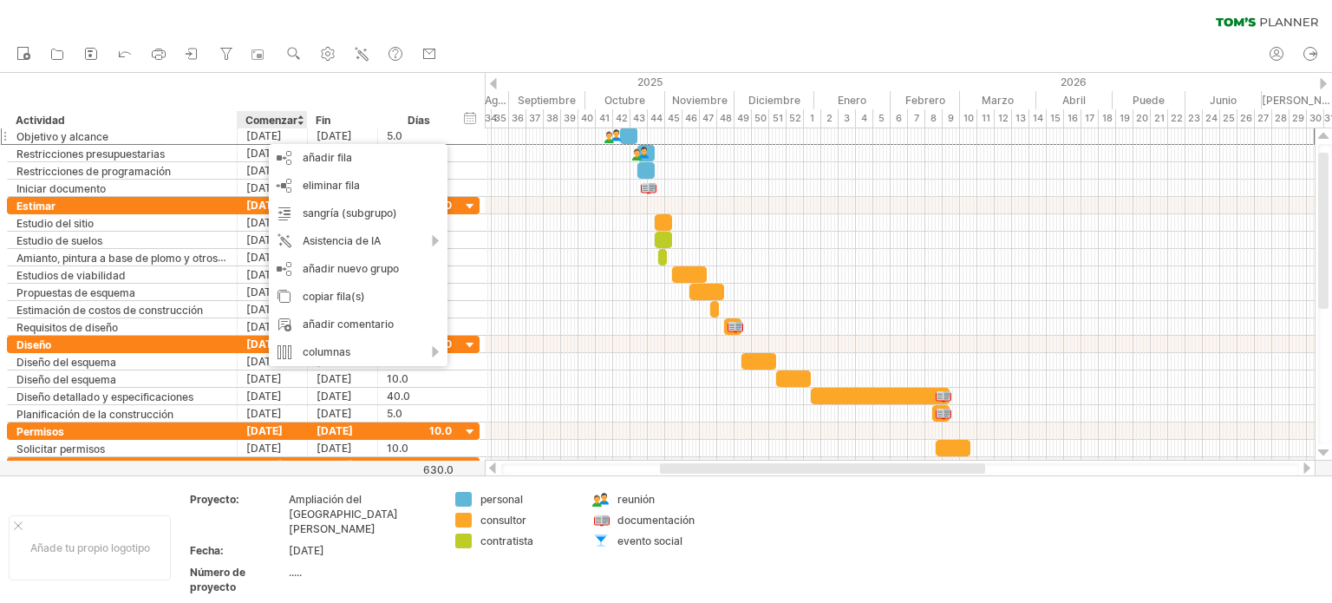
click at [272, 117] on font "Comenzar" at bounding box center [271, 120] width 52 height 13
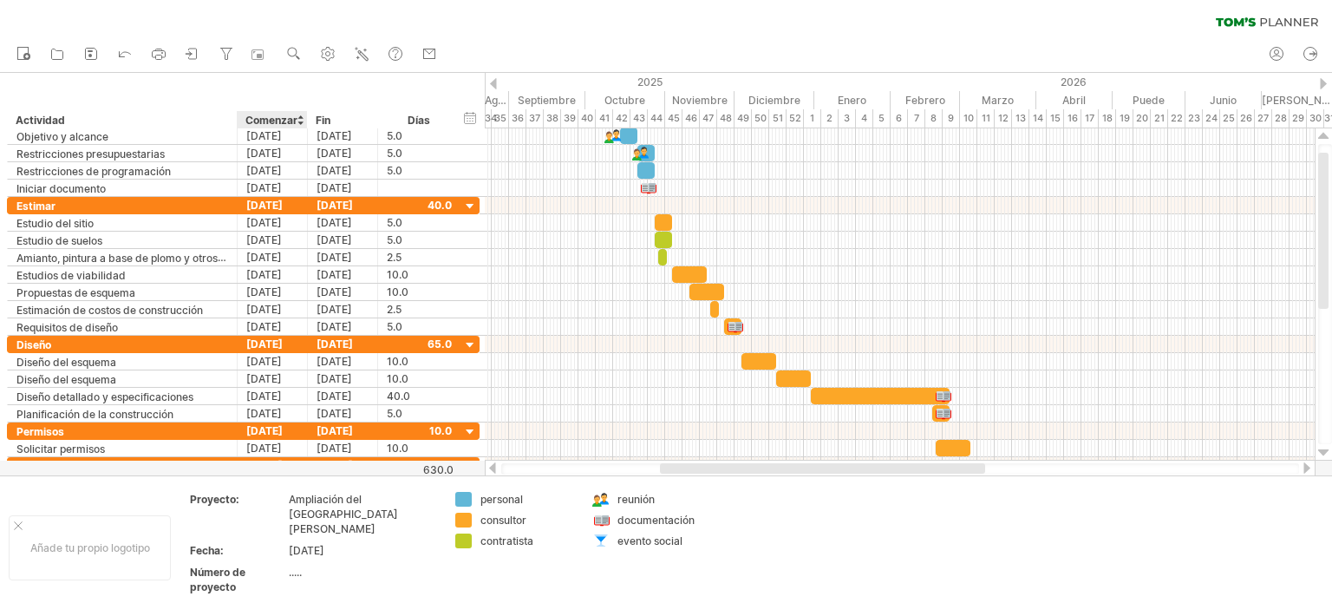
click at [273, 120] on font "Comenzar" at bounding box center [271, 120] width 52 height 13
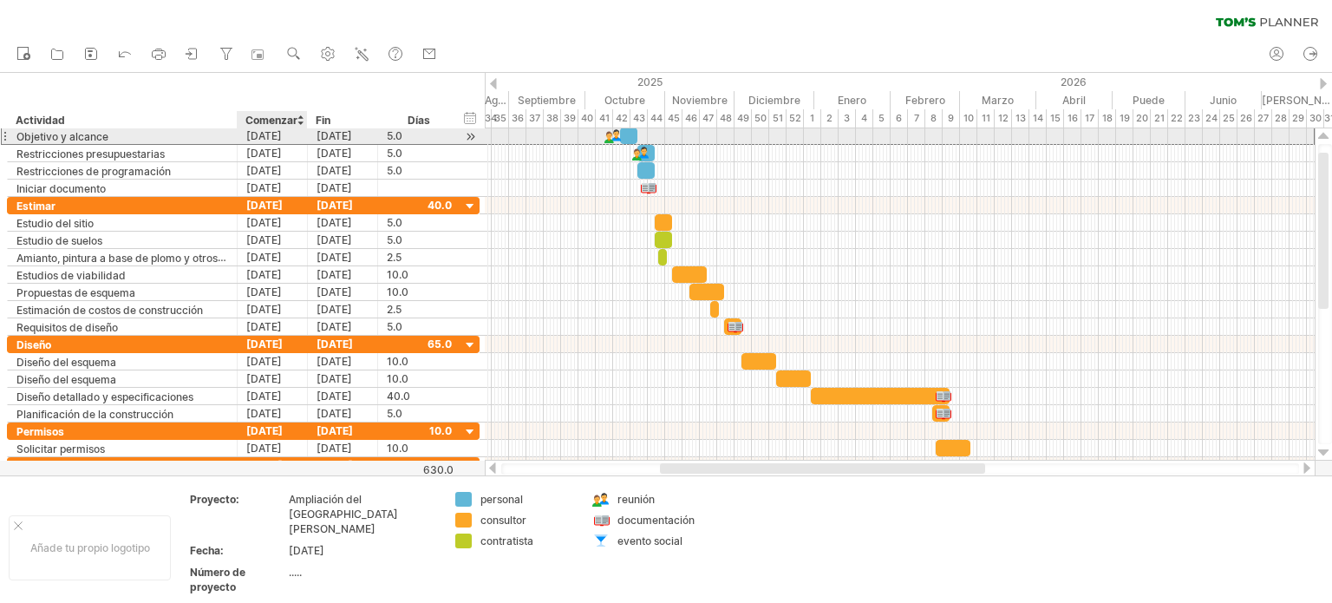
click at [272, 134] on font "[DATE]" at bounding box center [264, 135] width 36 height 13
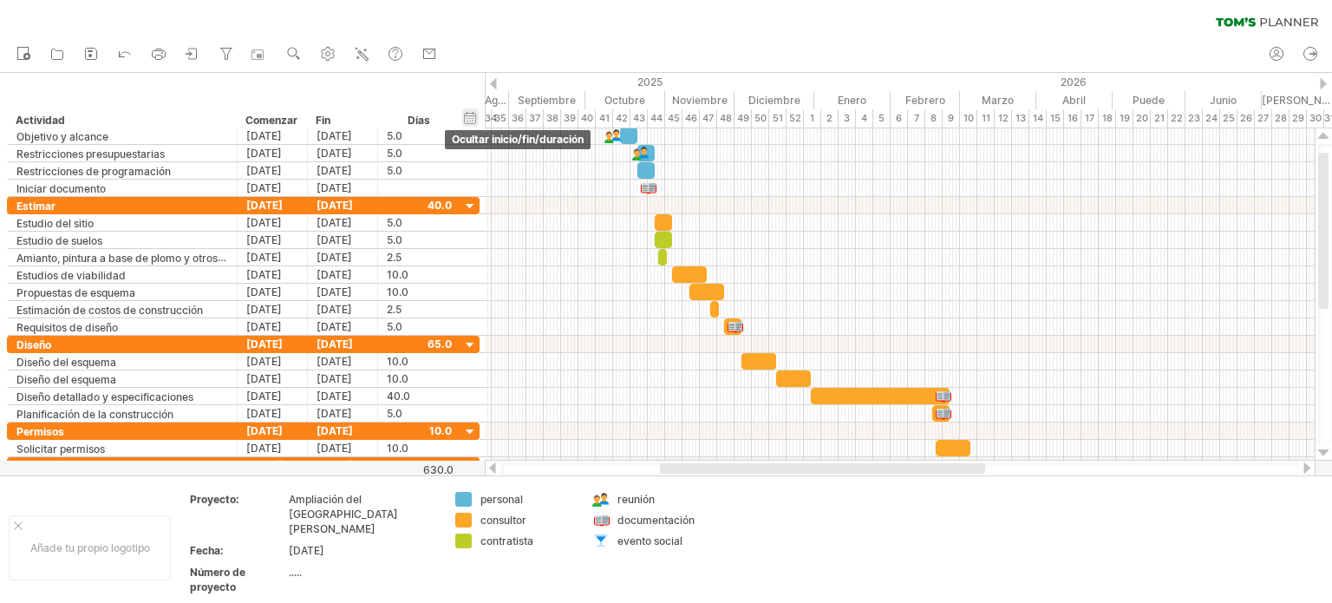
click at [470, 114] on div "ocultar inicio/fin/duración mostrar inicio/fin/duración" at bounding box center [470, 117] width 16 height 18
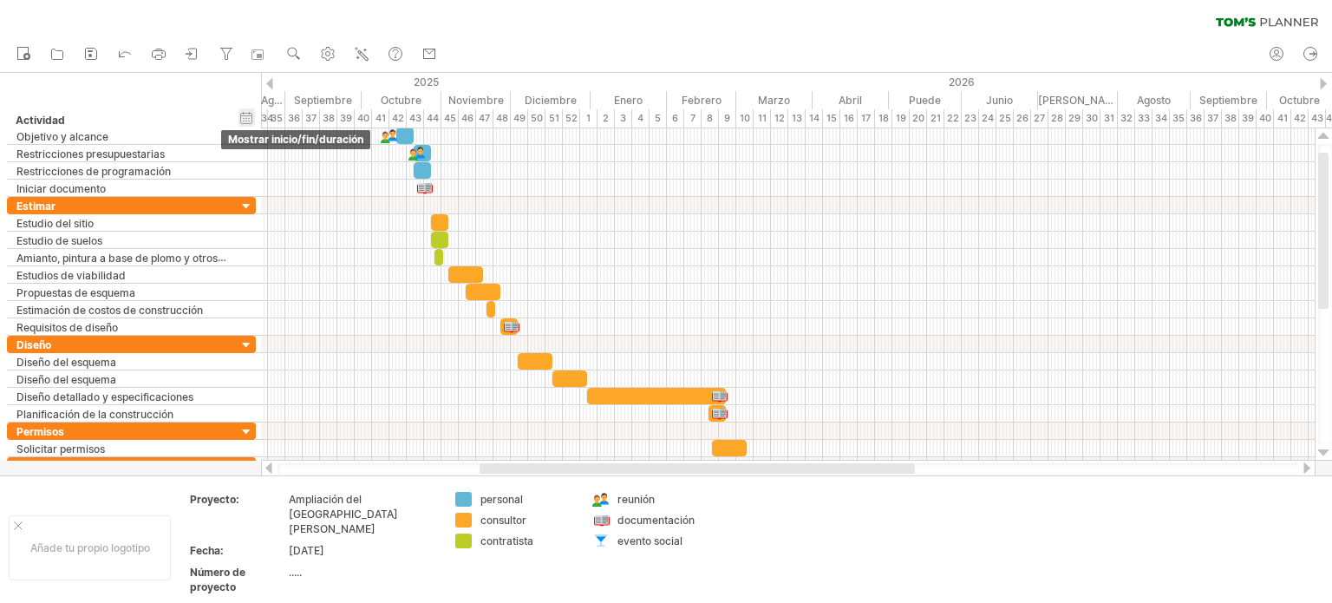
click at [247, 116] on div "ocultar inicio/fin/duración mostrar inicio/fin/duración" at bounding box center [246, 117] width 16 height 18
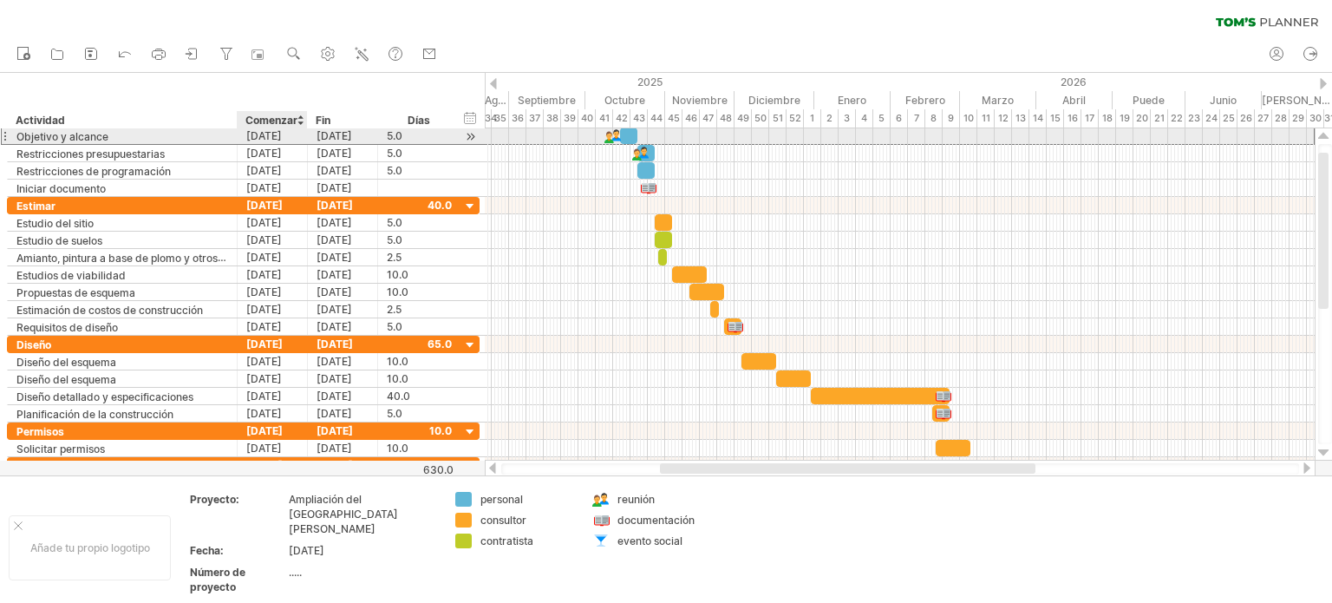
click at [257, 138] on font "[DATE]" at bounding box center [264, 135] width 36 height 13
click at [257, 131] on font "[DATE]" at bounding box center [264, 135] width 36 height 13
click at [260, 134] on font "[DATE]" at bounding box center [264, 135] width 36 height 13
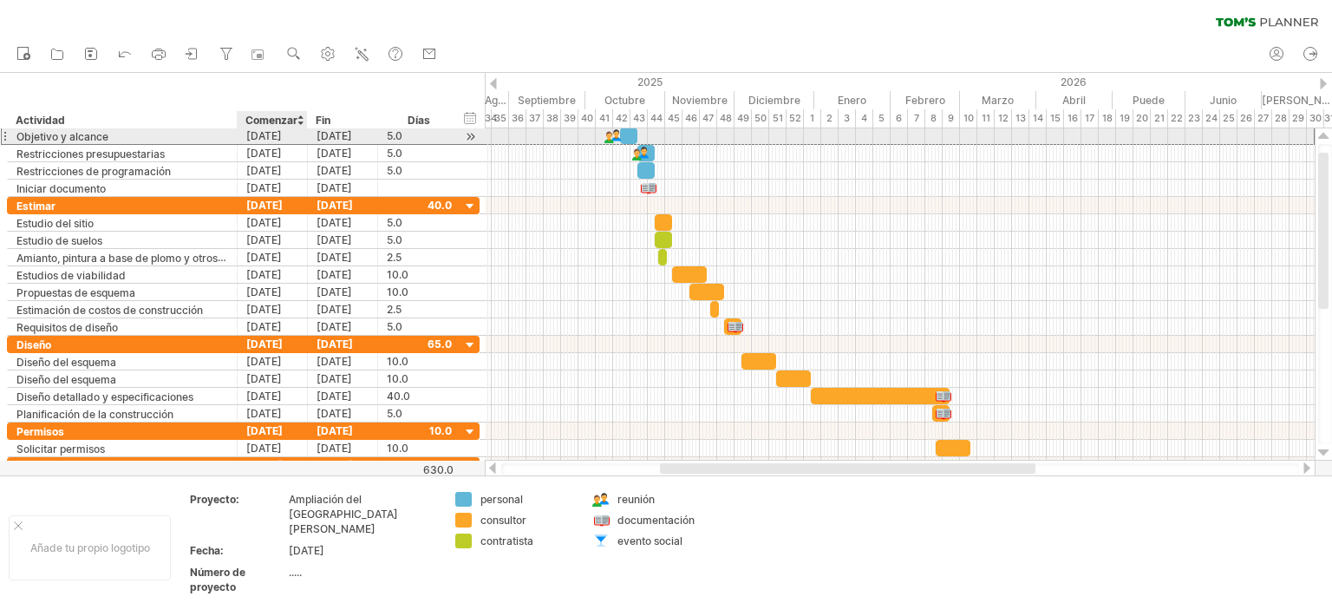
click at [260, 134] on font "[DATE]" at bounding box center [264, 135] width 36 height 13
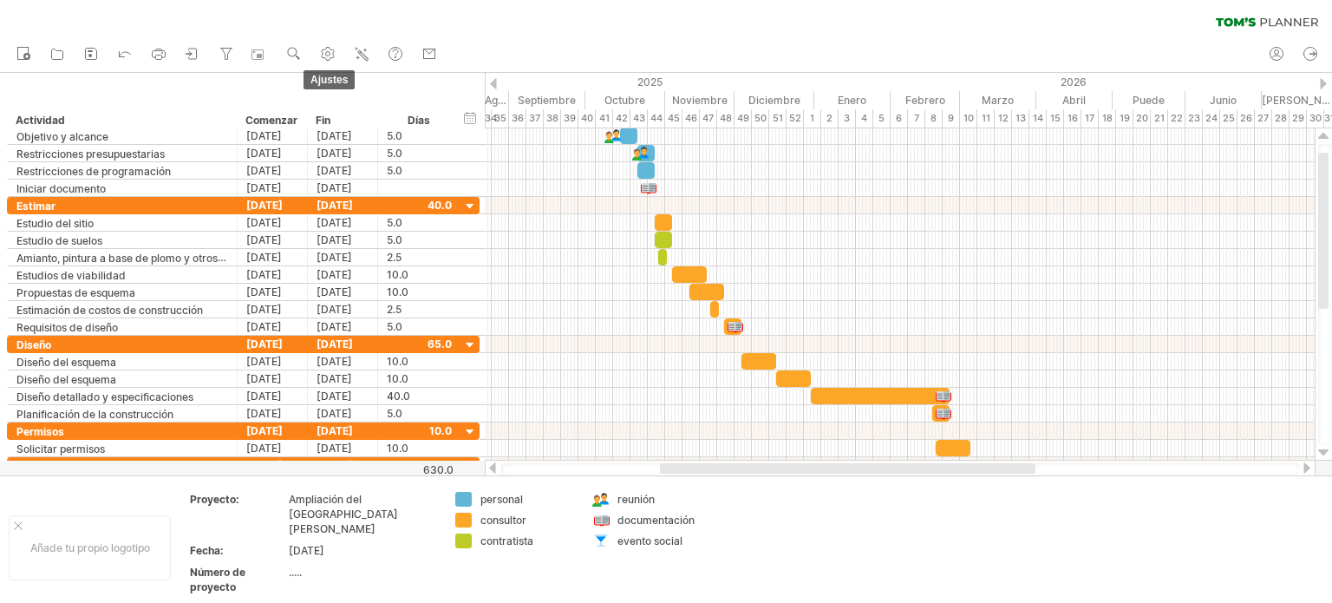
click at [326, 55] on g at bounding box center [327, 53] width 17 height 17
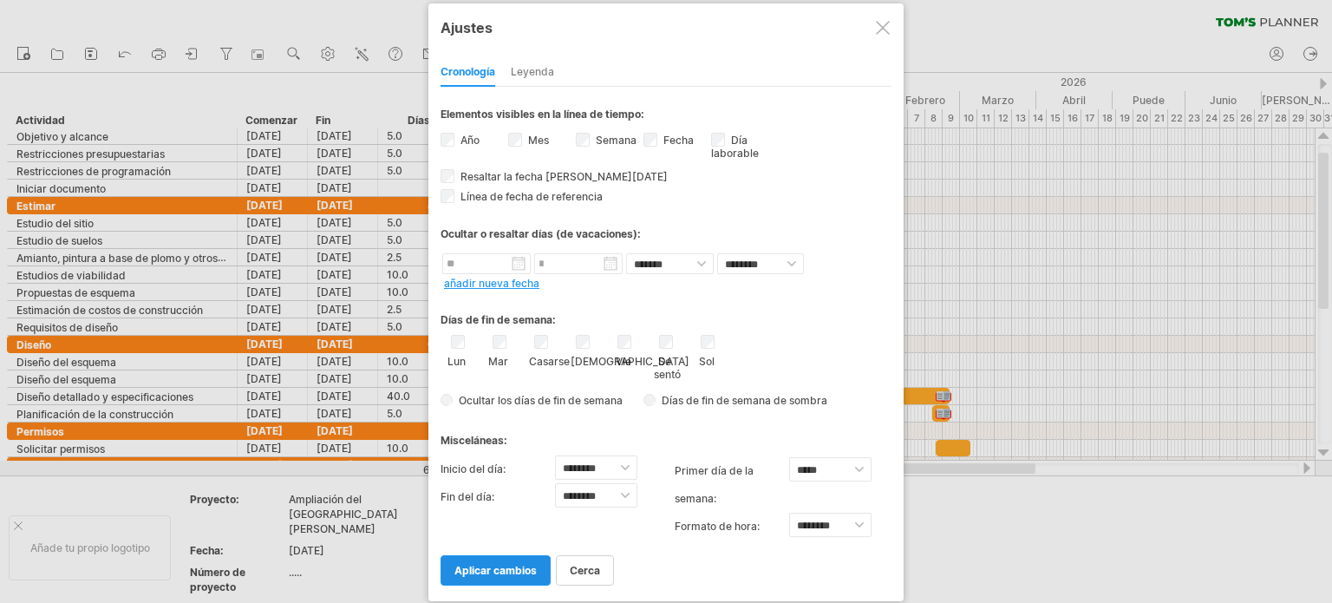
click at [499, 564] on font "aplicar cambios" at bounding box center [495, 570] width 82 height 13
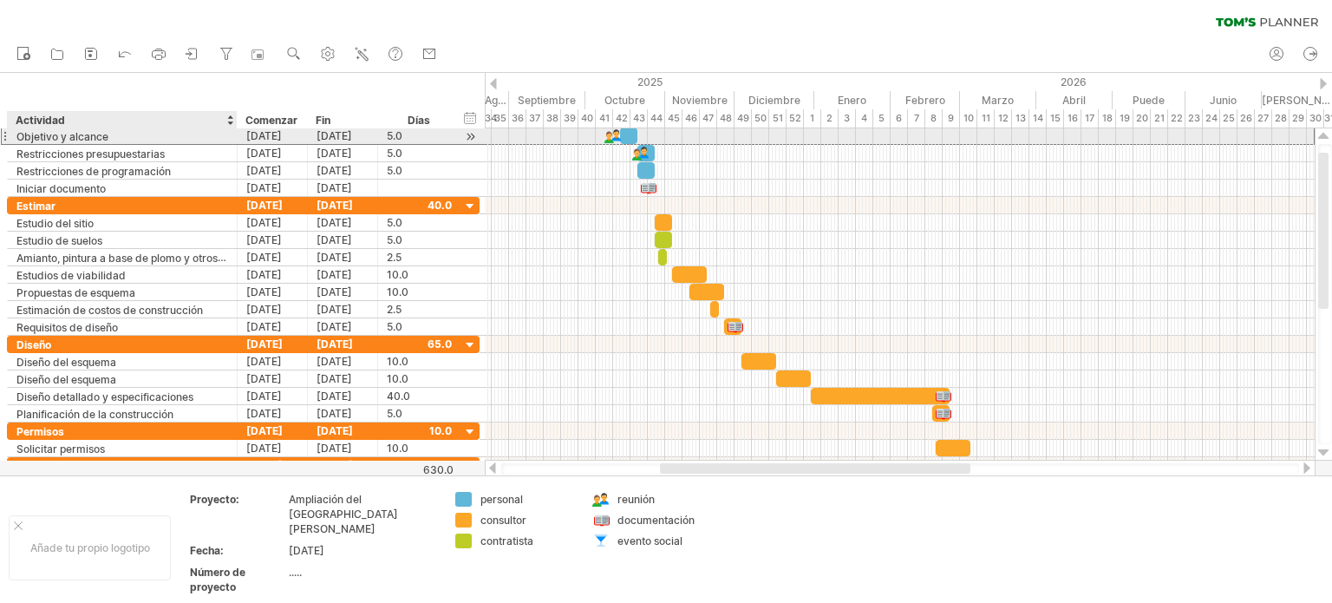
click at [165, 143] on div "Objetivo y alcance" at bounding box center [122, 135] width 212 height 16
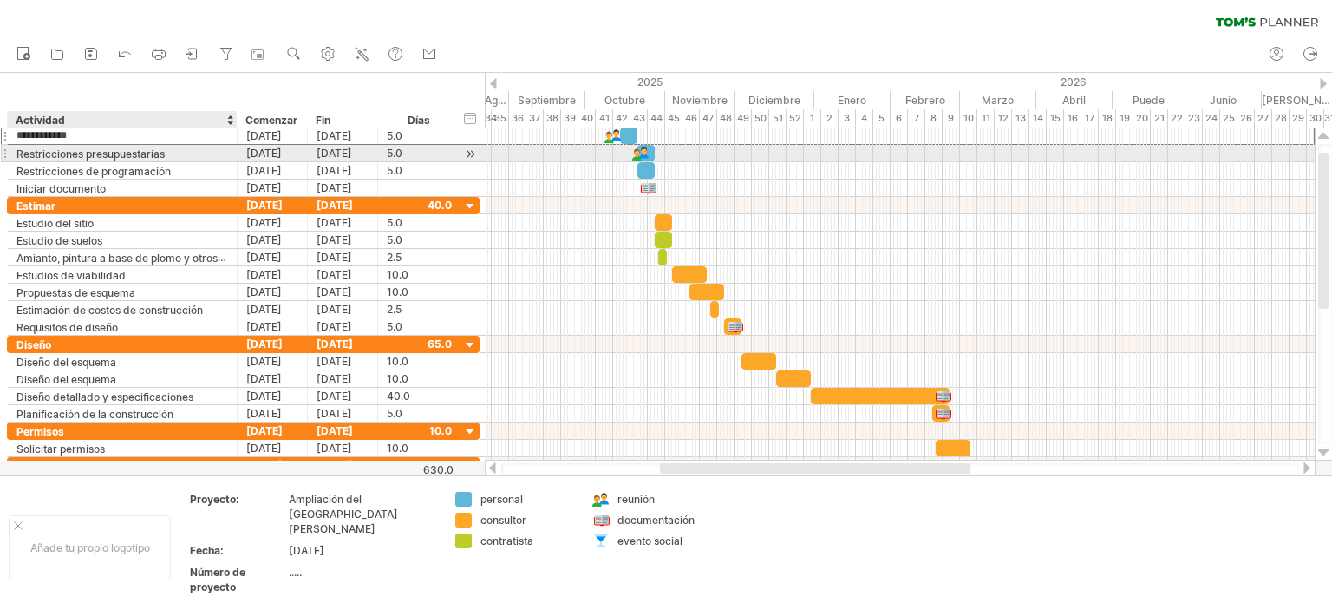
click at [163, 157] on font "Restricciones presupuestarias" at bounding box center [90, 153] width 148 height 13
click at [165, 149] on font "Restricciones presupuestarias" at bounding box center [90, 153] width 148 height 13
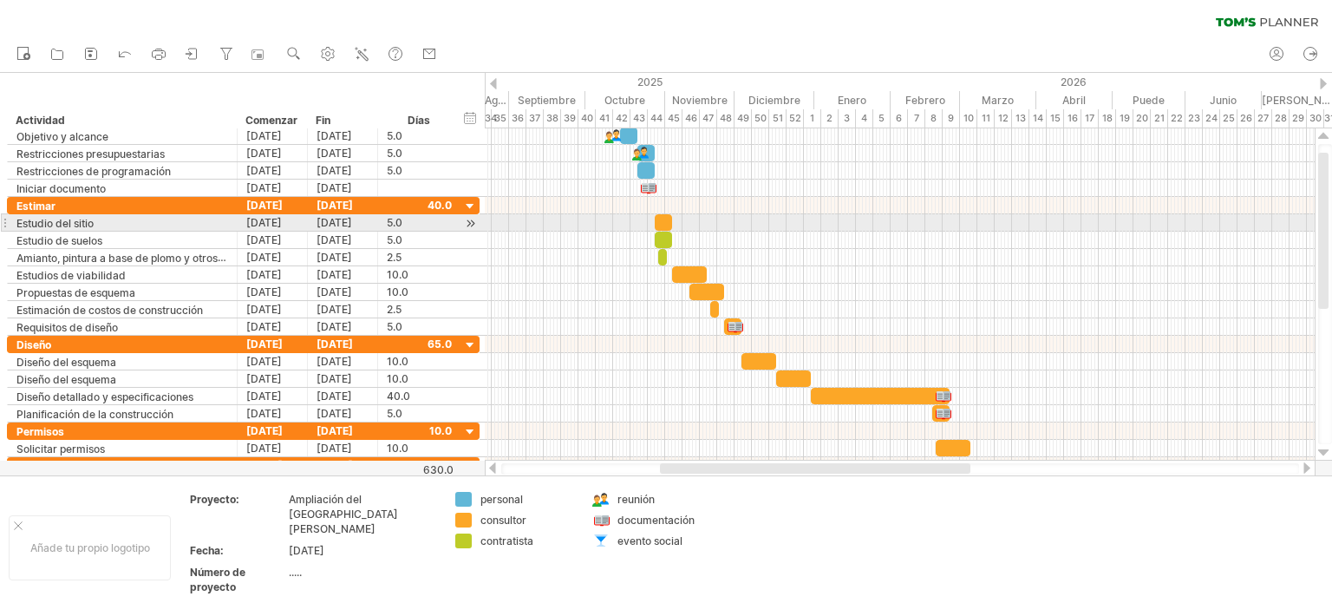
drag, startPoint x: 56, startPoint y: 0, endPoint x: 822, endPoint y: 225, distance: 797.7
click at [822, 225] on div at bounding box center [900, 222] width 830 height 17
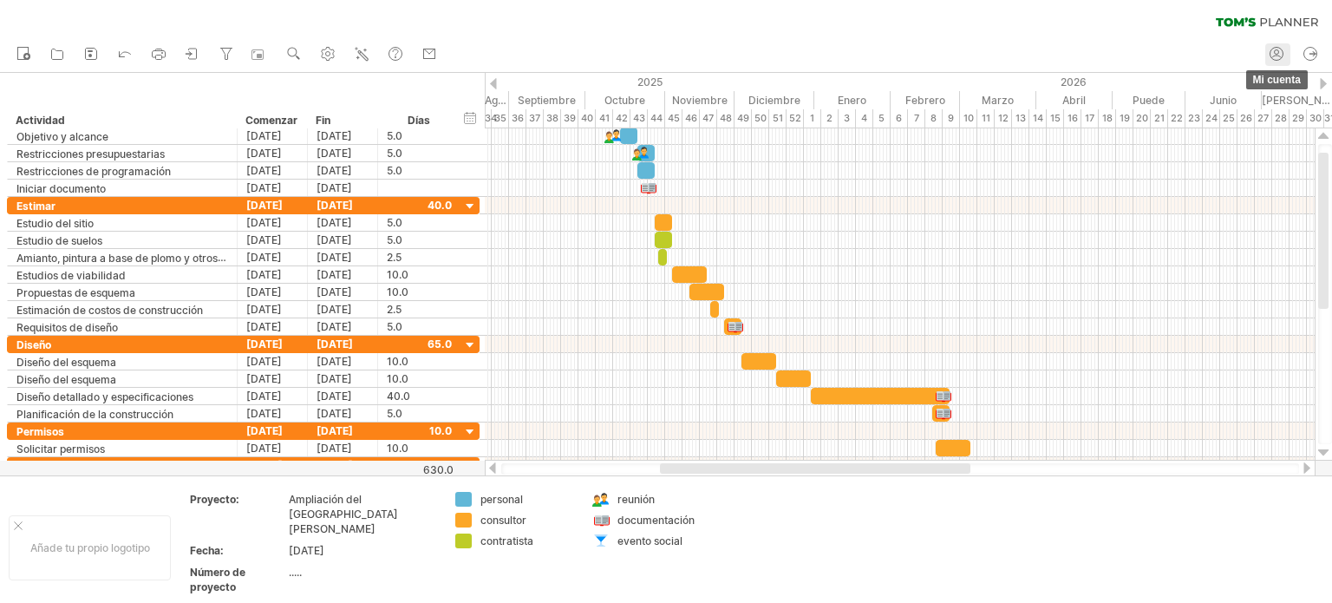
click at [1273, 55] on icon at bounding box center [1275, 53] width 17 height 17
type input "**********"
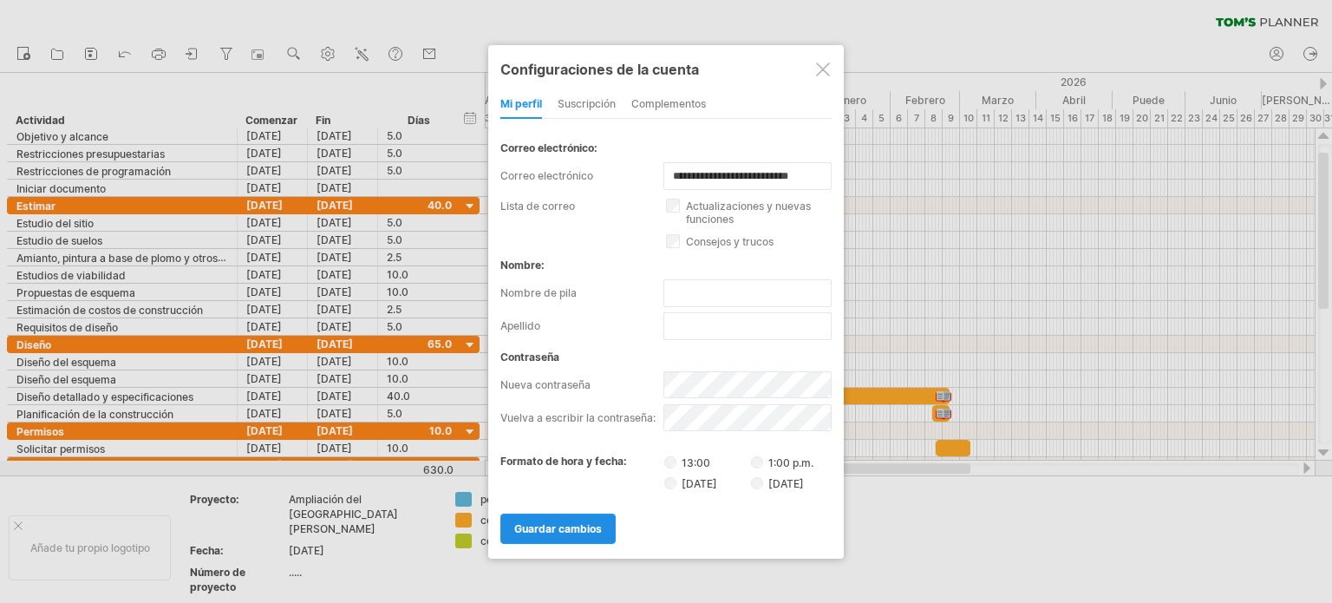
click at [546, 531] on font "guardar cambios" at bounding box center [558, 528] width 88 height 13
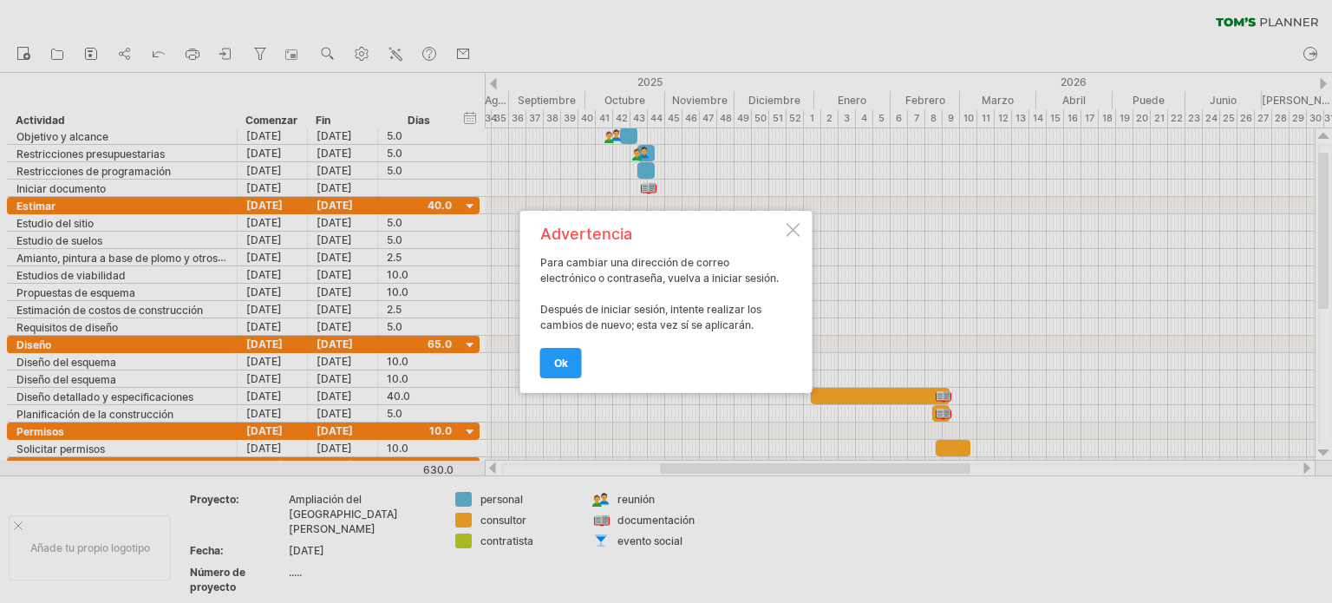
click at [788, 231] on div at bounding box center [793, 230] width 14 height 14
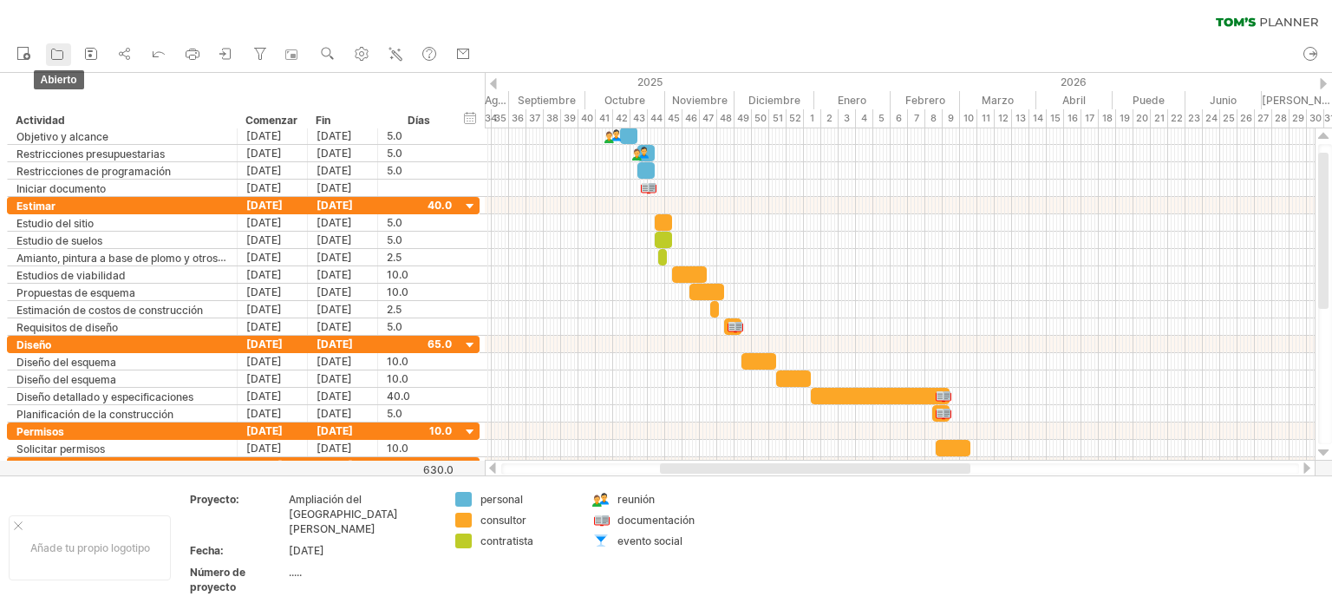
click at [56, 54] on icon at bounding box center [57, 53] width 17 height 17
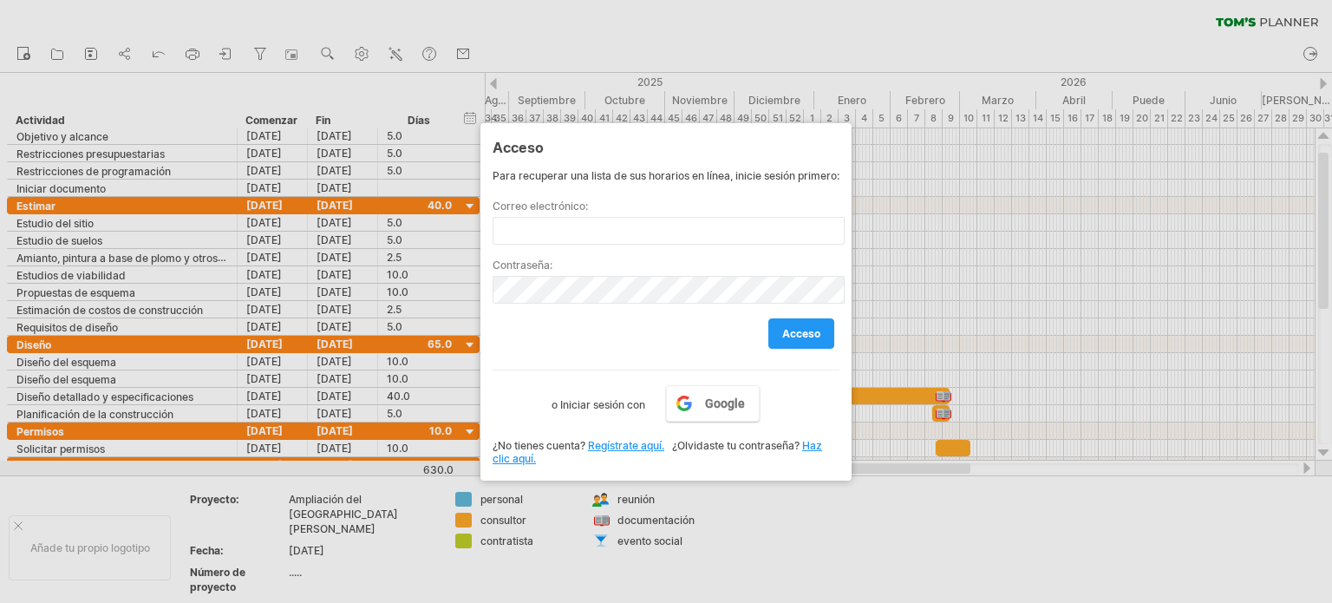
click at [94, 50] on div at bounding box center [666, 301] width 1332 height 603
click at [690, 478] on div "Acceso Para recuperar una lista de sus horarios en línea, inicie sesión primero…" at bounding box center [665, 301] width 371 height 357
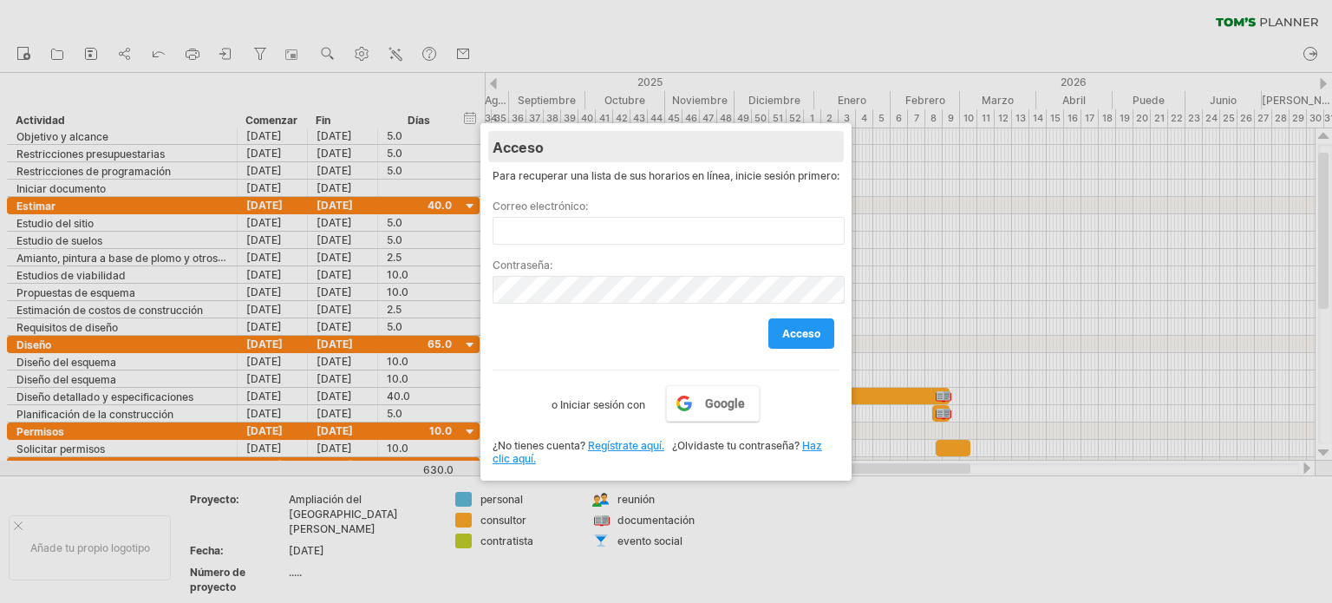
click at [658, 154] on div "Acceso" at bounding box center [665, 146] width 347 height 31
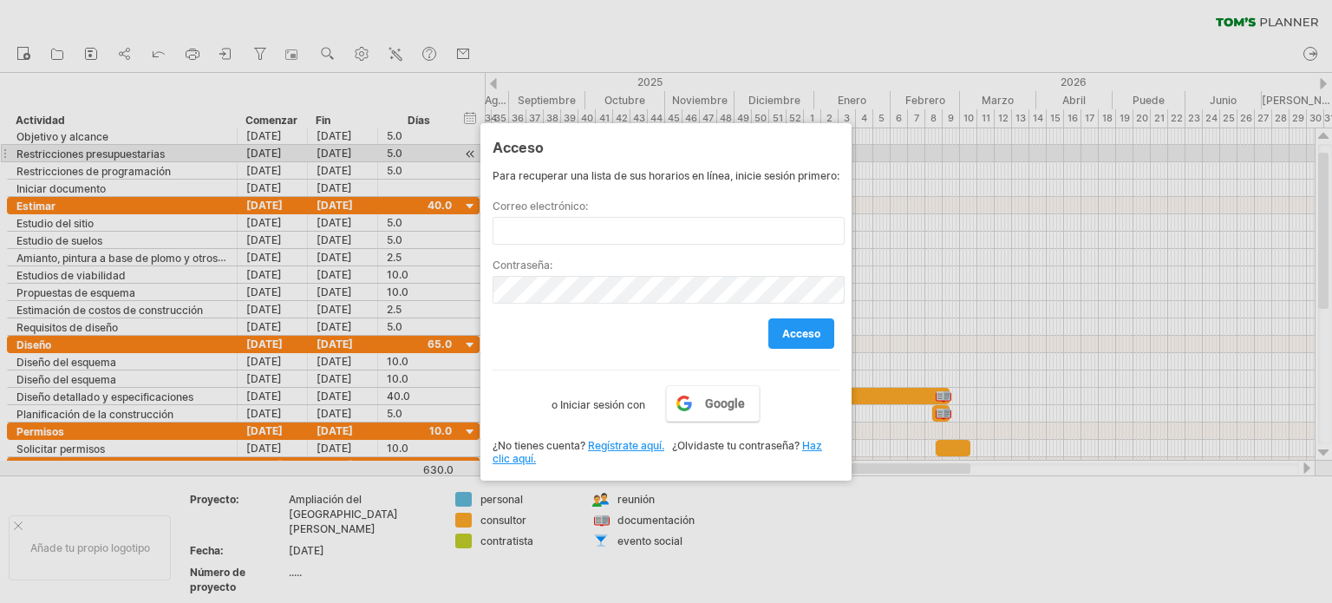
click at [1096, 149] on div at bounding box center [666, 301] width 1332 height 603
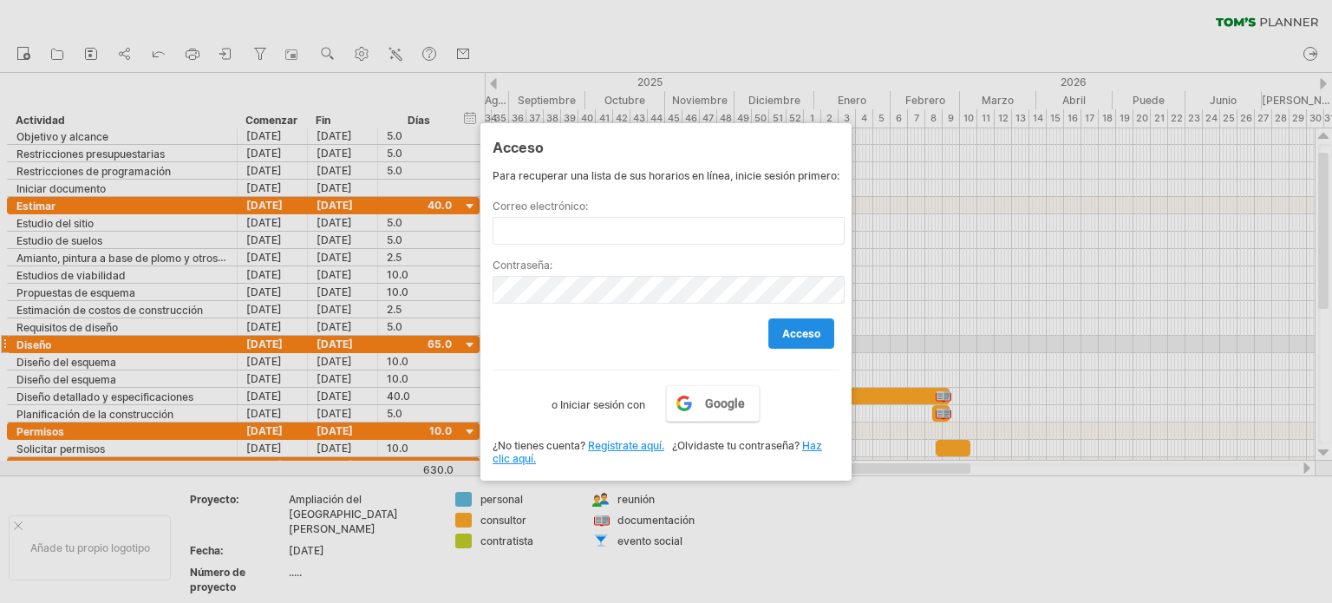
click at [800, 340] on font "acceso" at bounding box center [801, 333] width 38 height 13
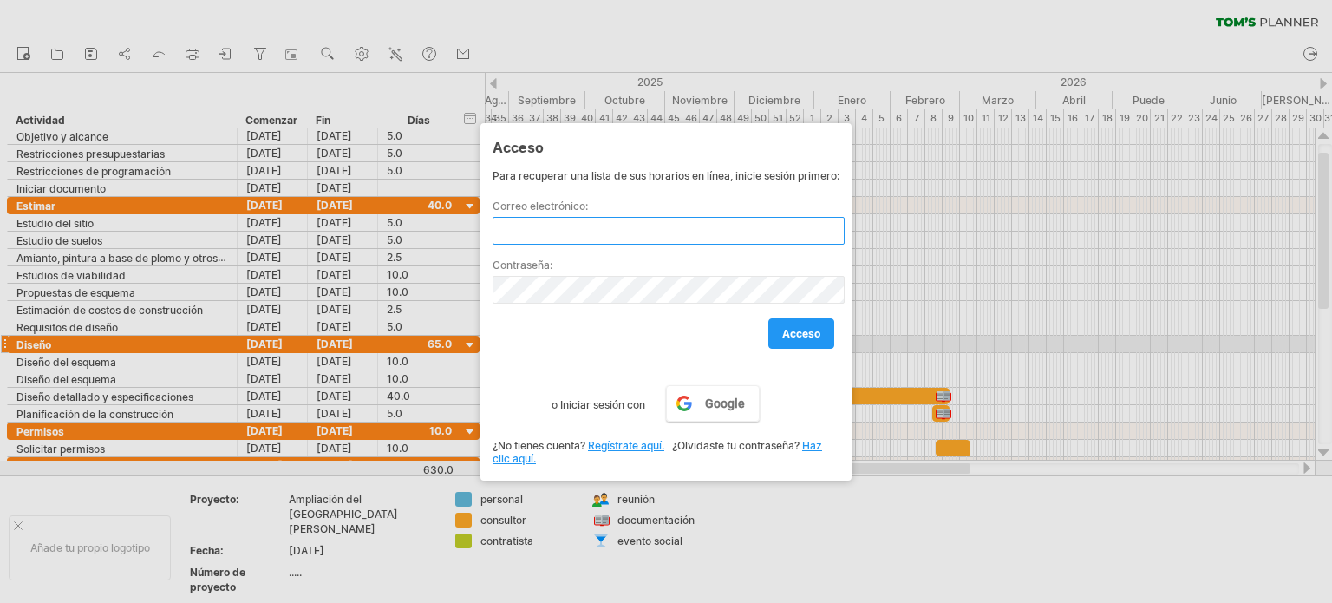
click at [517, 235] on input "text" at bounding box center [668, 231] width 352 height 28
type input "**********"
click at [785, 340] on font "acceso" at bounding box center [801, 333] width 38 height 13
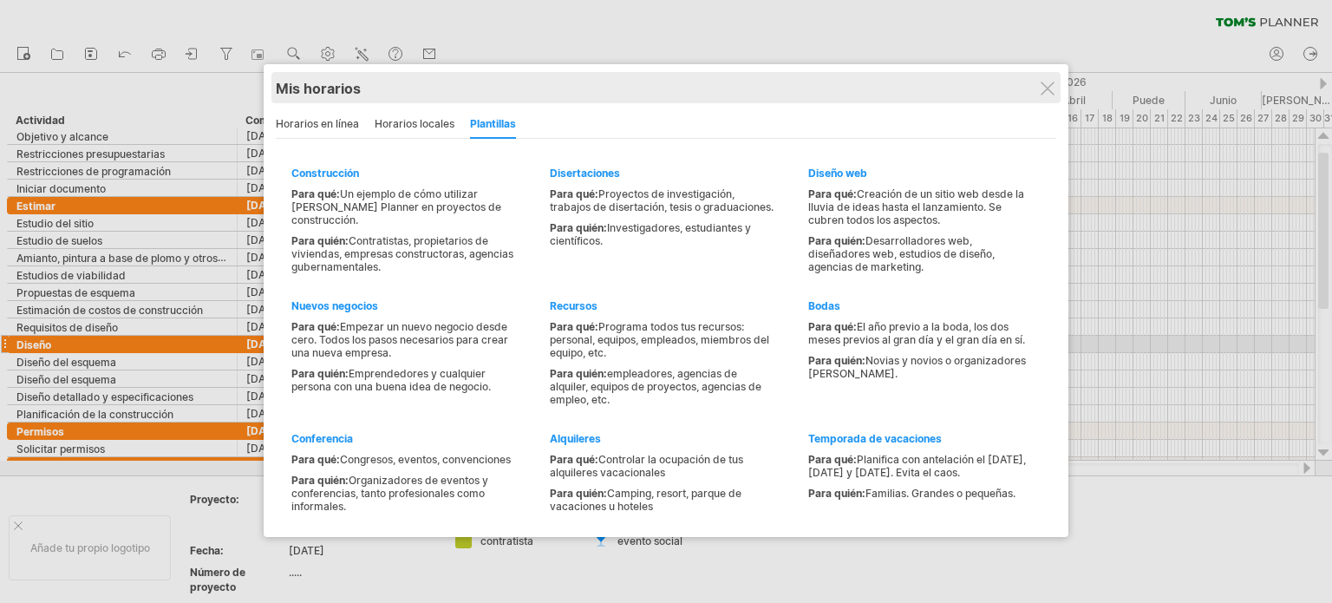
click at [1046, 81] on div "Mis horarios" at bounding box center [666, 88] width 780 height 17
click at [1051, 98] on div "Mis horarios compartir/colaborar en línea" at bounding box center [666, 88] width 780 height 31
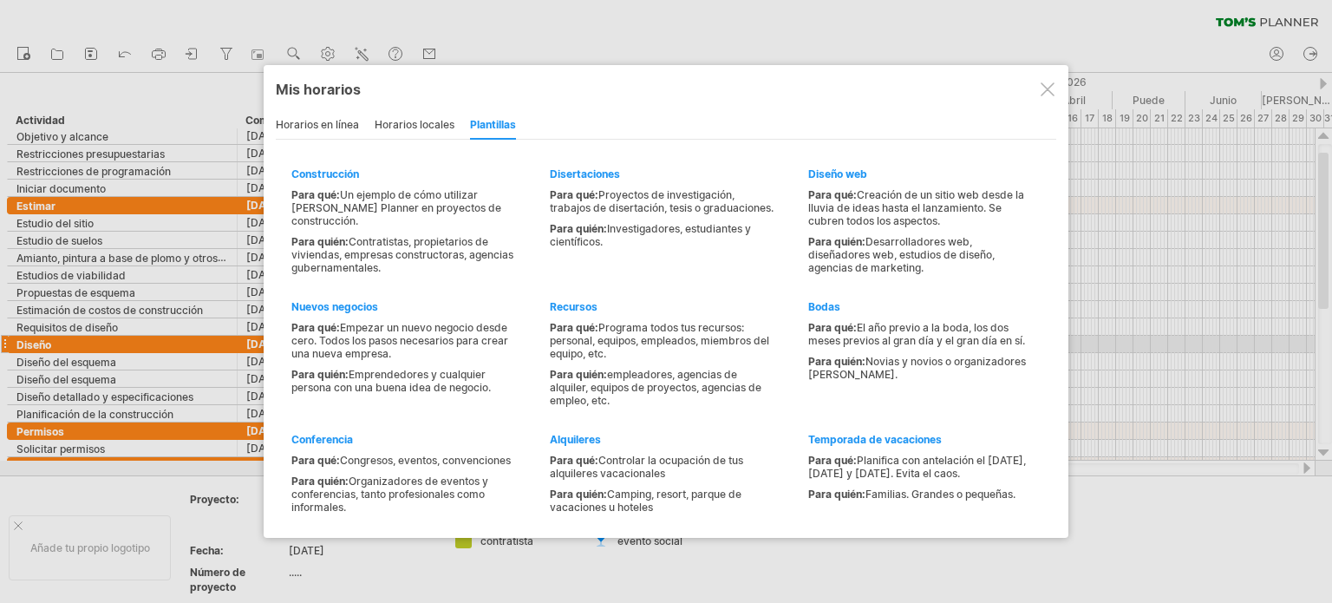
click at [1047, 94] on div at bounding box center [1047, 89] width 14 height 14
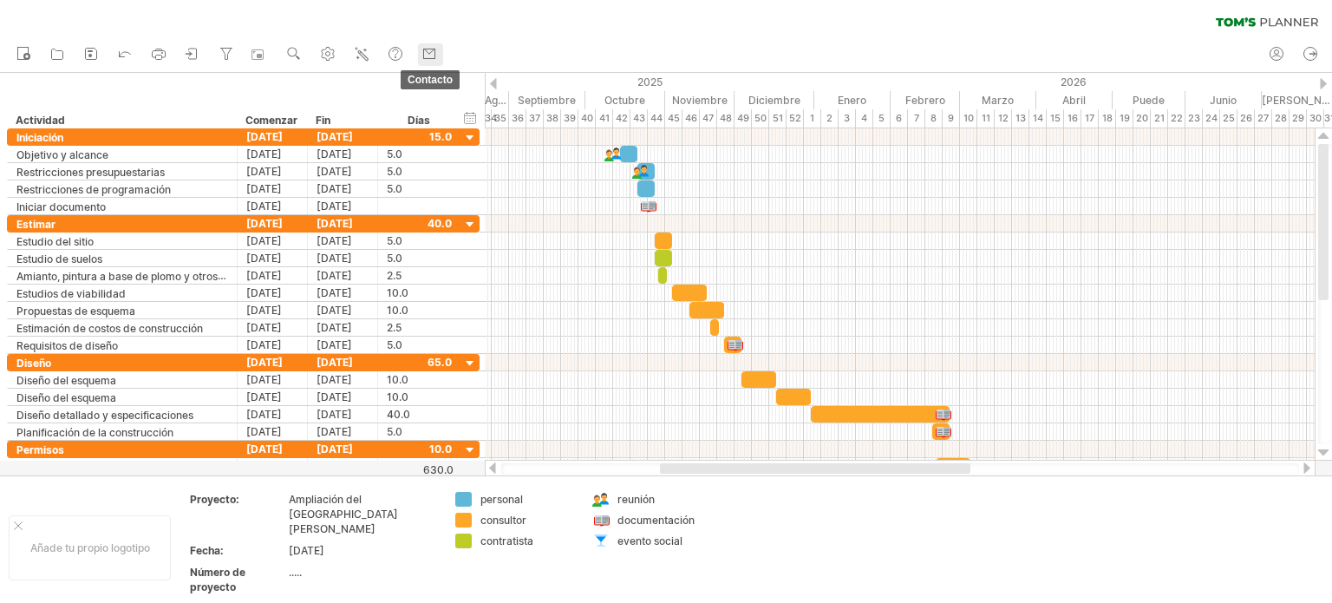
click at [431, 55] on use at bounding box center [428, 53] width 17 height 17
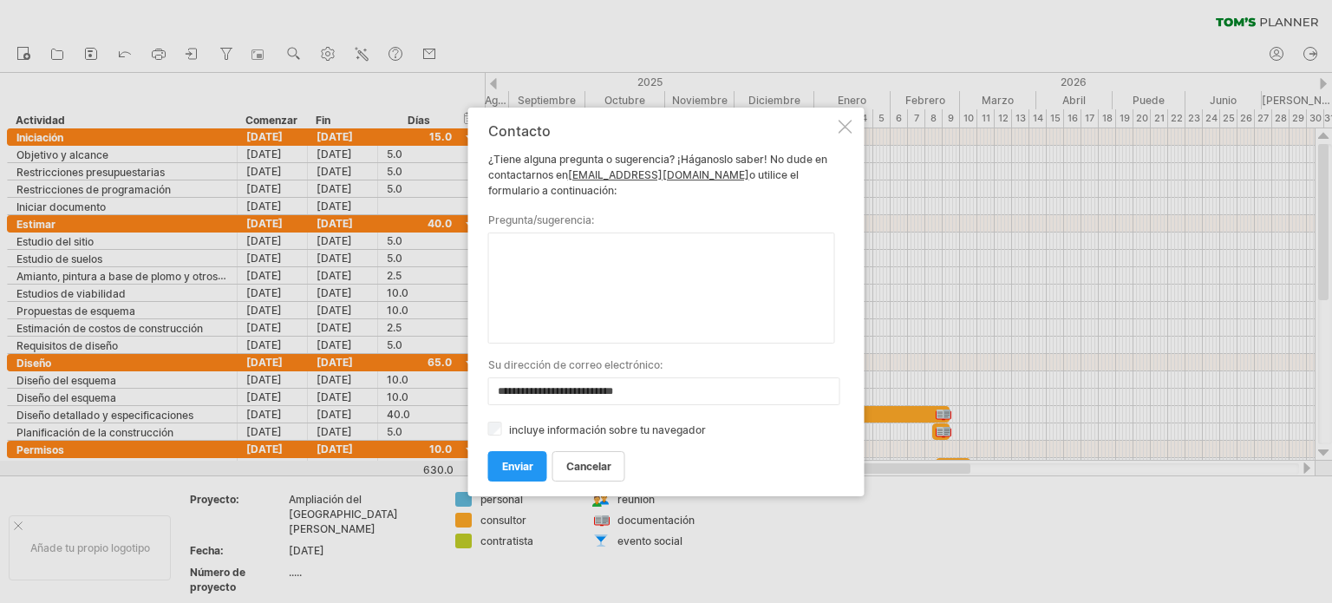
click at [843, 126] on div at bounding box center [845, 127] width 14 height 14
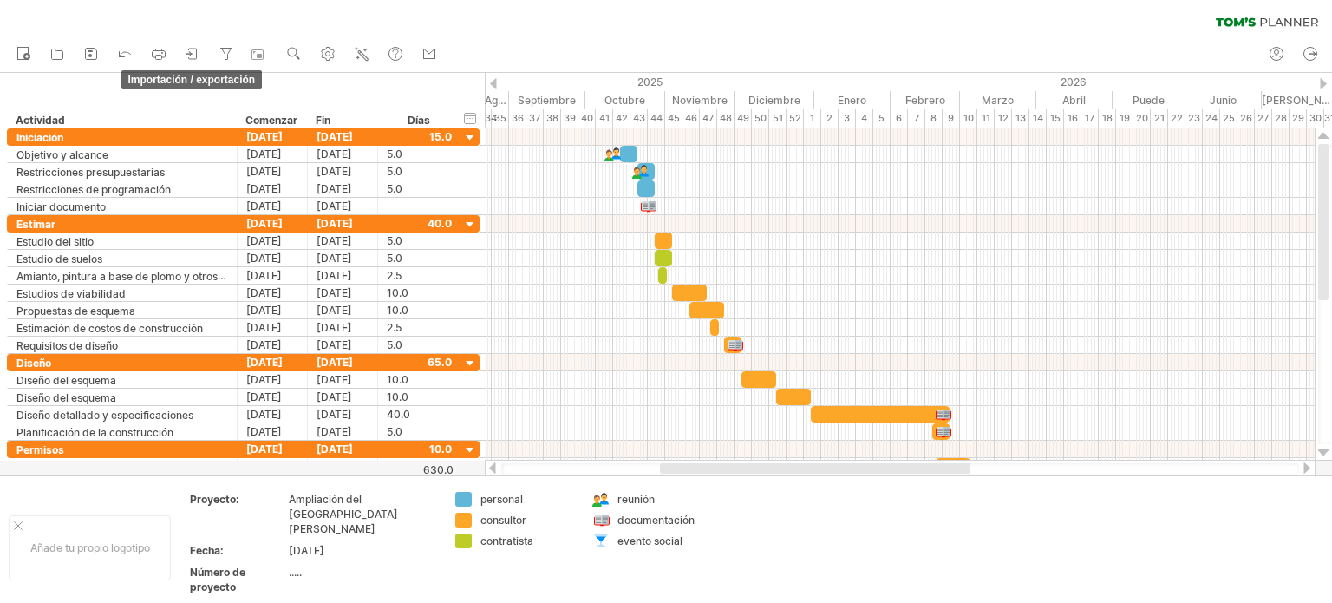
click at [195, 50] on icon at bounding box center [192, 53] width 17 height 17
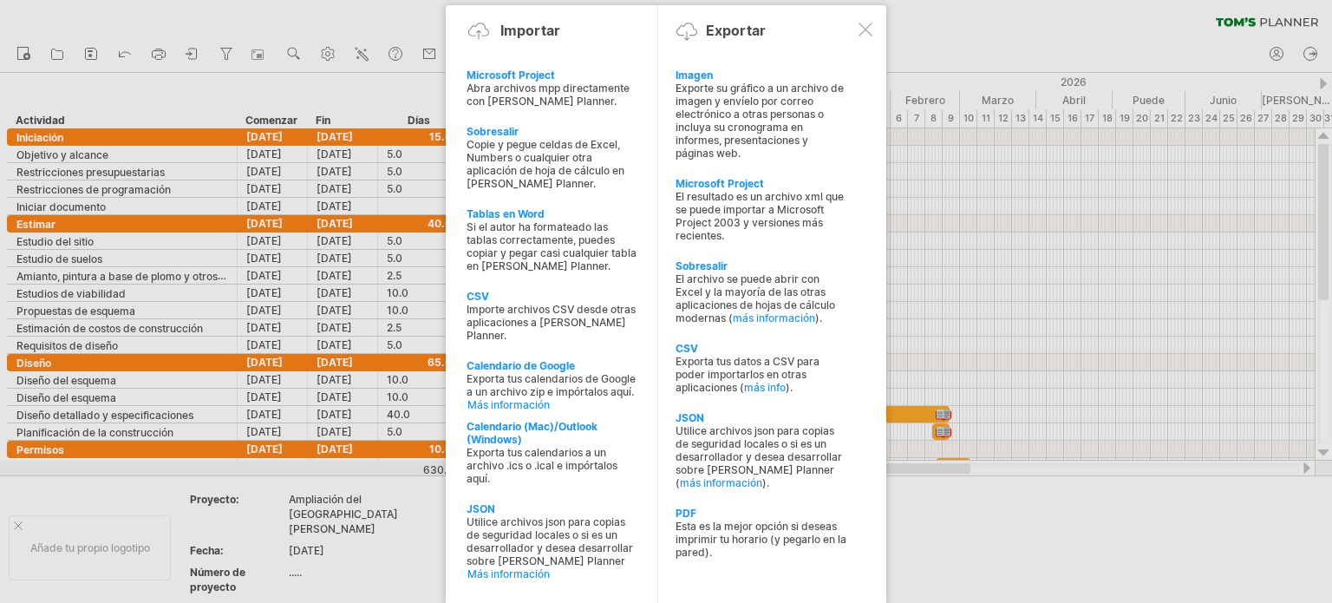
click at [862, 25] on div at bounding box center [865, 30] width 14 height 14
